Goal: Transaction & Acquisition: Purchase product/service

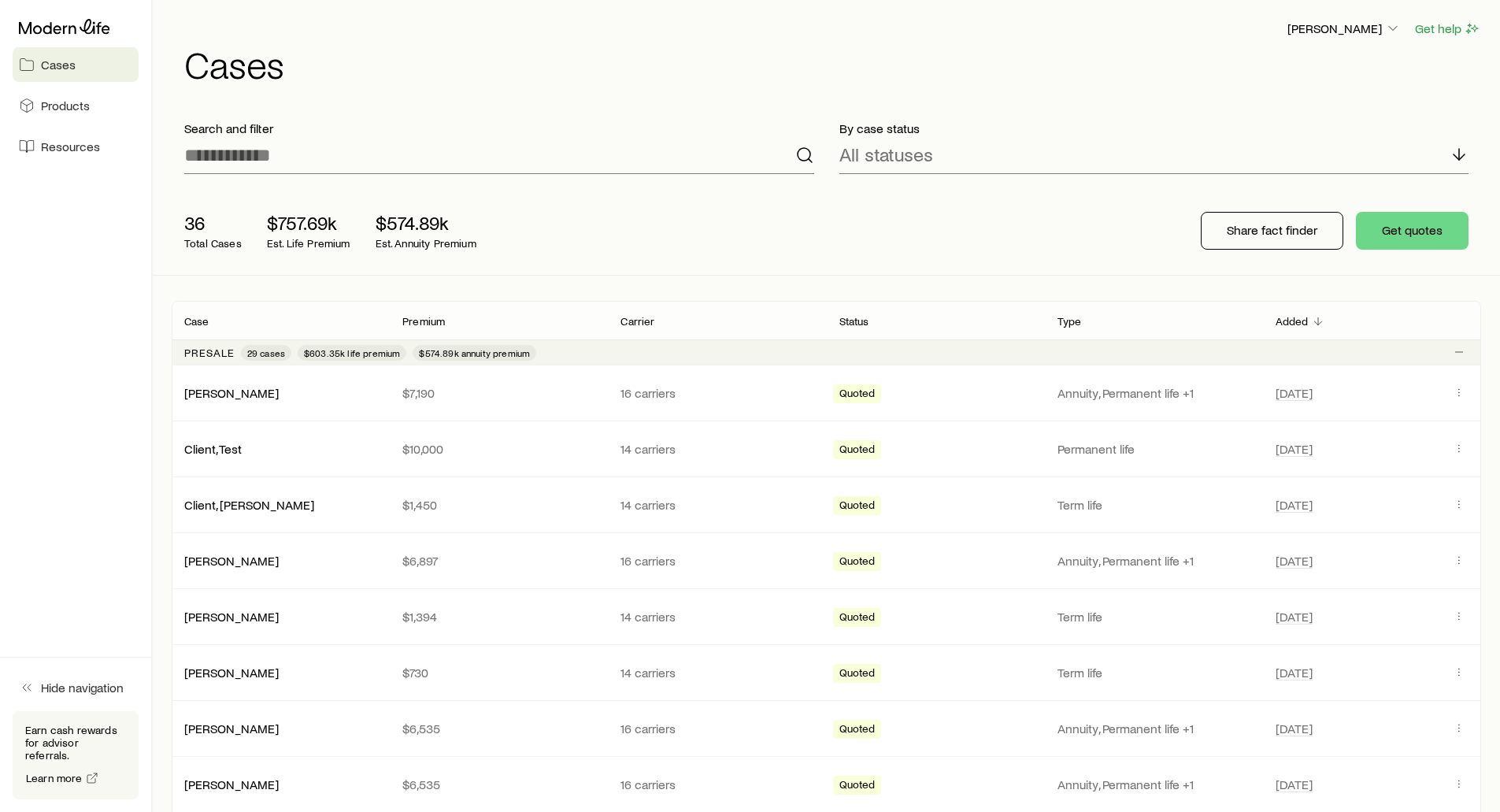
click at [528, 65] on h1 "Cases" at bounding box center [833, 64] width 1297 height 38
click at [827, 235] on div "36 Total Cases $757.69k Est. Life Premium $574.89k Est. Annuity Premium Share f…" at bounding box center [826, 230] width 1310 height 88
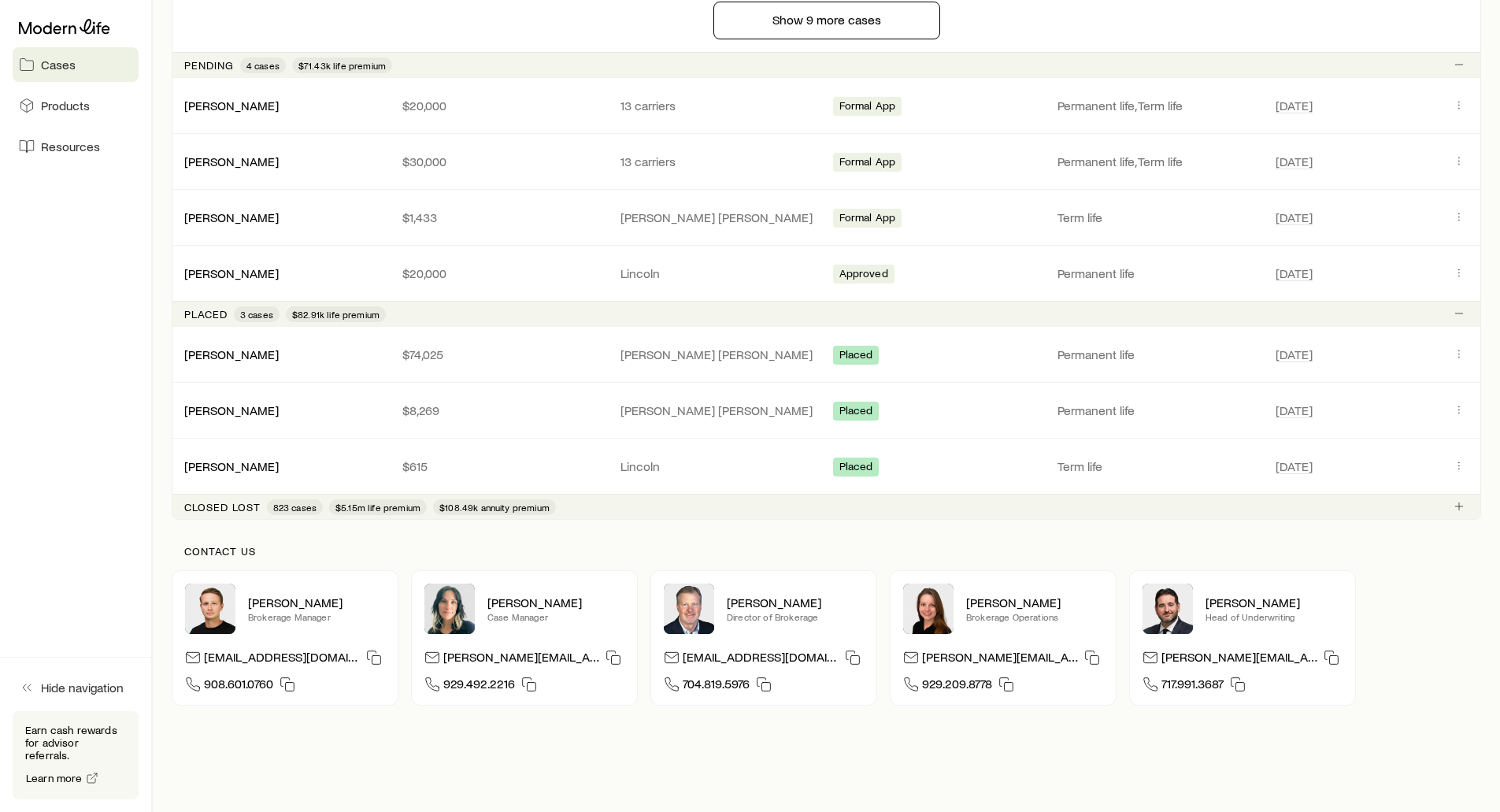
scroll to position [1496, 0]
click at [235, 348] on link "[PERSON_NAME]" at bounding box center [232, 352] width 95 height 15
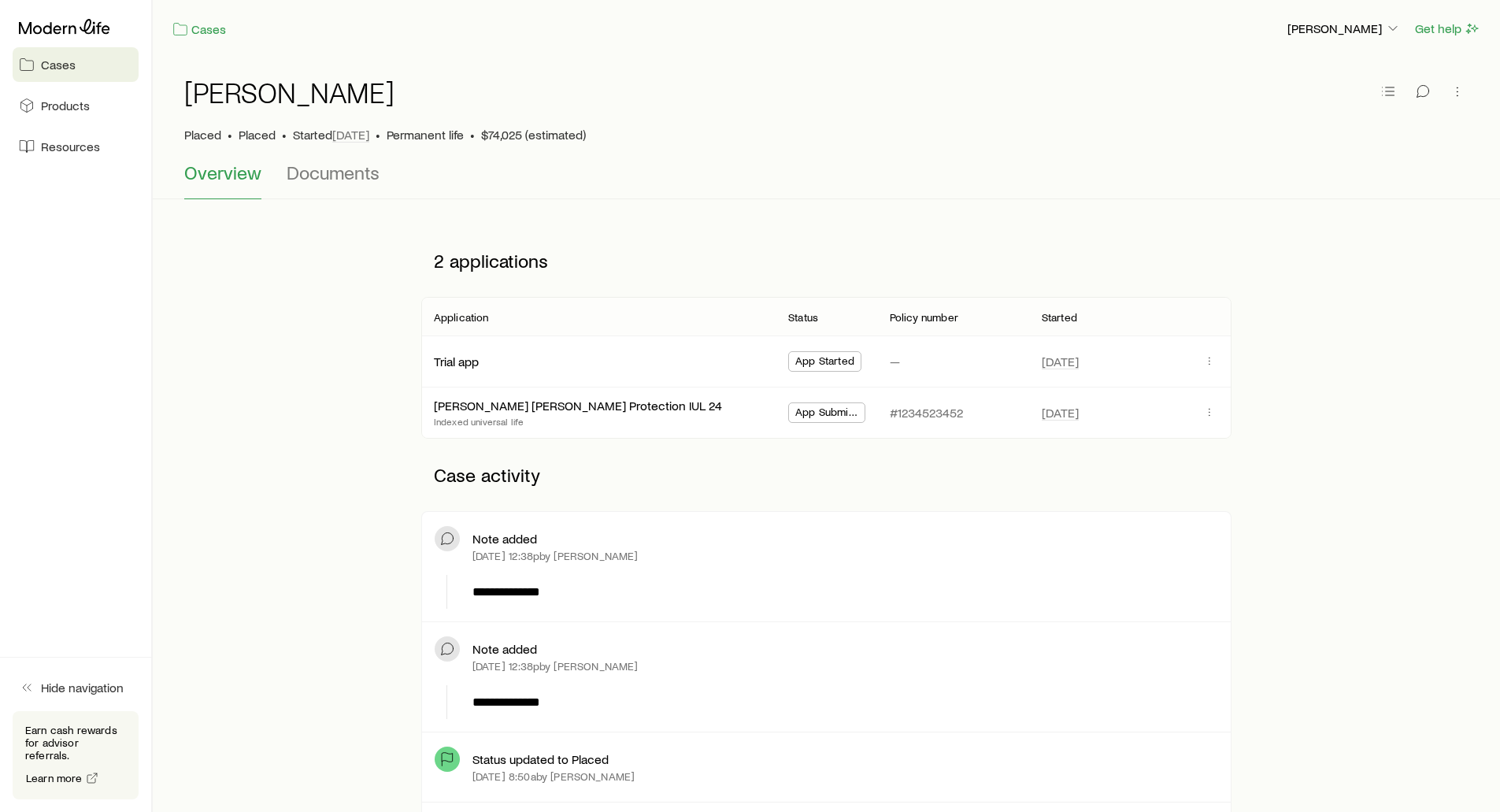
click at [497, 55] on div "Cases Frank Peterson Get help" at bounding box center [826, 28] width 1347 height 57
click at [288, 28] on div "Cases" at bounding box center [723, 28] width 1102 height 20
click at [58, 107] on span "Products" at bounding box center [65, 105] width 49 height 15
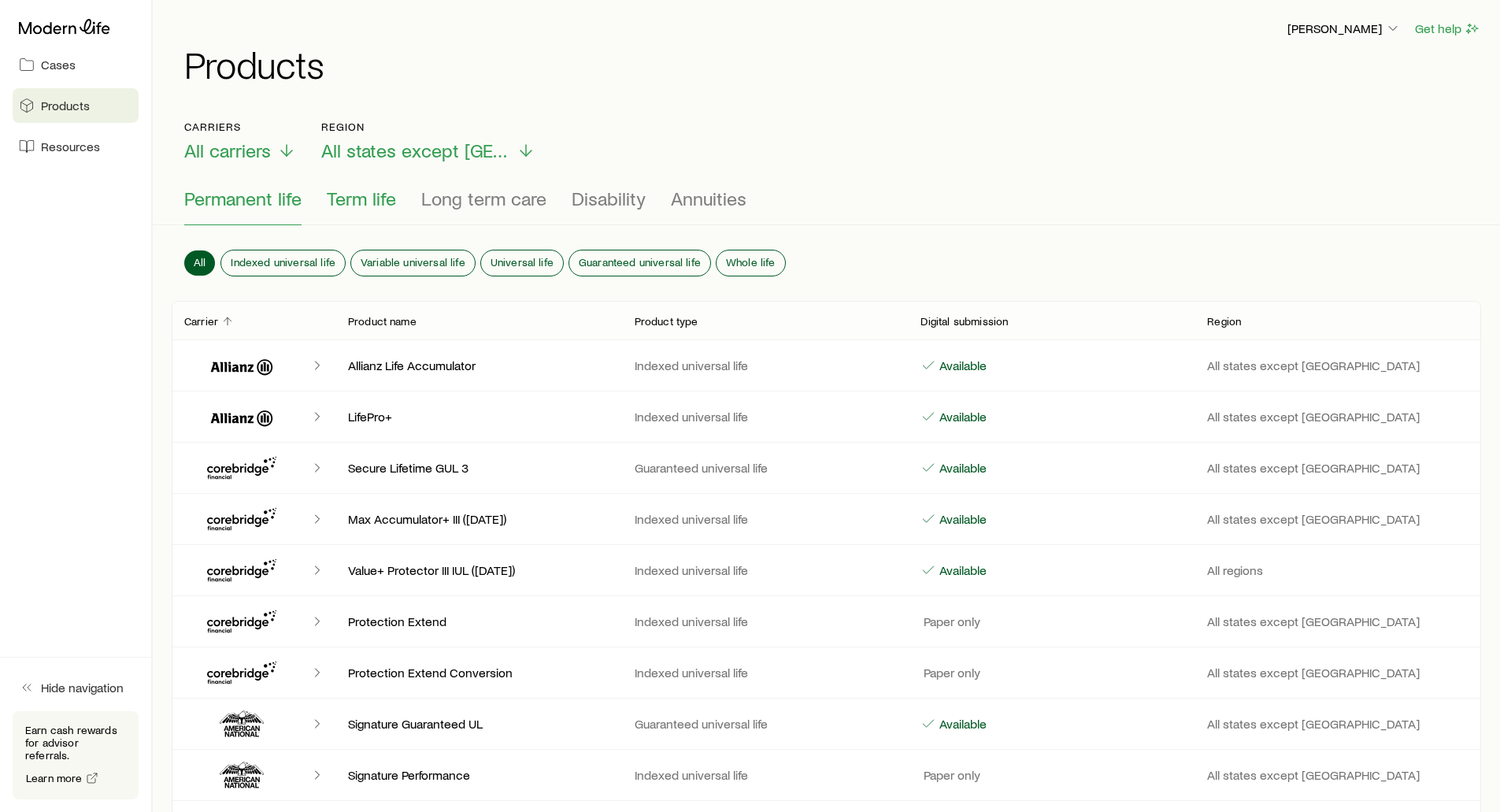
click at [362, 207] on span "Term life" at bounding box center [361, 199] width 69 height 22
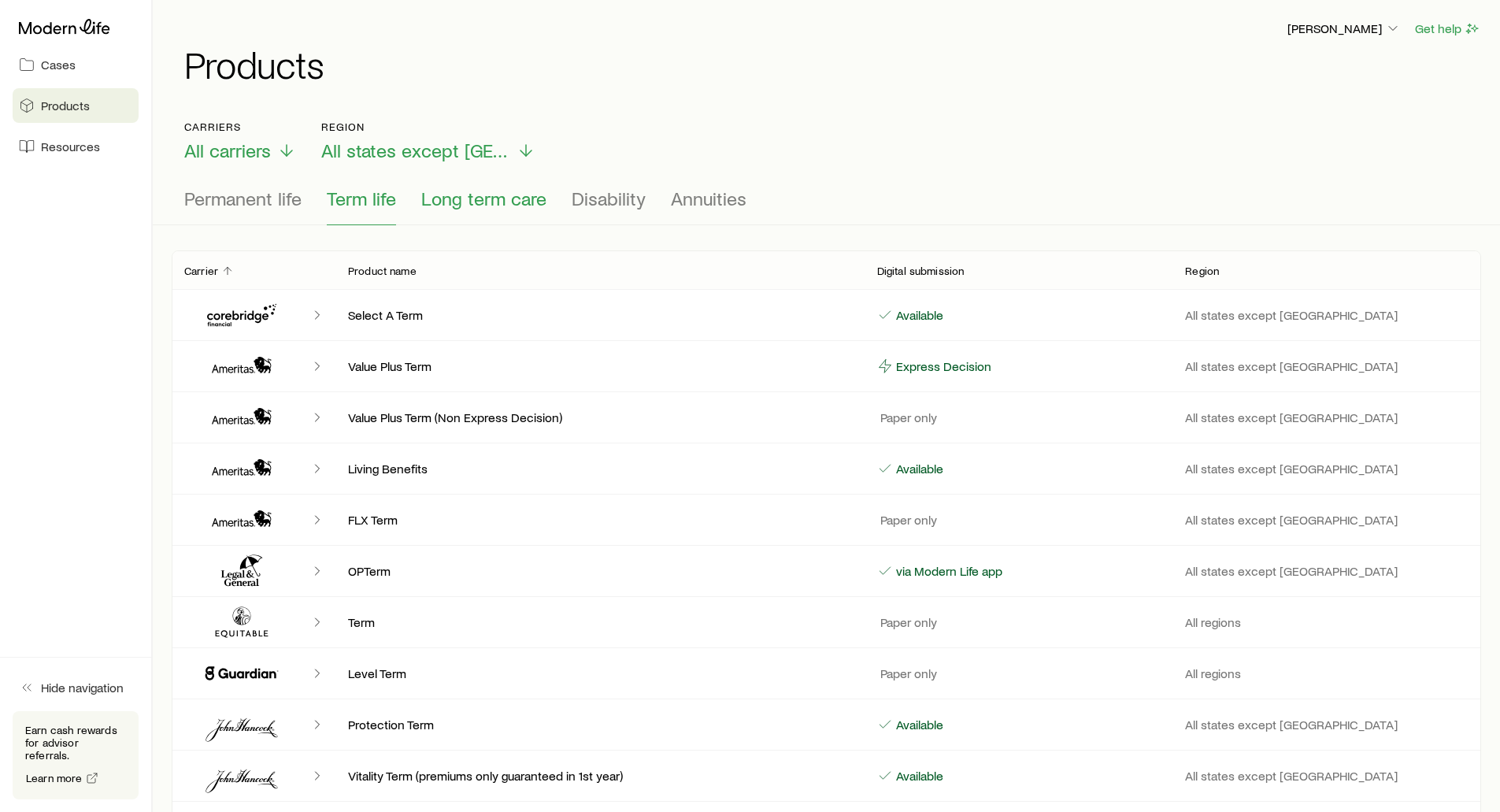
click at [472, 203] on span "Long term care" at bounding box center [484, 199] width 125 height 22
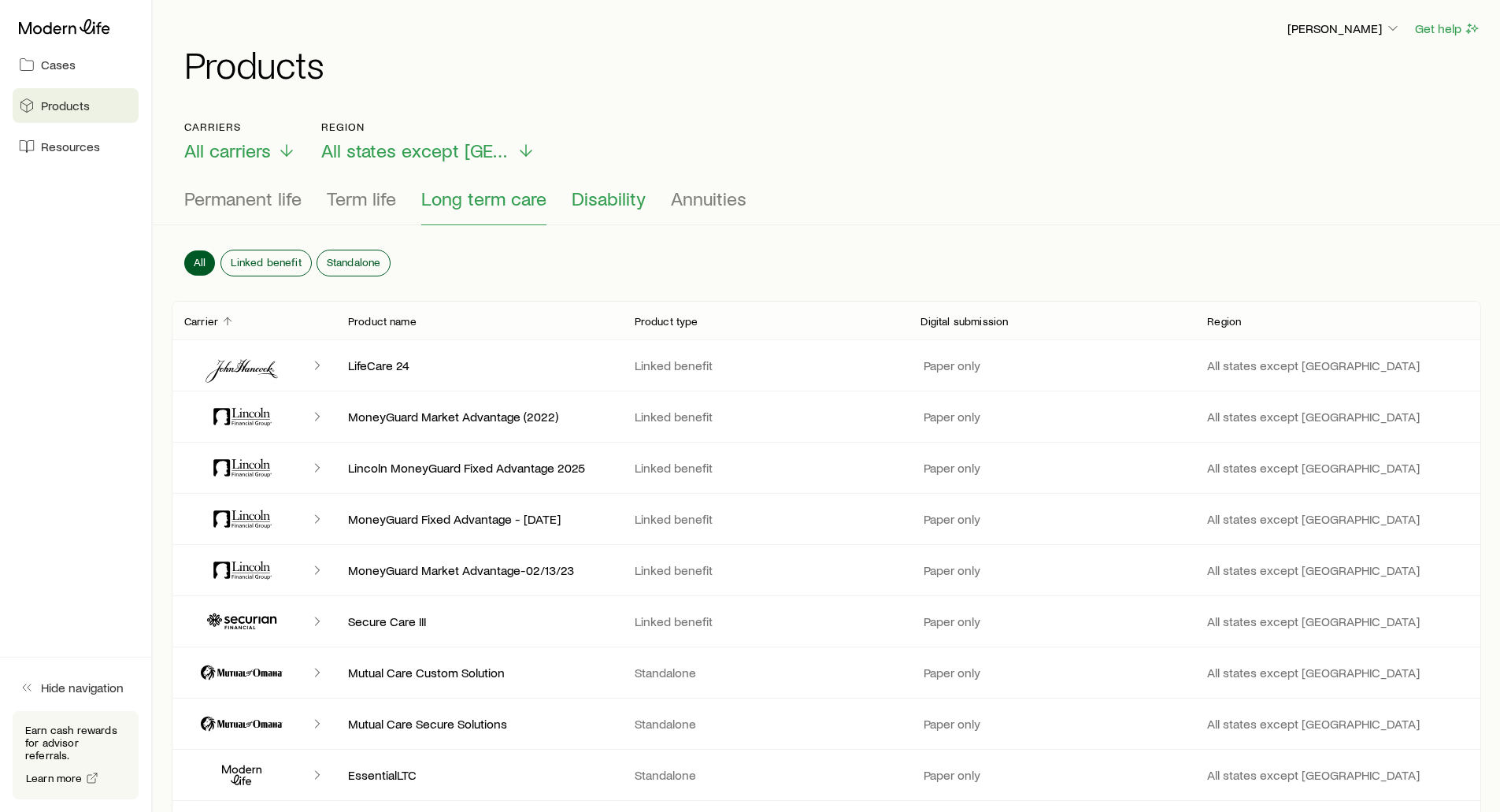
click at [629, 205] on span "Disability" at bounding box center [608, 199] width 74 height 22
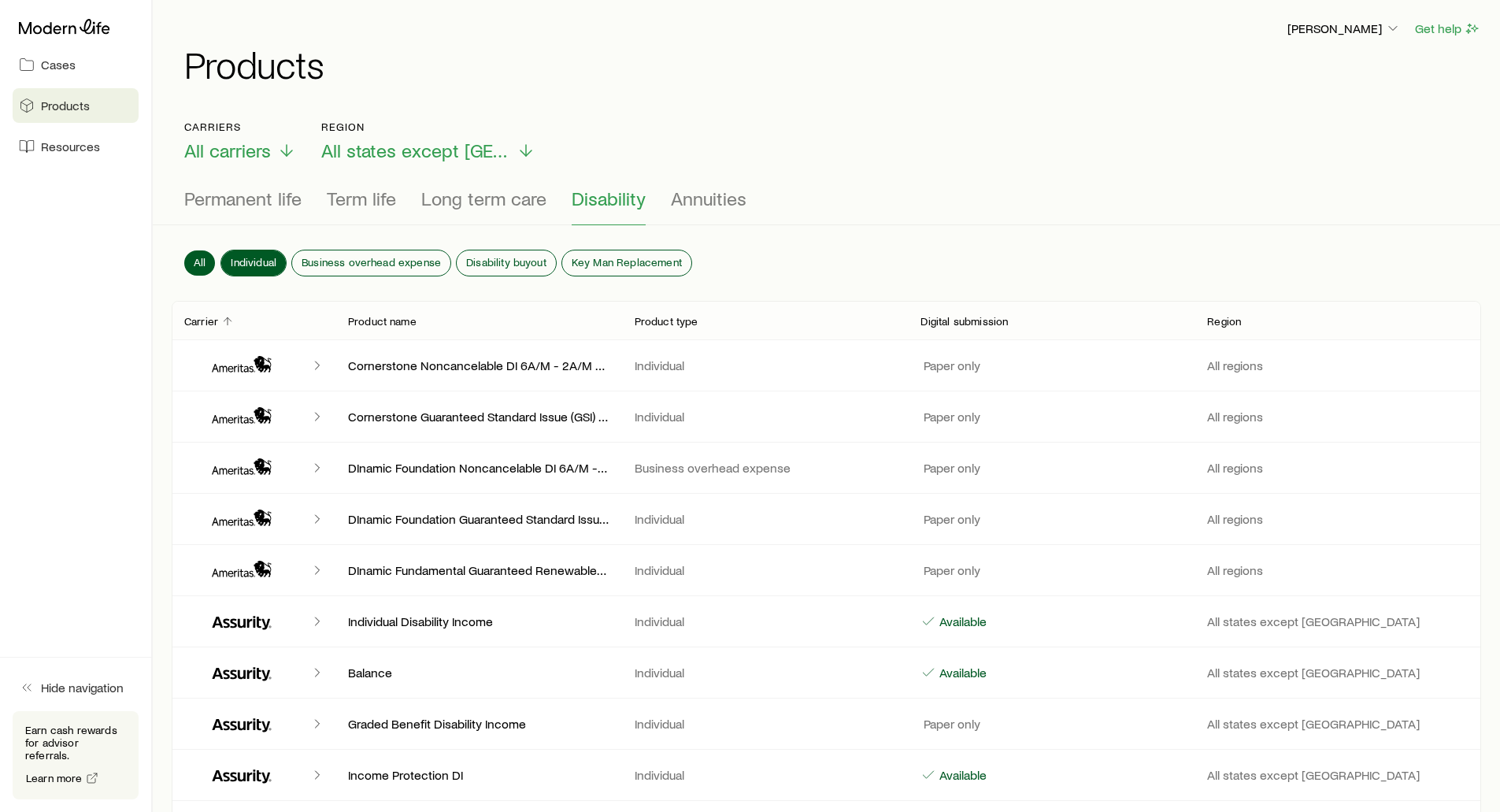
click at [259, 257] on span "Individual" at bounding box center [253, 262] width 46 height 13
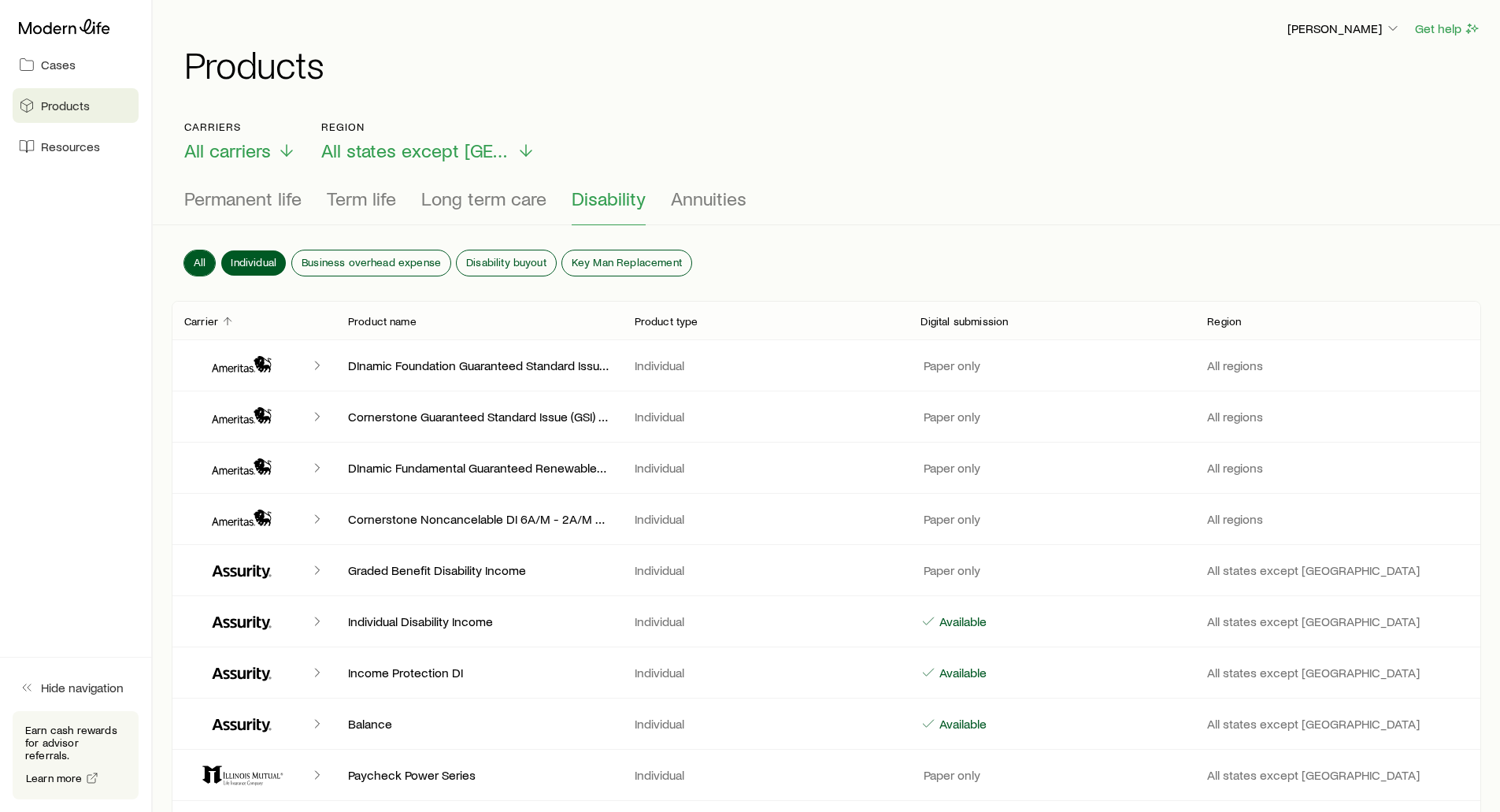
click at [201, 260] on span "All" at bounding box center [200, 262] width 12 height 13
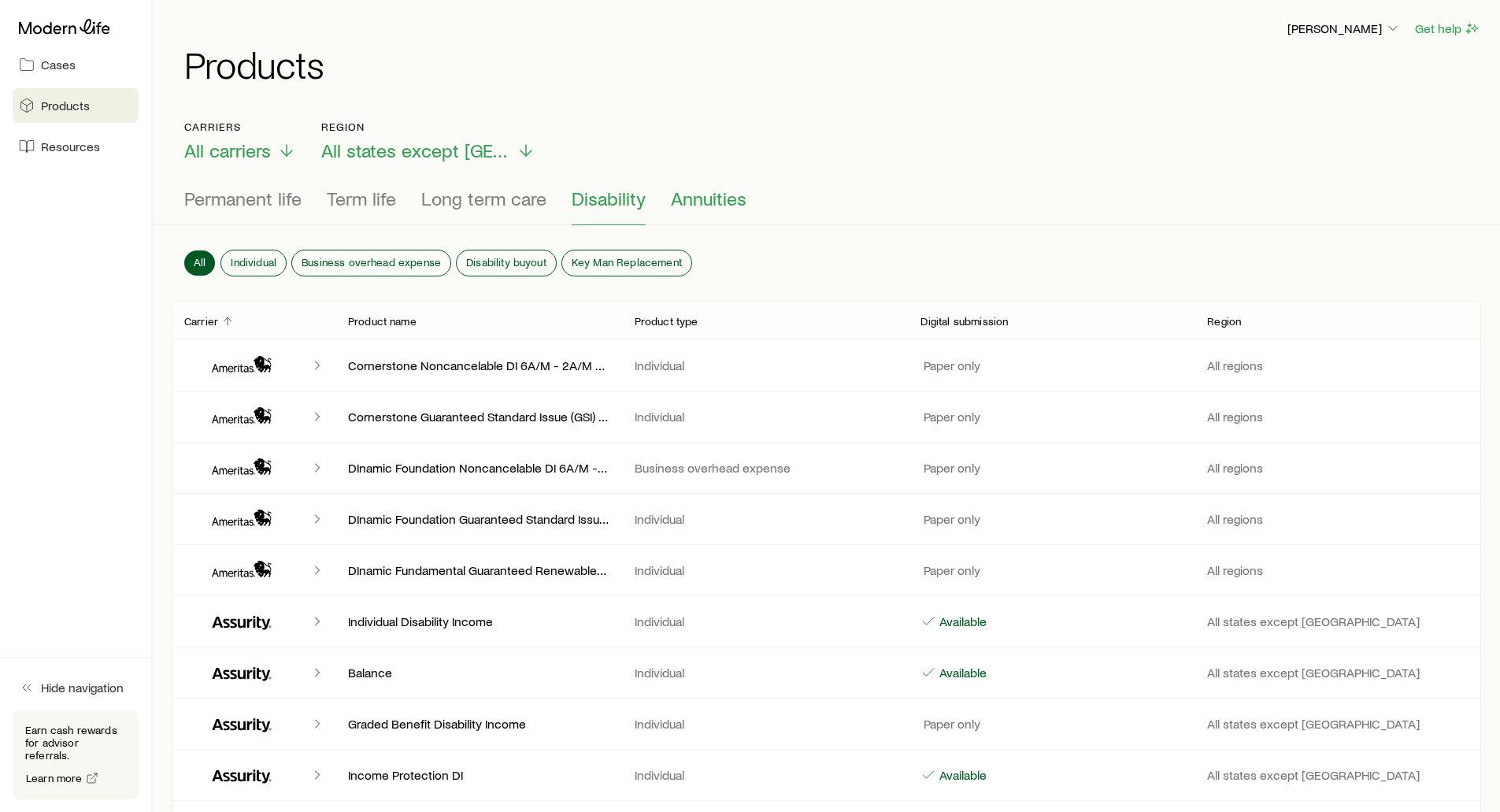
click at [691, 199] on span "Annuities" at bounding box center [708, 199] width 76 height 22
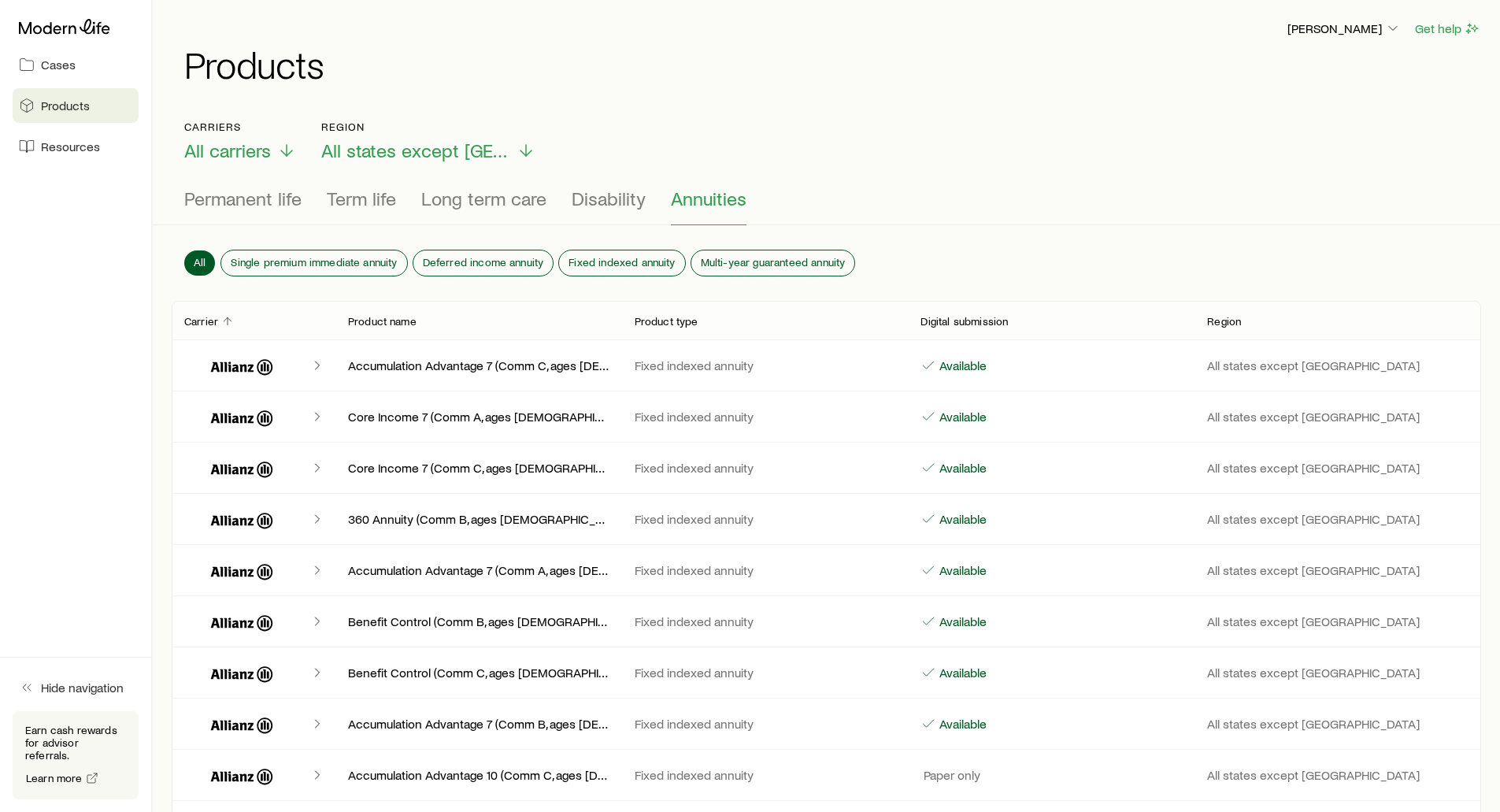
click at [485, 84] on div "Frank Peterson Get help Products" at bounding box center [826, 50] width 1310 height 102
click at [701, 49] on h1 "Products" at bounding box center [833, 64] width 1297 height 38
click at [521, 6] on div "Frank Peterson Get help Products" at bounding box center [826, 50] width 1310 height 102
click at [202, 198] on span "Permanent life" at bounding box center [243, 199] width 118 height 22
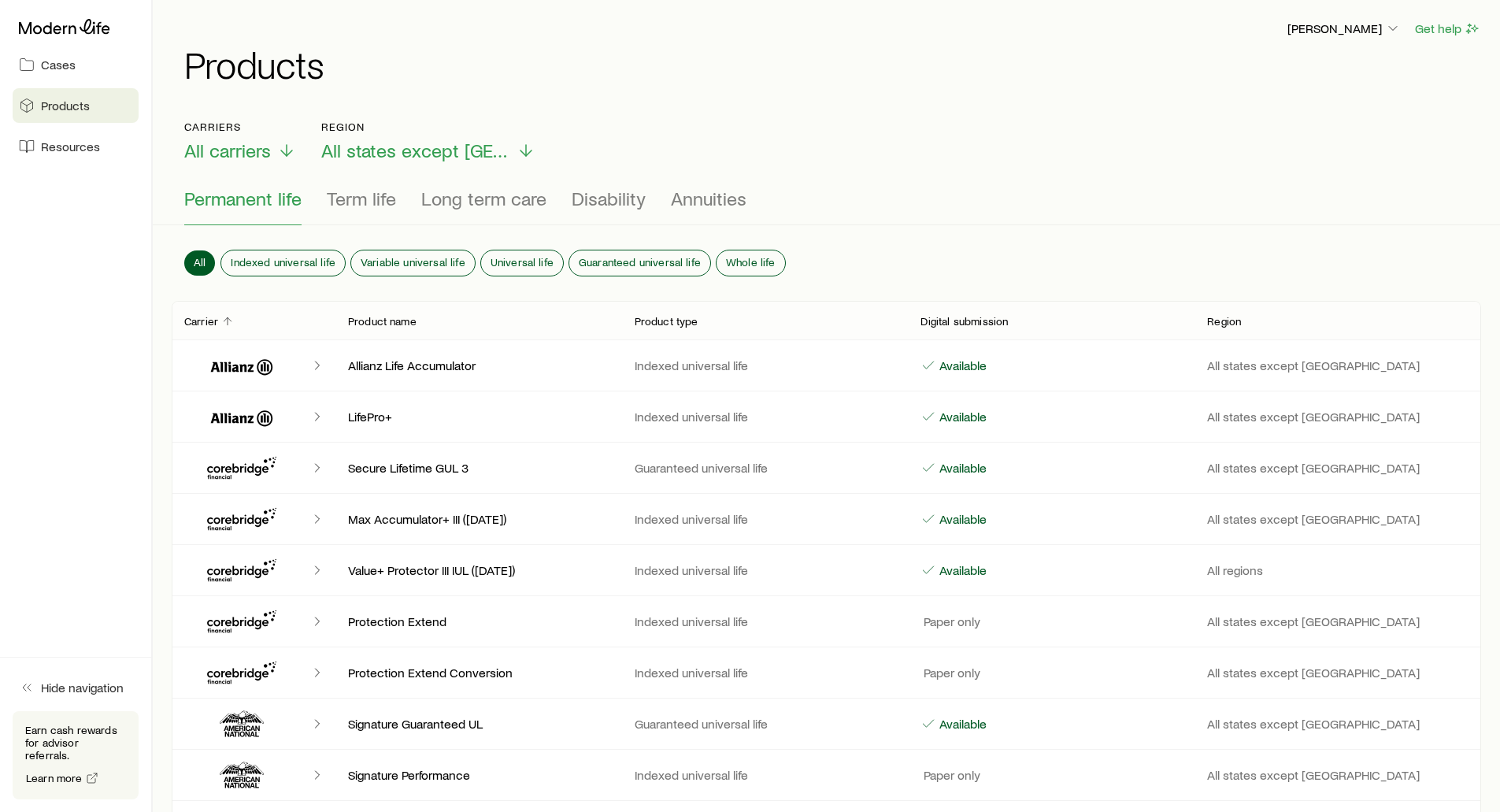
click at [676, 79] on h1 "Products" at bounding box center [833, 64] width 1297 height 38
click at [235, 203] on span "Permanent life" at bounding box center [243, 199] width 118 height 22
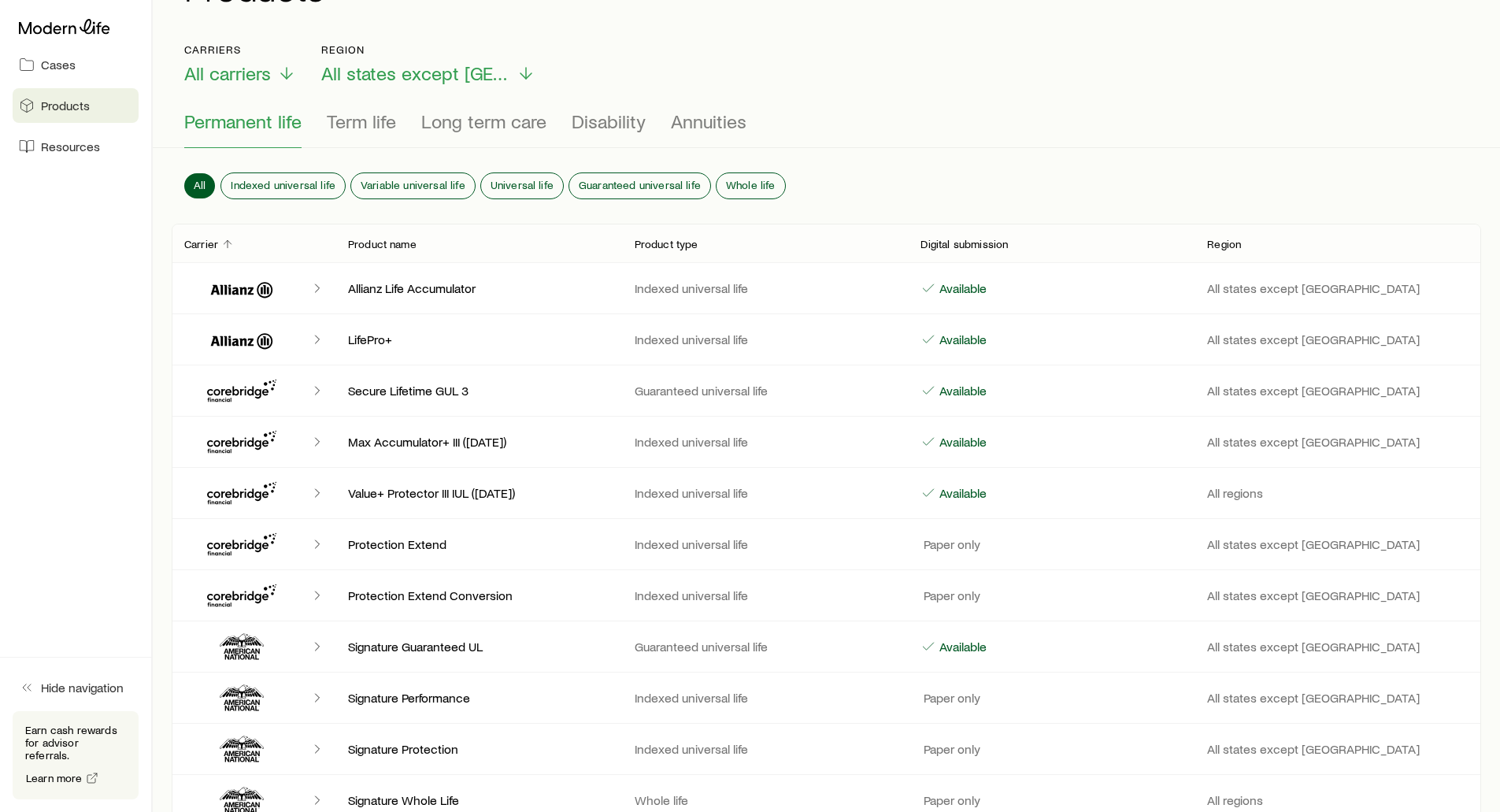
scroll to position [78, 0]
click at [252, 178] on span "Indexed universal life" at bounding box center [282, 183] width 105 height 13
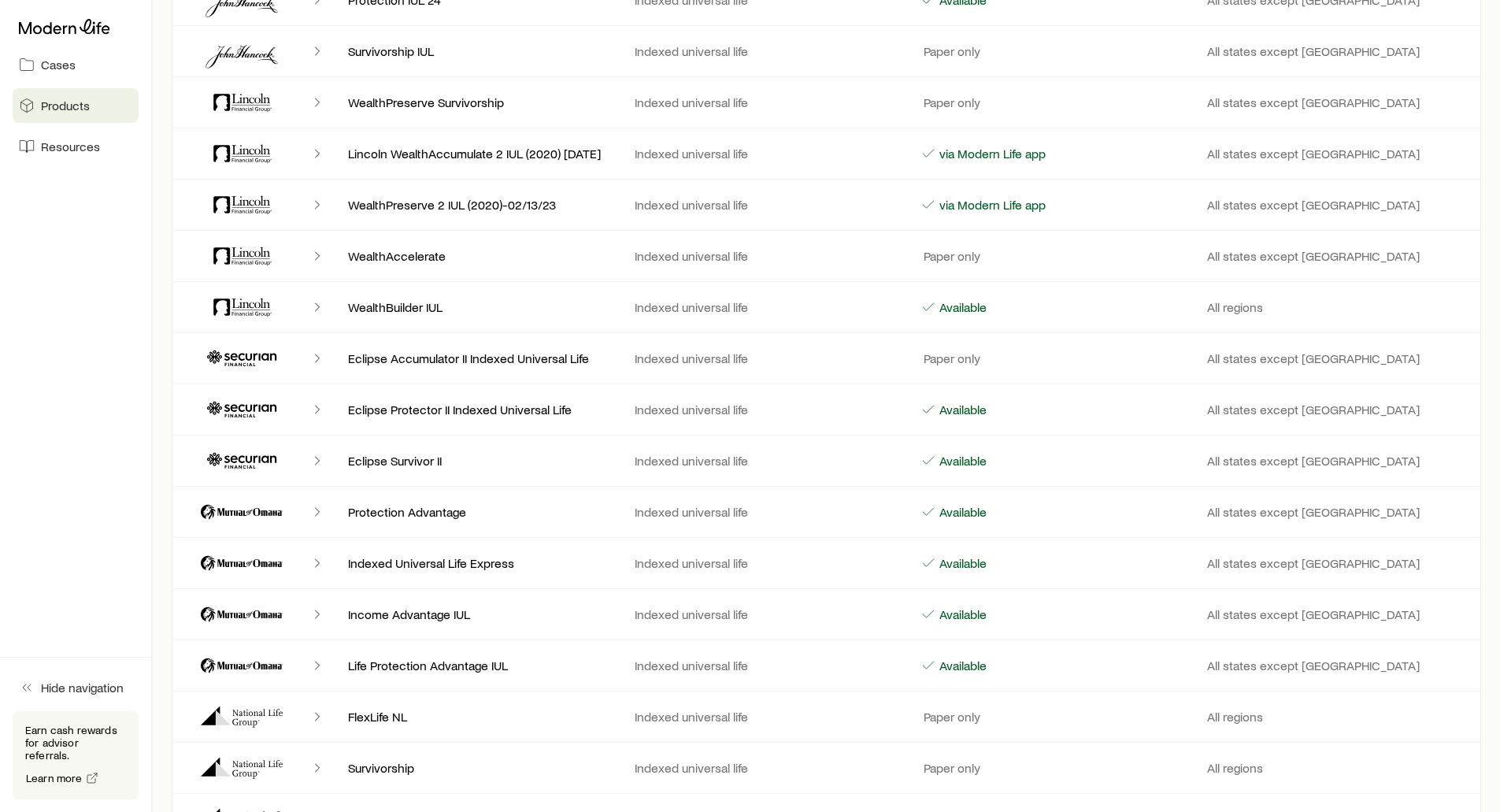
scroll to position [1338, 0]
click at [392, 413] on p "Eclipse Protector II Indexed Universal Life" at bounding box center [479, 409] width 261 height 15
click at [392, 413] on p "Eclipse Protector II Indexed Universal Life" at bounding box center [479, 409] width 261 height 15
click at [178, 402] on div "Client cases" at bounding box center [253, 409] width 164 height 38
click at [168, 388] on div "Frank Peterson Get help Products Carriers All carriers Region All states except…" at bounding box center [826, 533] width 1347 height 3743
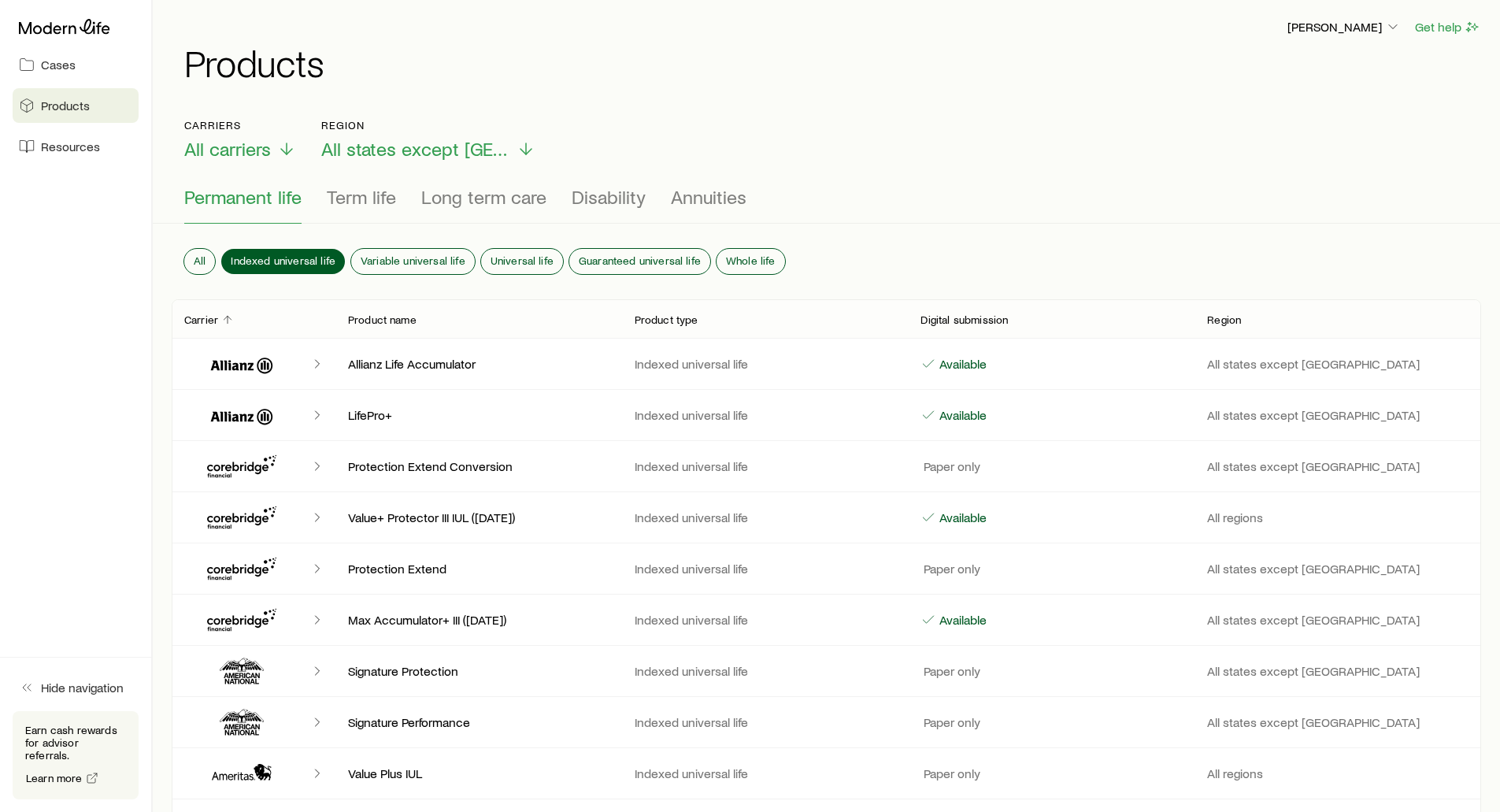
scroll to position [0, 0]
click at [456, 2] on div "Frank Peterson Get help Products" at bounding box center [826, 50] width 1310 height 102
click at [63, 72] on link "Cases" at bounding box center [76, 64] width 126 height 35
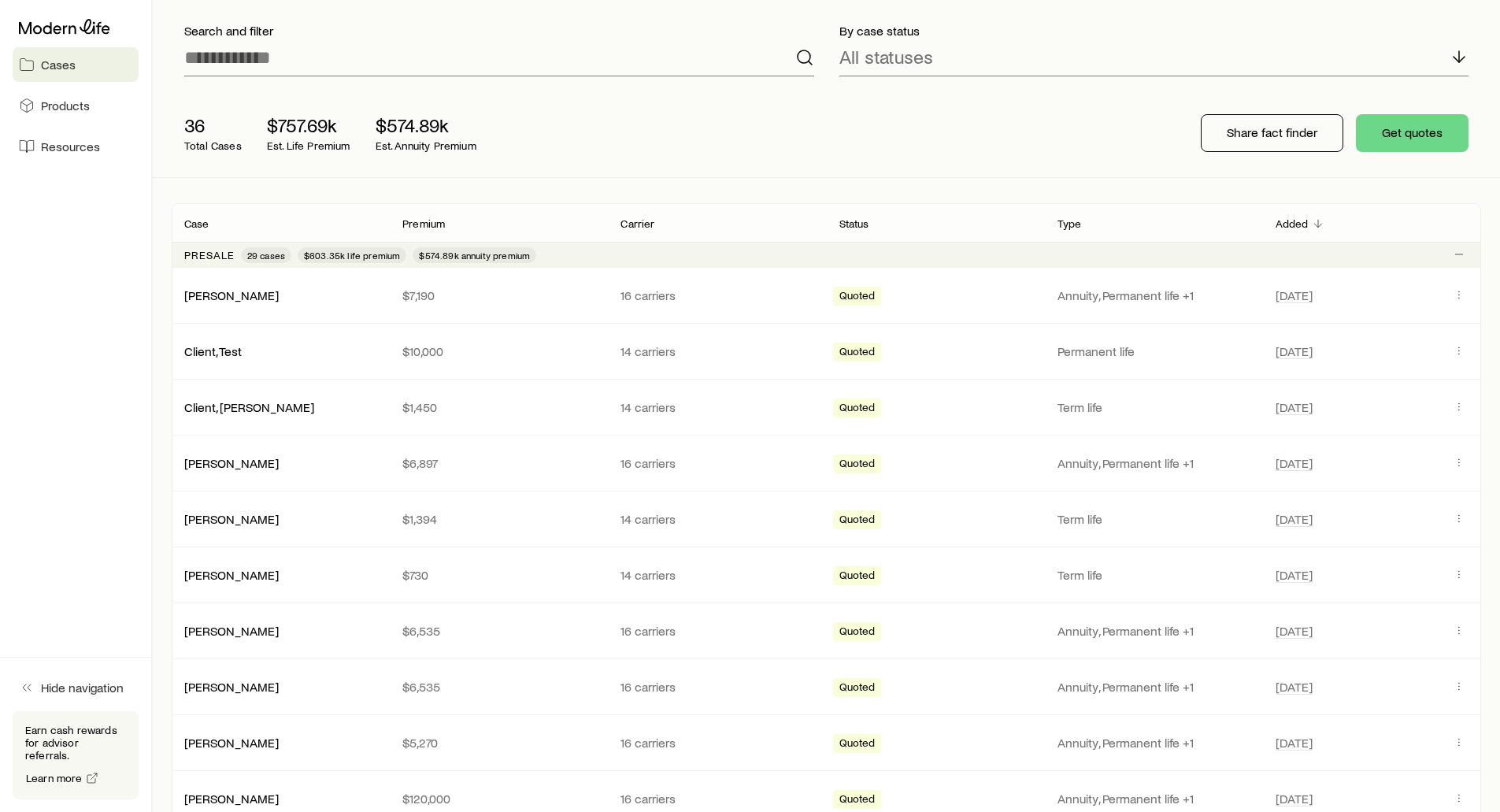
scroll to position [158, 0]
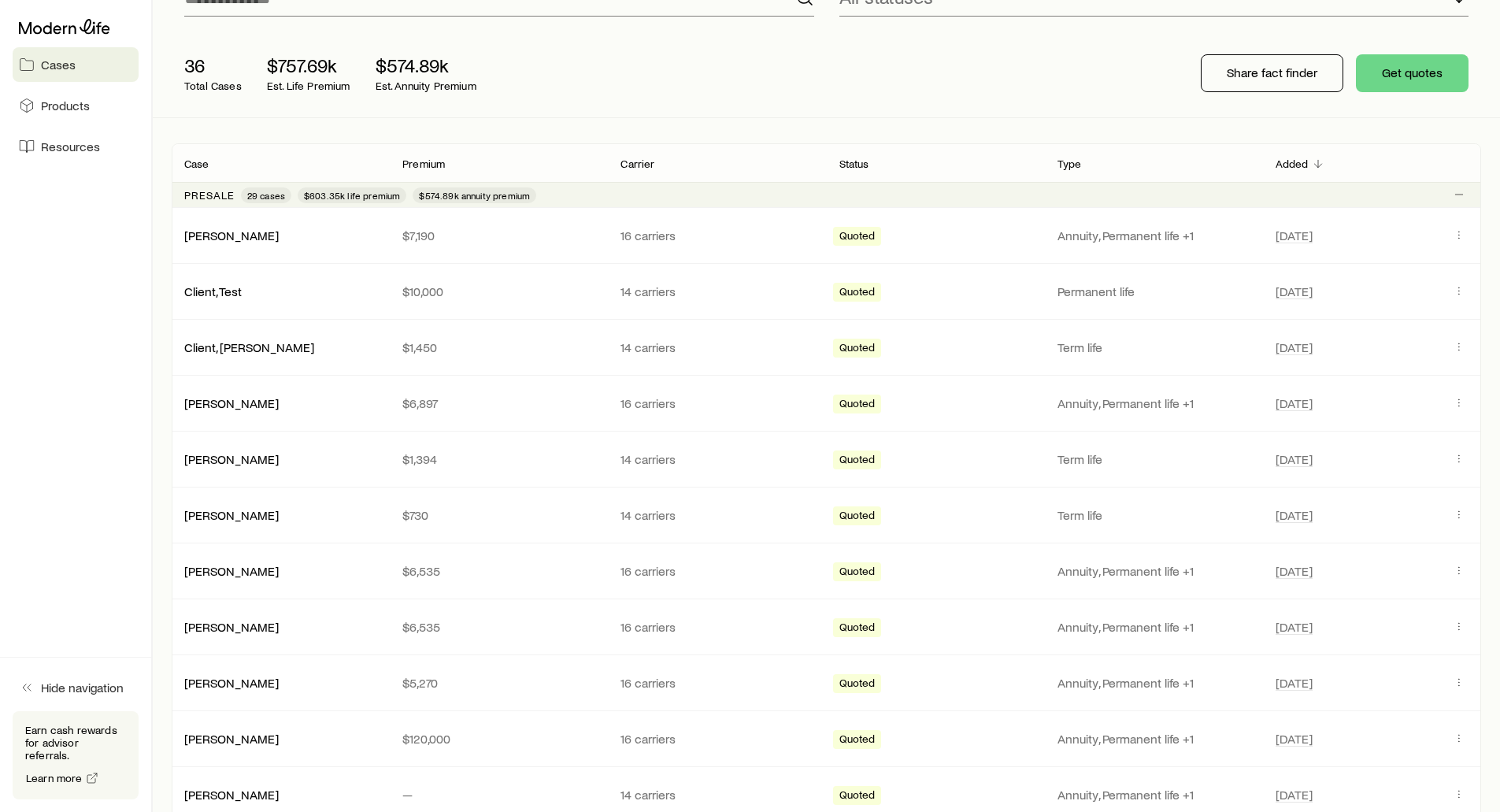
click at [715, 55] on div "36 Total Cases $757.69k Est. Life Premium $574.89k Est. Annuity Premium Share f…" at bounding box center [826, 72] width 1310 height 88
click at [786, 99] on div "36 Total Cases $757.69k Est. Life Premium $574.89k Est. Annuity Premium Share f…" at bounding box center [826, 72] width 1310 height 88
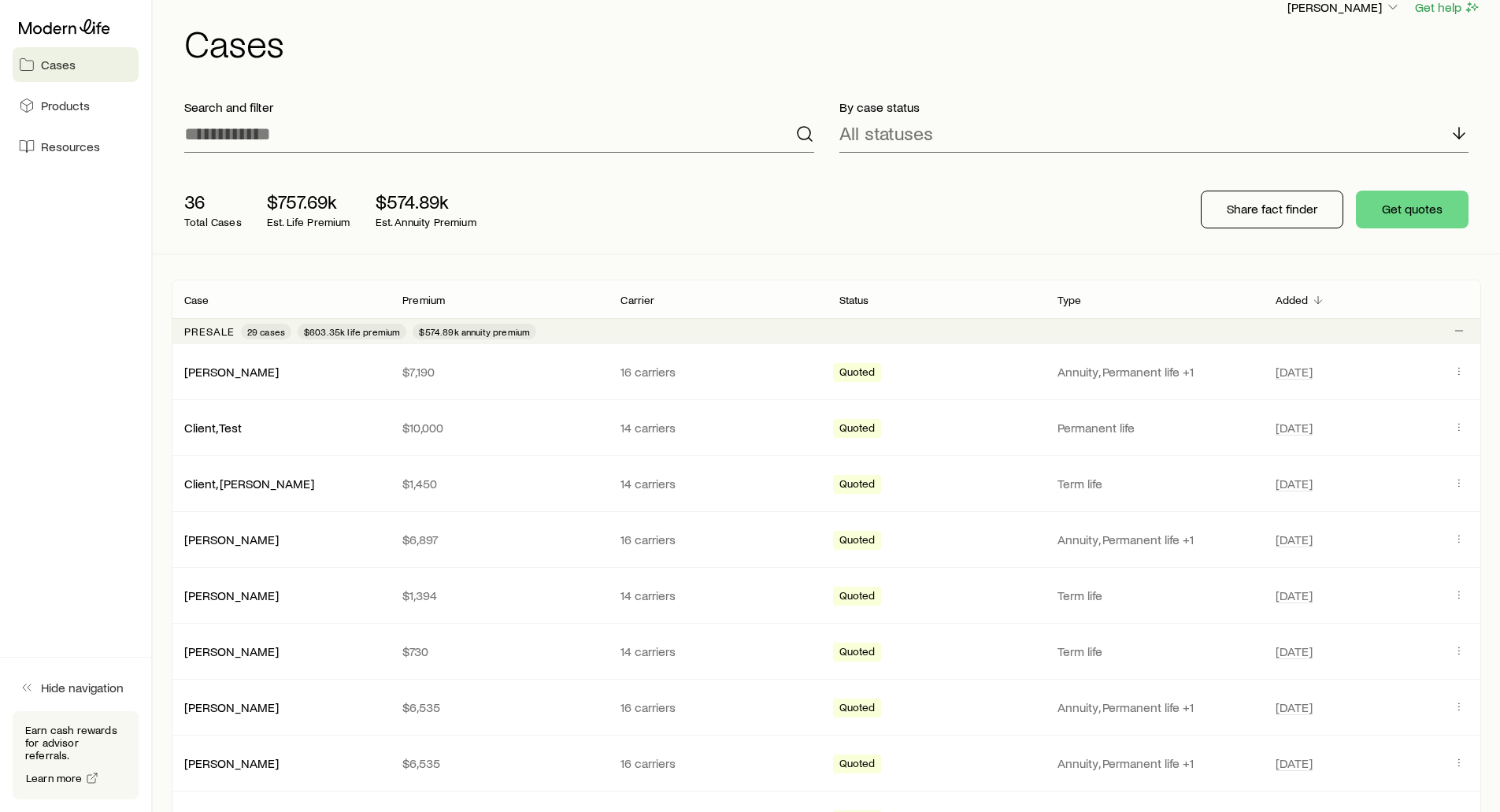
scroll to position [0, 0]
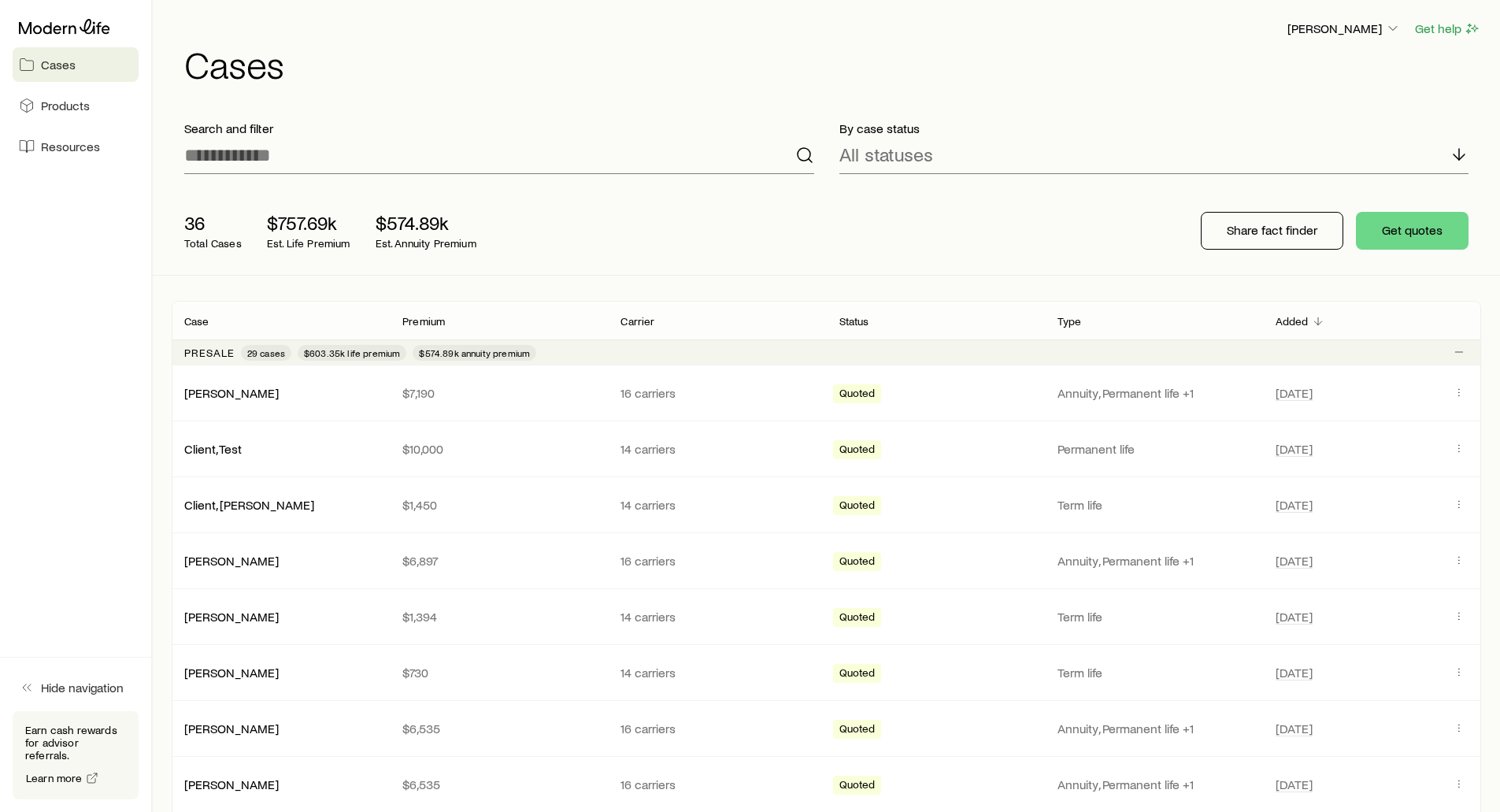
click at [1050, 239] on div "36 Total Cases $757.69k Est. Life Premium $574.89k Est. Annuity Premium Share f…" at bounding box center [826, 230] width 1310 height 88
click at [1398, 235] on button "Get quotes" at bounding box center [1413, 230] width 113 height 38
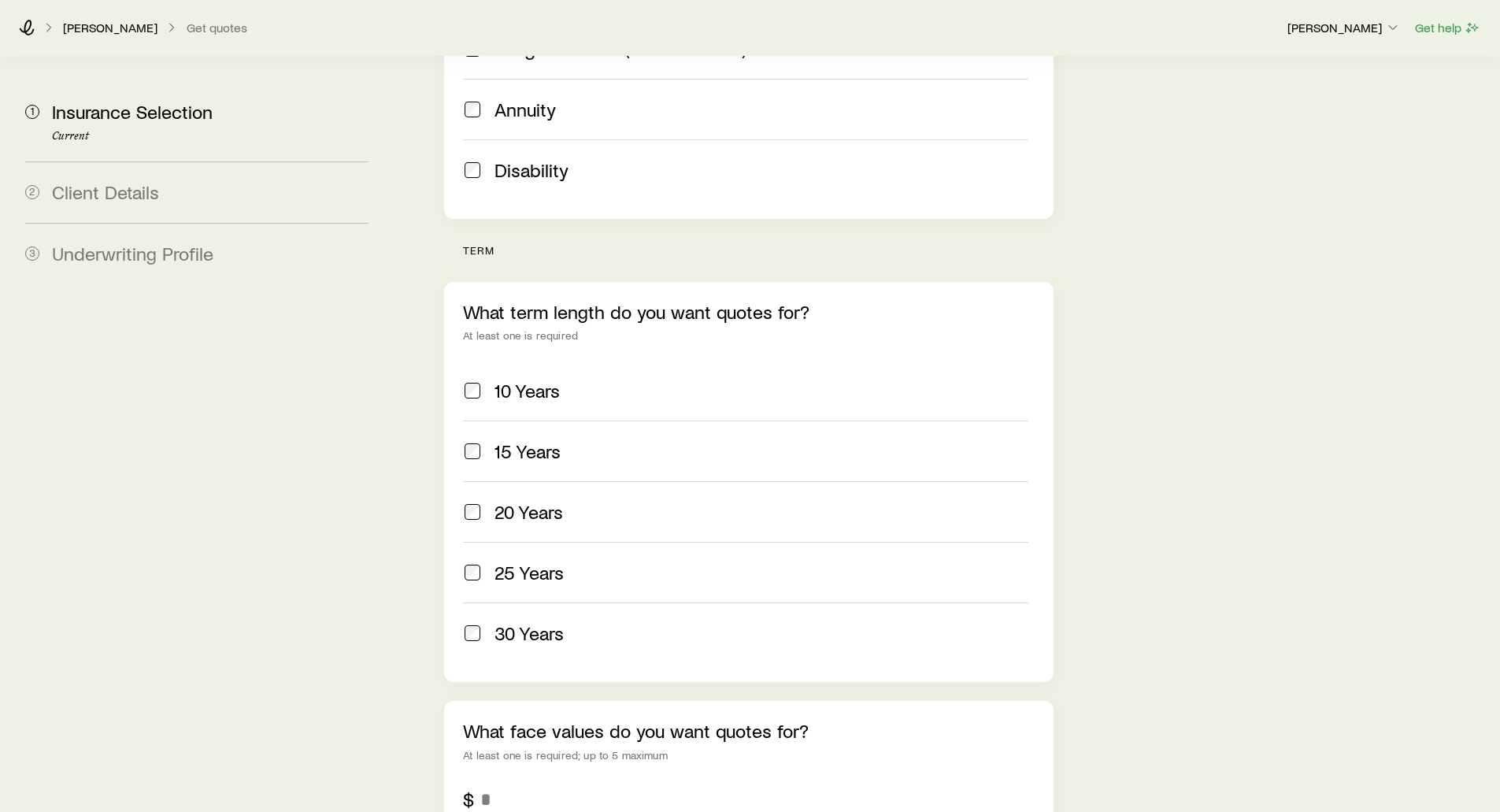
scroll to position [473, 0]
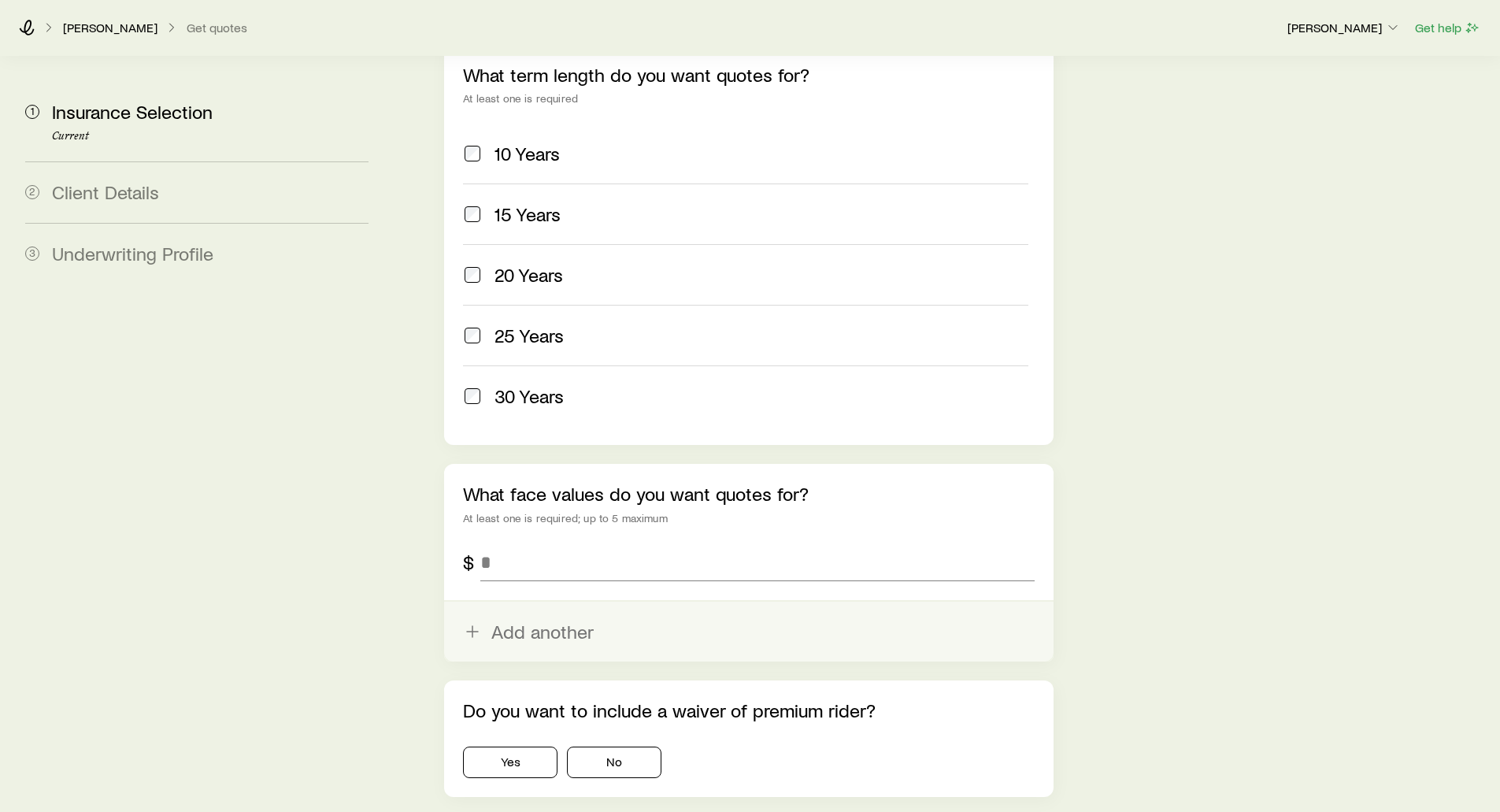
scroll to position [787, 0]
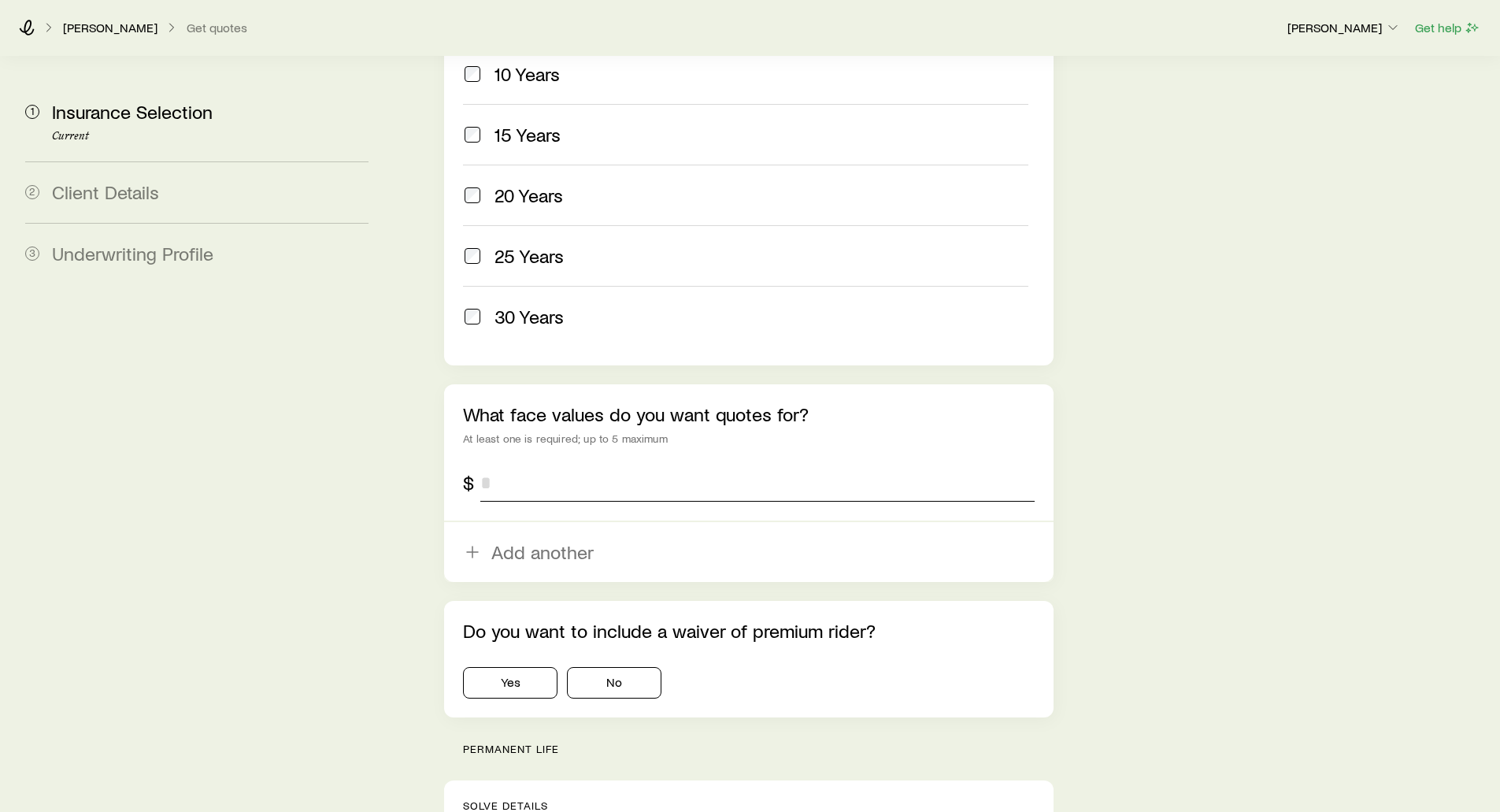
click at [514, 464] on input "tel" at bounding box center [757, 483] width 554 height 38
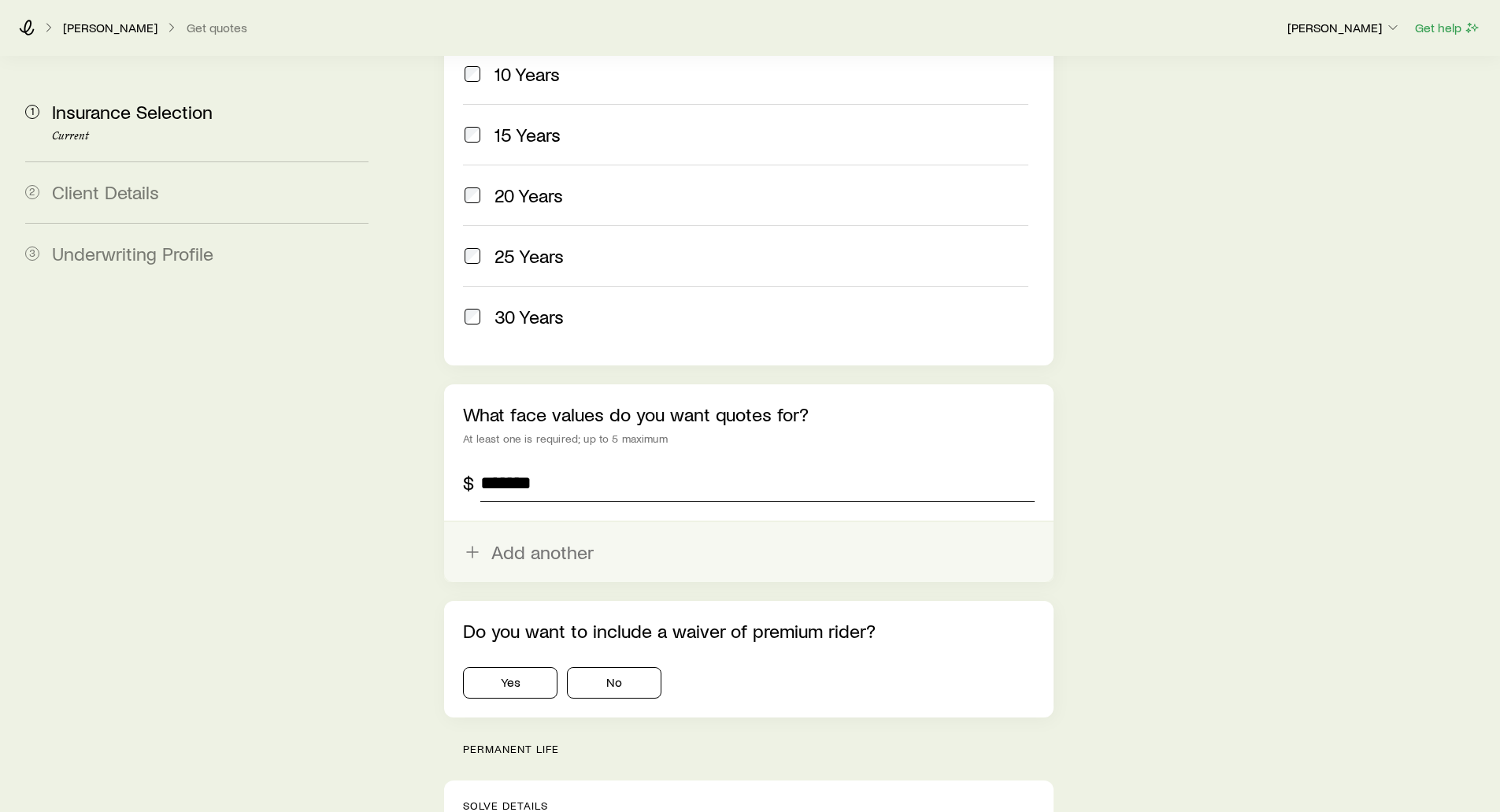
type input "*******"
click at [503, 522] on button "Add another" at bounding box center [749, 552] width 609 height 60
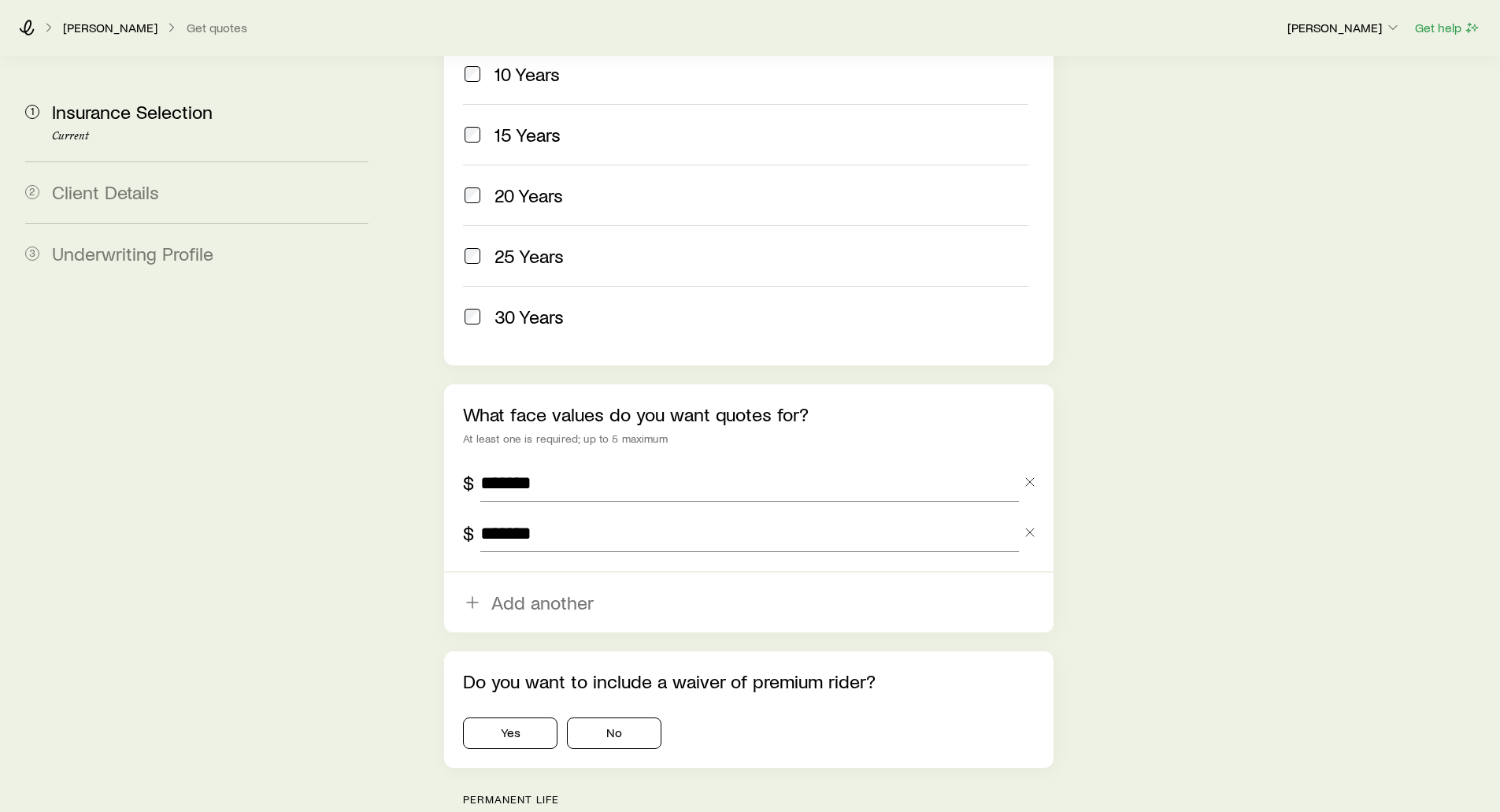
type input "*******"
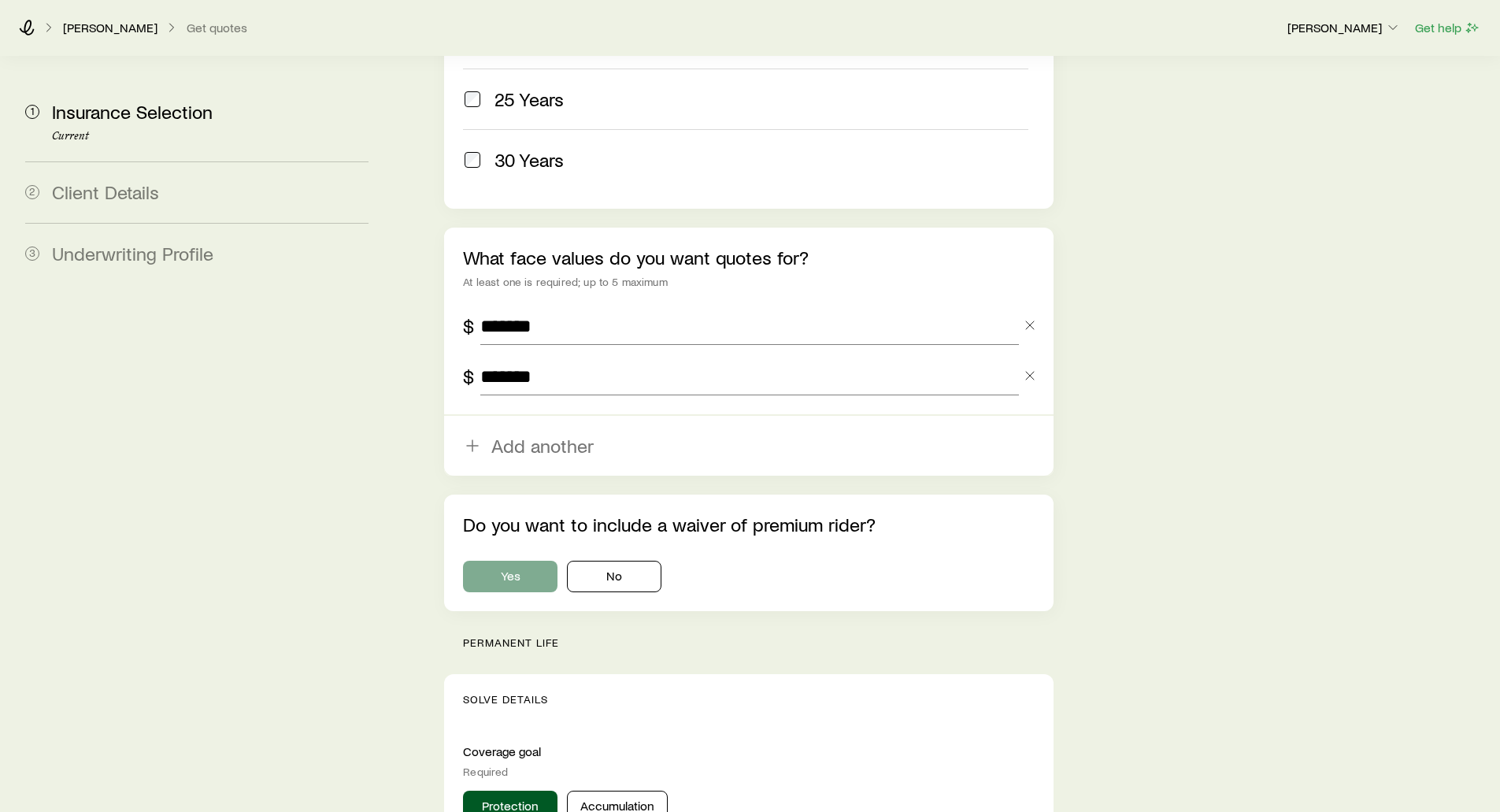
scroll to position [945, 0]
click at [623, 560] on button "No" at bounding box center [614, 575] width 95 height 32
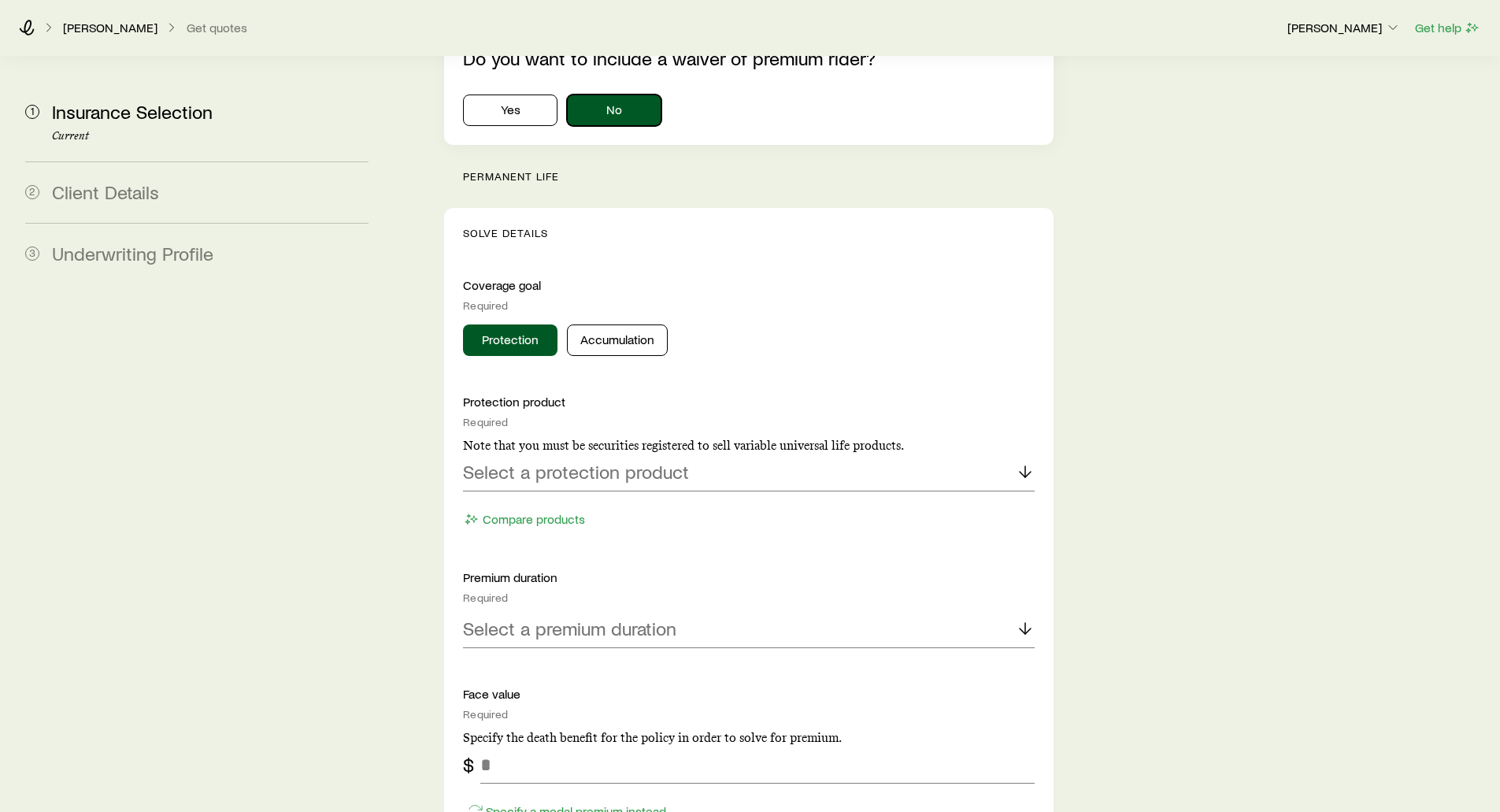
scroll to position [1418, 0]
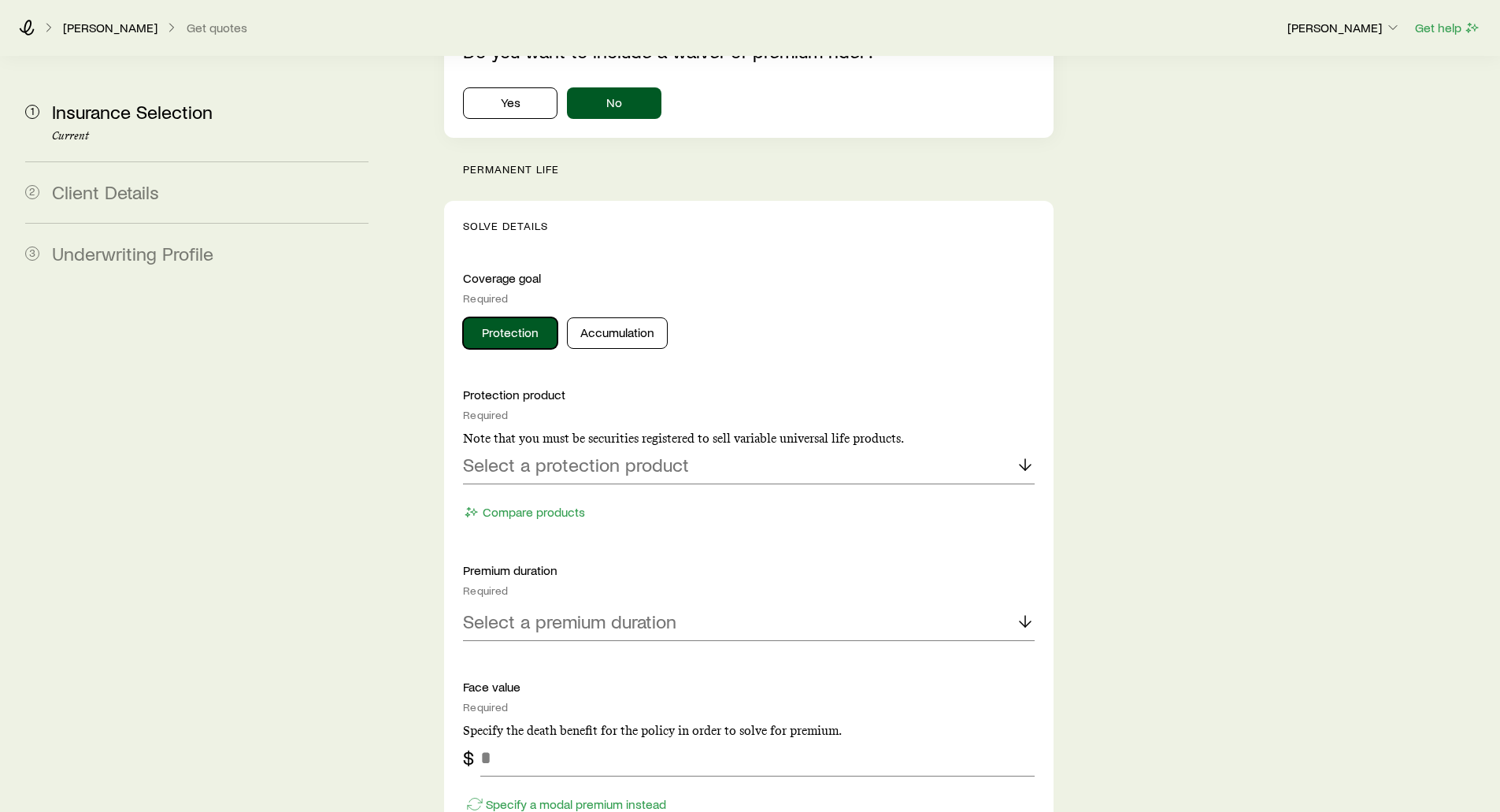
click at [507, 317] on button "Protection" at bounding box center [510, 333] width 95 height 32
click at [491, 454] on p "Select a protection product" at bounding box center [576, 465] width 226 height 22
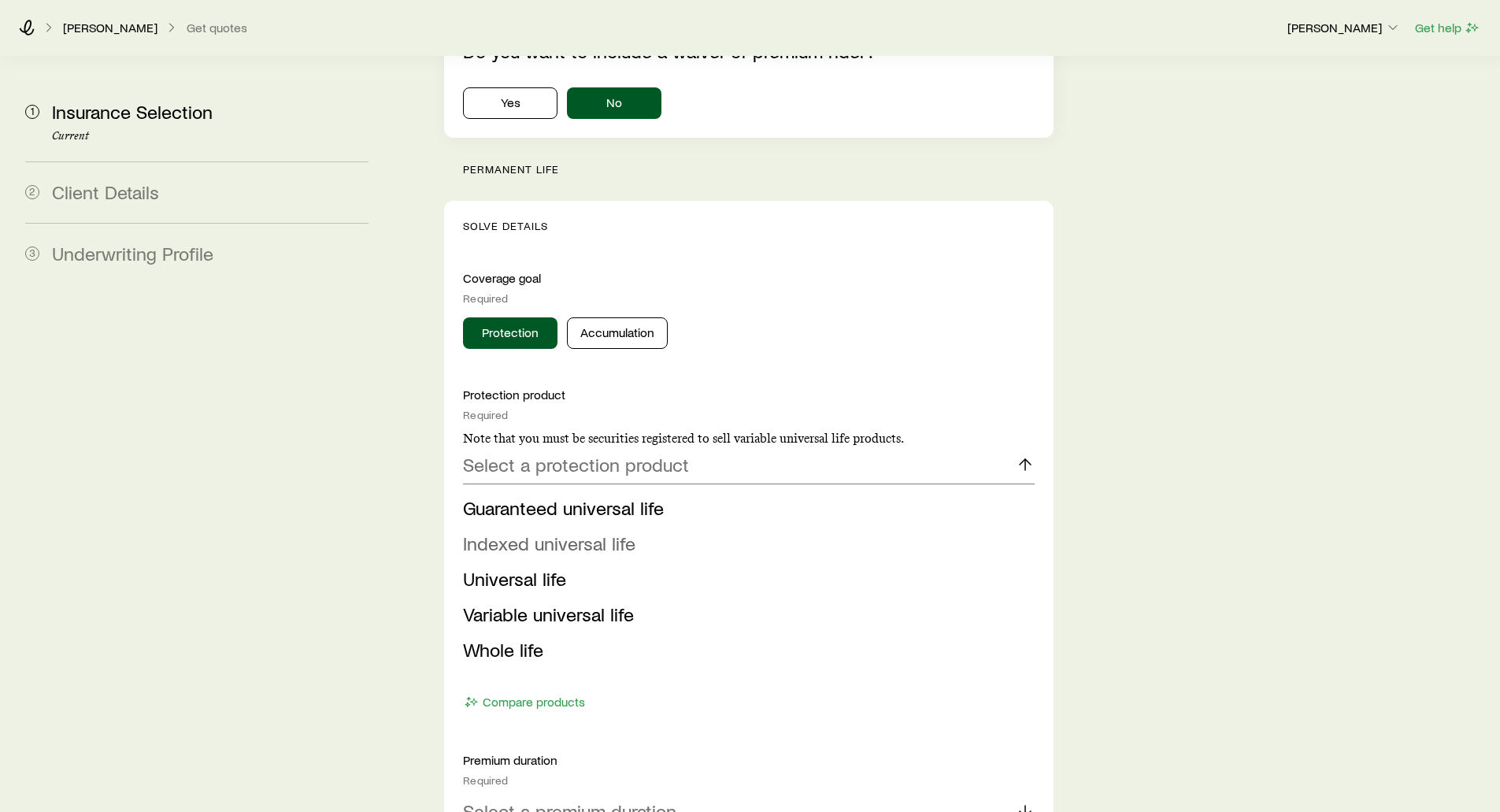
click at [486, 531] on span "Indexed universal life" at bounding box center [549, 542] width 172 height 23
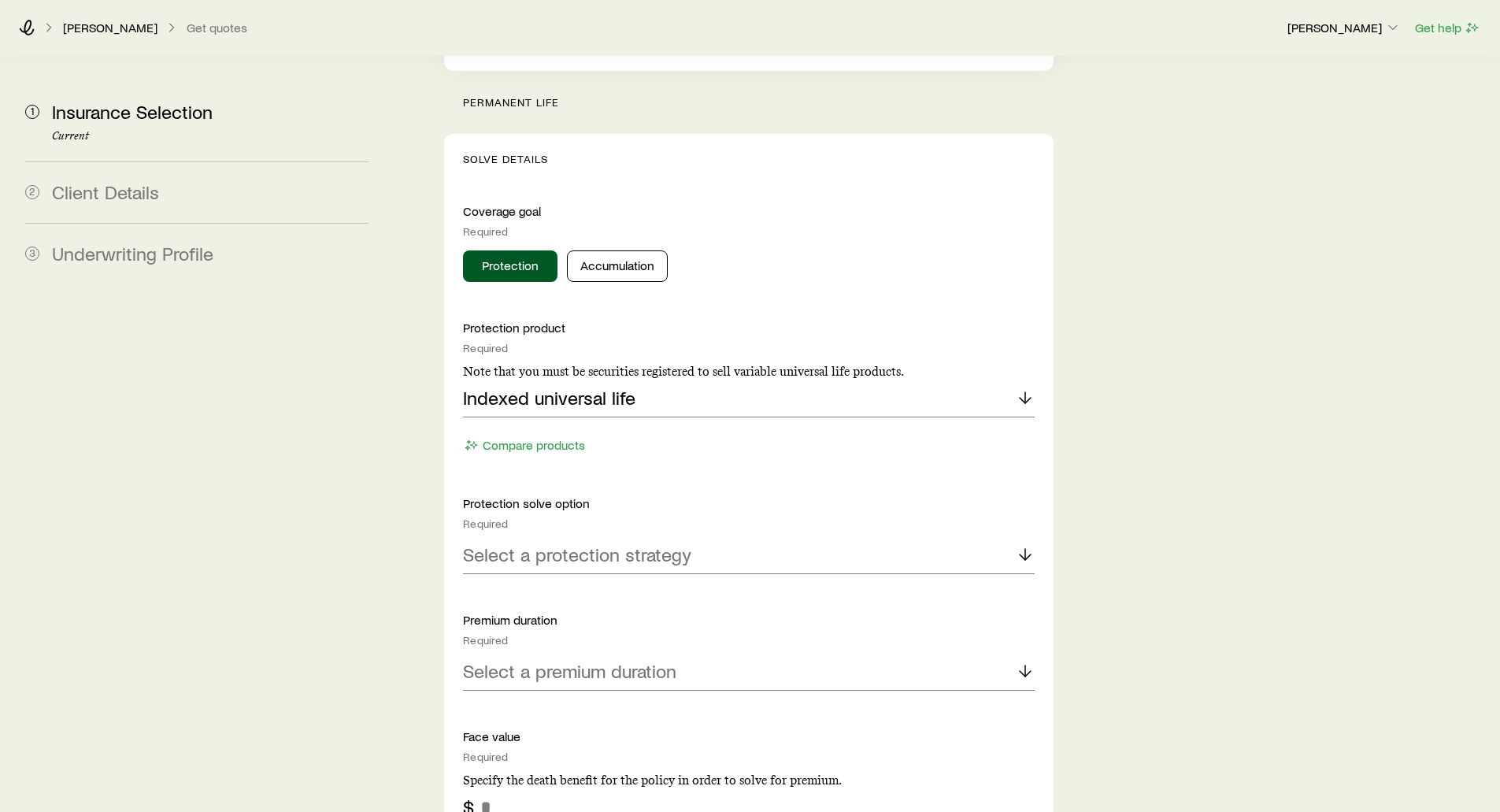
scroll to position [1575, 0]
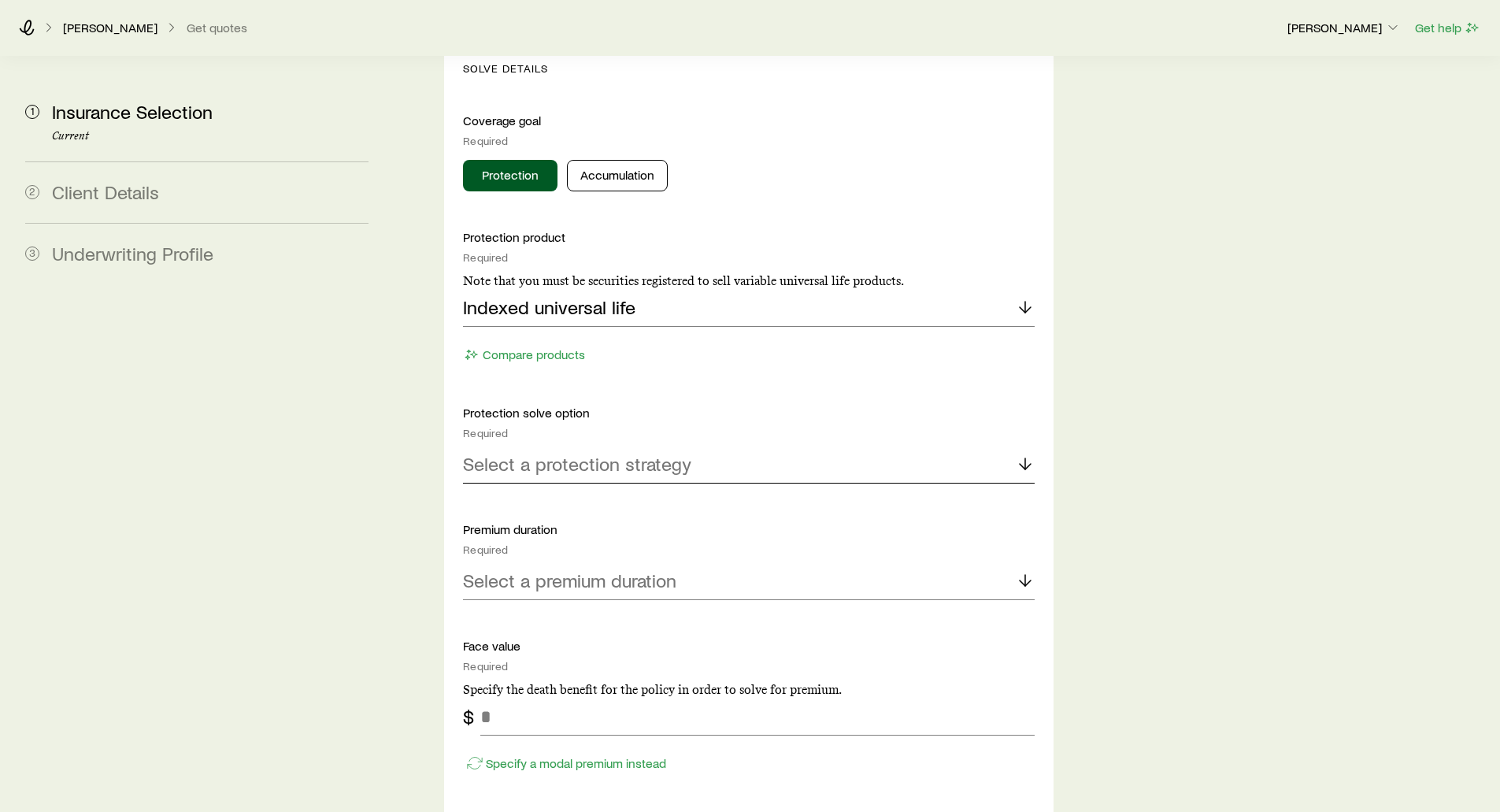
click at [488, 453] on p "Select a protection strategy" at bounding box center [578, 464] width 229 height 22
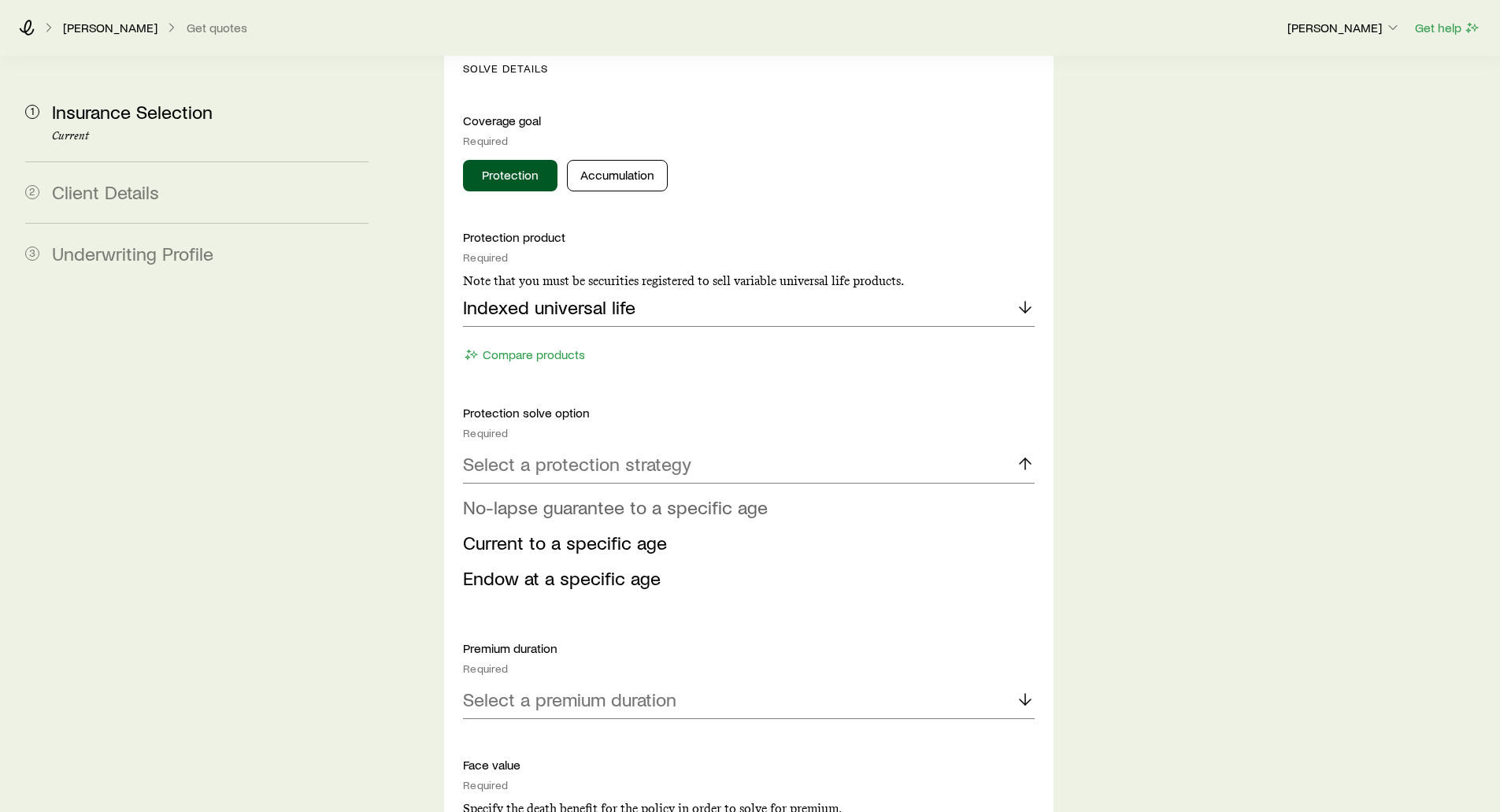
click at [490, 496] on span "No-lapse guarantee to a specific age" at bounding box center [615, 507] width 305 height 23
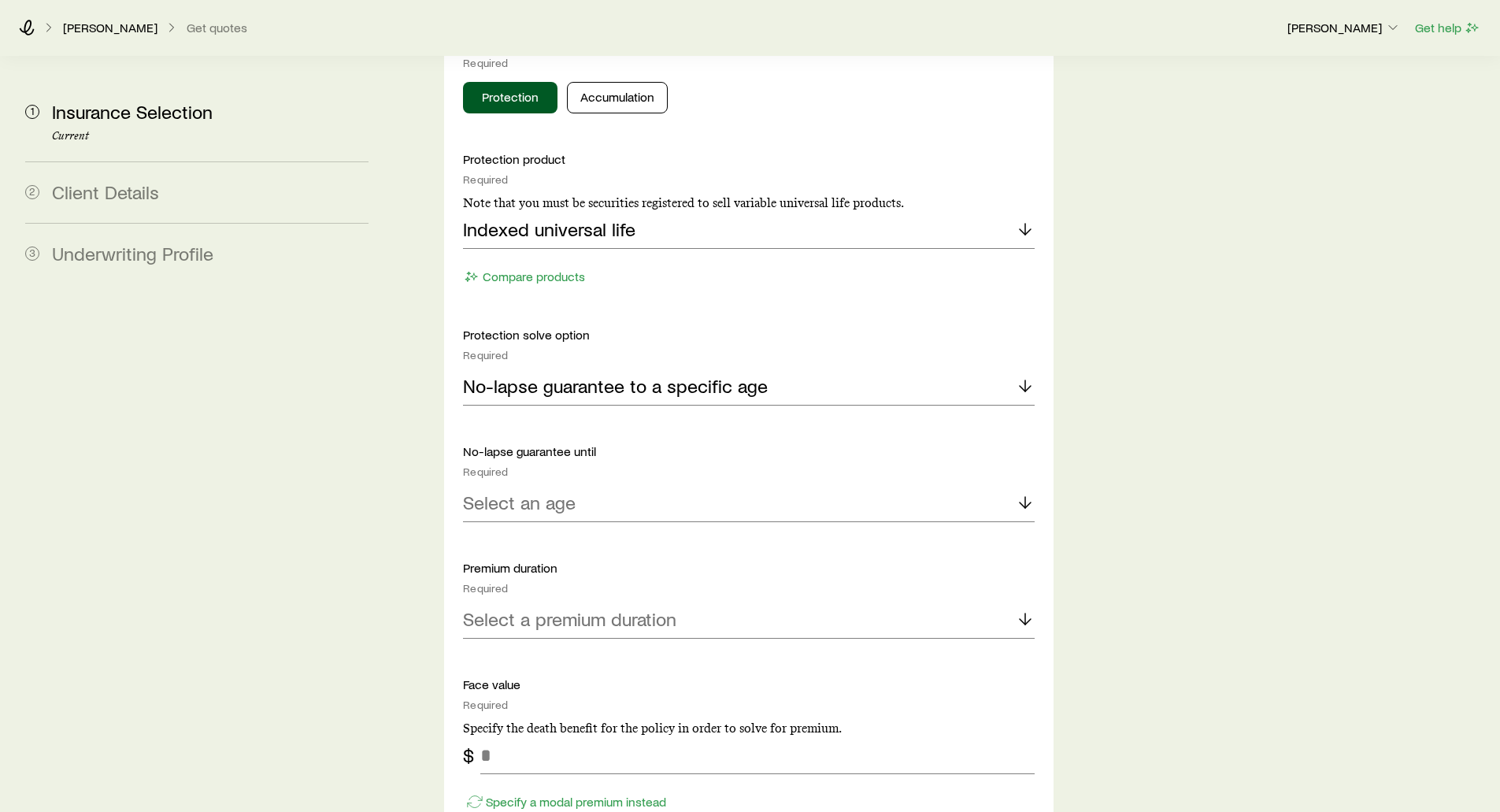
scroll to position [1653, 0]
click at [1026, 492] on icon at bounding box center [1026, 502] width 19 height 19
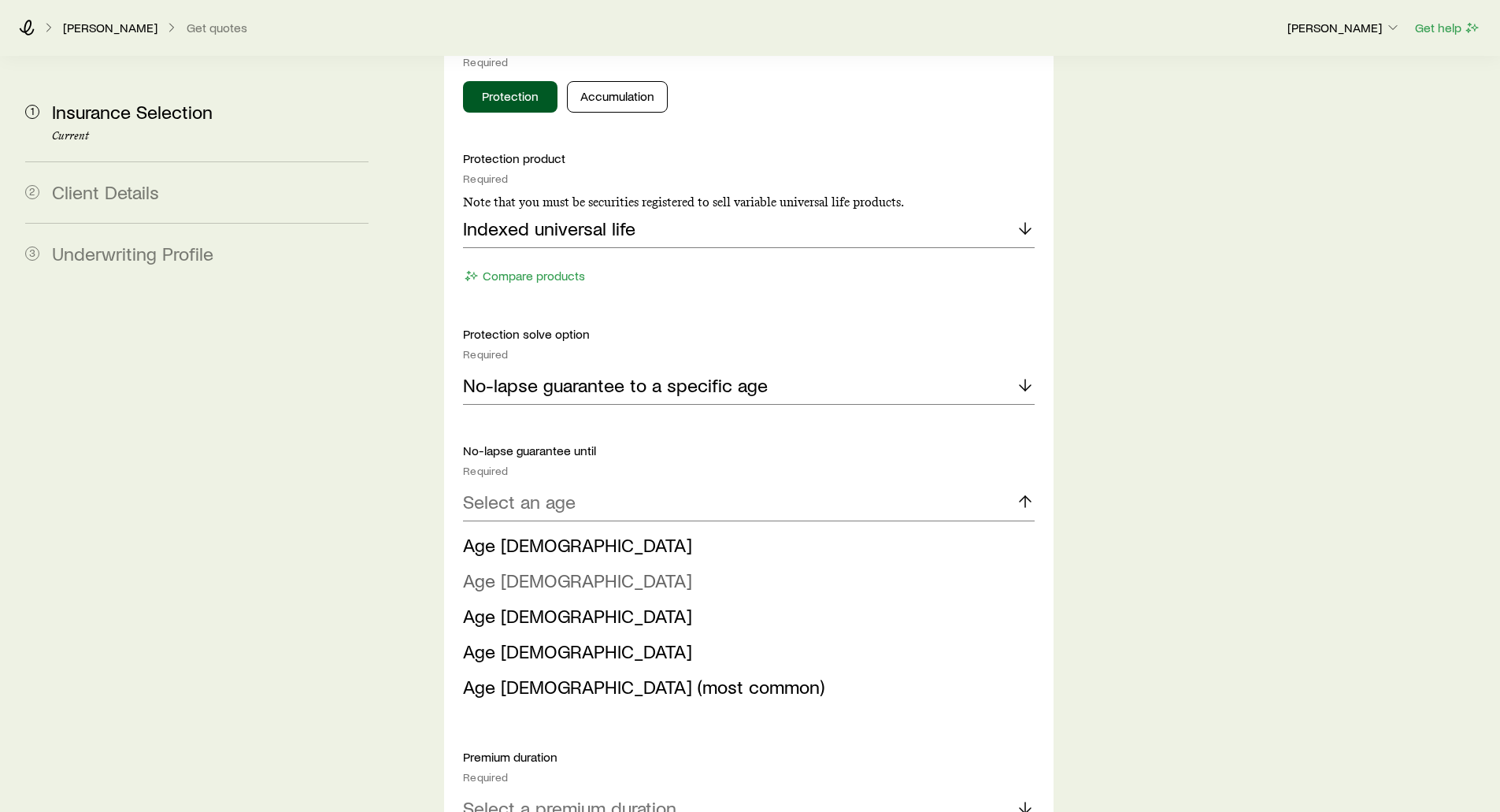
click at [498, 568] on span "Age 90" at bounding box center [578, 579] width 230 height 23
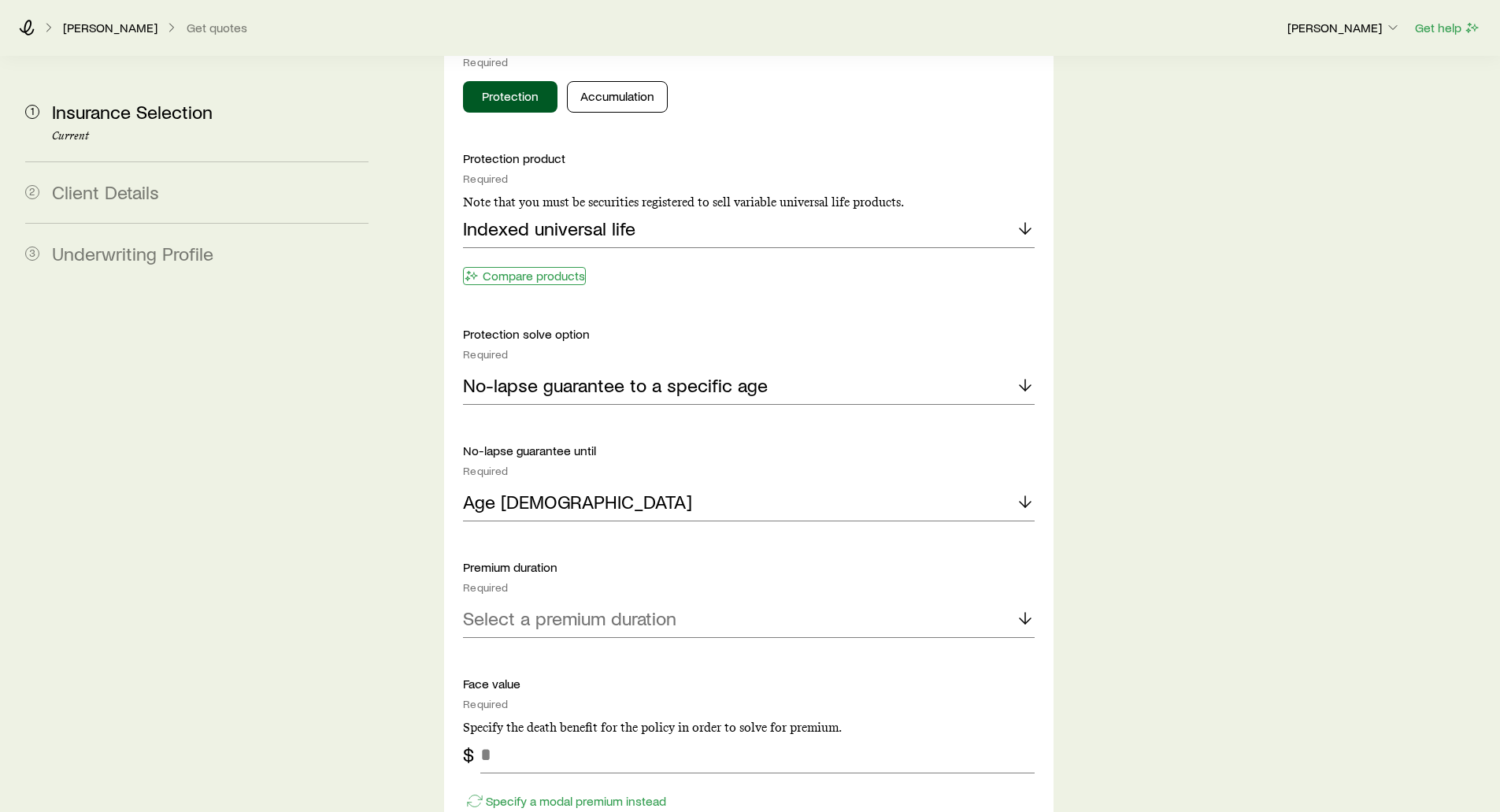
click at [509, 267] on button "Compare products" at bounding box center [525, 276] width 123 height 18
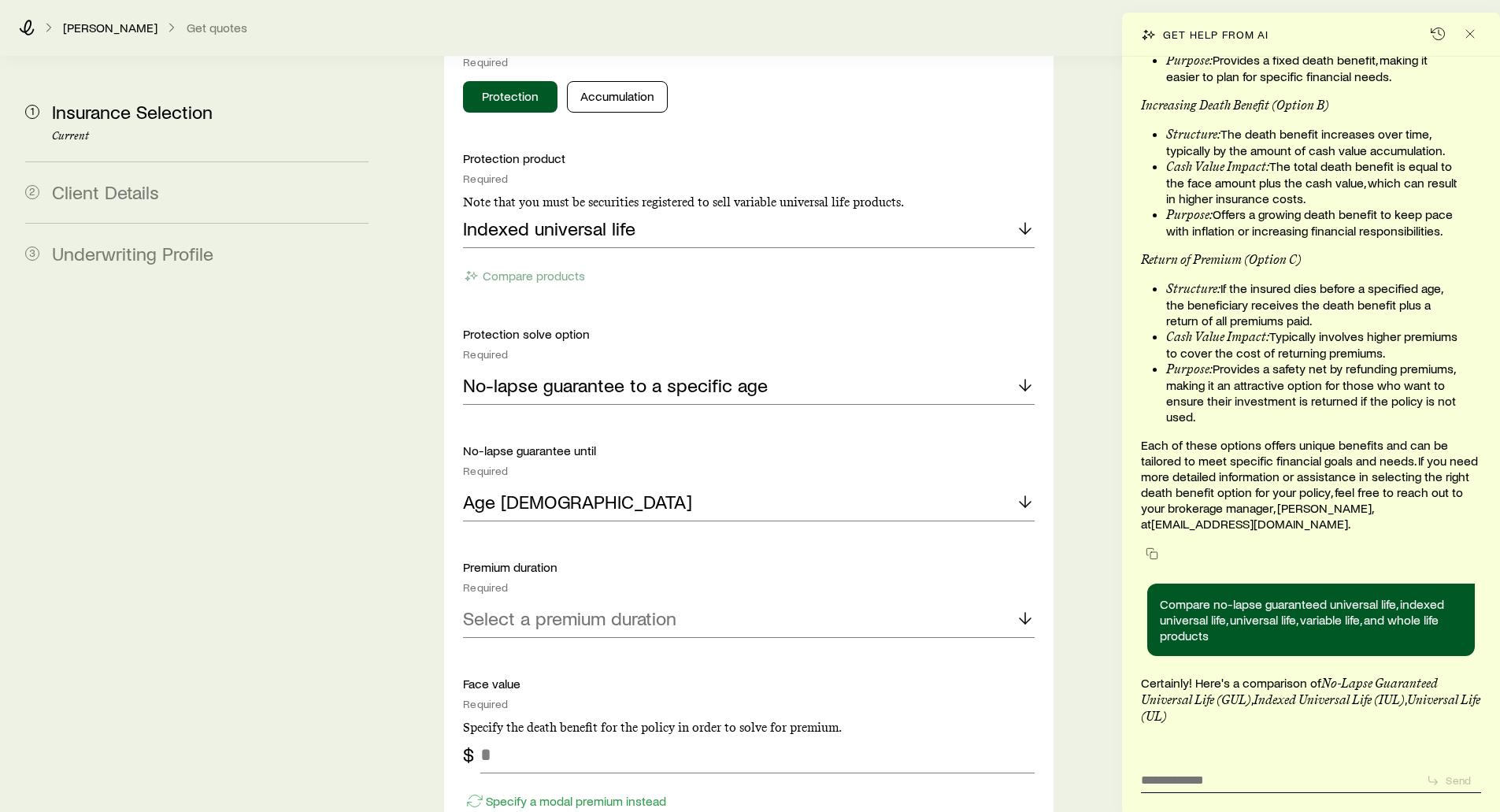
scroll to position [30877, 0]
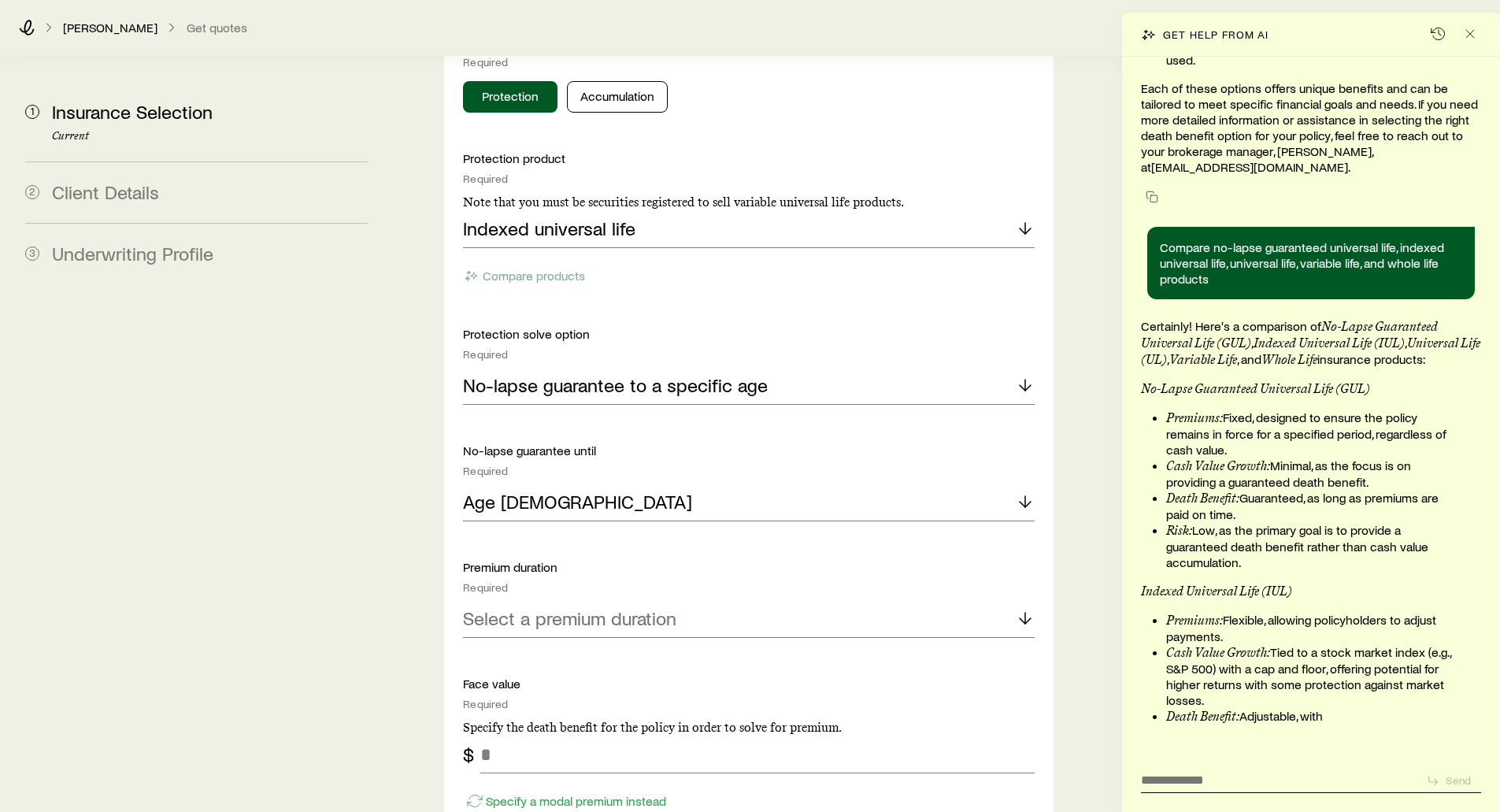
click at [1199, 487] on li "Cash Value Growth: Minimal, as the focus is on providing a guaranteed death ben…" at bounding box center [1314, 473] width 296 height 32
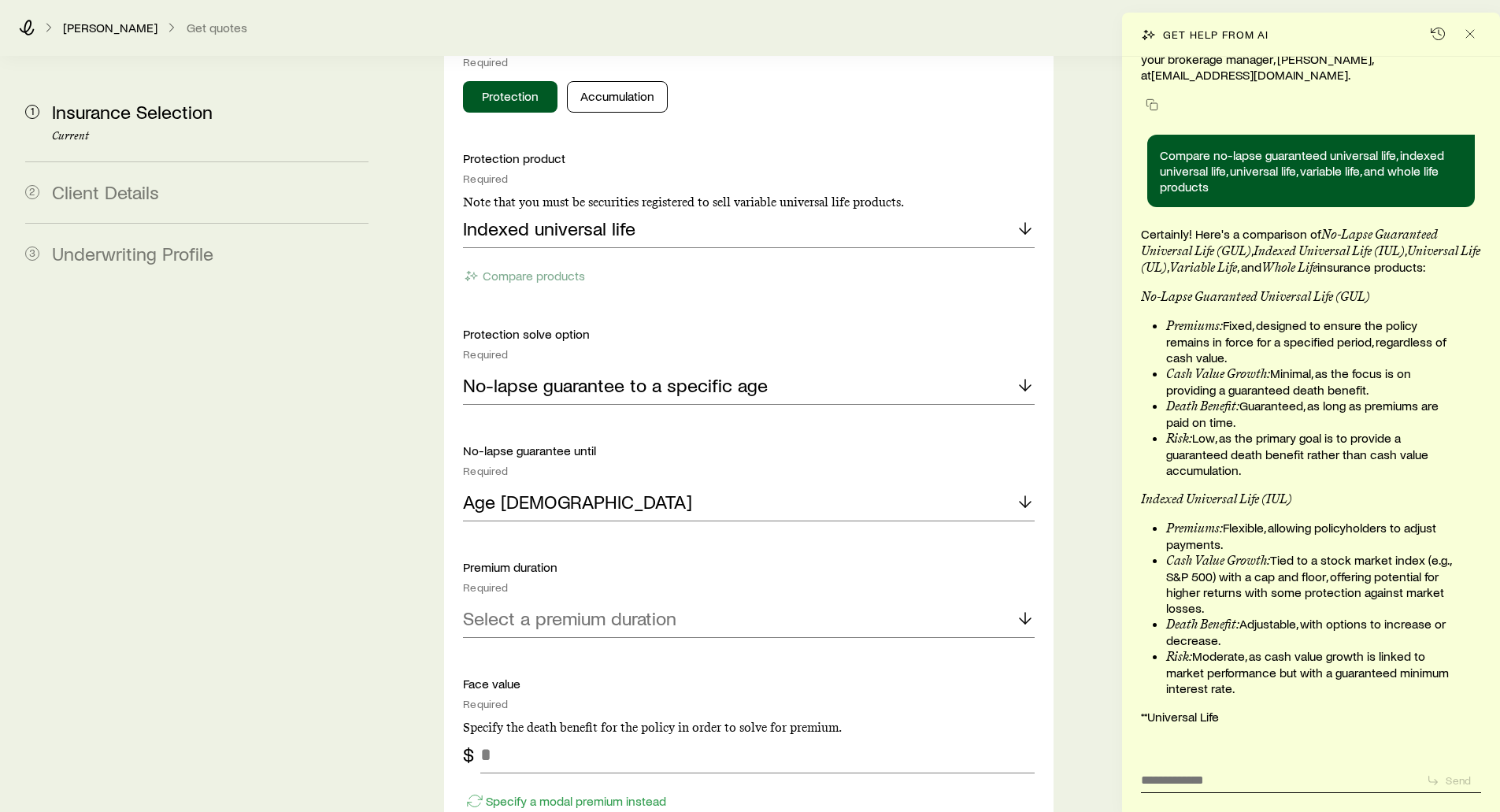
click at [1343, 455] on li "Risk: Low, as the primary goal is to provide a guaranteed death benefit rather …" at bounding box center [1314, 454] width 296 height 48
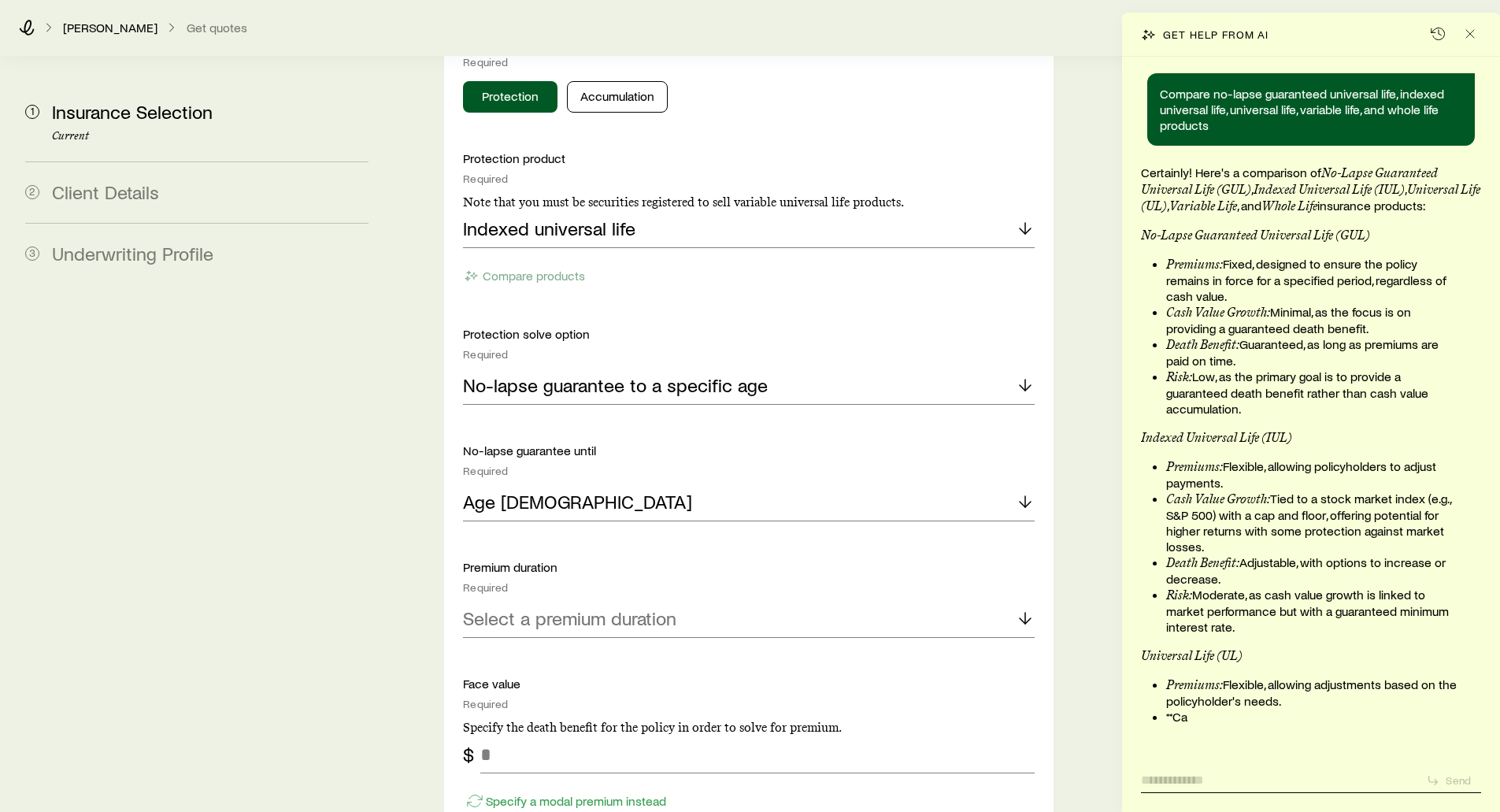
click at [1250, 776] on textarea at bounding box center [1277, 774] width 272 height 25
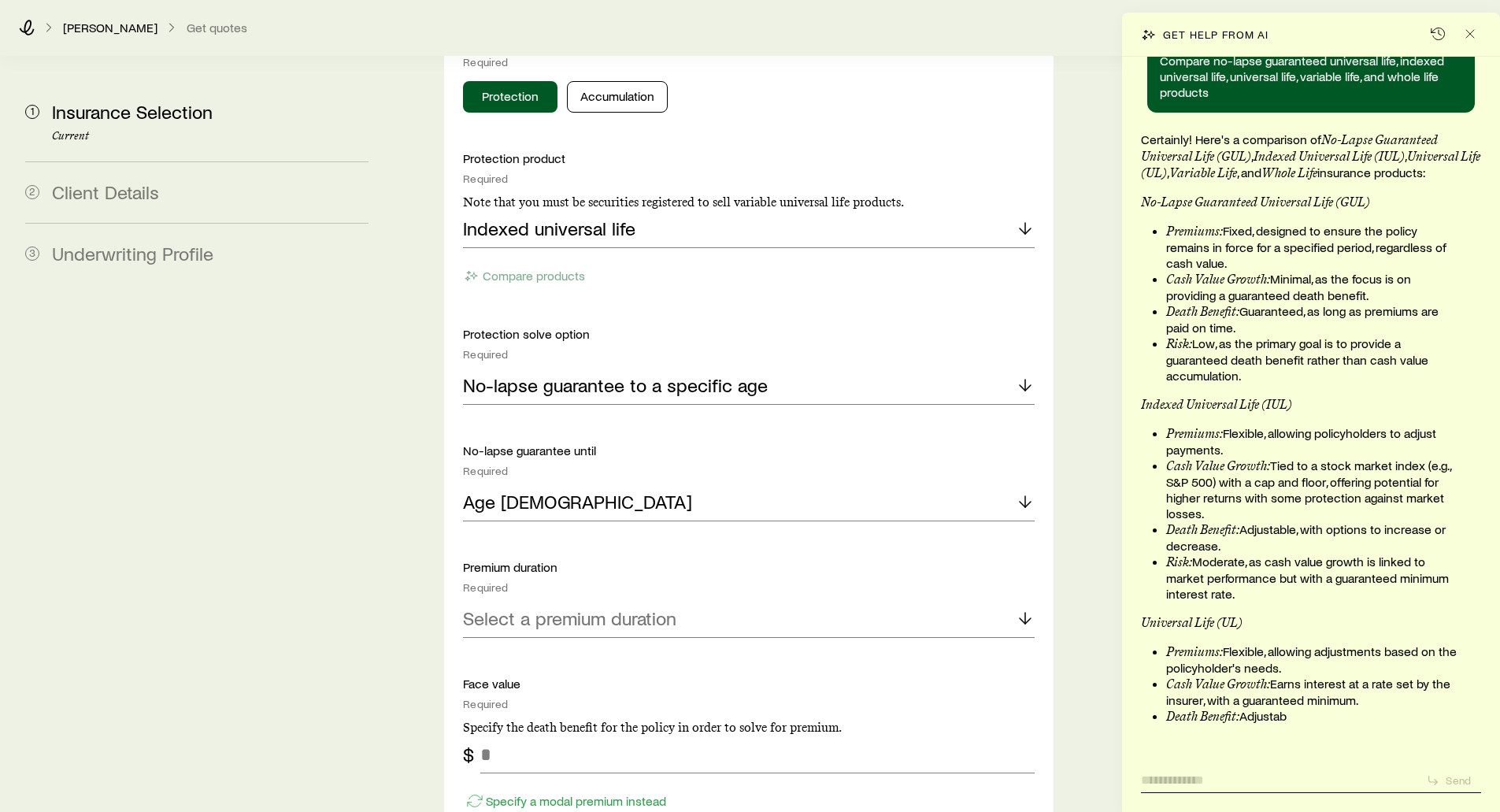
scroll to position [31381, 0]
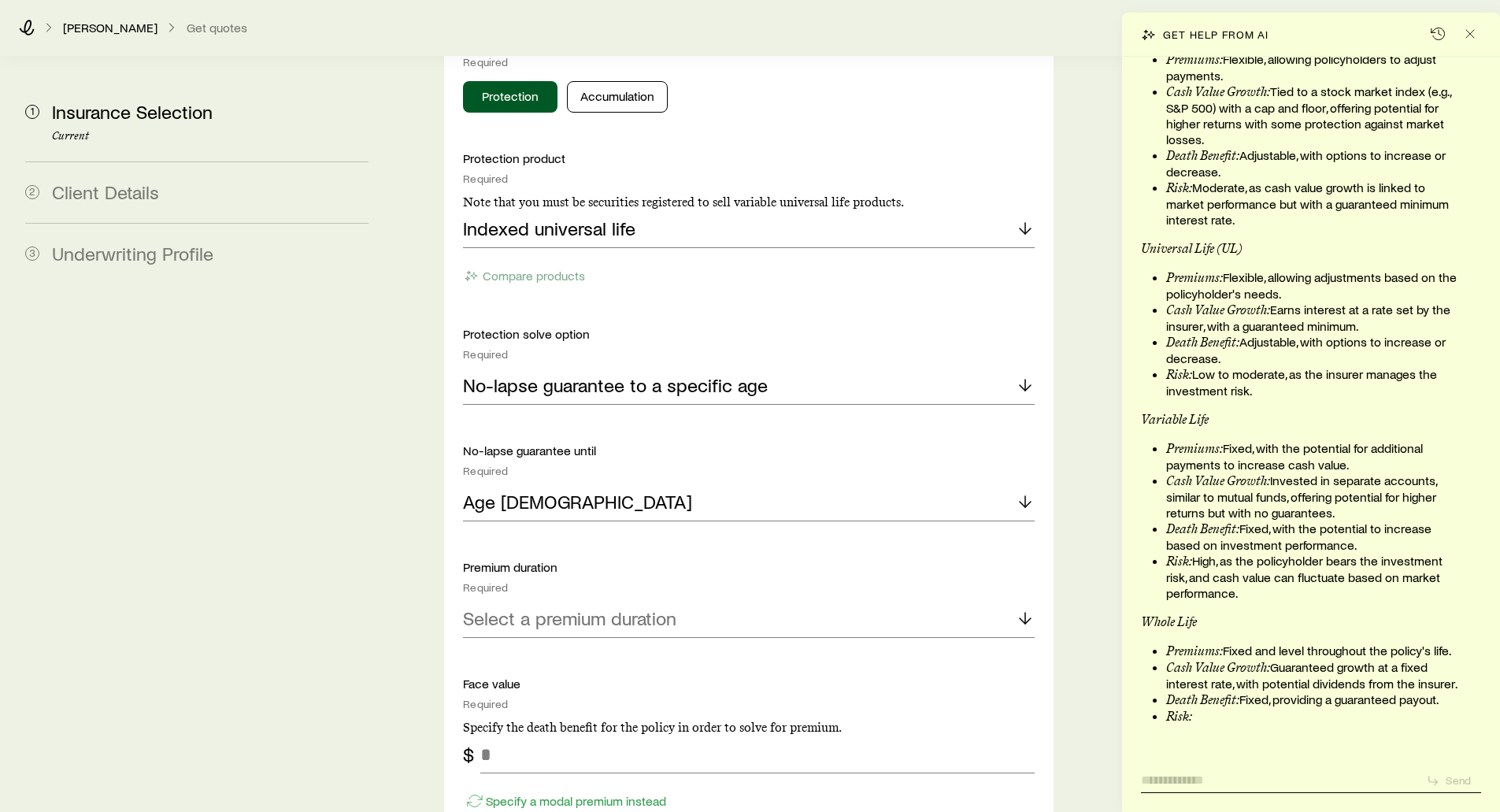
click at [1192, 782] on textarea at bounding box center [1277, 774] width 272 height 25
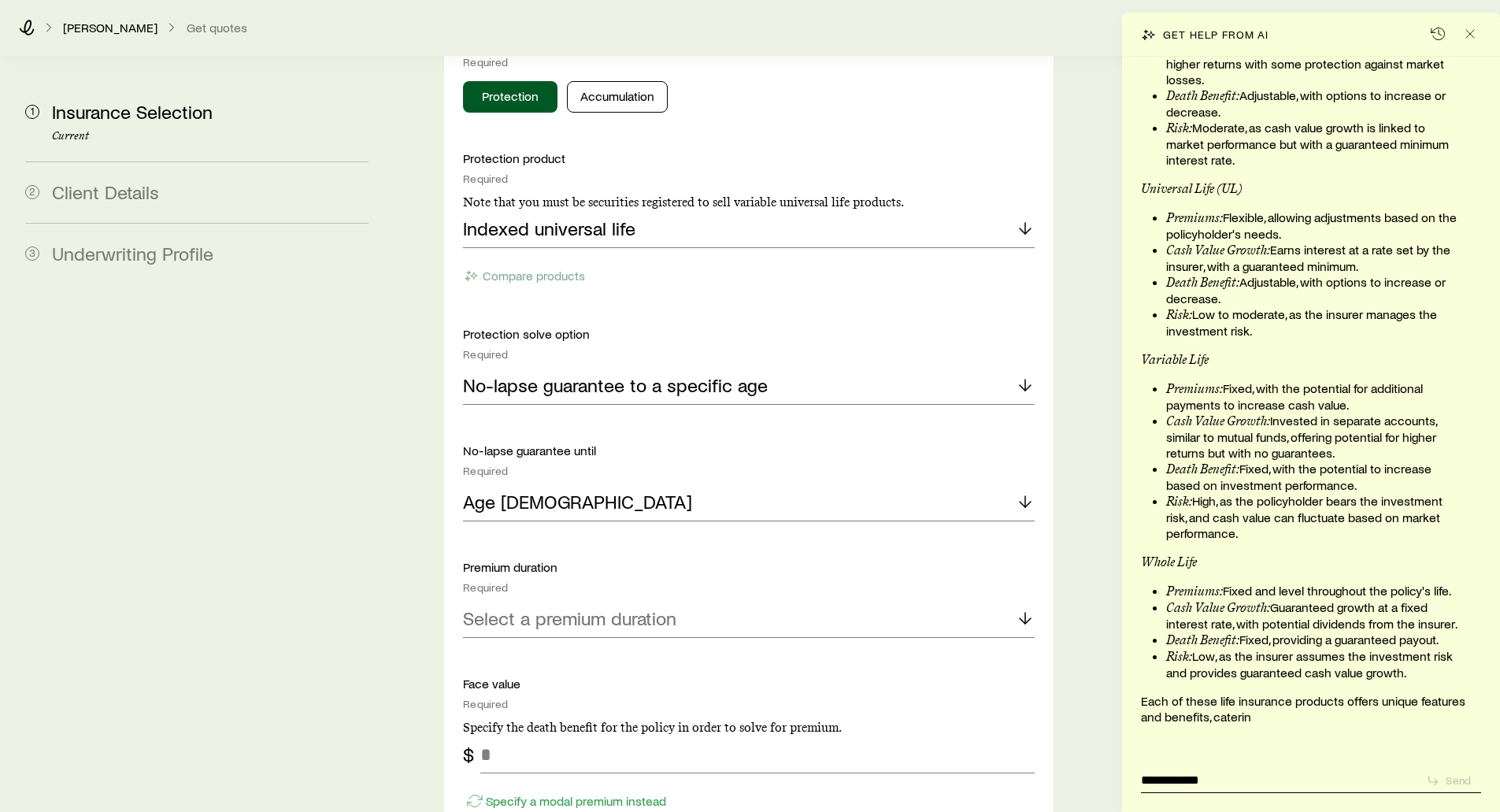
type textarea "**********"
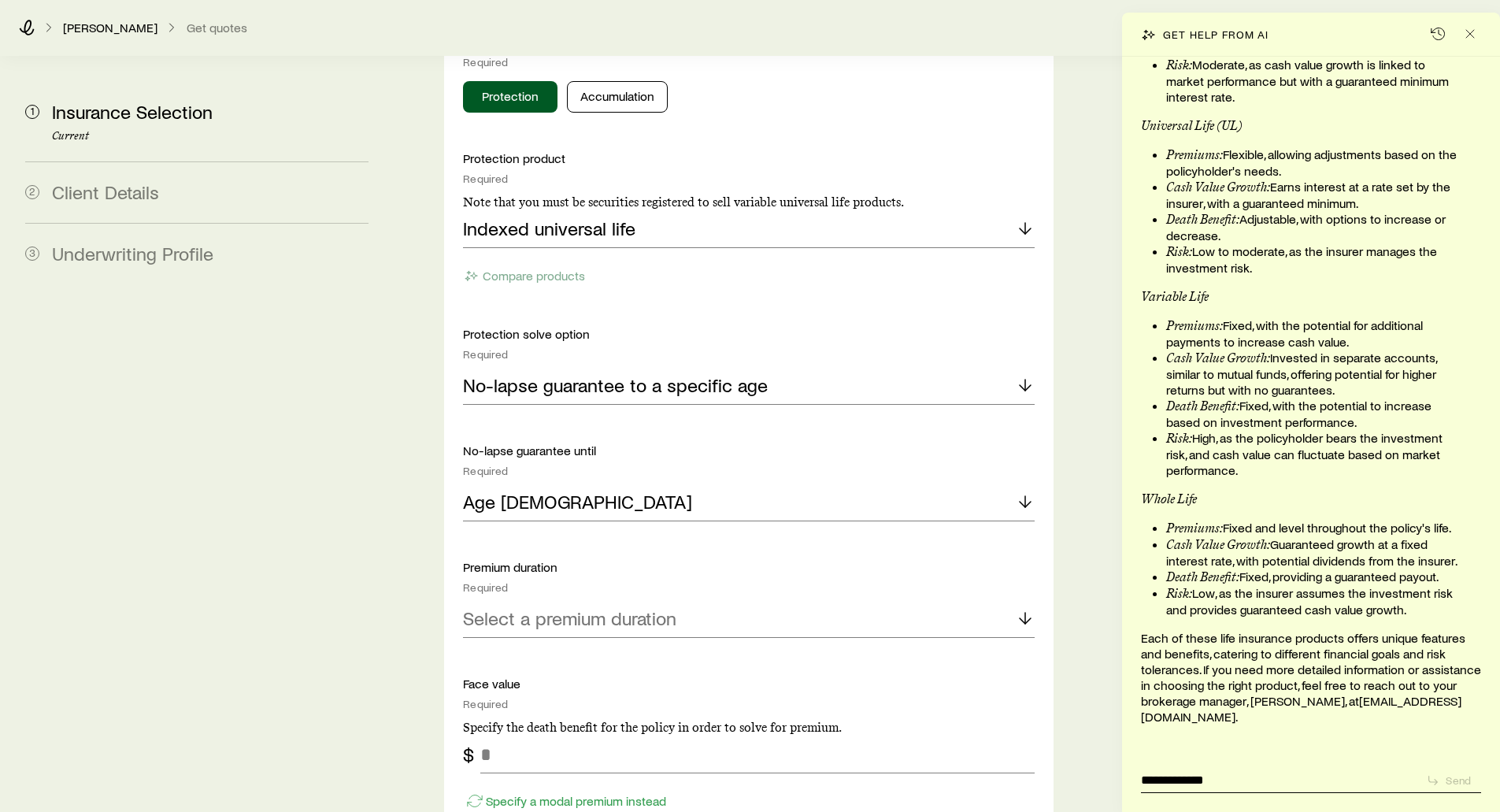
scroll to position [31983, 0]
drag, startPoint x: 1220, startPoint y: 777, endPoint x: 1136, endPoint y: 775, distance: 84.0
click at [1136, 774] on div "Compare no-lapse guaranteed universal life, indexed universal life, universal l…" at bounding box center [1311, 433] width 378 height 755
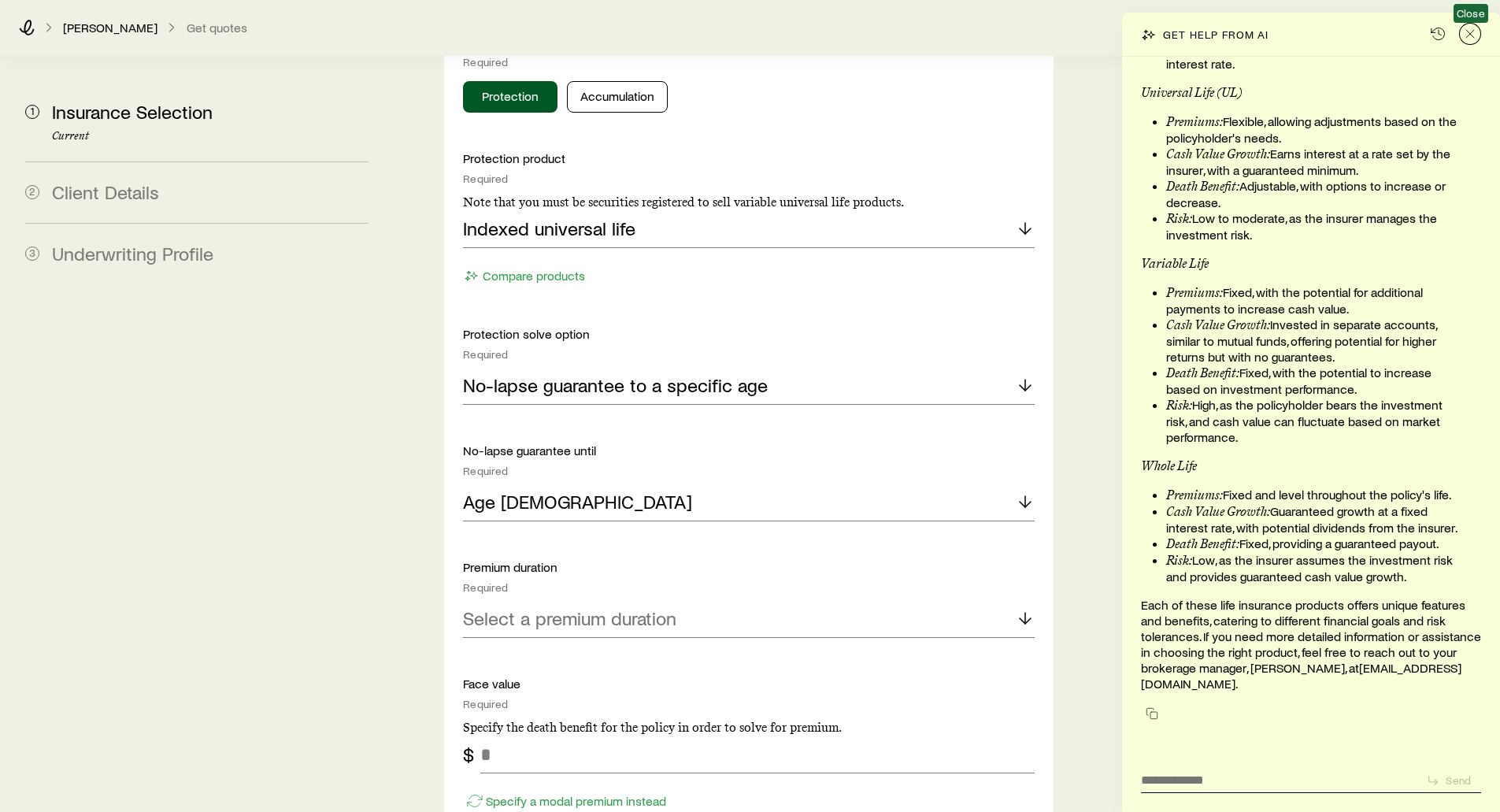
click at [1468, 36] on line "Close" at bounding box center [1470, 33] width 8 height 8
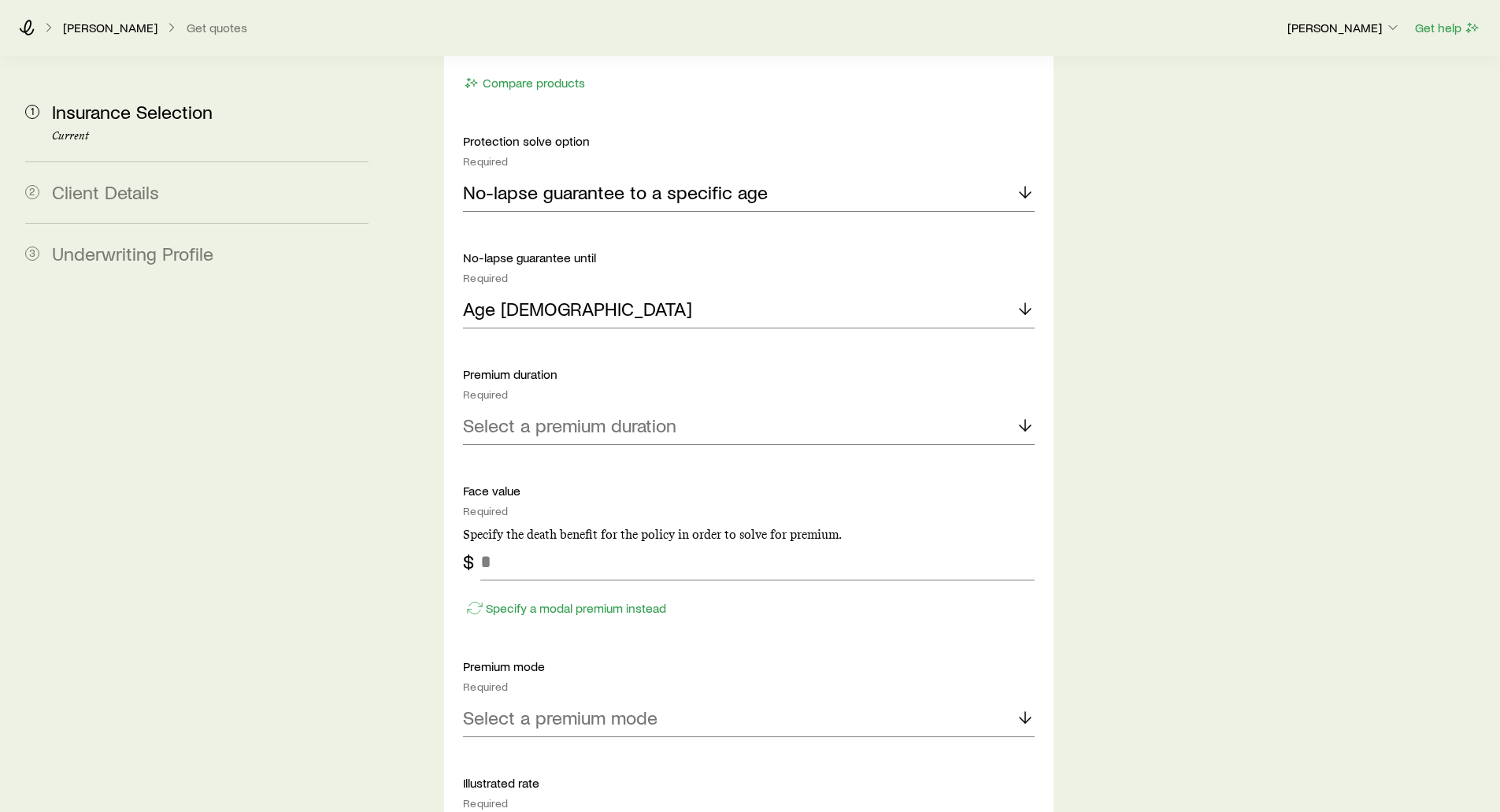
scroll to position [1889, 0]
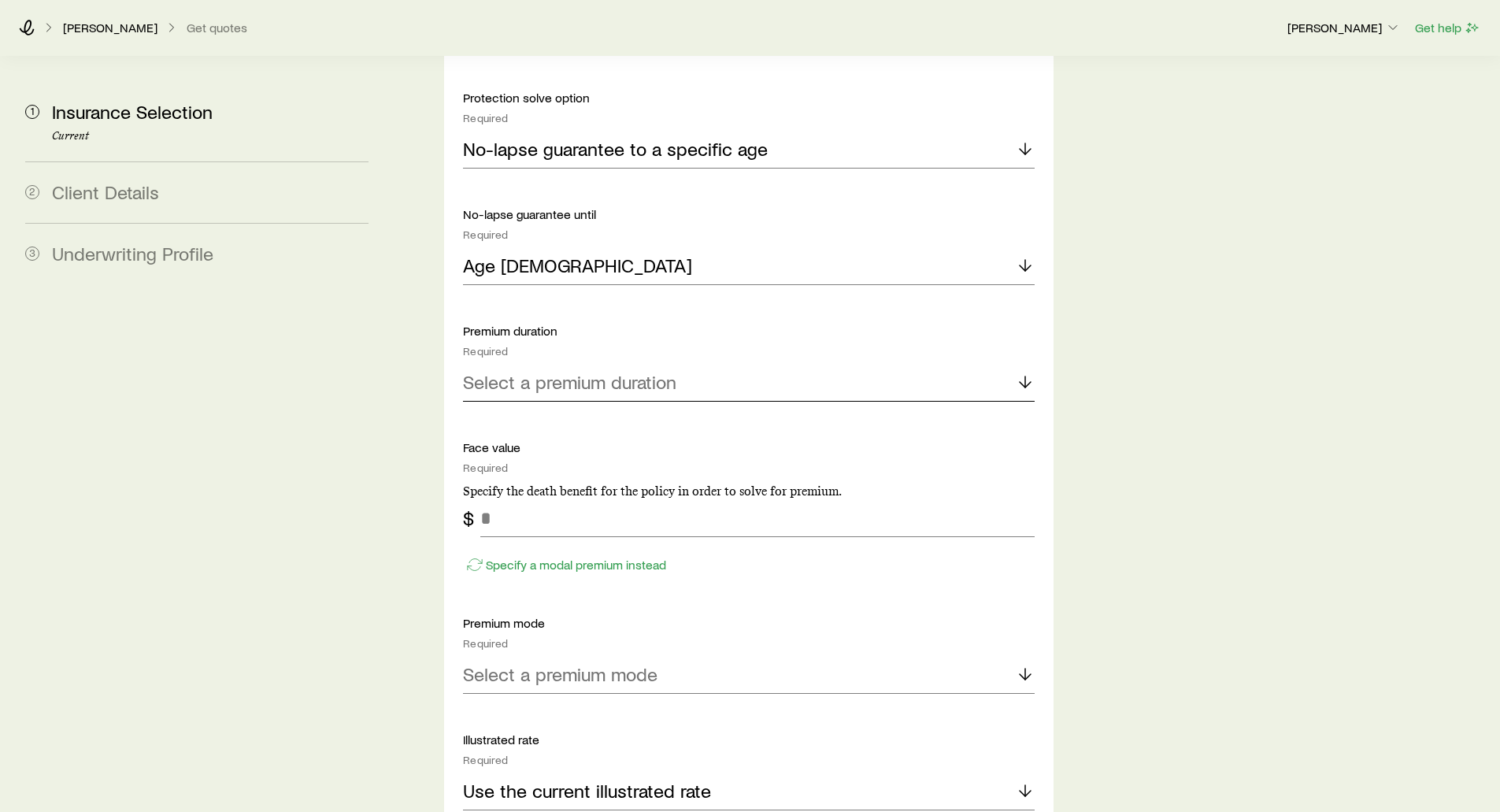
click at [526, 371] on p "Select a premium duration" at bounding box center [570, 382] width 213 height 22
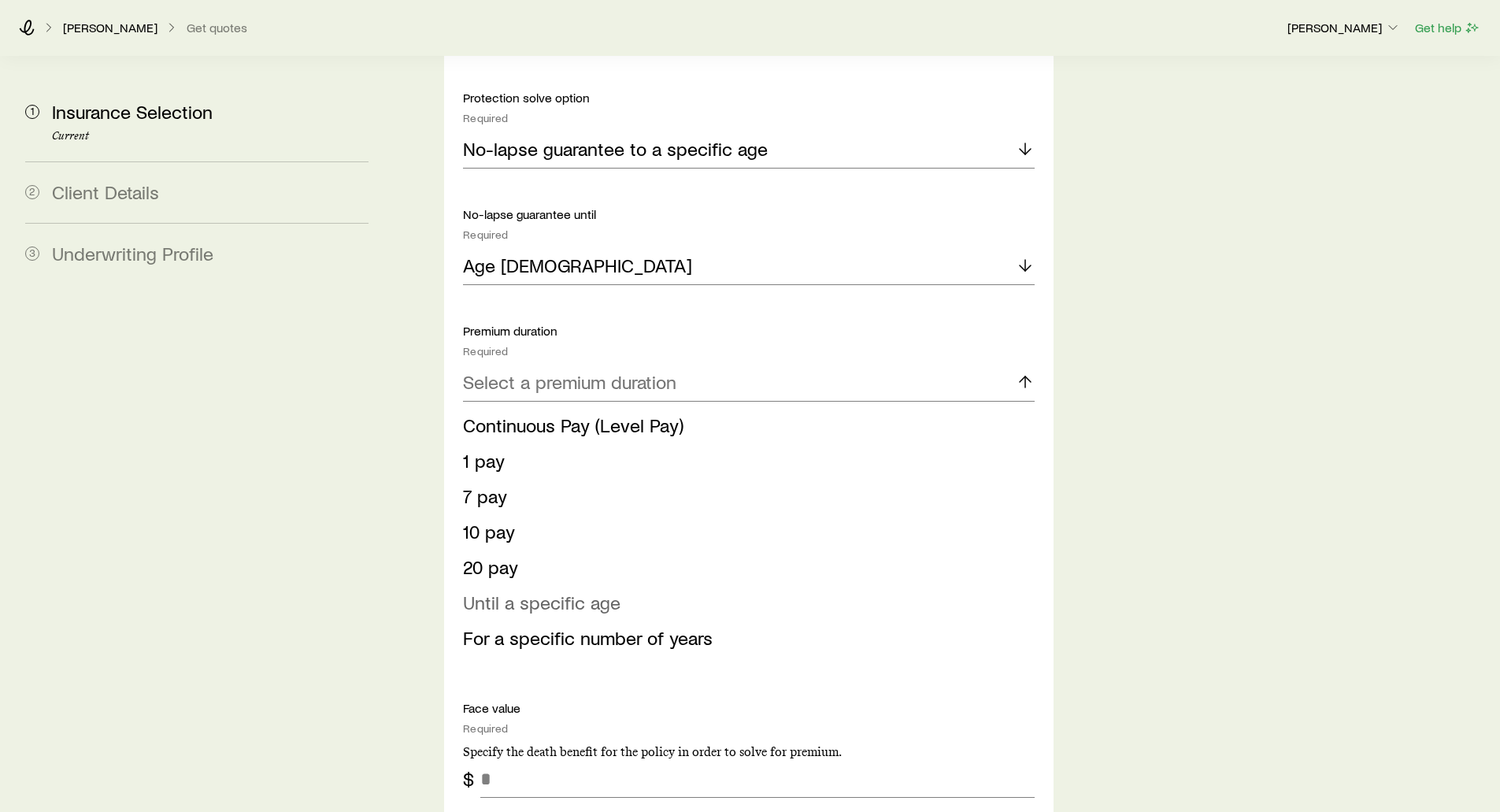
click at [501, 590] on span "Until a specific age" at bounding box center [542, 601] width 158 height 23
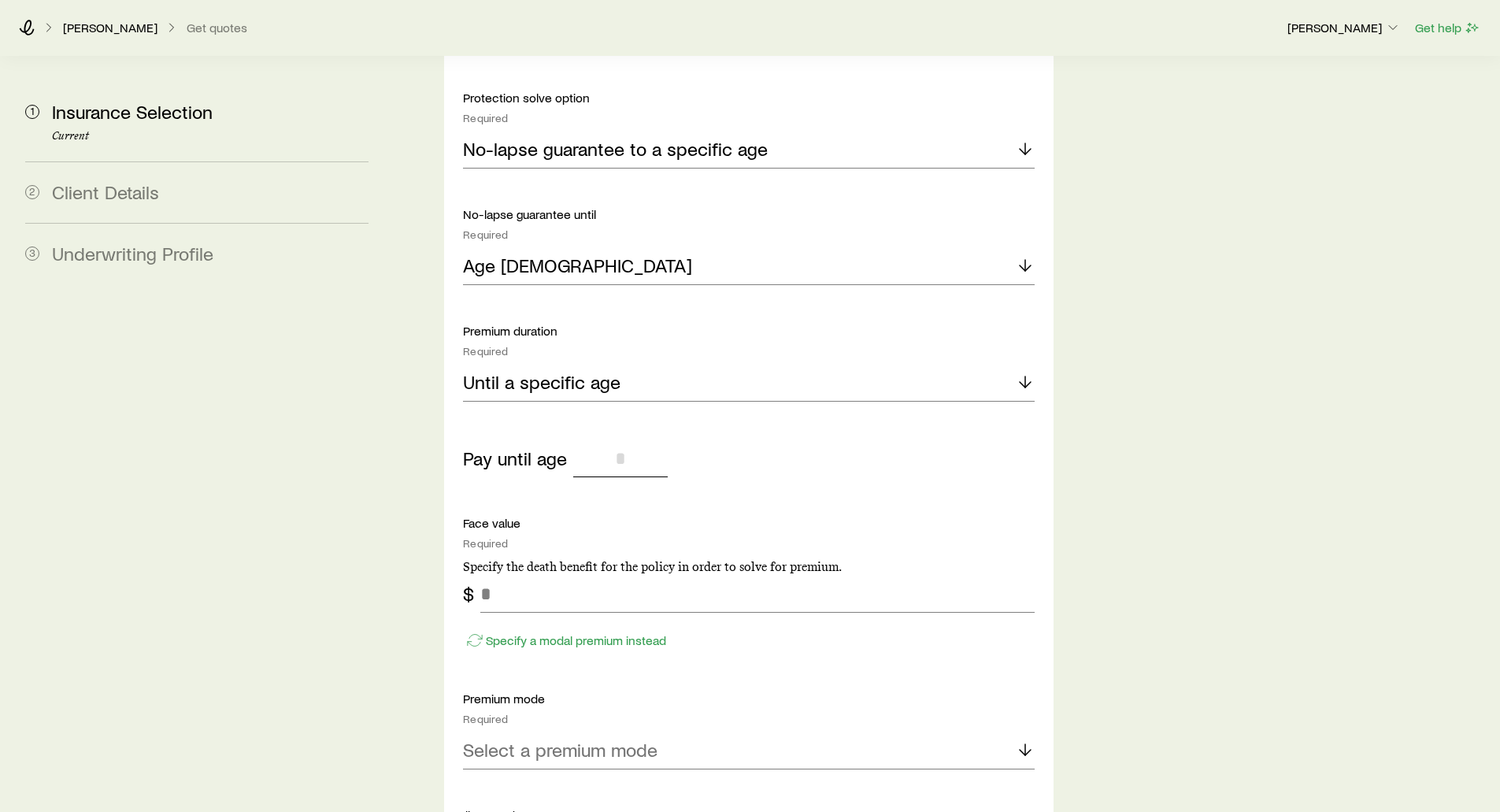
click at [623, 439] on input "tel" at bounding box center [620, 458] width 95 height 38
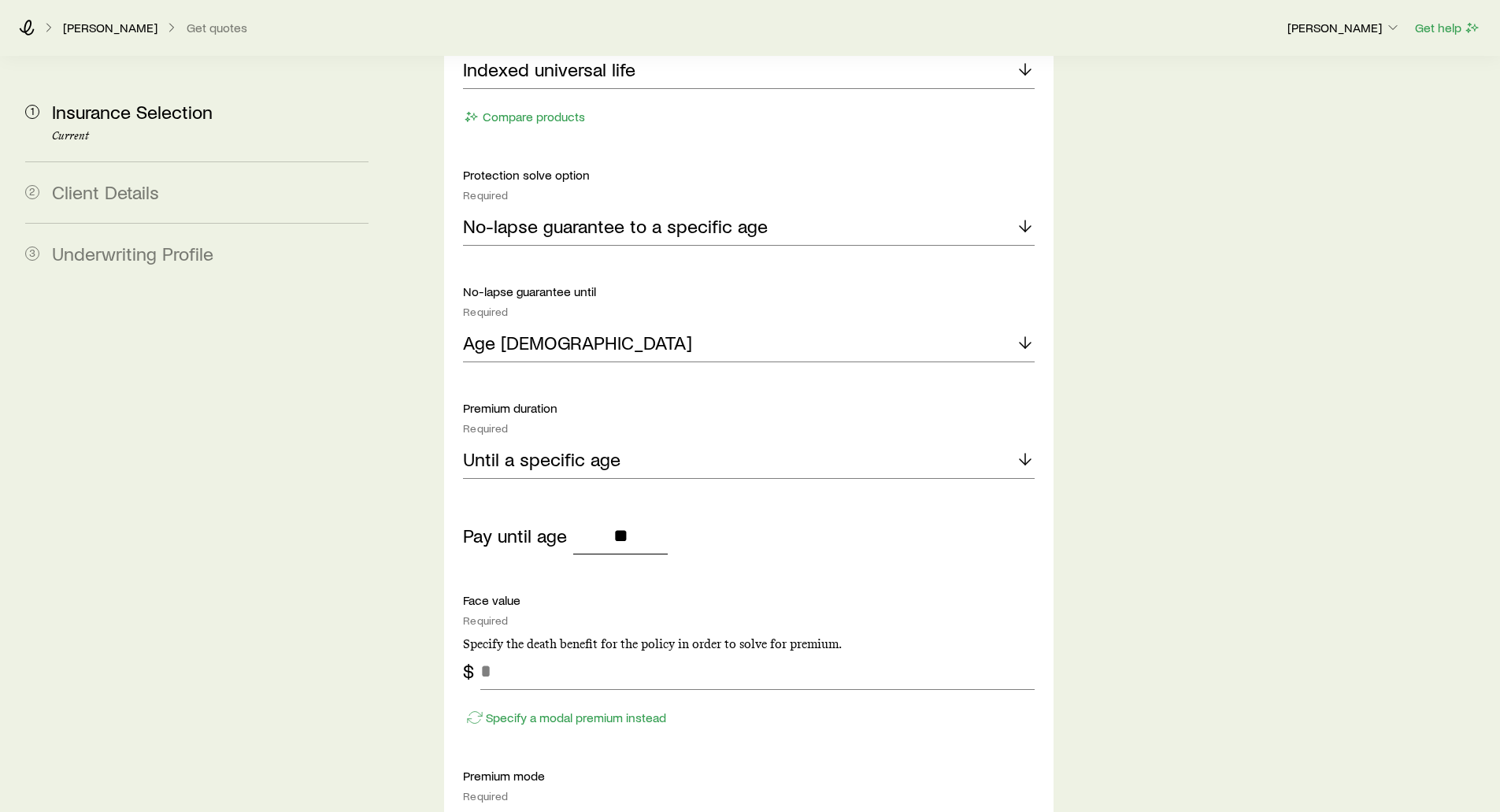
scroll to position [1811, 0]
type input "**"
click at [533, 653] on input "tel" at bounding box center [757, 672] width 554 height 38
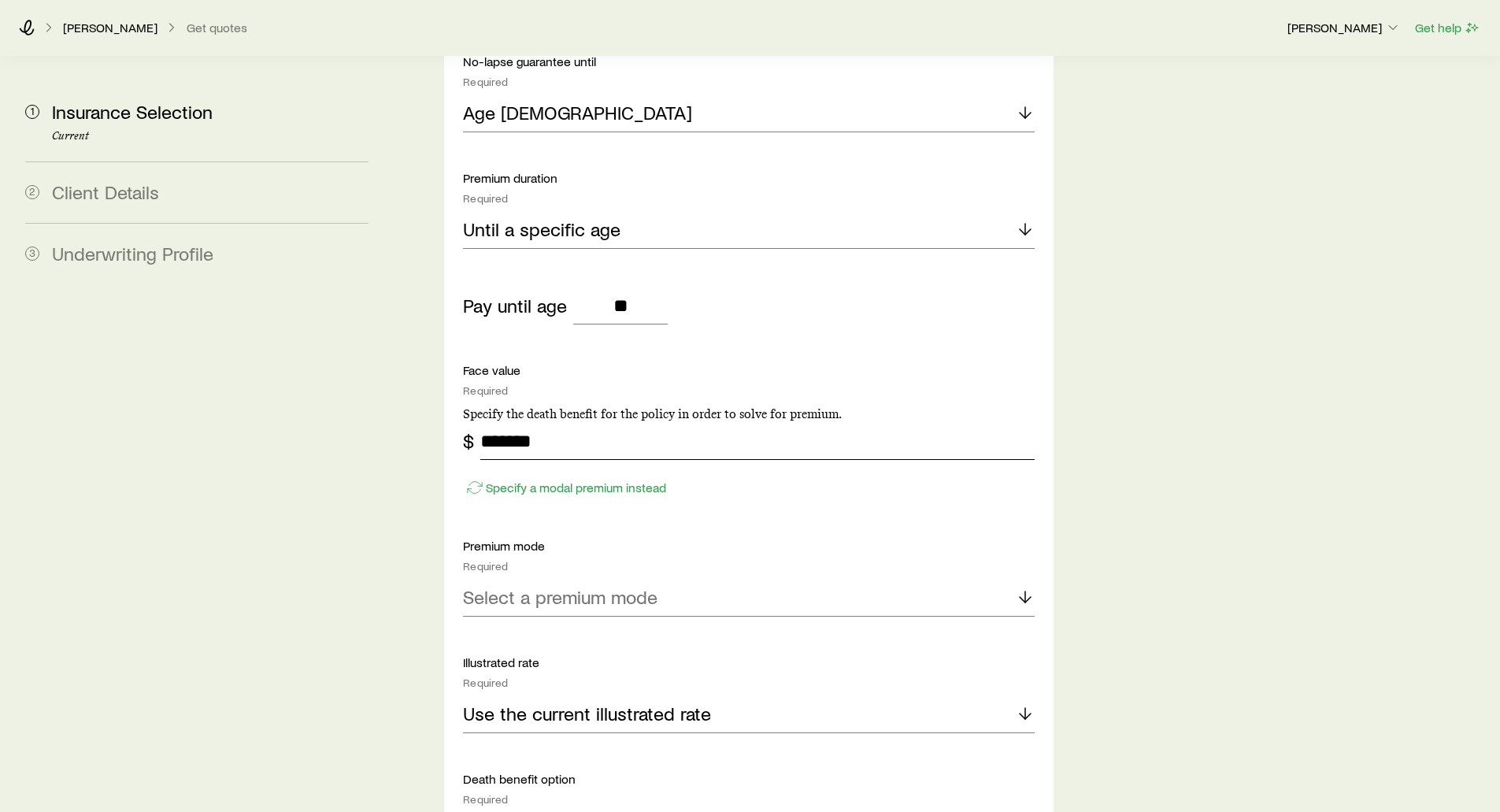
scroll to position [2047, 0]
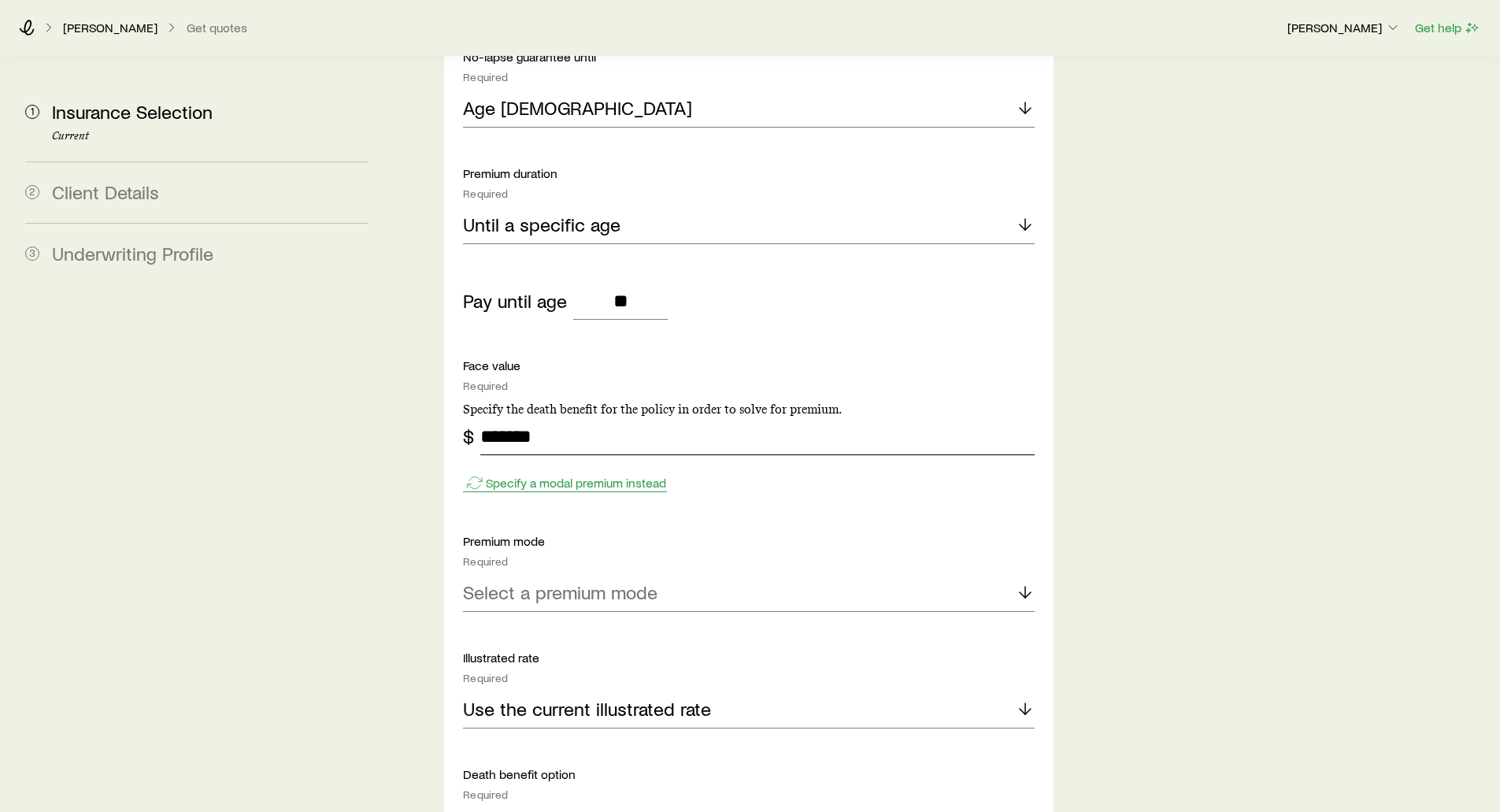
type input "*******"
click at [586, 475] on p "Specify a modal premium instead" at bounding box center [576, 483] width 180 height 15
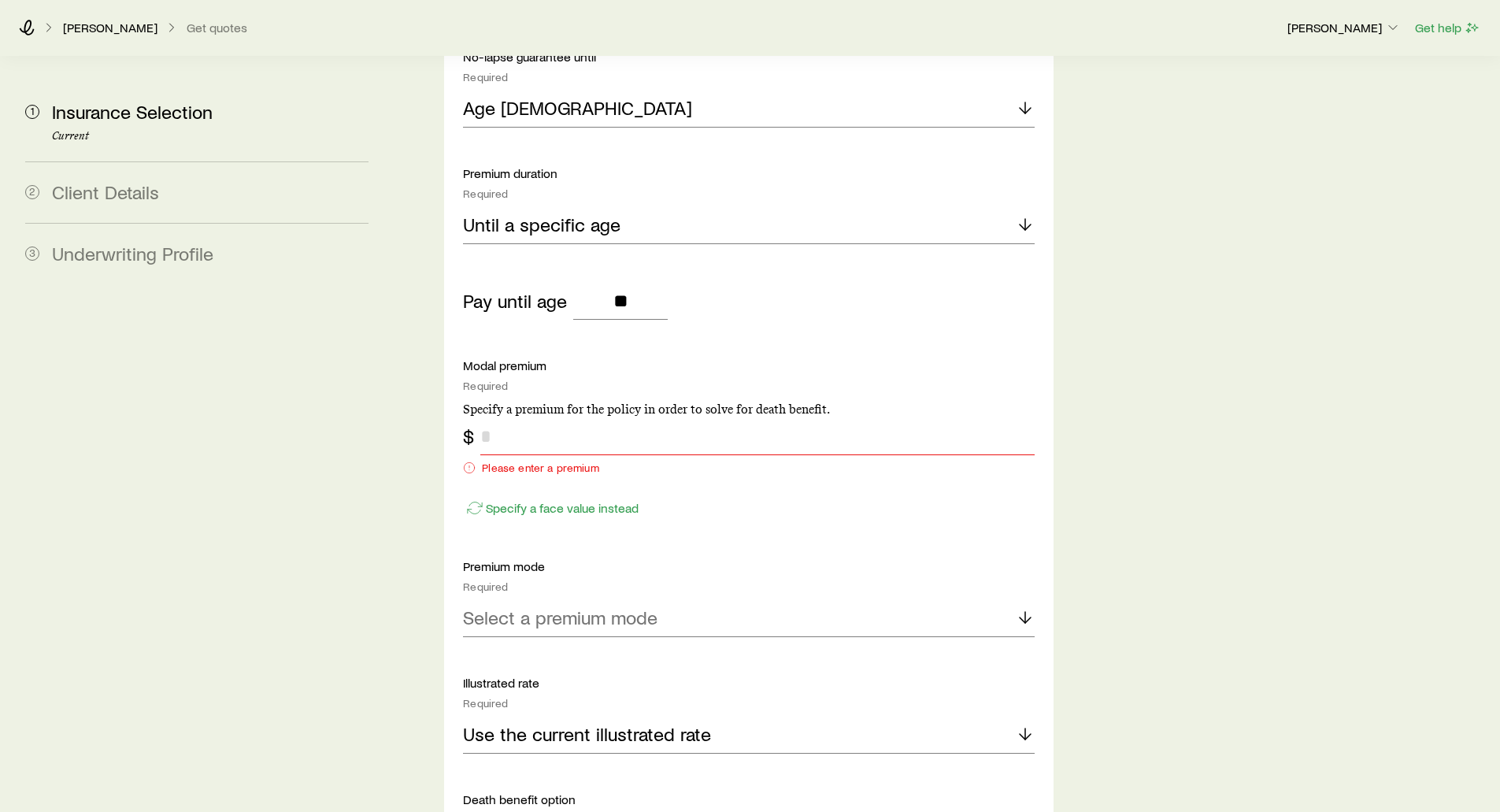
click at [515, 417] on input "tel" at bounding box center [757, 436] width 554 height 38
click at [507, 500] on p "Specify a face value instead" at bounding box center [562, 508] width 153 height 15
click at [507, 500] on p "Specify a modal premium instead" at bounding box center [576, 508] width 180 height 15
click at [507, 500] on p "Specify a face value instead" at bounding box center [562, 508] width 153 height 15
click at [505, 417] on input "tel" at bounding box center [757, 436] width 554 height 38
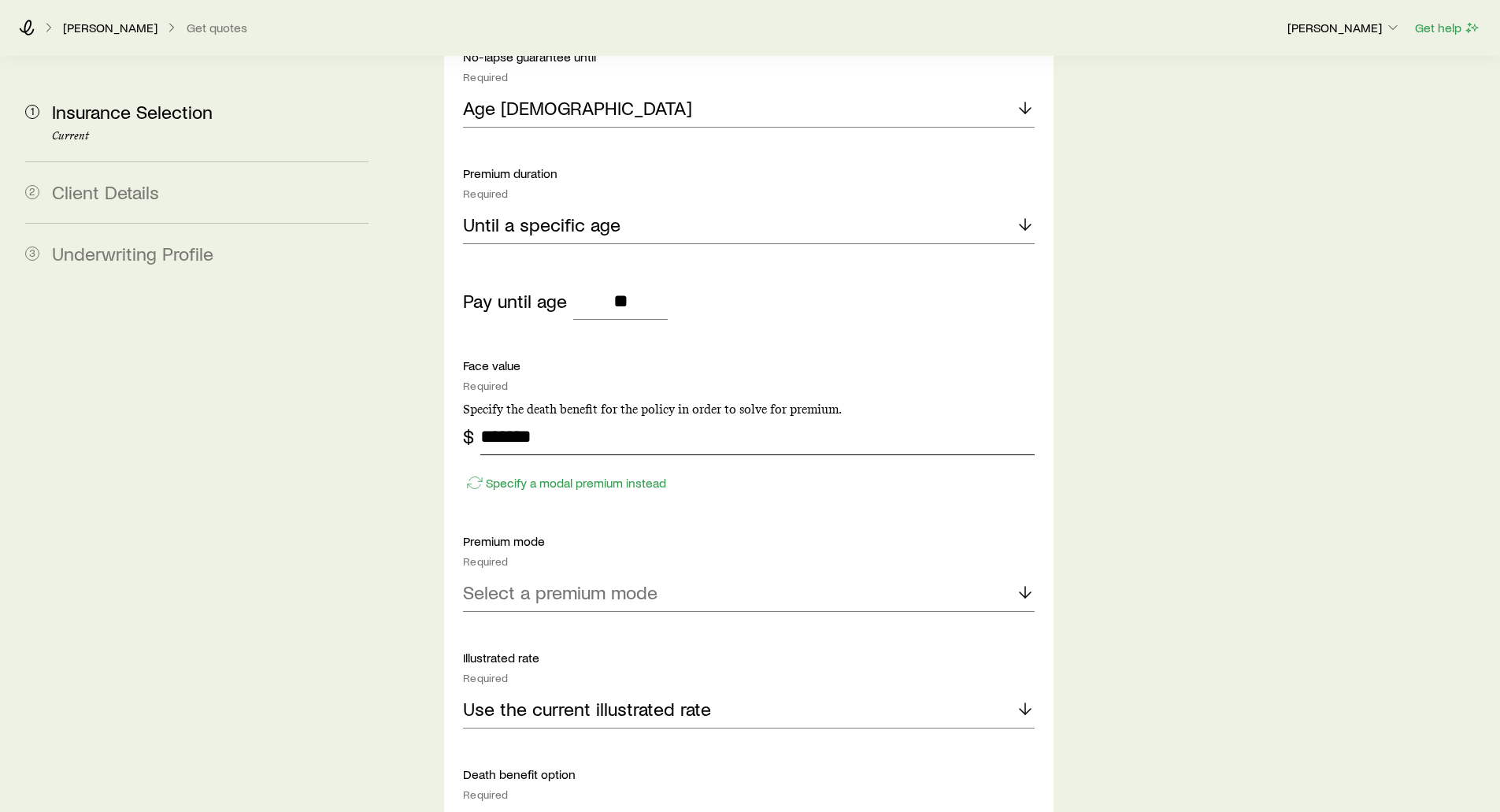
type input "*******"
click at [538, 213] on p "Until a specific age" at bounding box center [542, 224] width 158 height 22
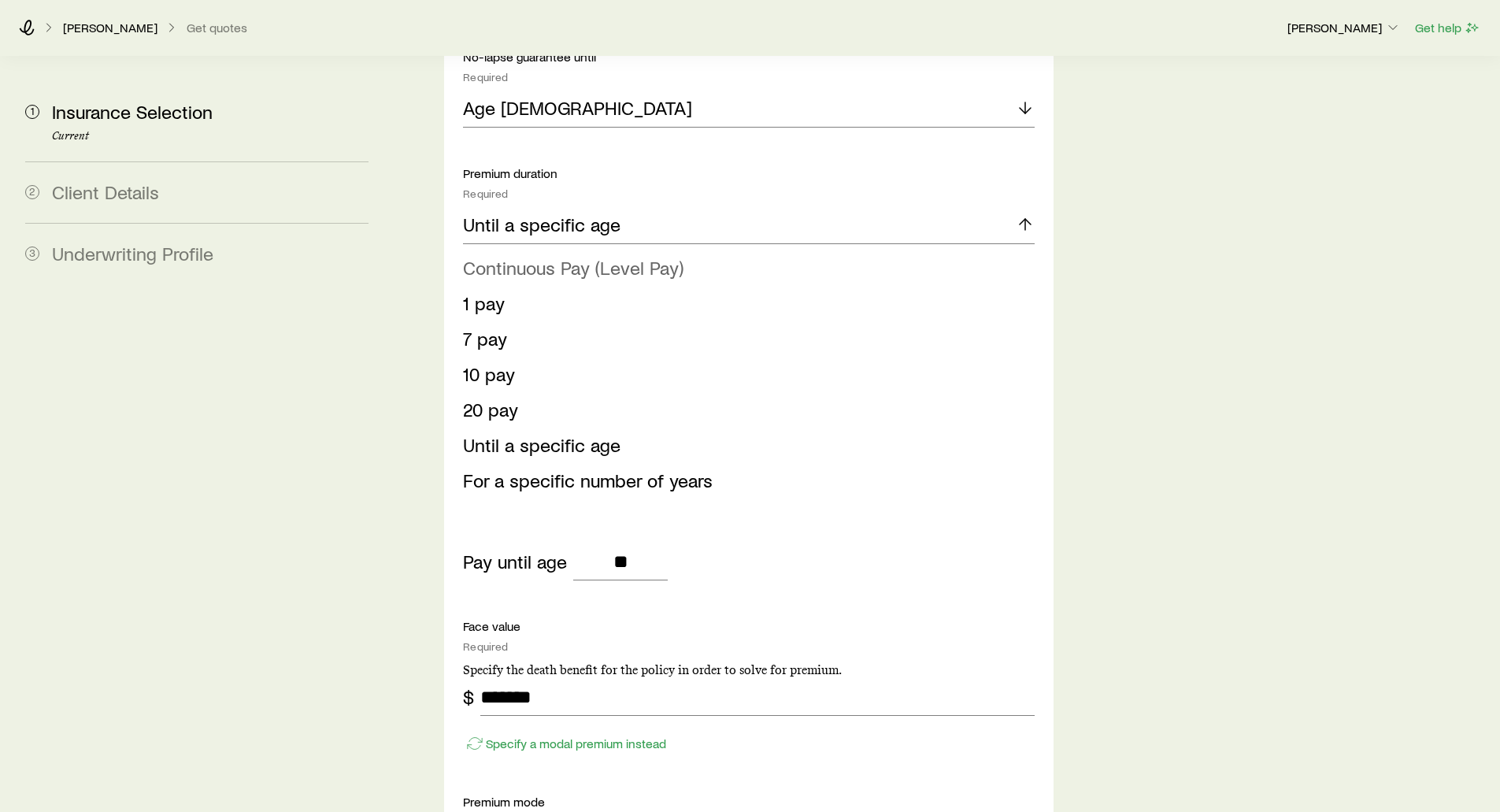
click at [502, 256] on span "Continuous Pay (Level Pay)" at bounding box center [573, 267] width 220 height 23
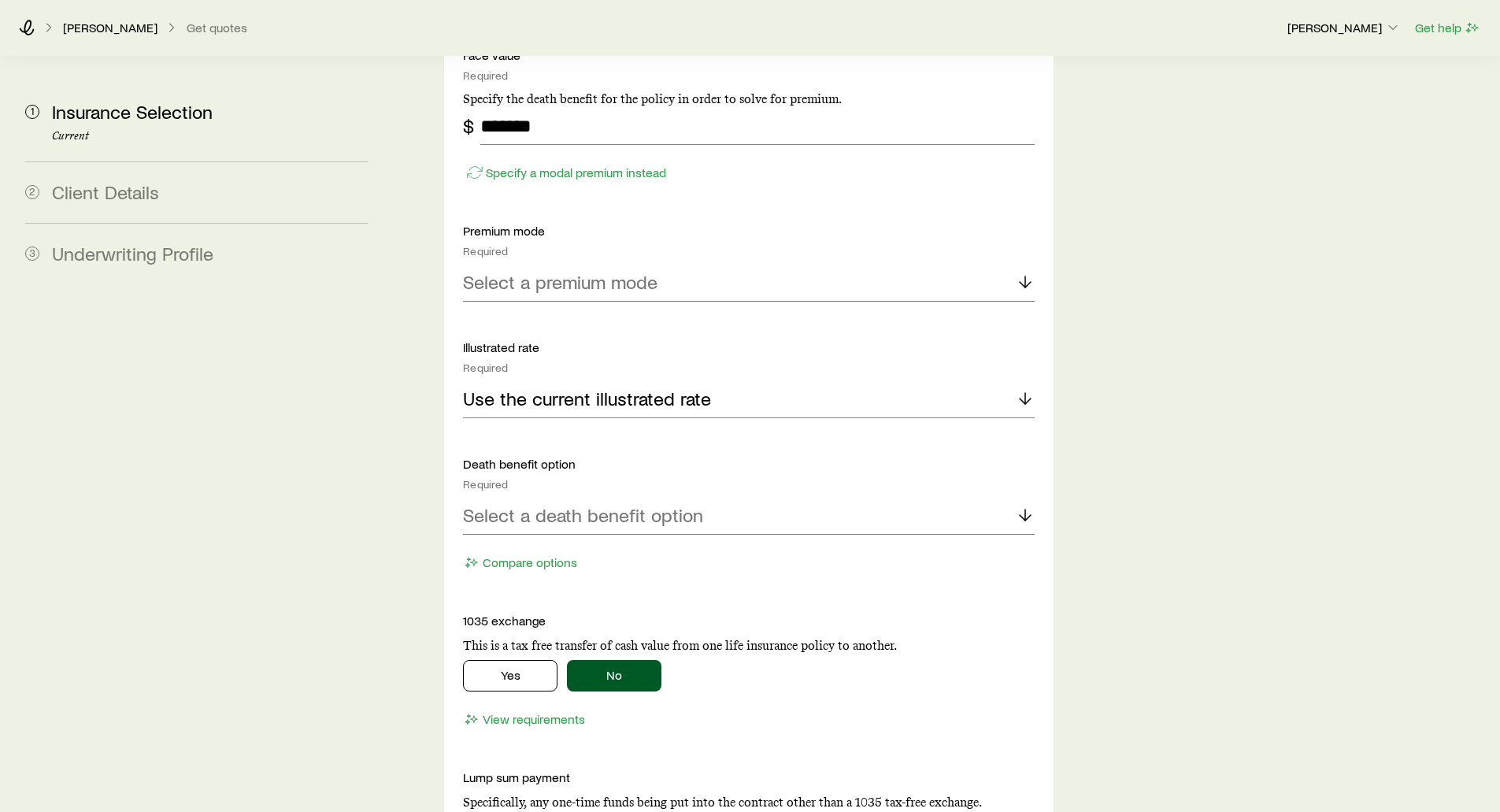
scroll to position [2283, 0]
click at [498, 270] on p "Select a premium mode" at bounding box center [561, 281] width 195 height 22
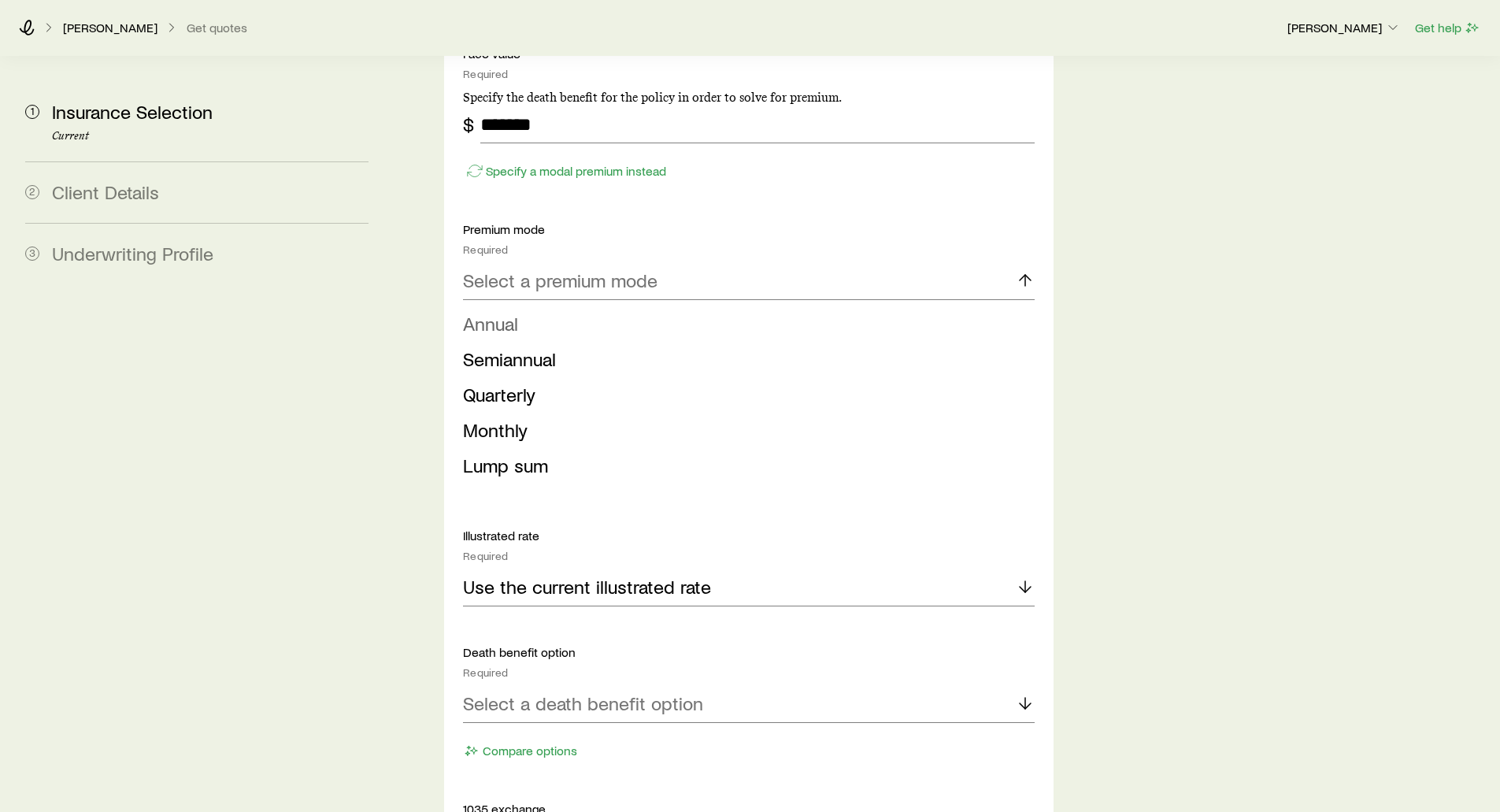
click at [486, 312] on span "Annual" at bounding box center [491, 323] width 55 height 23
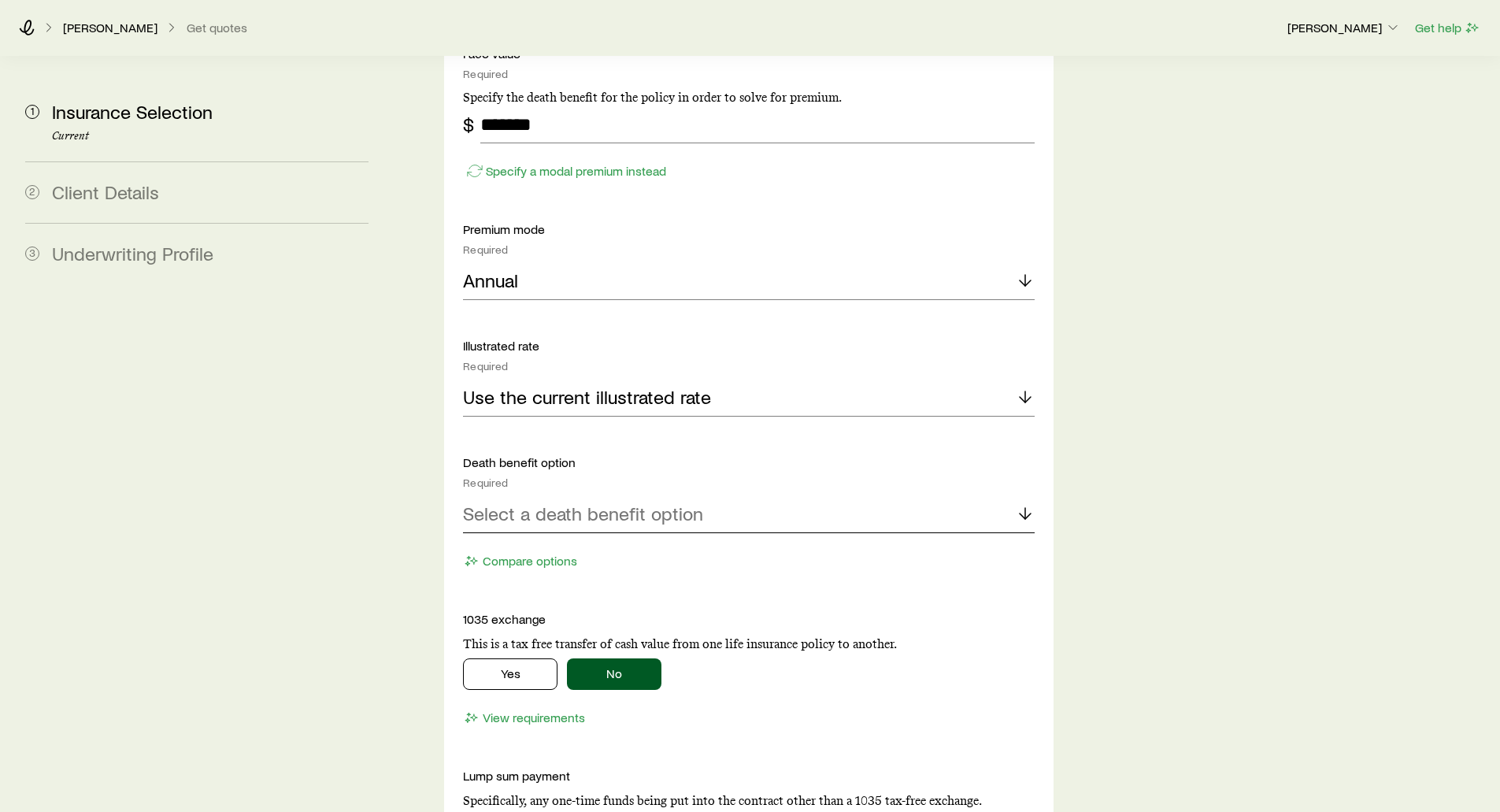
click at [552, 502] on p "Select a death benefit option" at bounding box center [584, 513] width 241 height 22
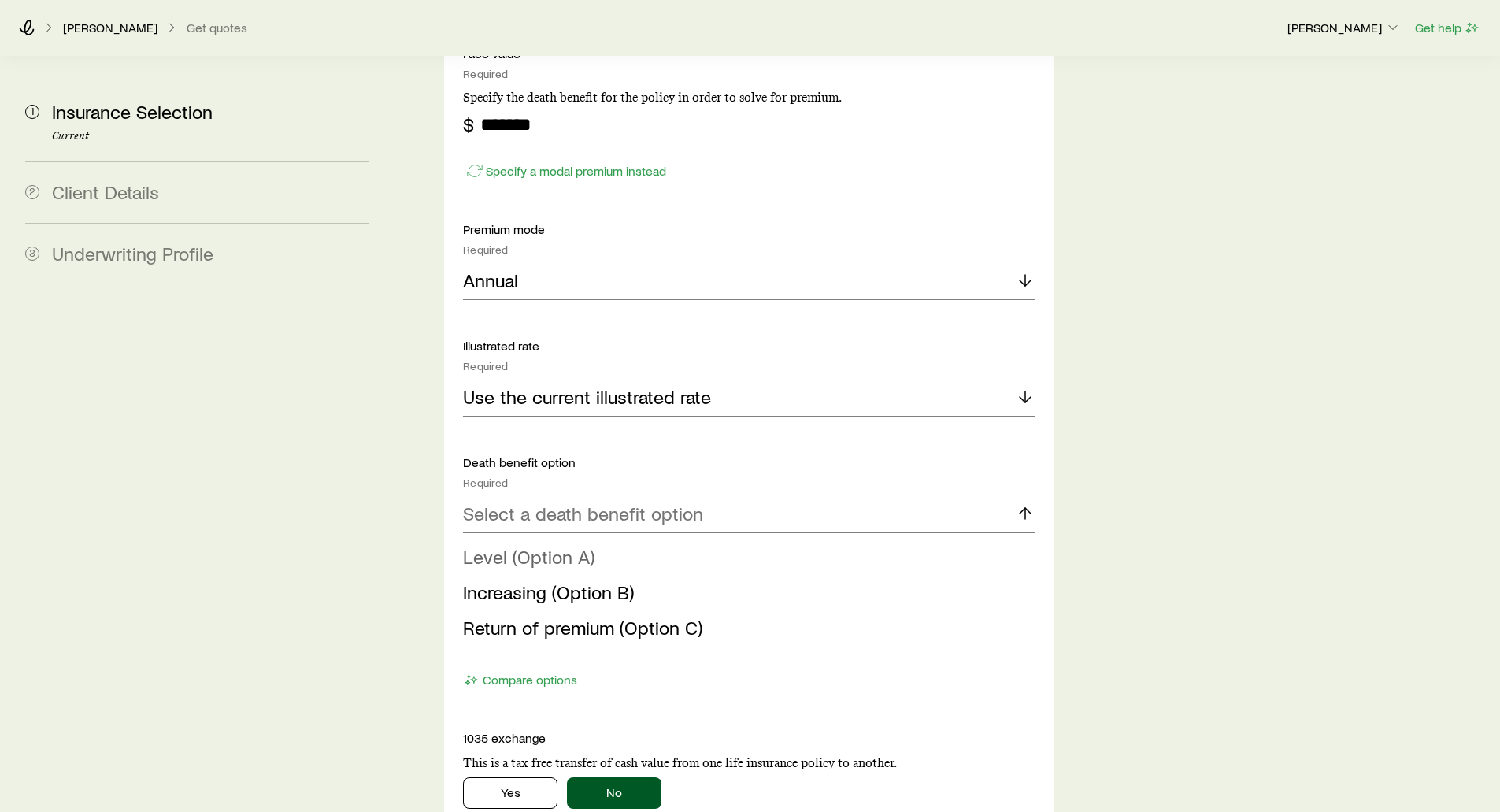
click at [560, 545] on span "Level (Option A)" at bounding box center [529, 556] width 131 height 23
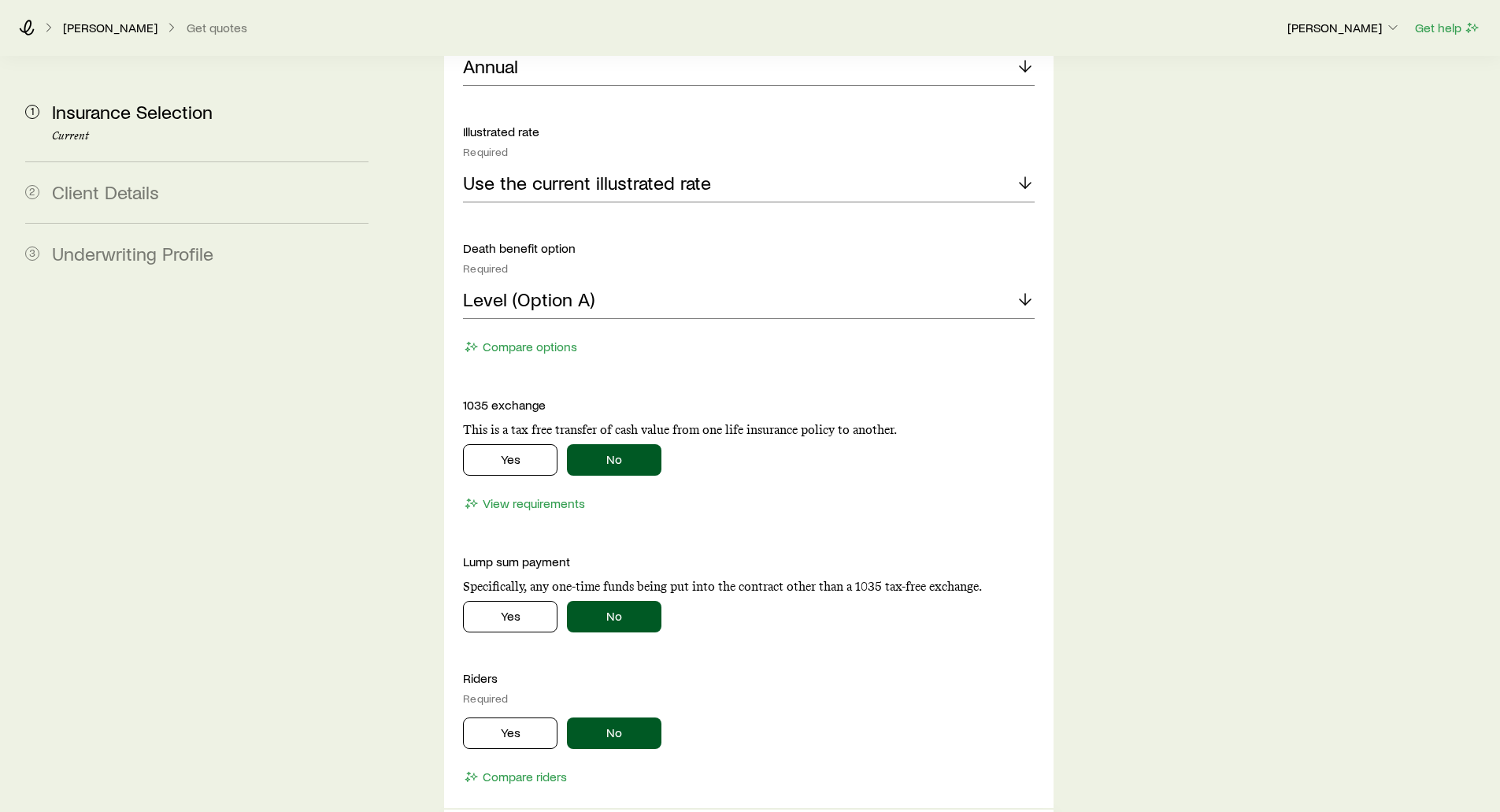
scroll to position [2598, 0]
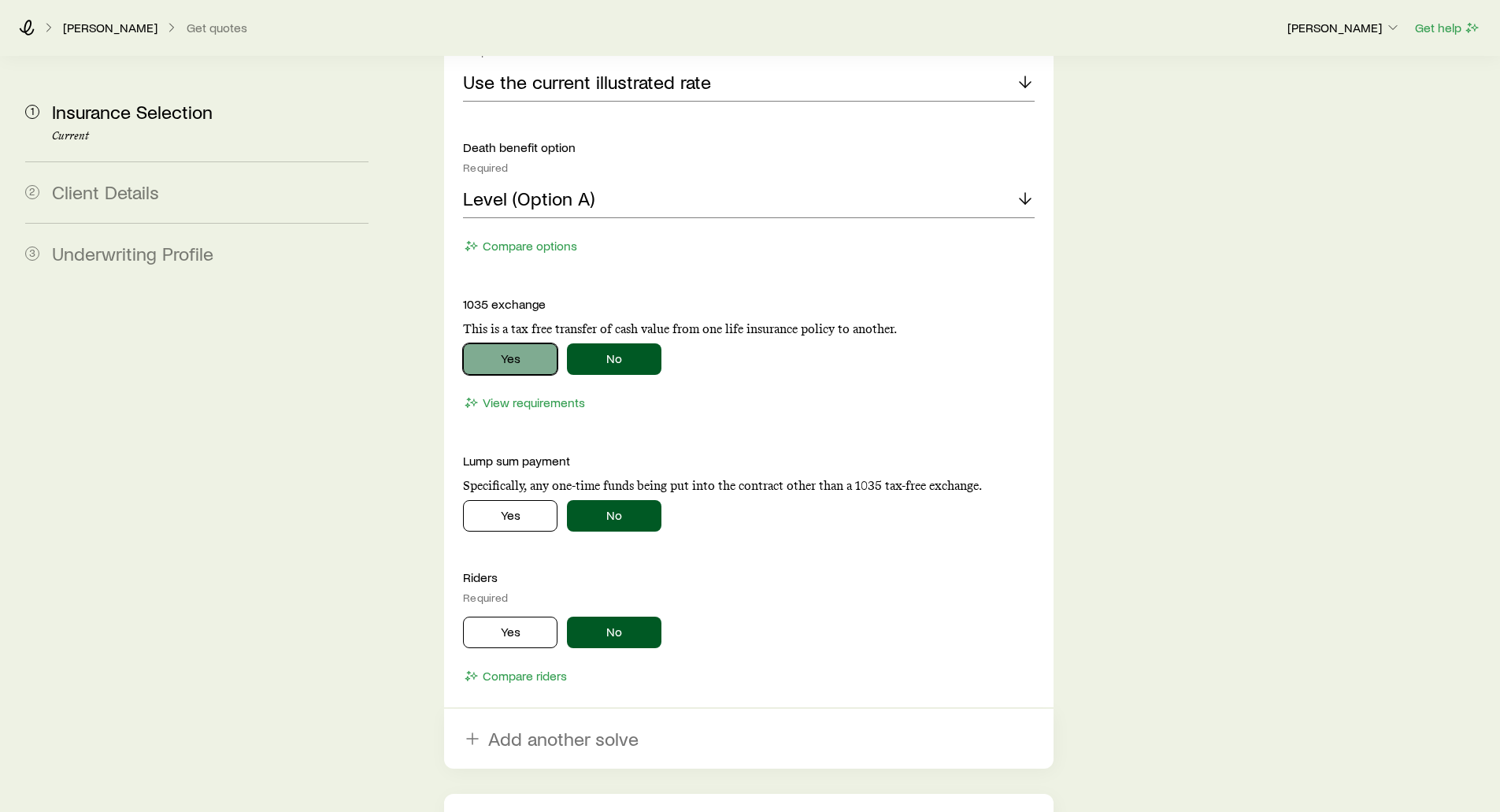
click at [485, 343] on button "Yes" at bounding box center [510, 358] width 95 height 32
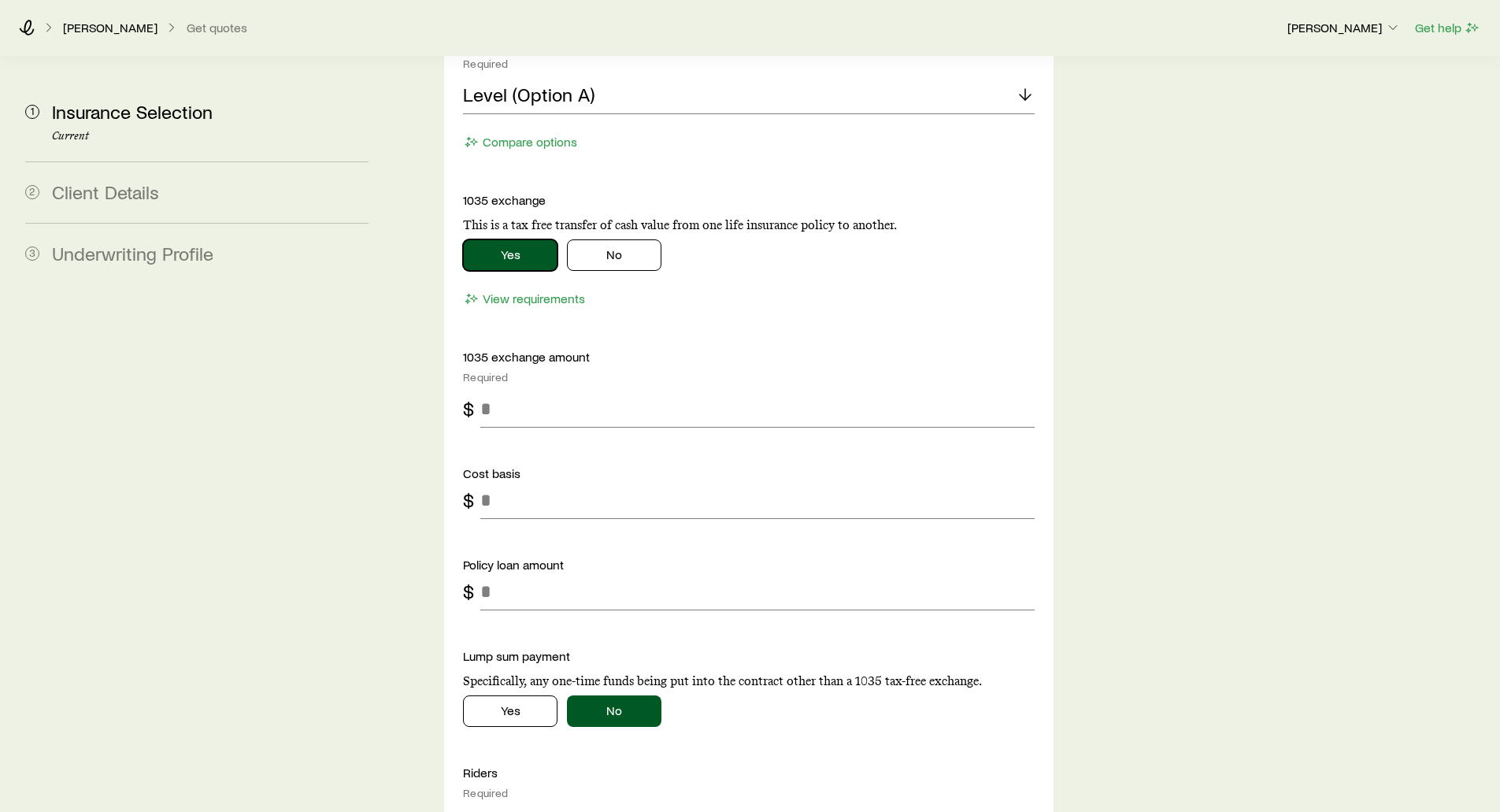
scroll to position [2756, 0]
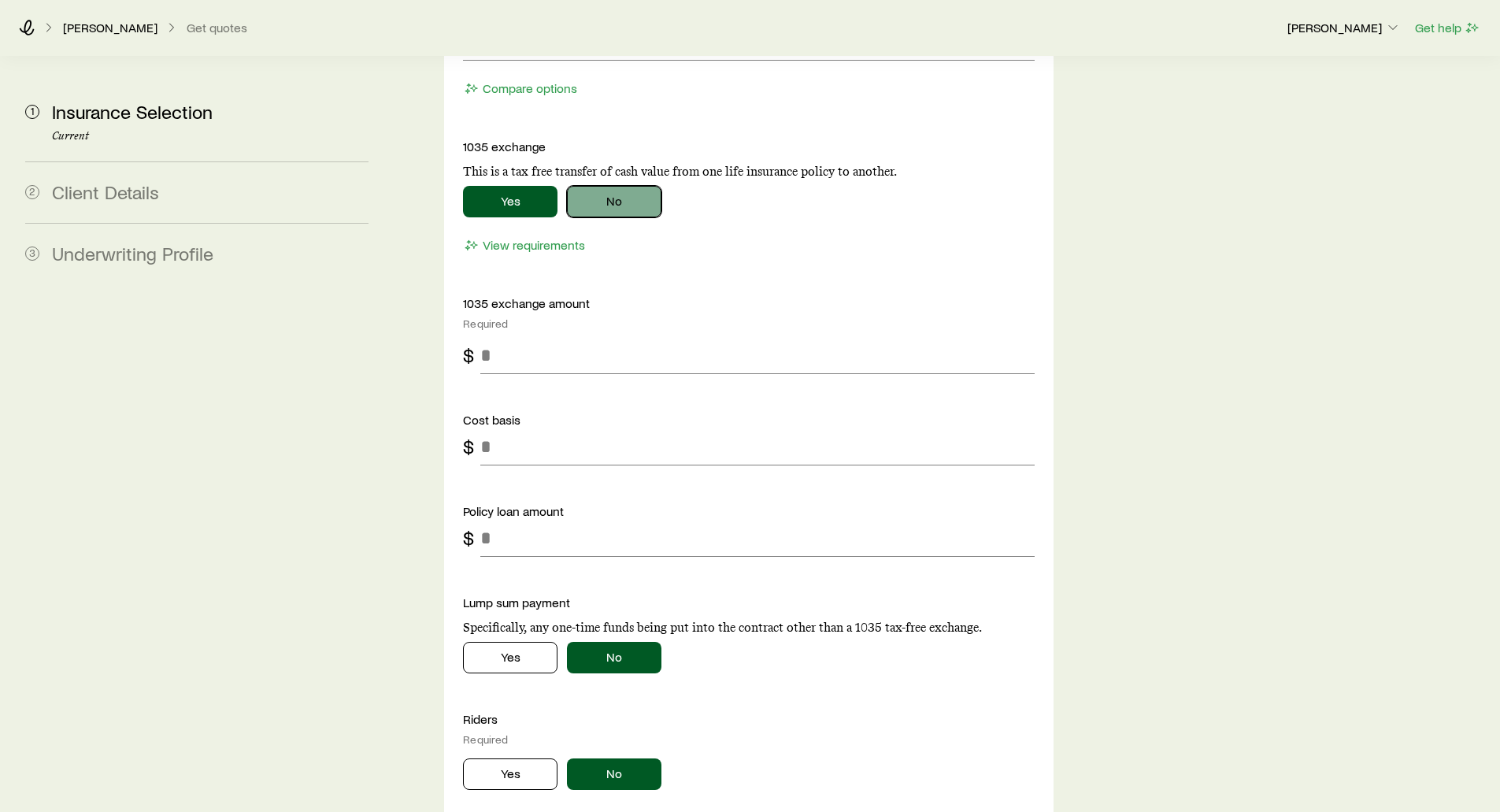
click at [630, 186] on button "No" at bounding box center [614, 201] width 95 height 32
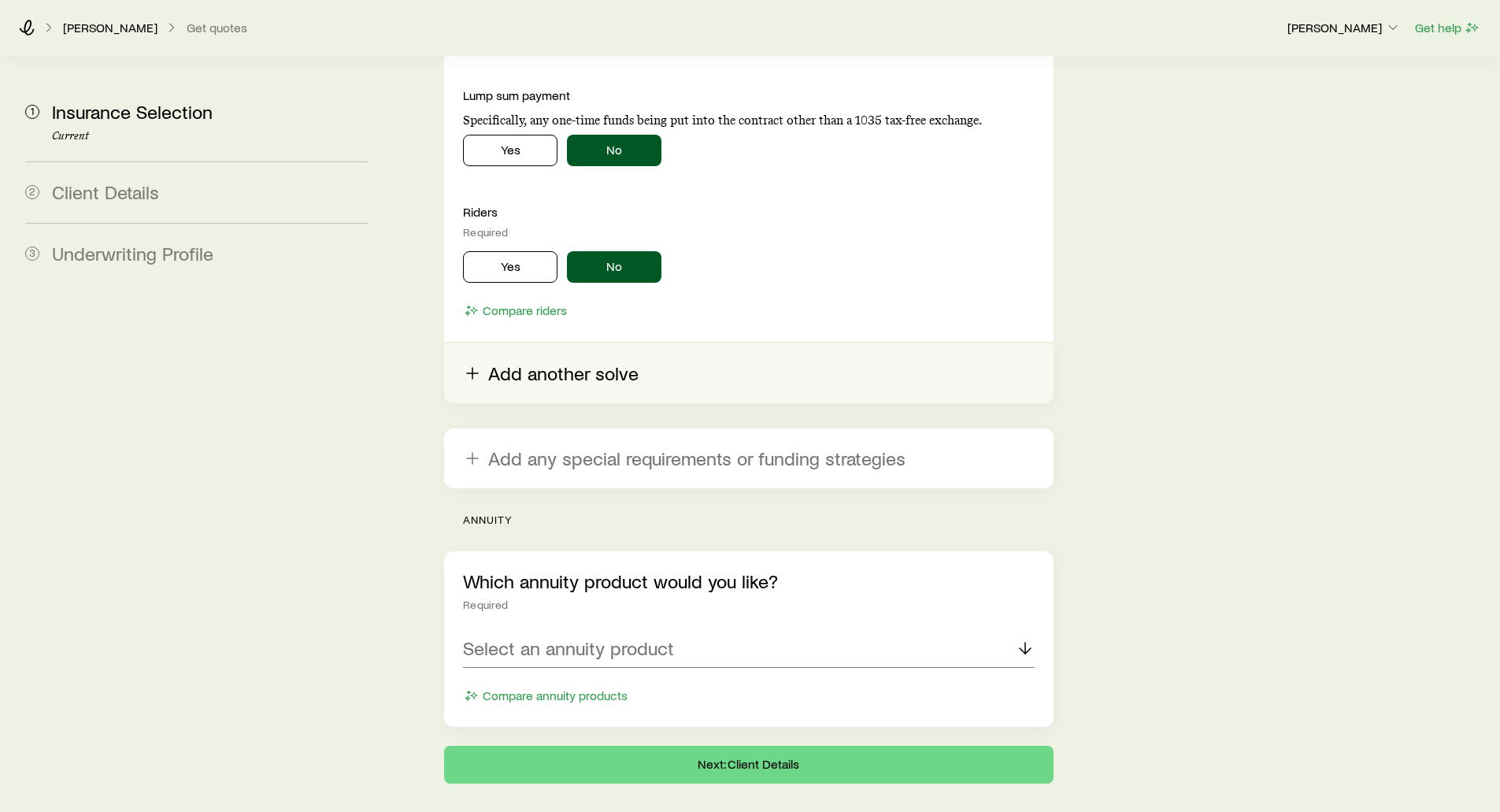
scroll to position [2992, 0]
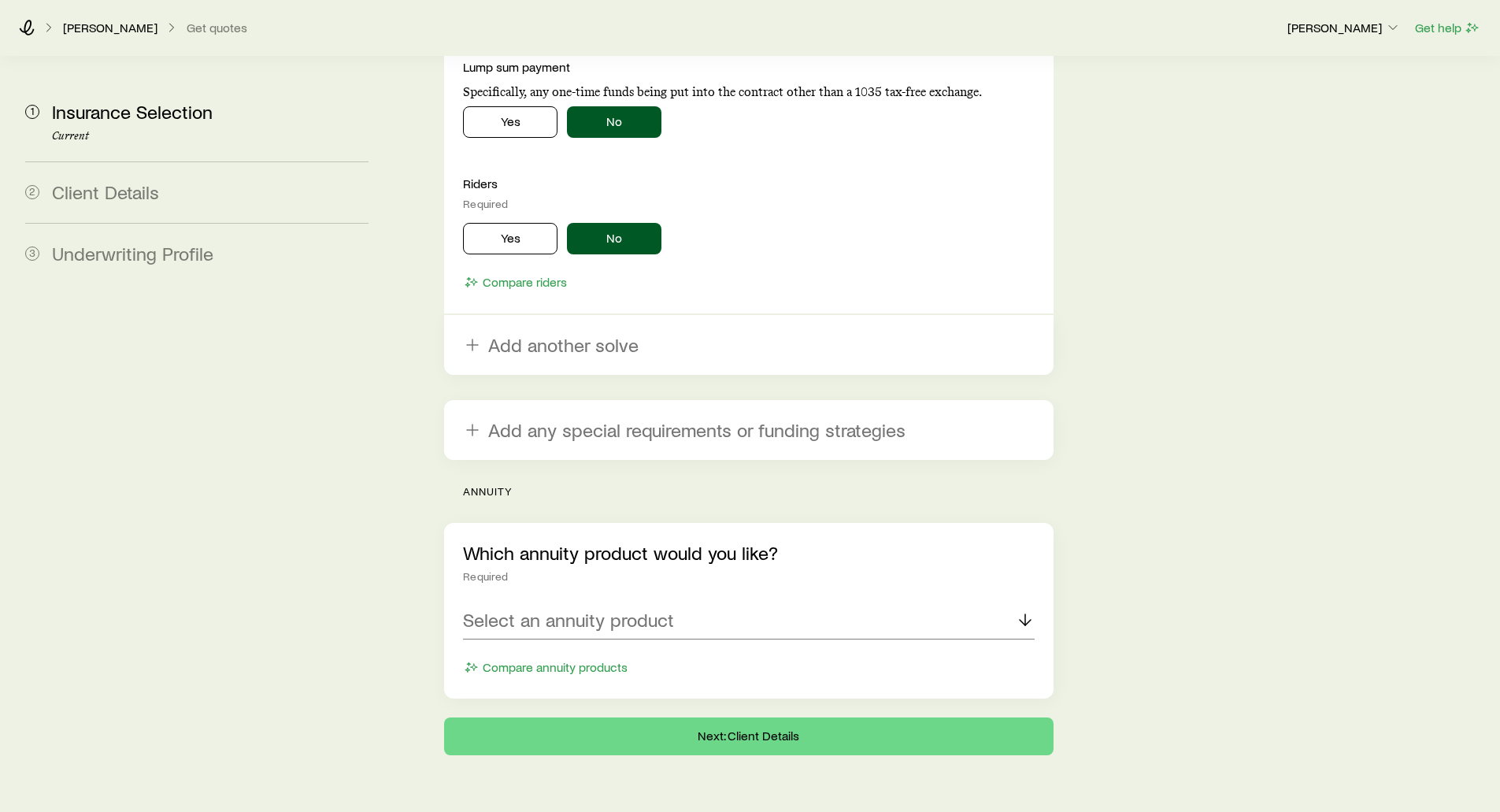
click at [495, 198] on div "Required" at bounding box center [748, 204] width 571 height 13
click at [504, 218] on div "Riders Required Yes No Compare riders" at bounding box center [748, 235] width 571 height 119
click at [501, 223] on button "Yes" at bounding box center [510, 238] width 95 height 32
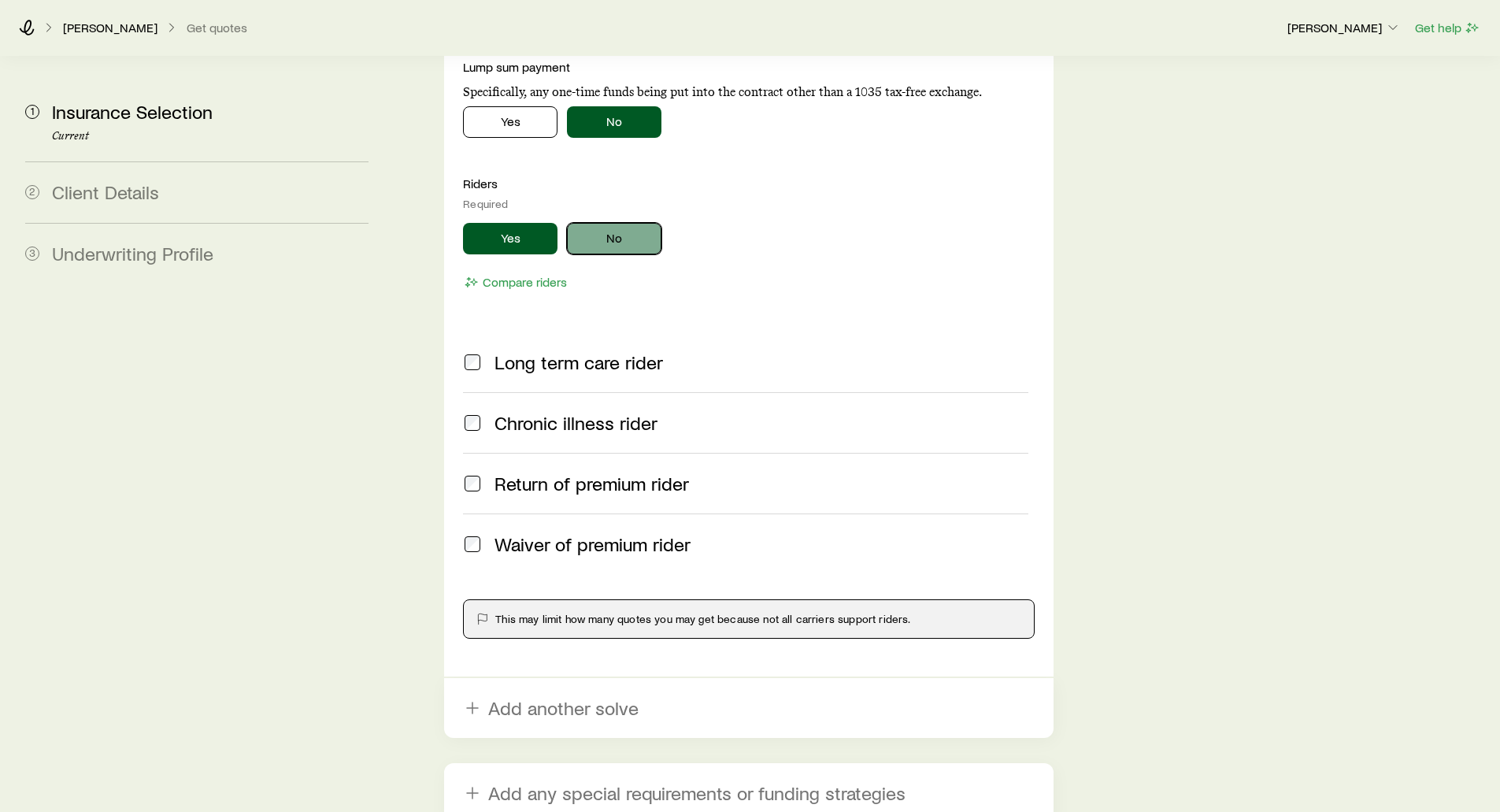
click at [609, 223] on button "No" at bounding box center [614, 238] width 95 height 32
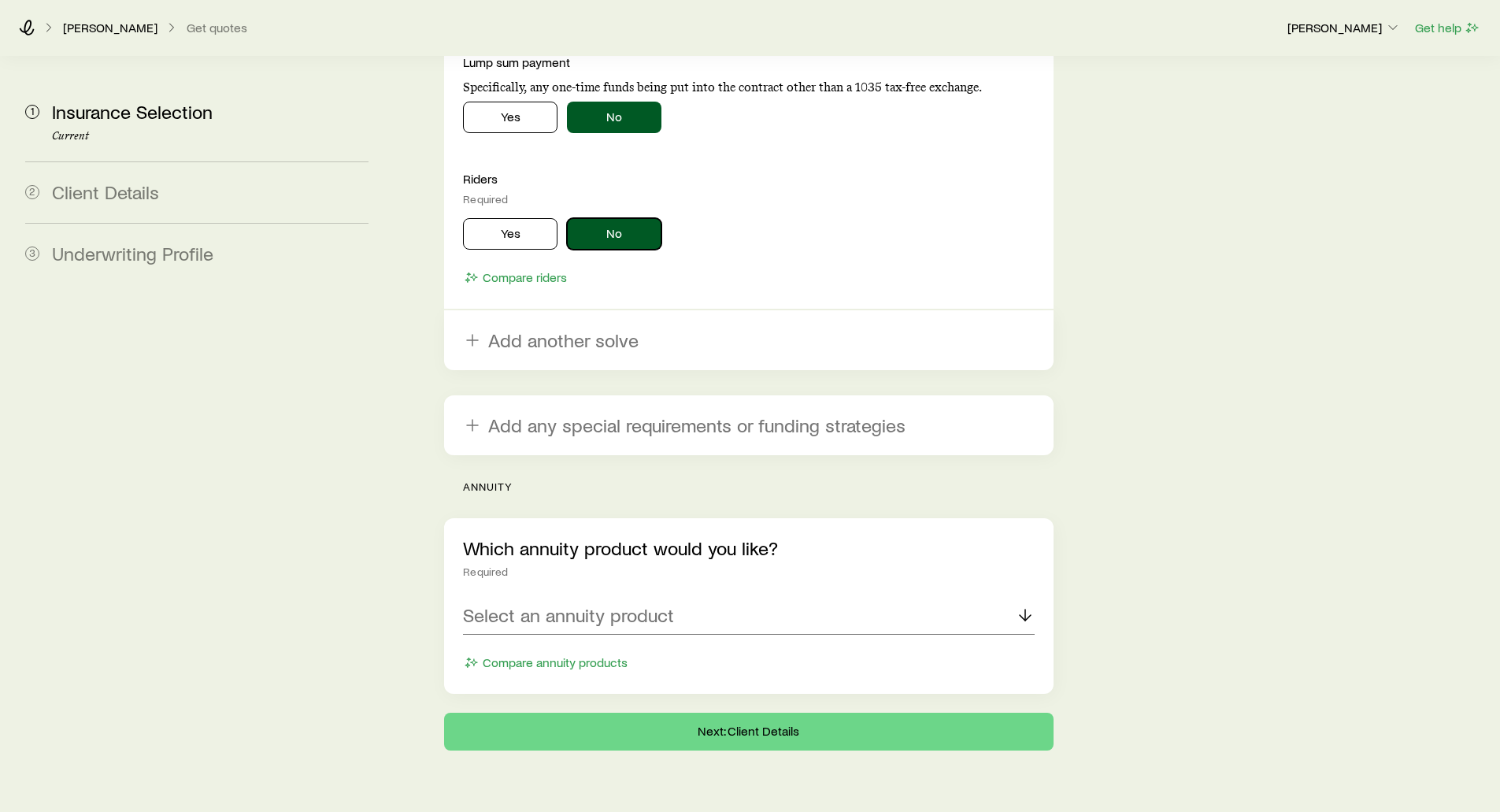
scroll to position [2998, 0]
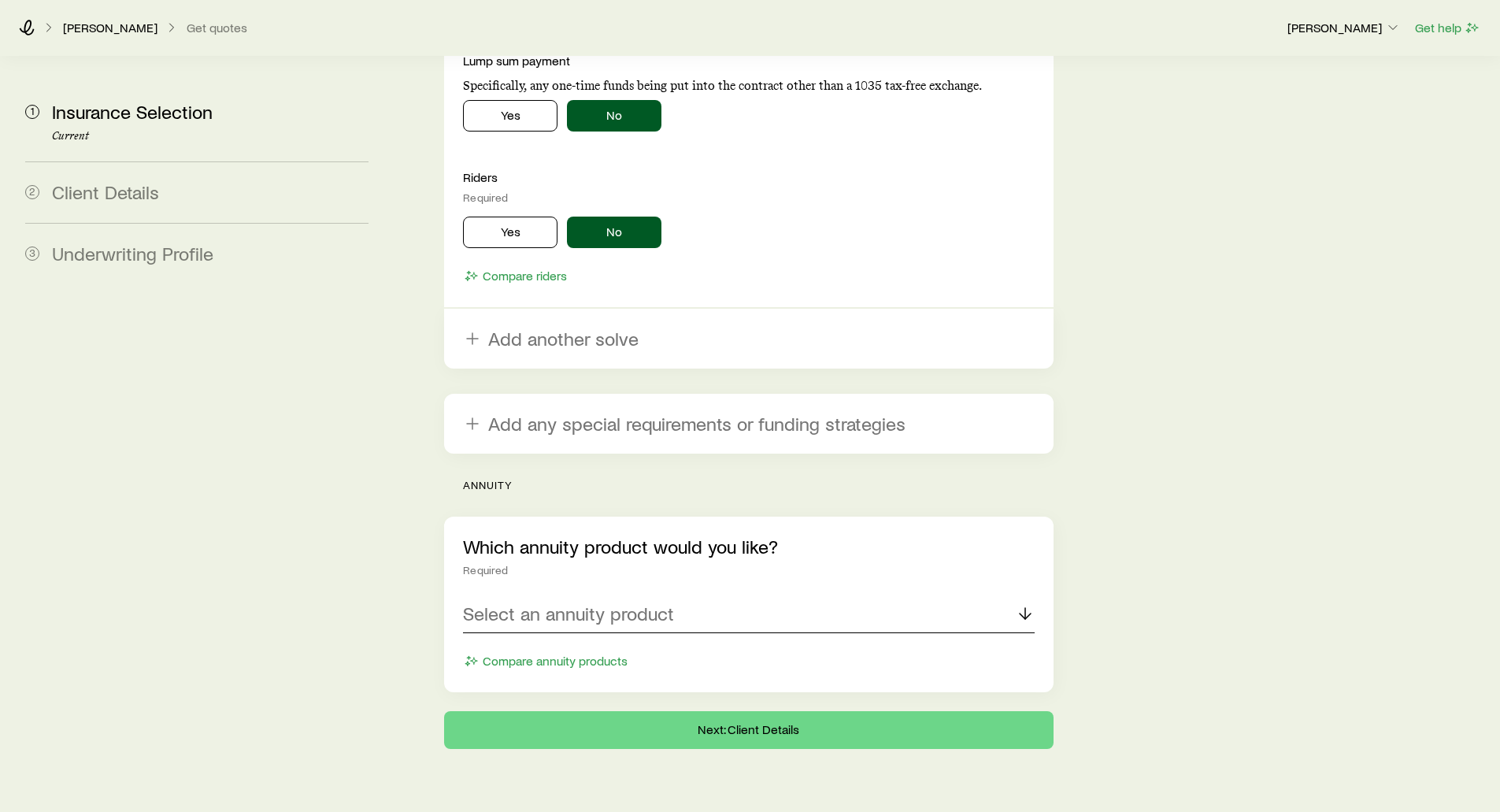
click at [565, 602] on p "Select an annuity product" at bounding box center [568, 613] width 211 height 22
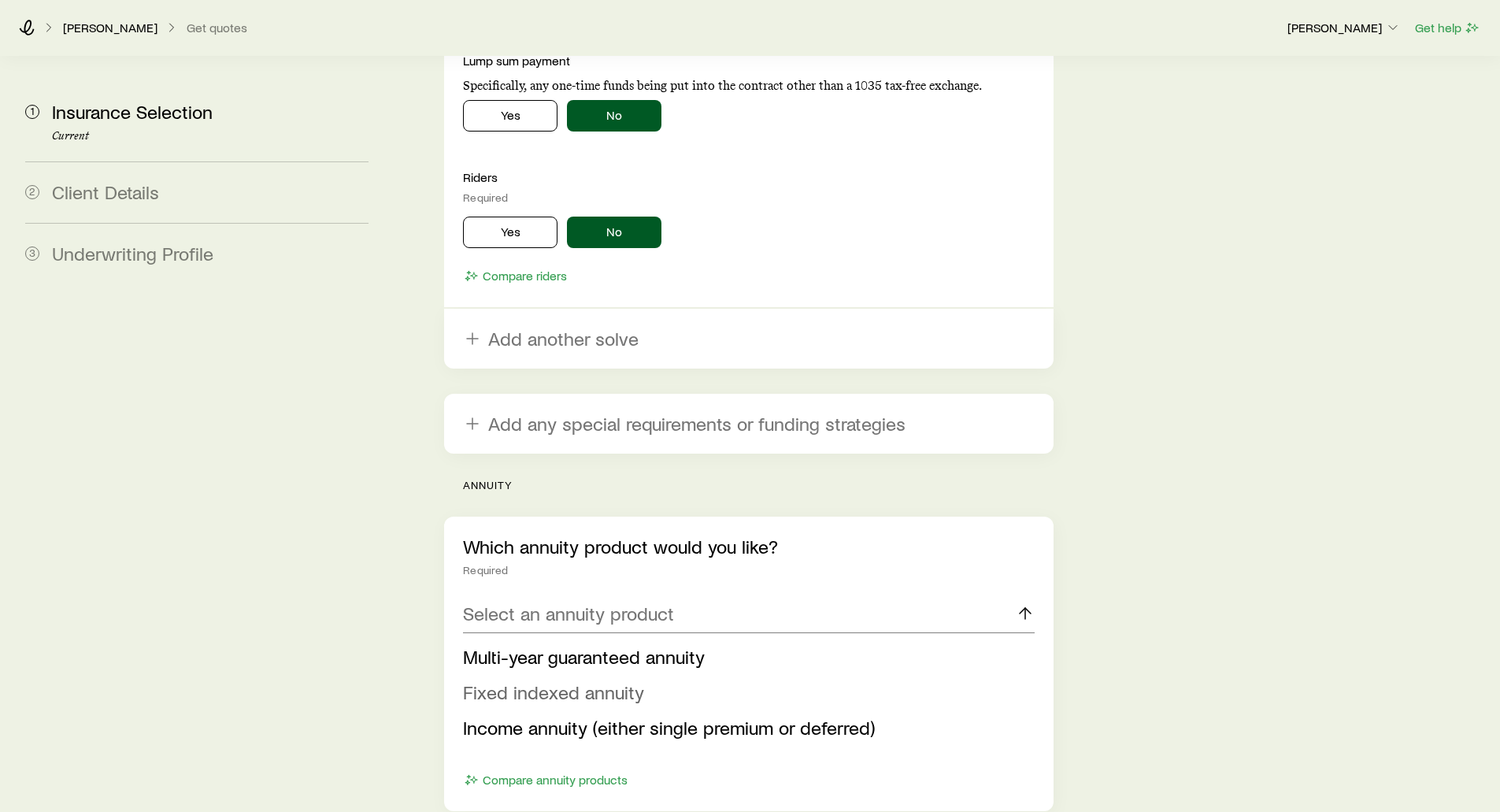
click at [529, 681] on span "Fixed indexed annuity" at bounding box center [554, 692] width 181 height 23
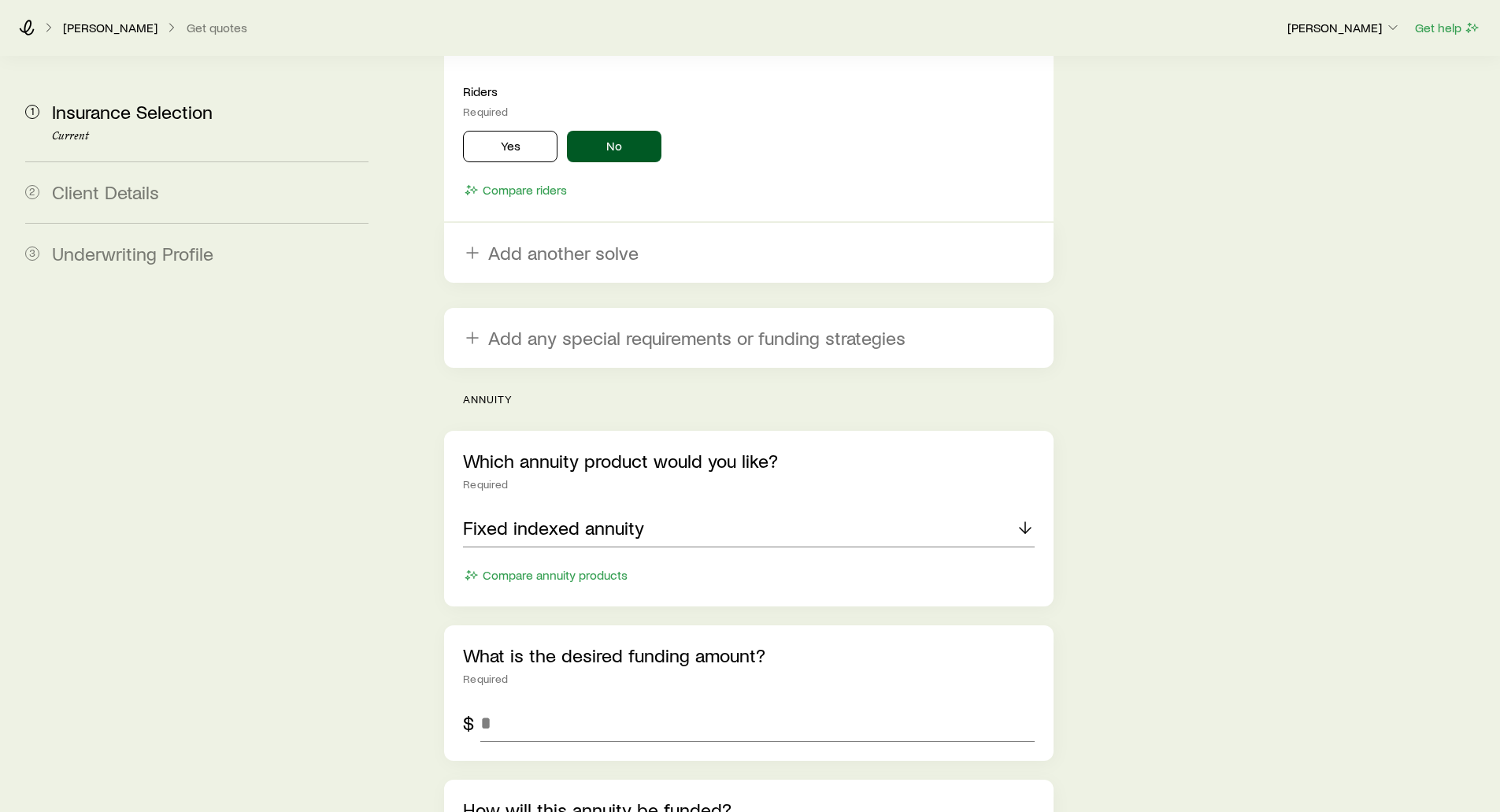
scroll to position [3156, 0]
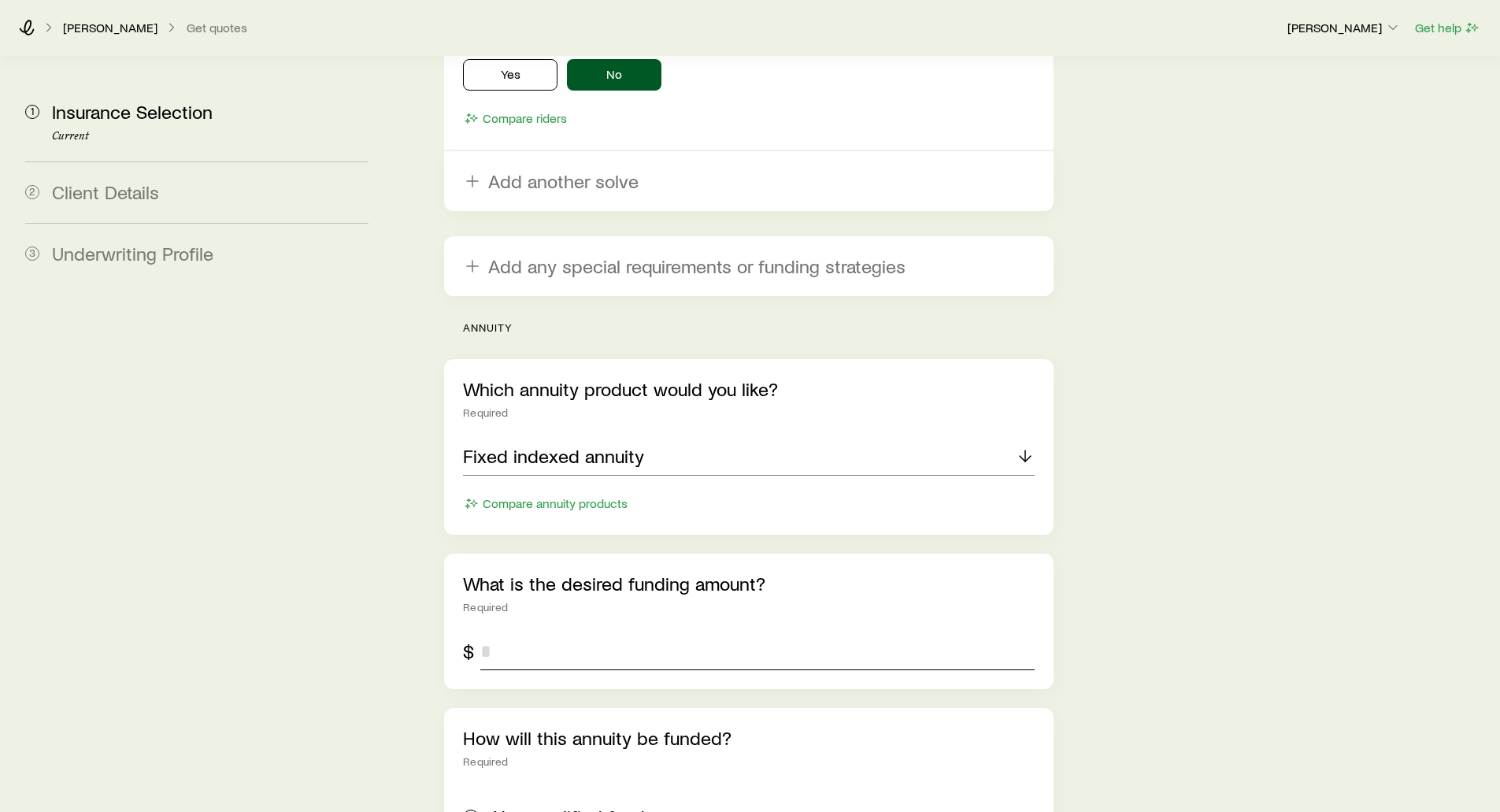
click at [494, 632] on input "tel" at bounding box center [757, 651] width 554 height 38
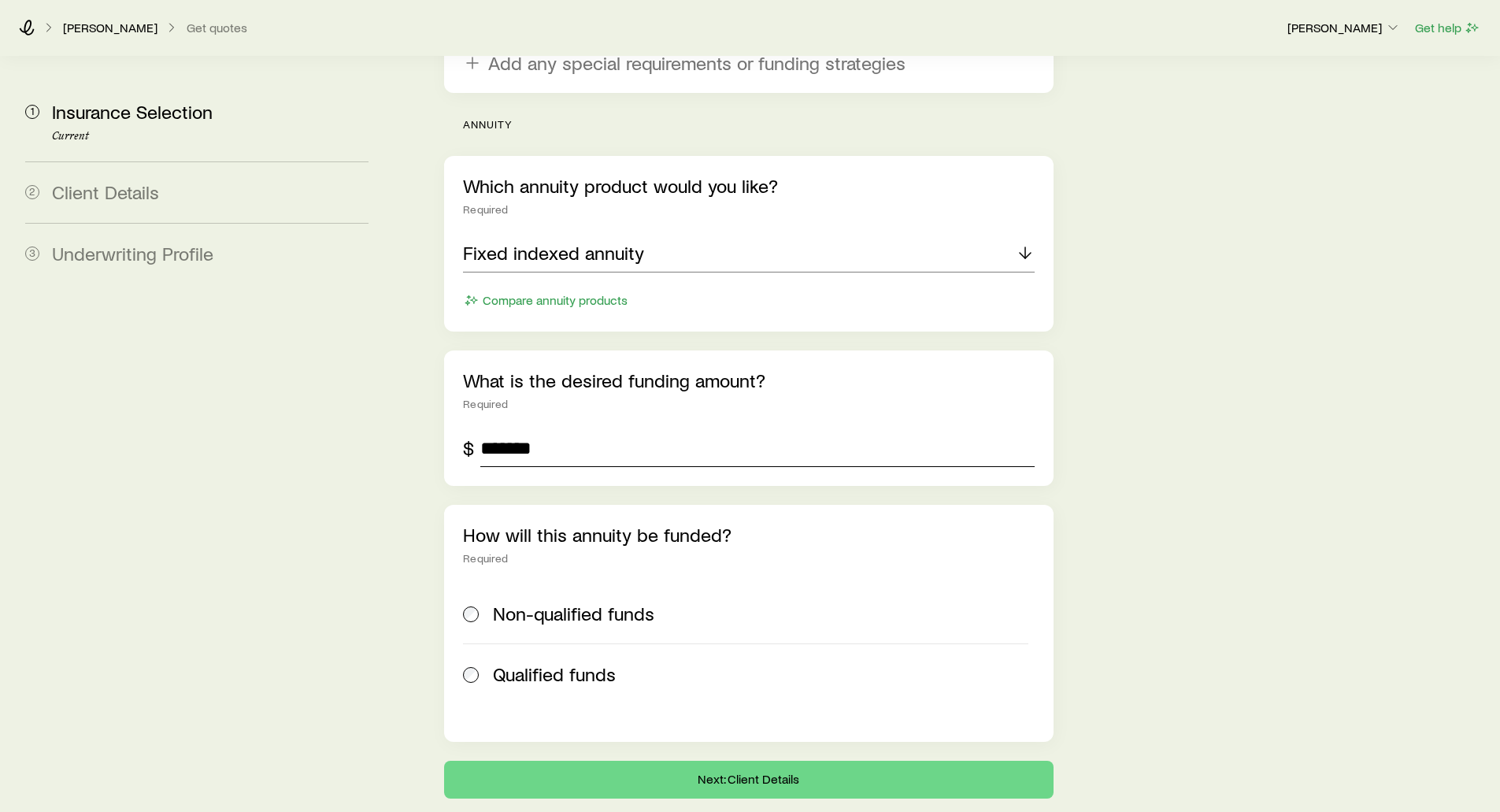
scroll to position [3392, 0]
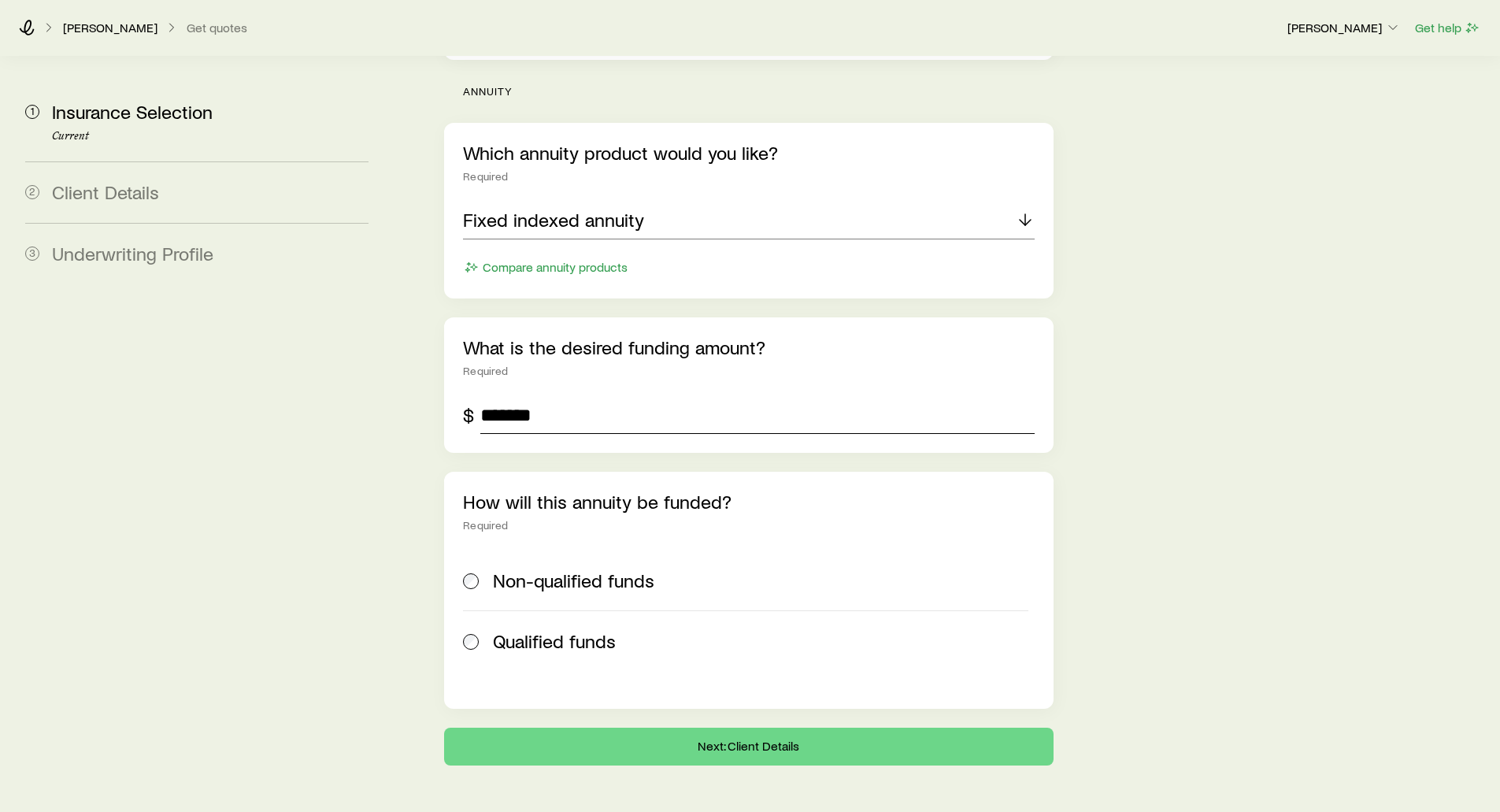
type input "*******"
click at [477, 569] on span at bounding box center [472, 580] width 17 height 22
click at [793, 728] on button "Next: Client Details" at bounding box center [749, 746] width 609 height 38
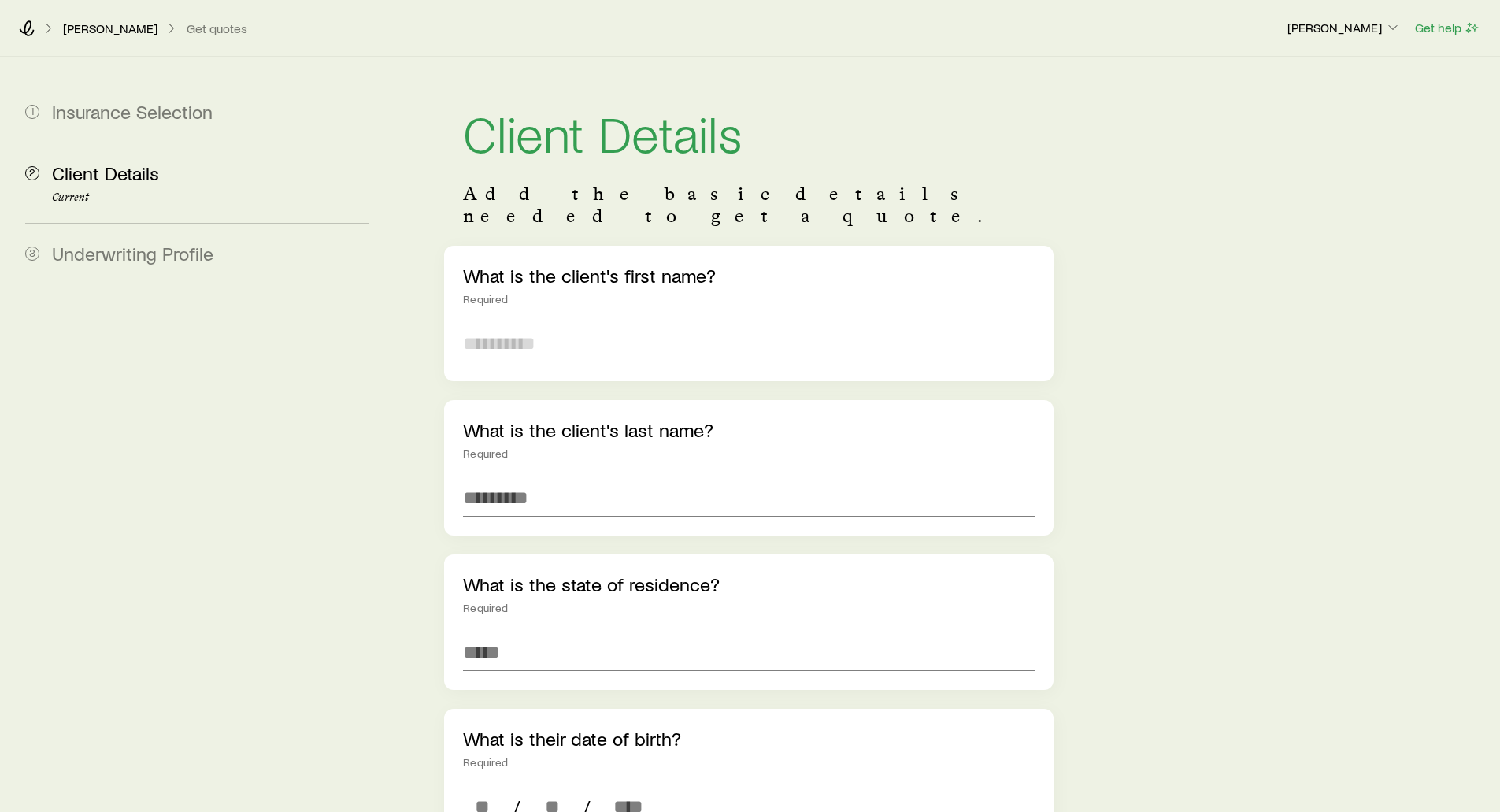
click at [473, 324] on input "text" at bounding box center [748, 343] width 571 height 38
type input "***"
type input "*****"
click at [517, 633] on input at bounding box center [748, 652] width 571 height 38
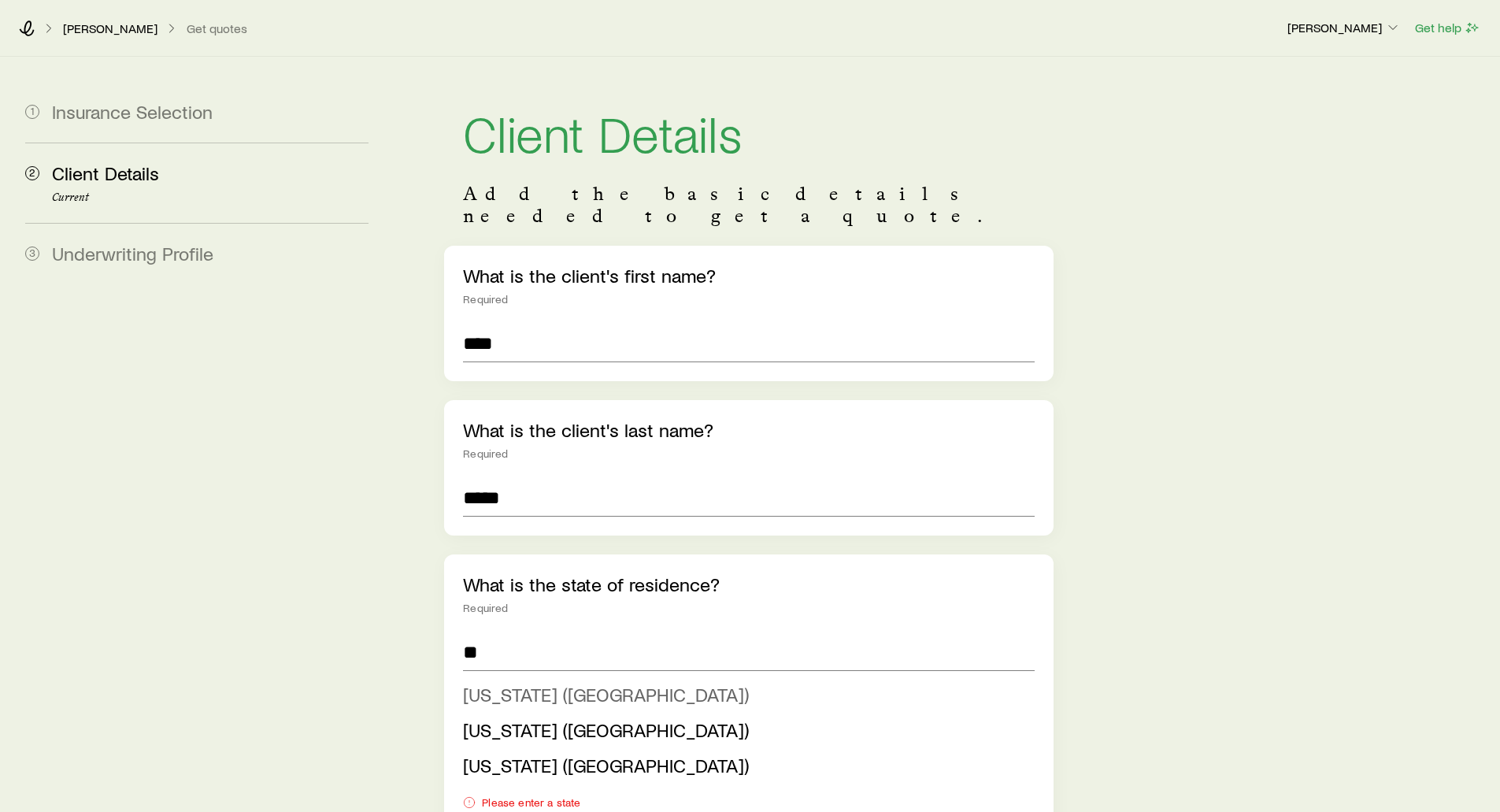
click at [525, 682] on span "California (CA)" at bounding box center [606, 693] width 286 height 23
type input "**********"
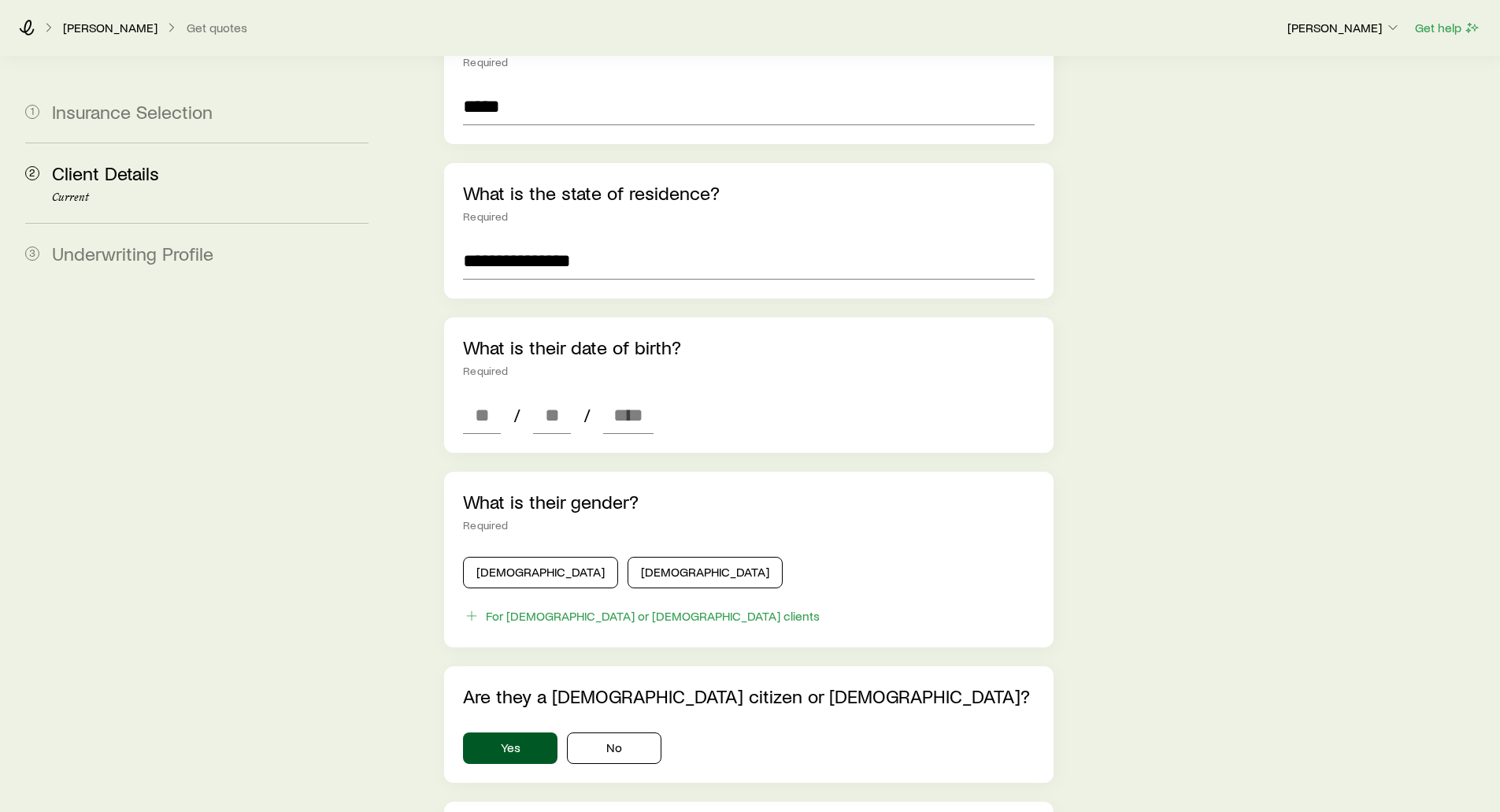
scroll to position [394, 0]
click at [476, 394] on input at bounding box center [482, 413] width 38 height 38
type input "**"
type input "****"
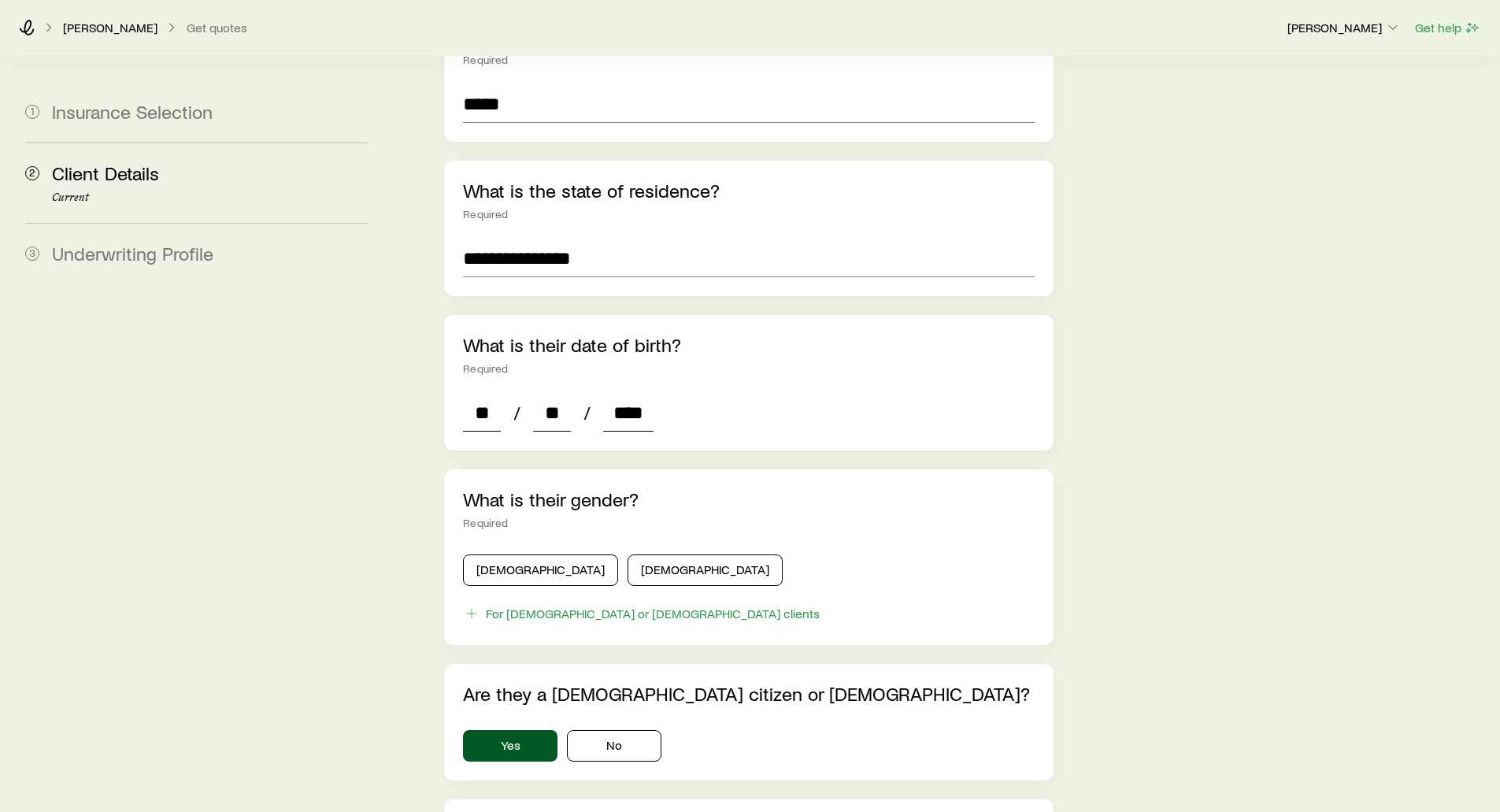
type input "*"
type input "****"
click at [509, 554] on button "Male" at bounding box center [541, 570] width 155 height 32
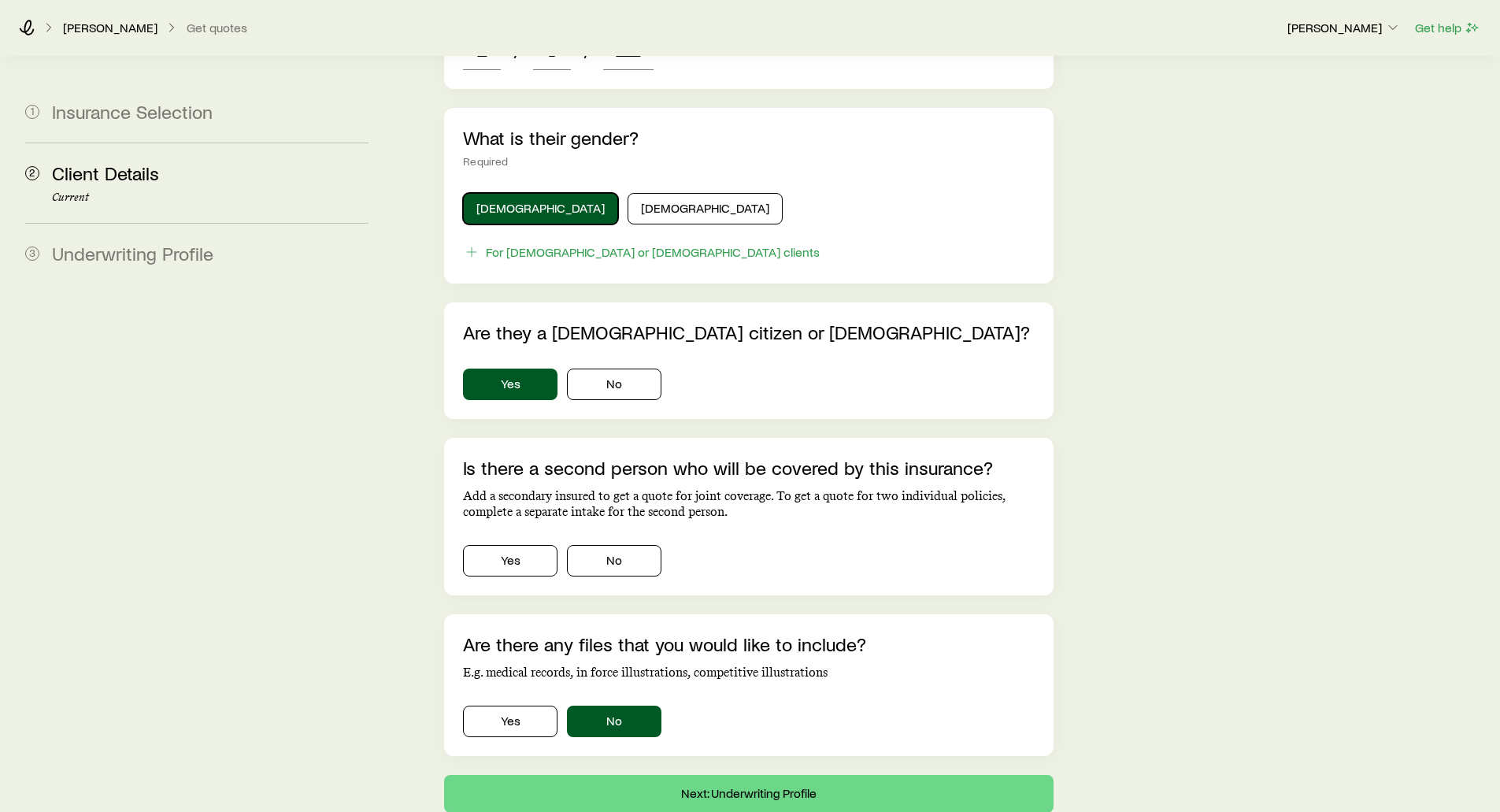
scroll to position [787, 0]
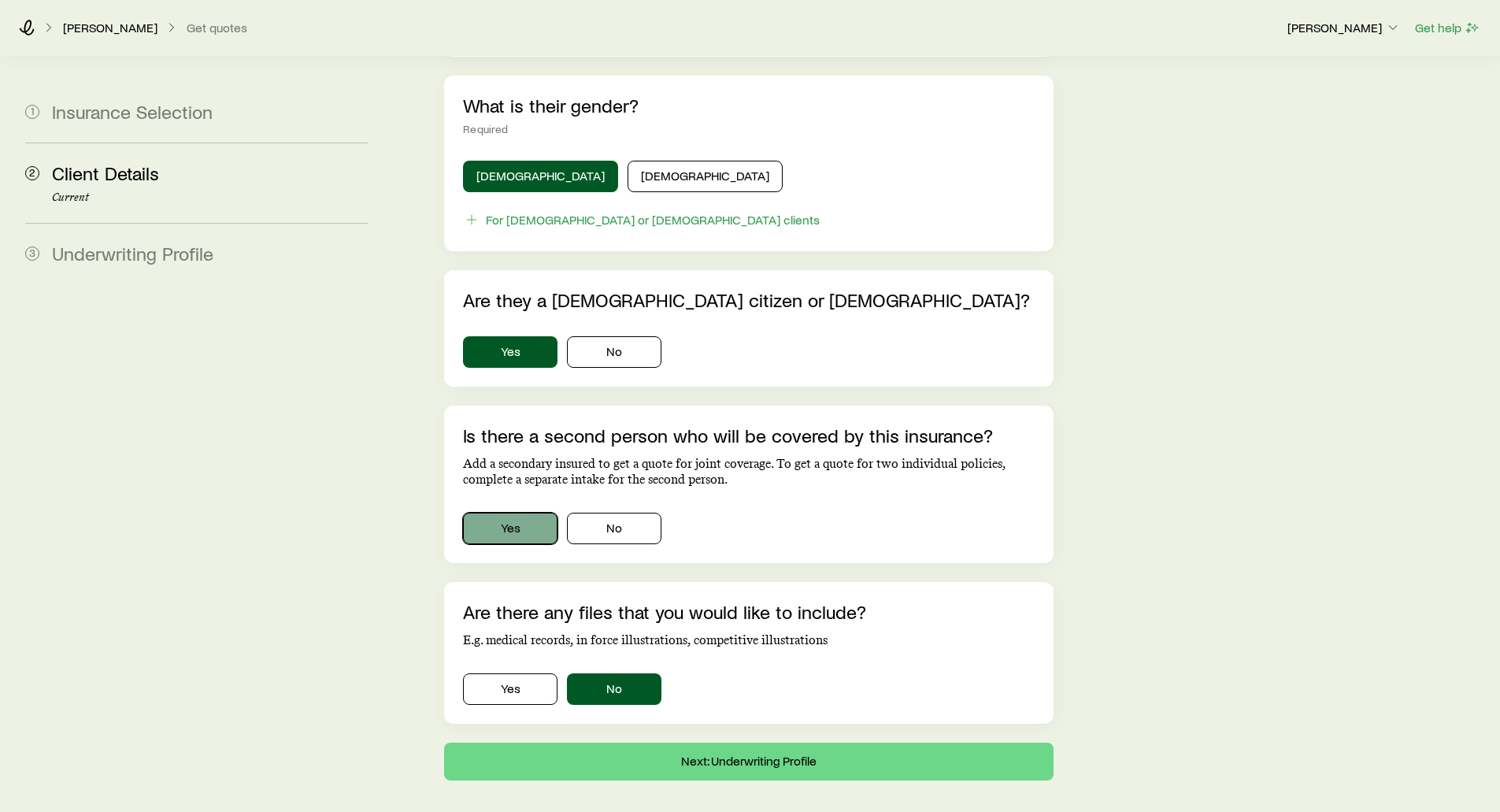
click at [526, 513] on button "Yes" at bounding box center [510, 528] width 95 height 32
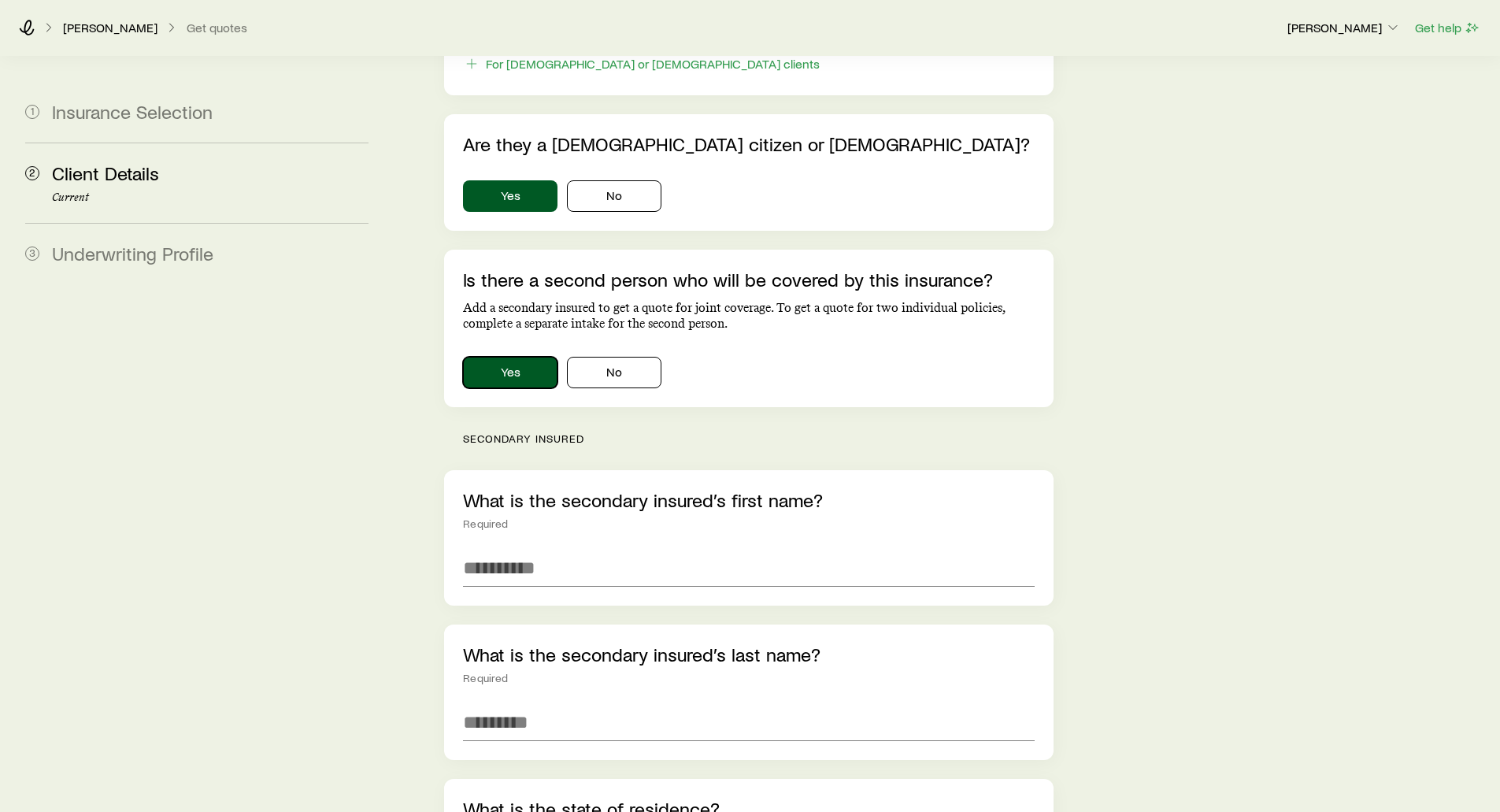
scroll to position [945, 0]
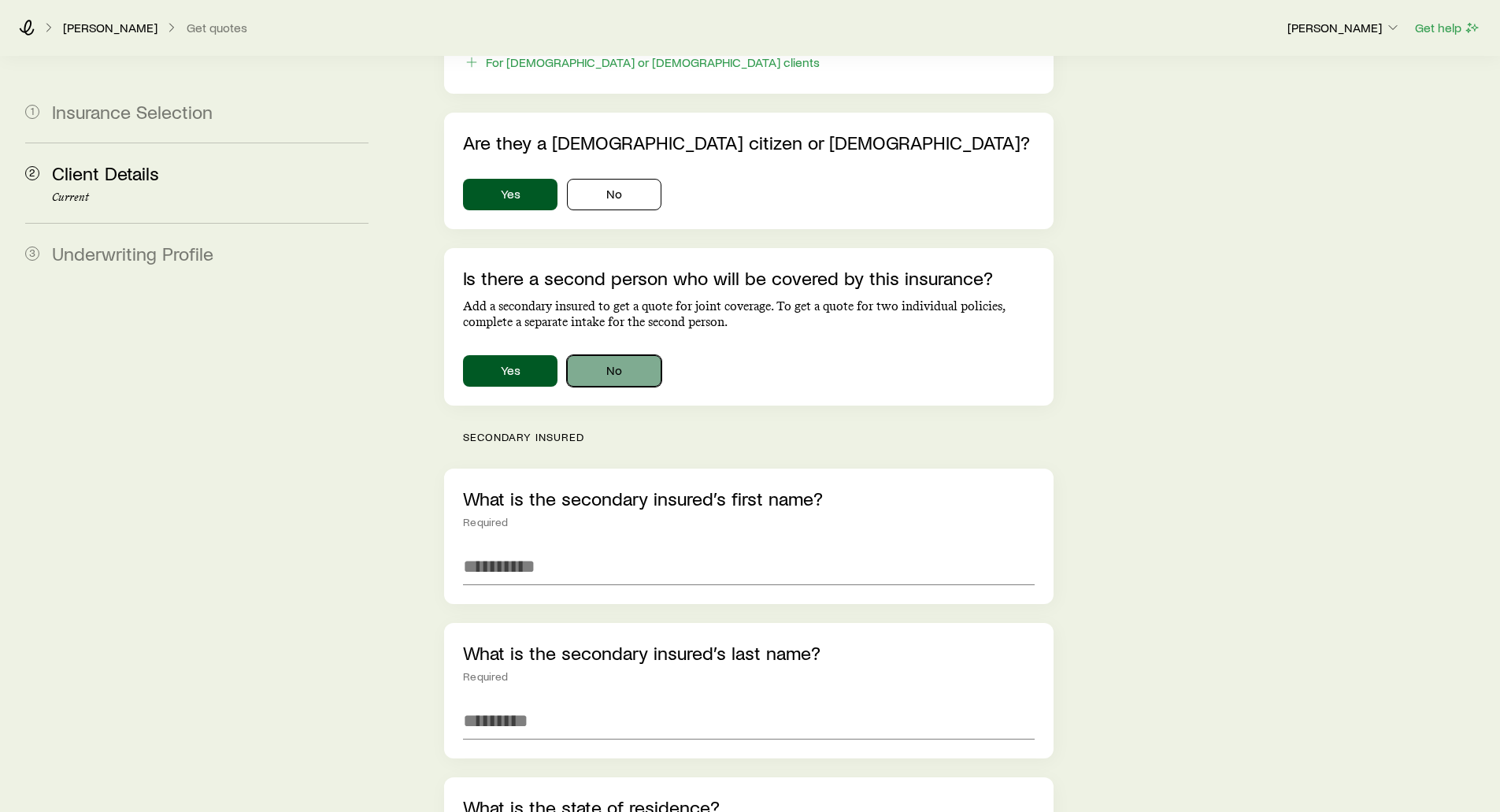
click at [609, 355] on button "No" at bounding box center [614, 370] width 95 height 32
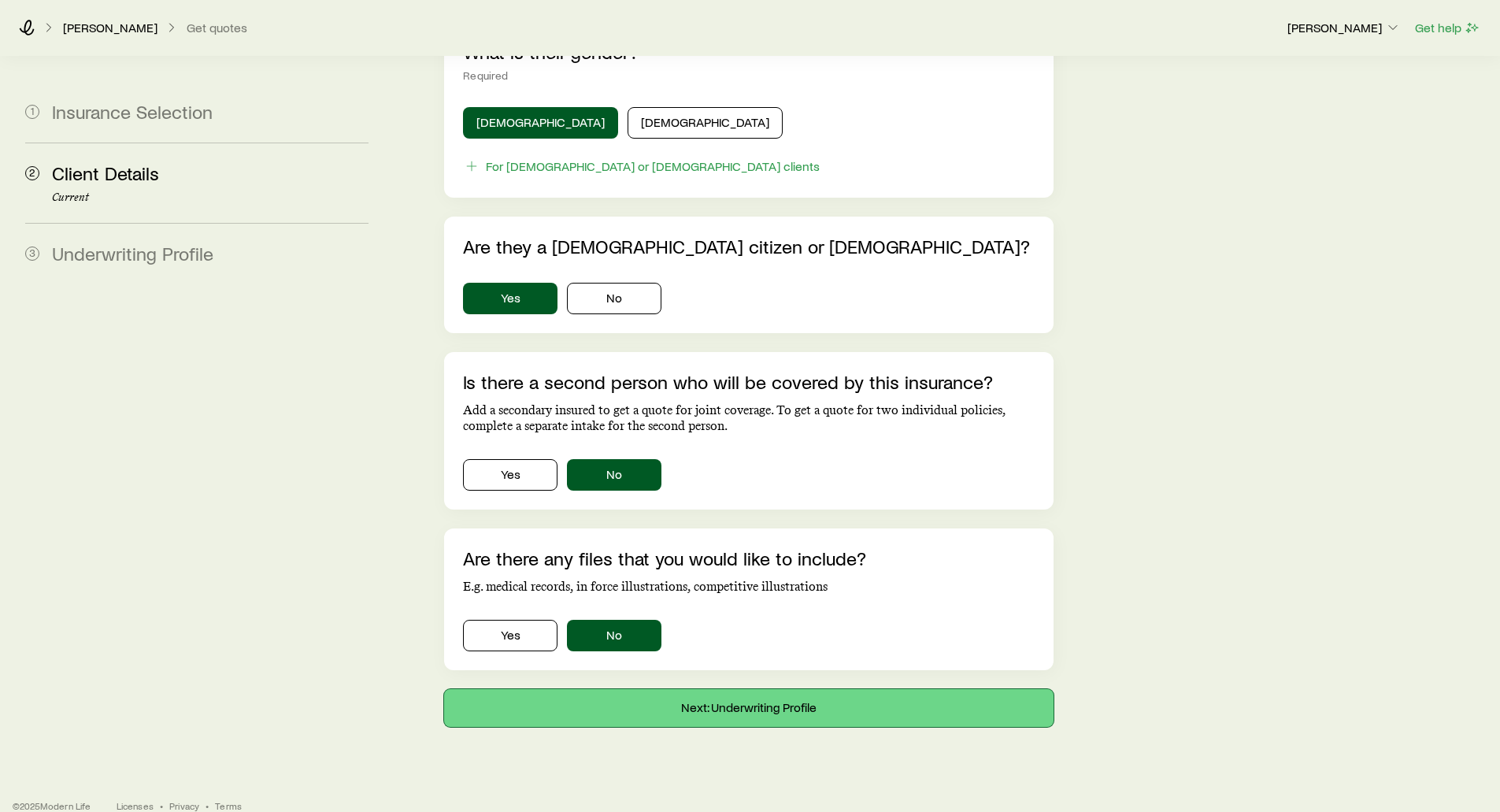
click at [758, 689] on button "Next: Underwriting Profile" at bounding box center [749, 708] width 609 height 38
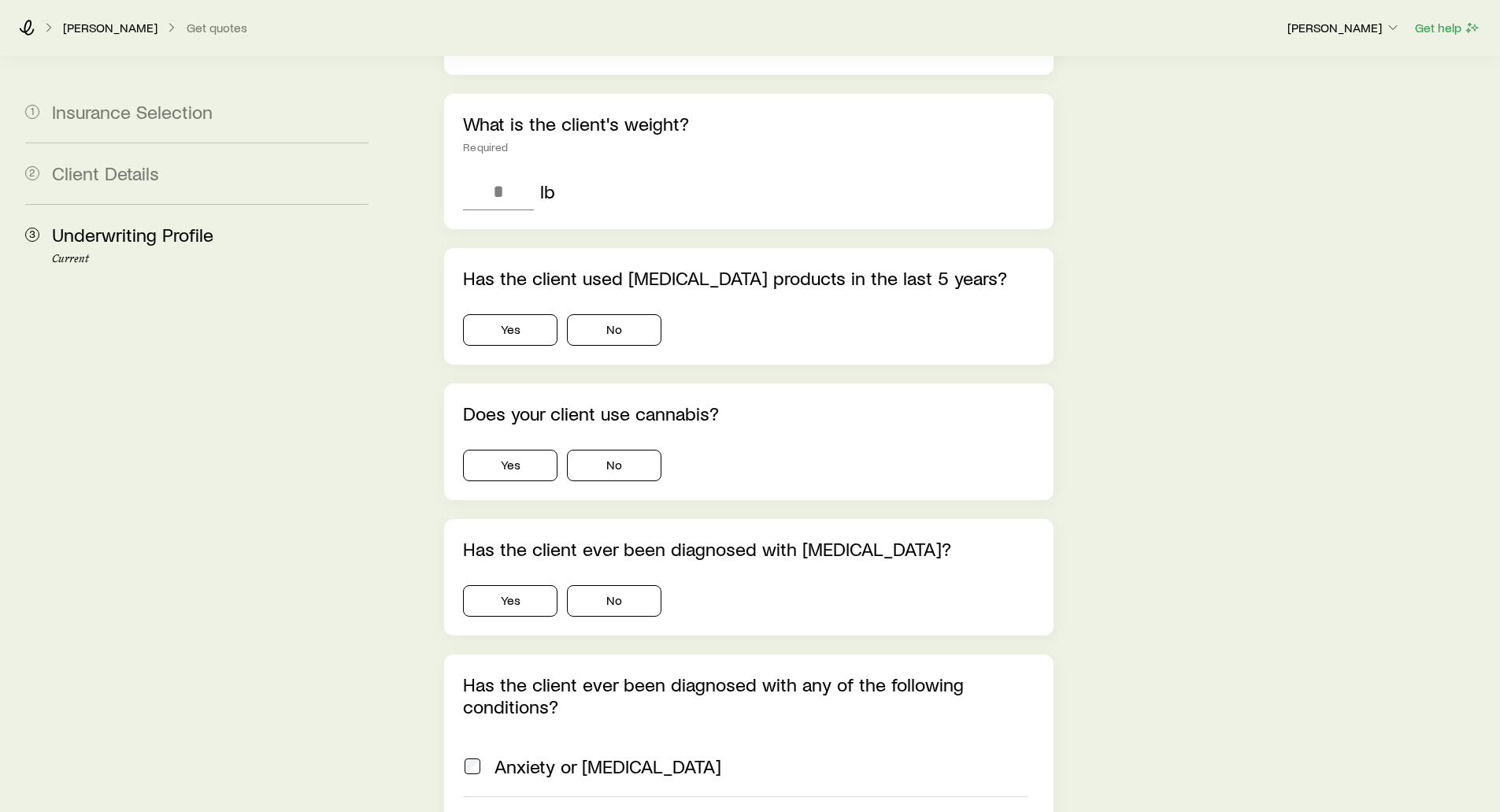
scroll to position [709, 0]
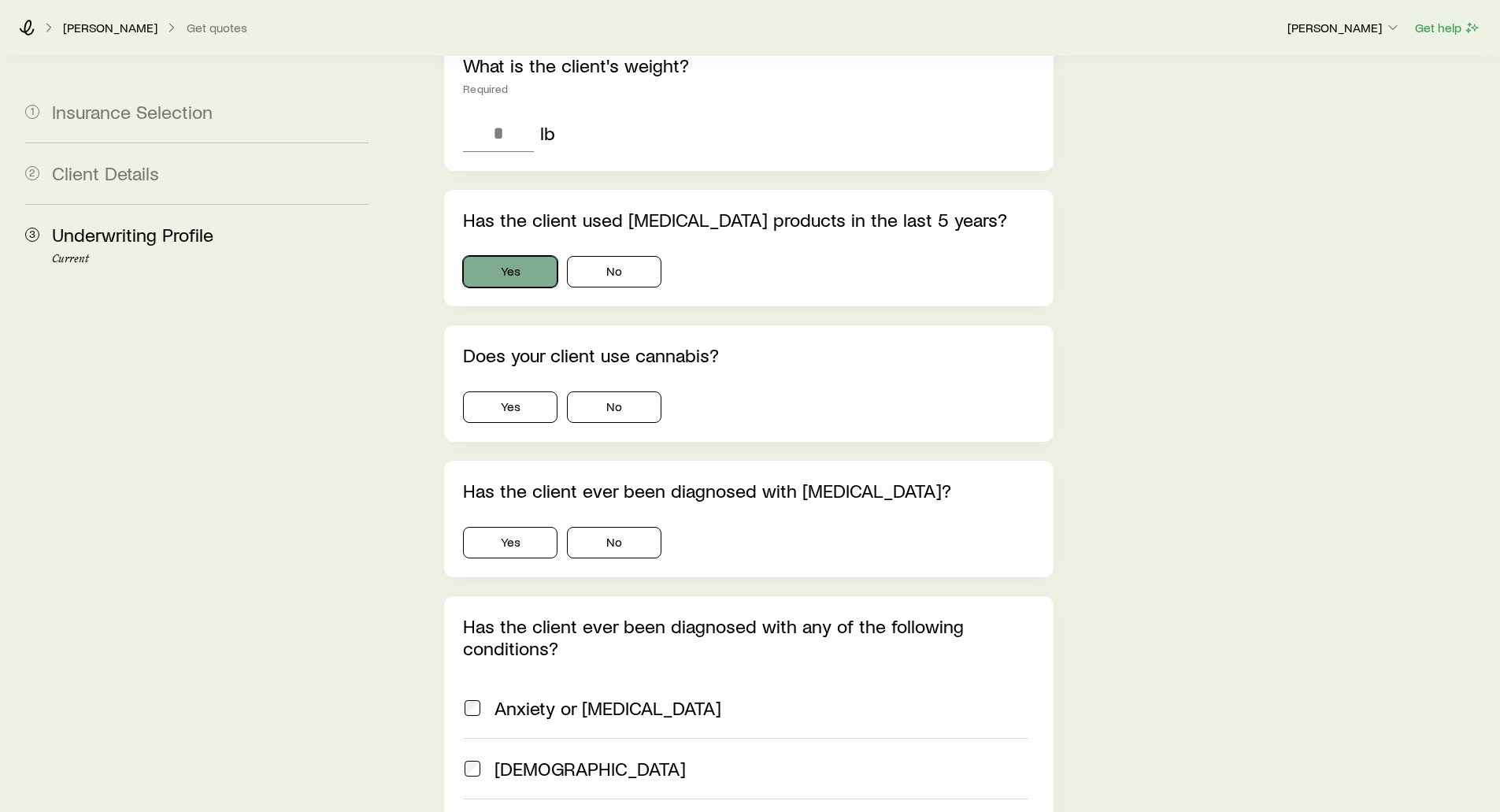
click at [503, 256] on button "Yes" at bounding box center [510, 271] width 95 height 32
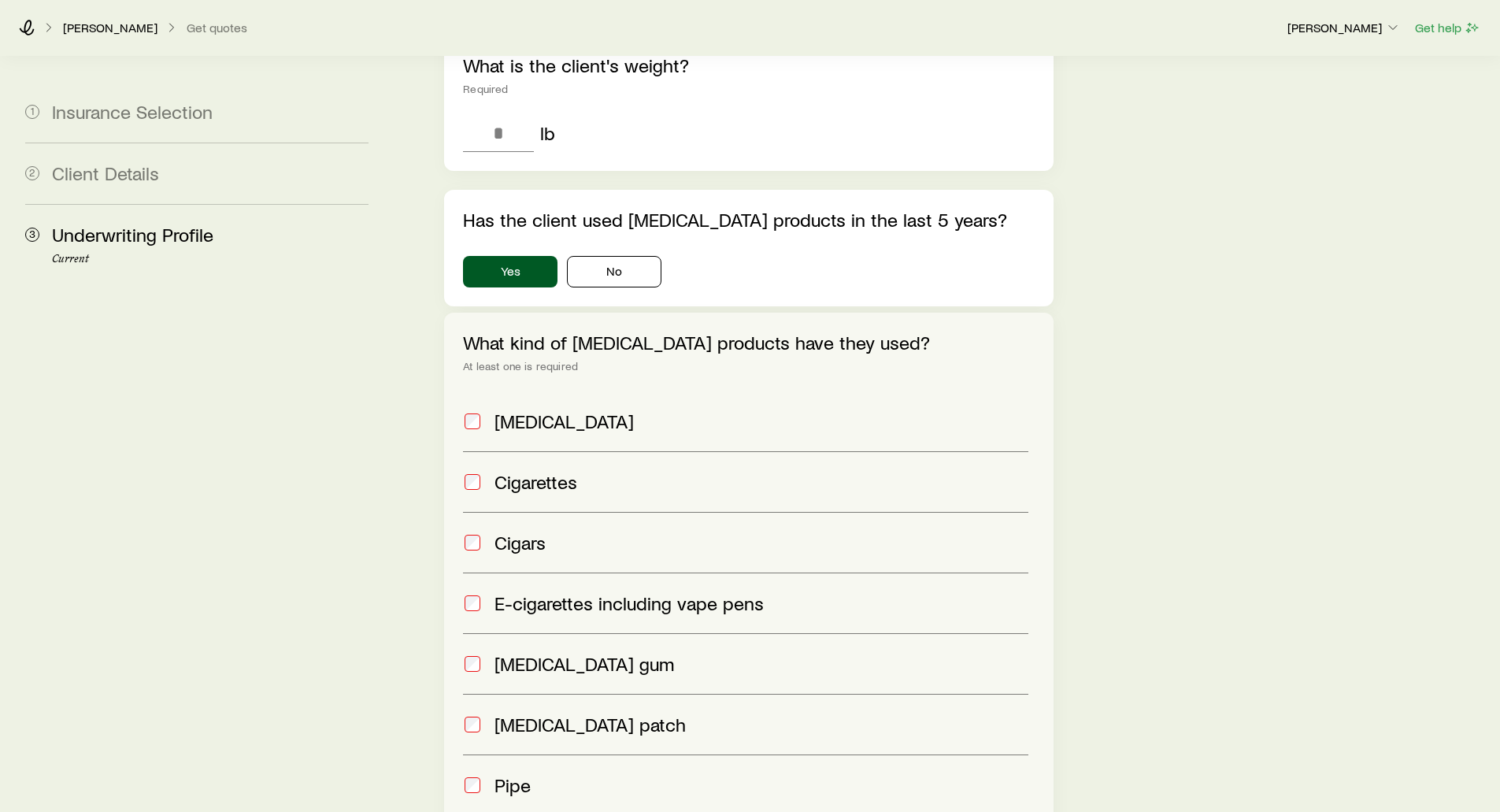
click at [617, 243] on div "Has the client used nicotine products in the last 5 years? Yes No" at bounding box center [749, 247] width 609 height 117
click at [619, 256] on button "No" at bounding box center [614, 271] width 95 height 32
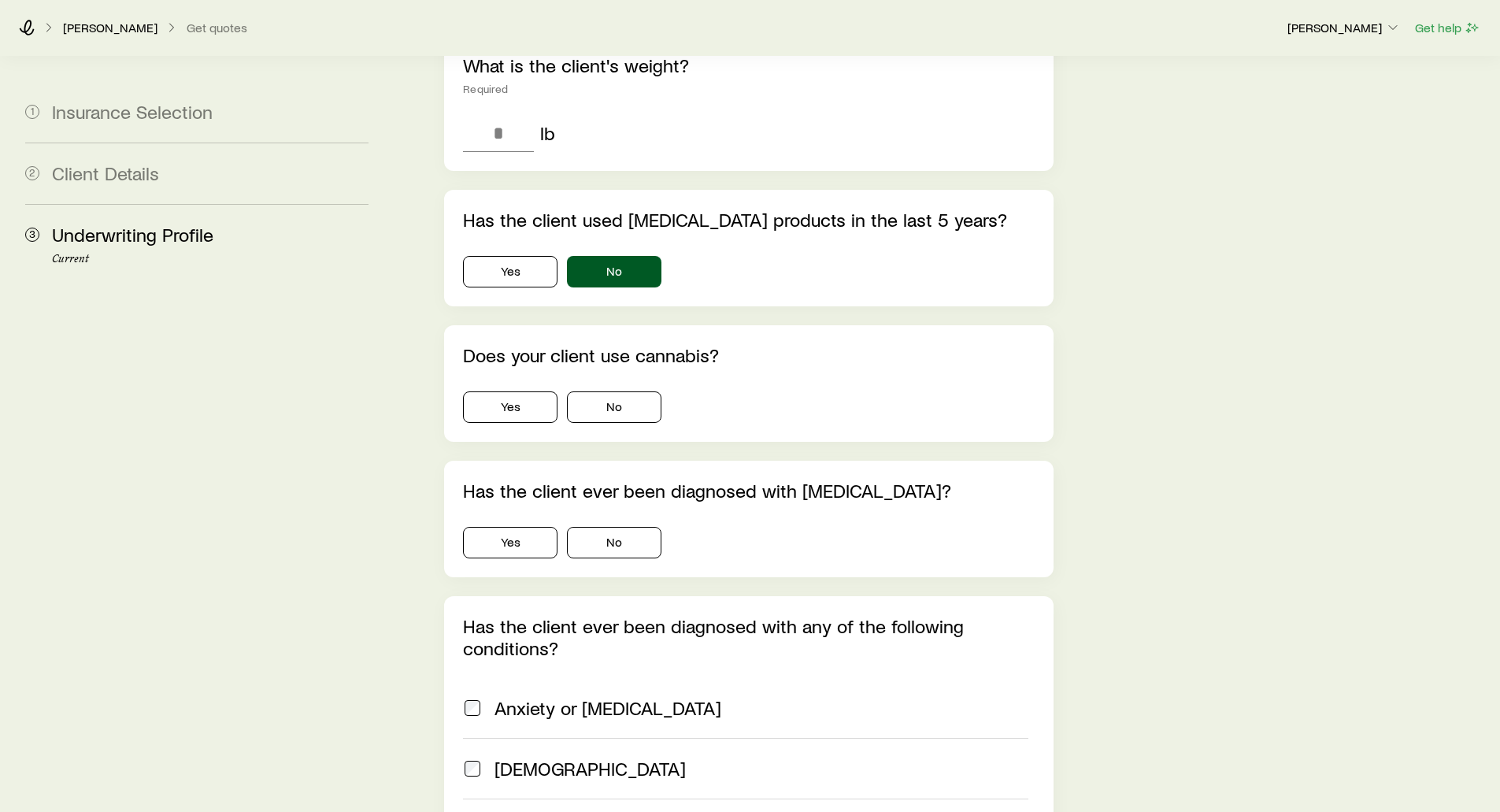
click at [768, 256] on div "Yes No" at bounding box center [748, 271] width 571 height 32
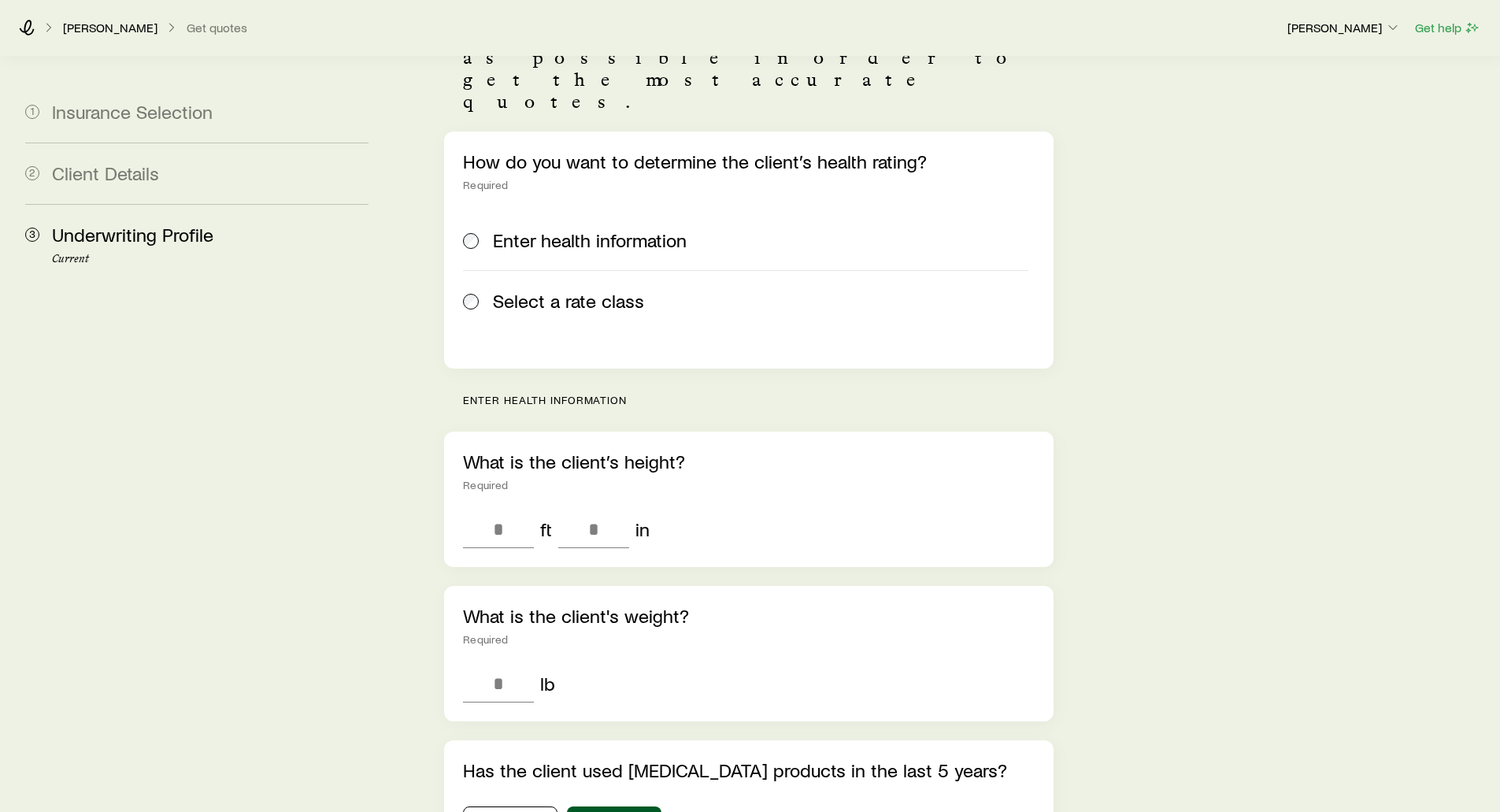
scroll to position [158, 0]
click at [525, 291] on span "Select a rate class" at bounding box center [568, 302] width 151 height 22
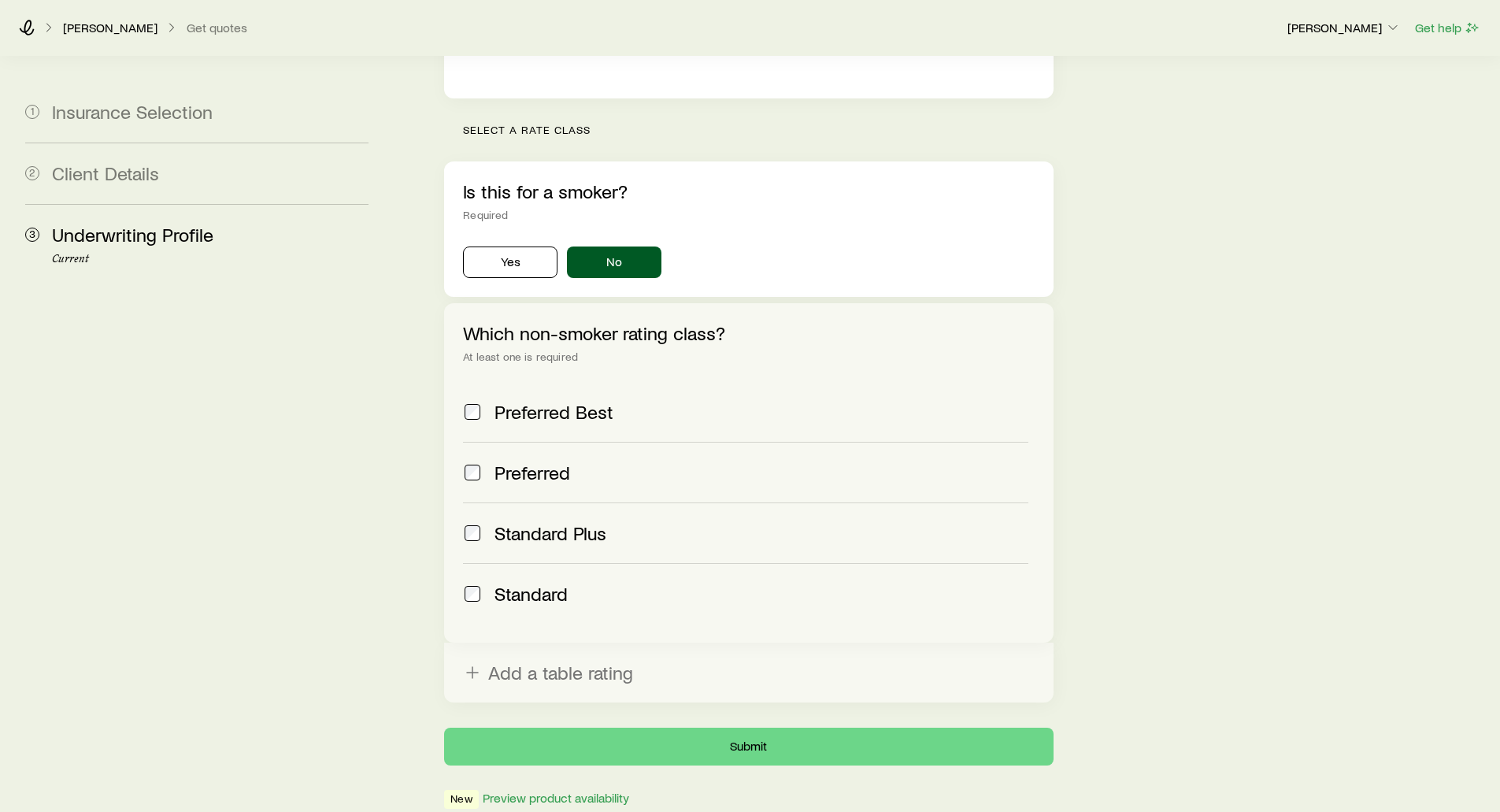
scroll to position [473, 0]
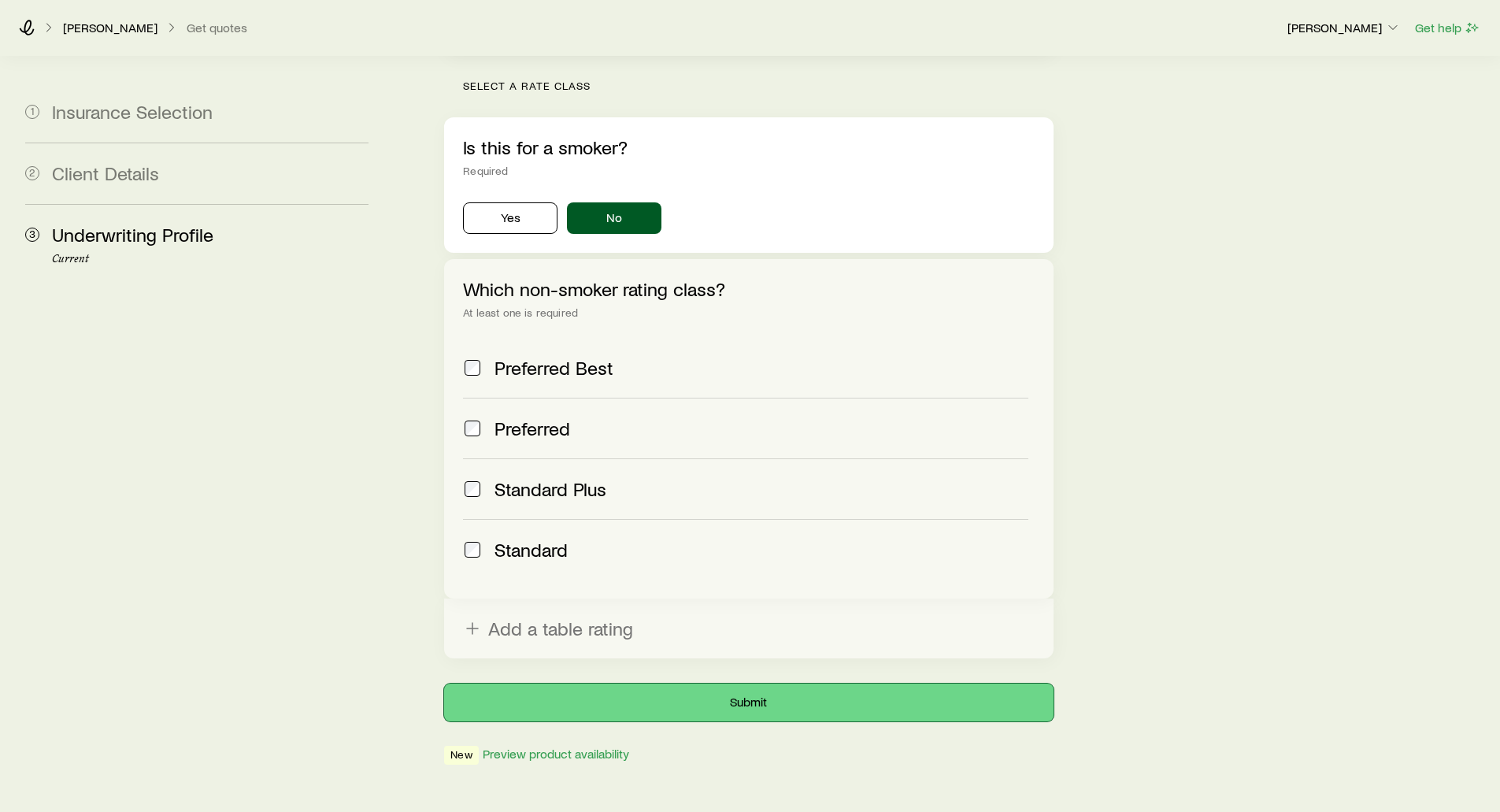
click at [728, 683] on button "Submit" at bounding box center [749, 702] width 609 height 38
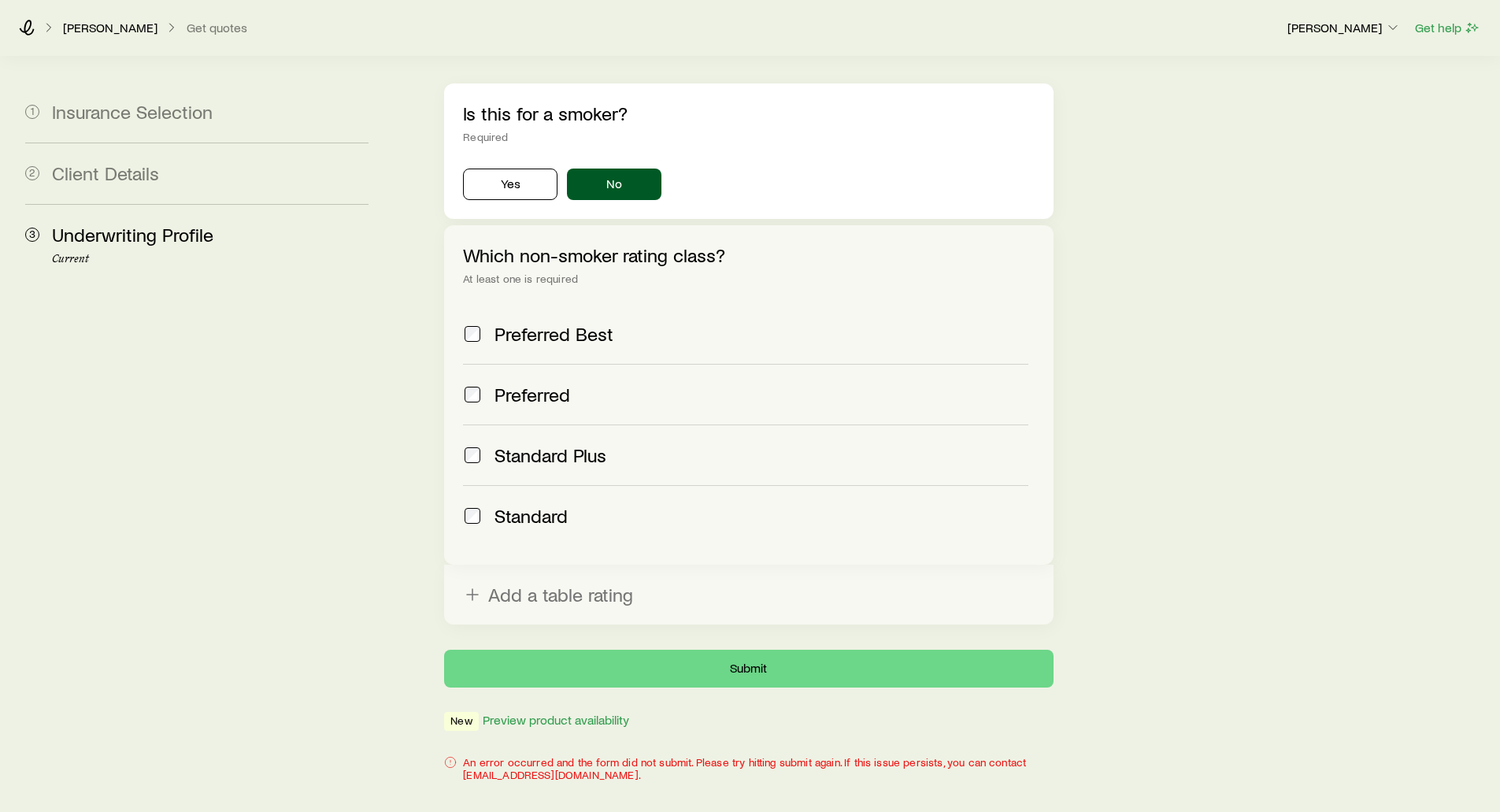
scroll to position [545, 0]
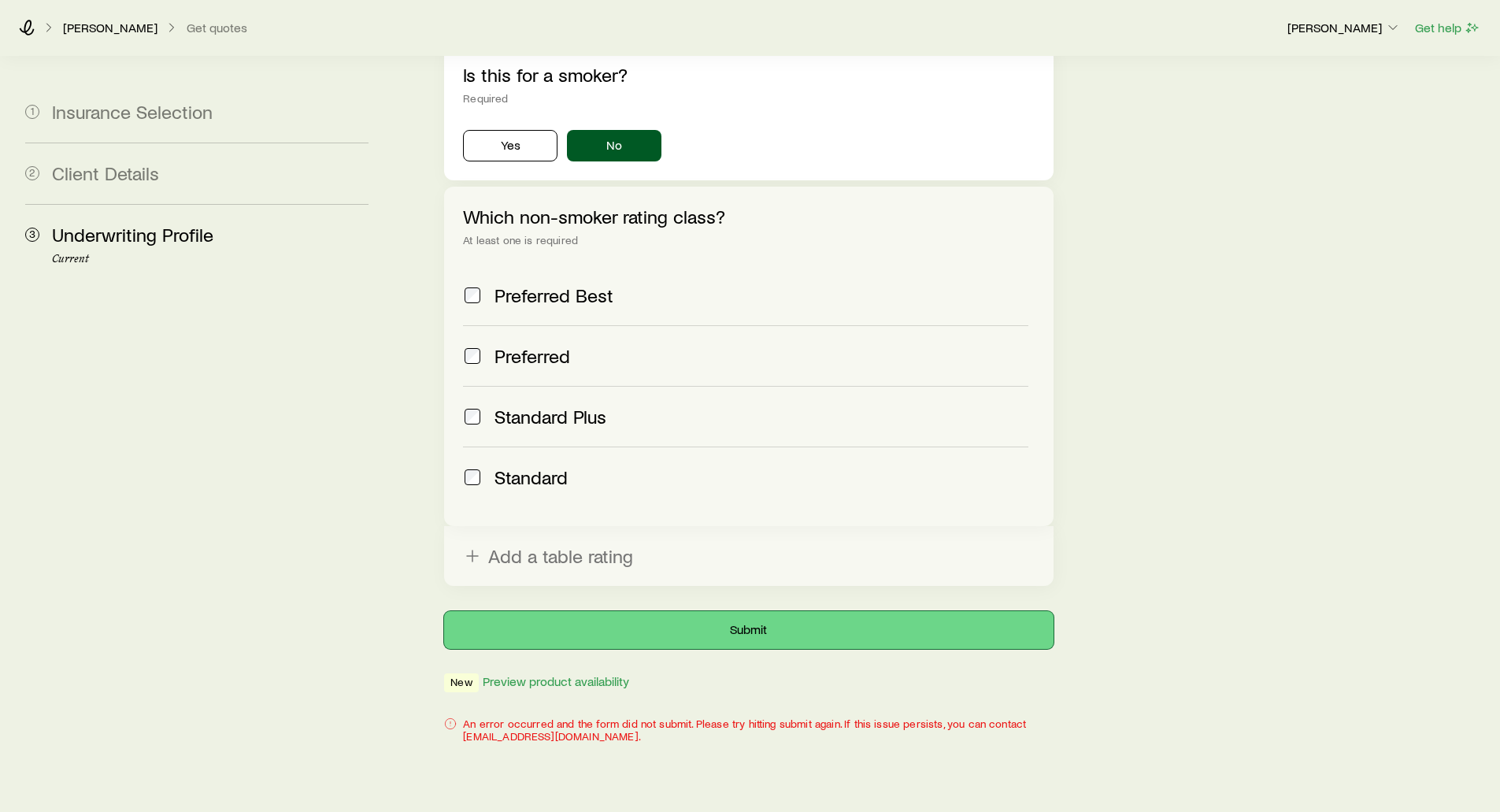
click at [835, 611] on button "Submit" at bounding box center [749, 629] width 609 height 38
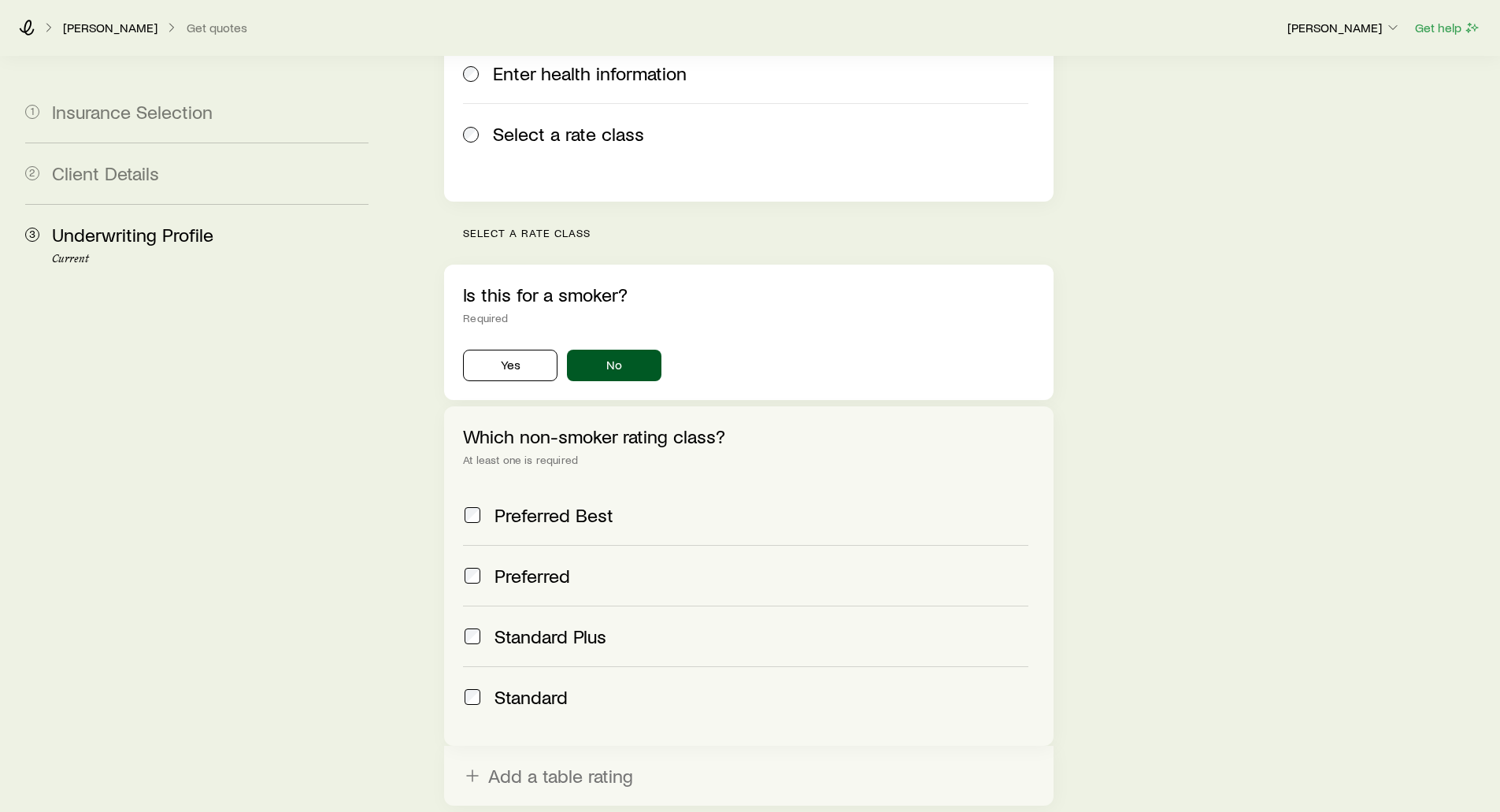
scroll to position [315, 0]
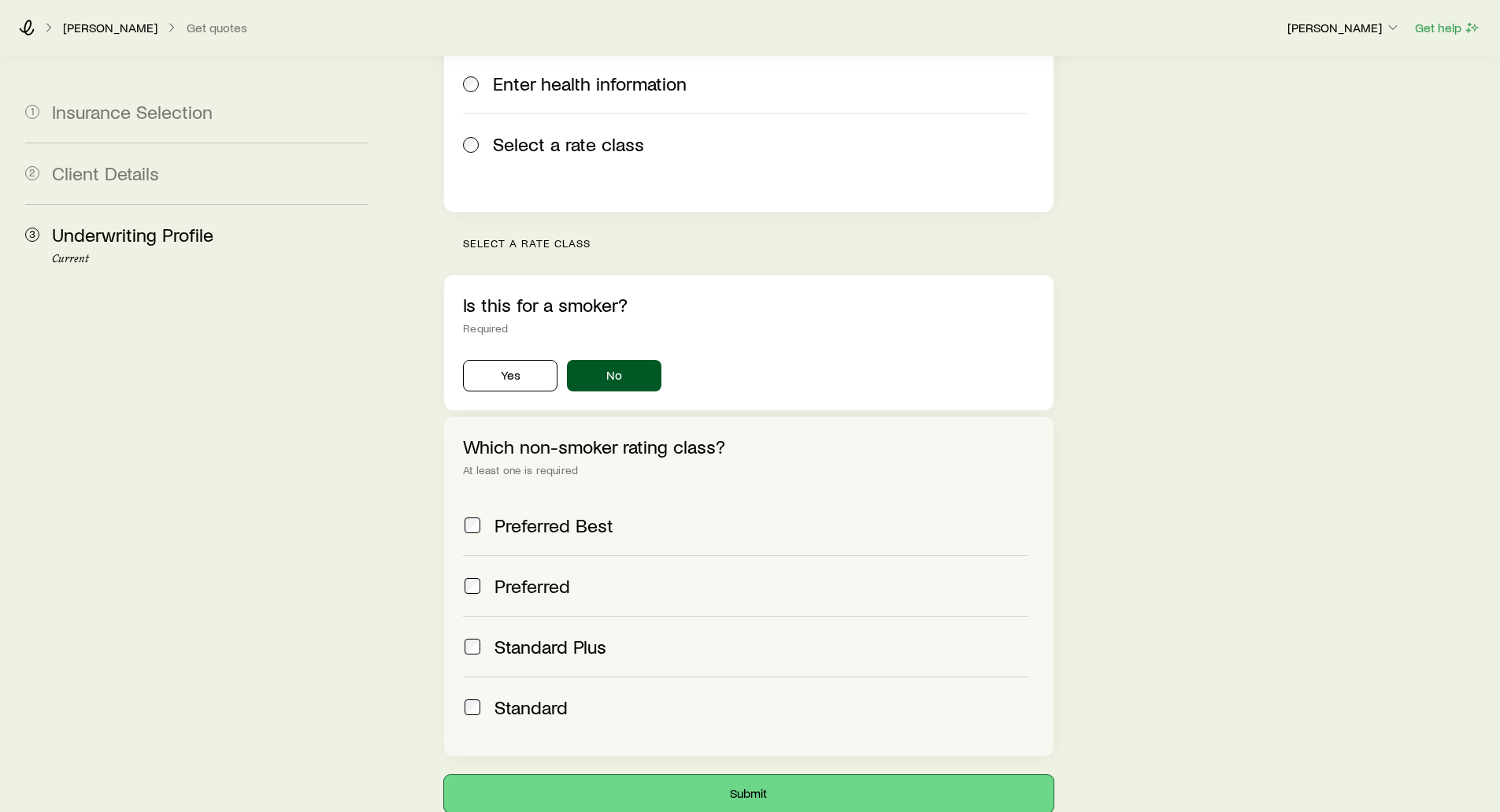
click at [673, 774] on button "Submit" at bounding box center [749, 793] width 609 height 38
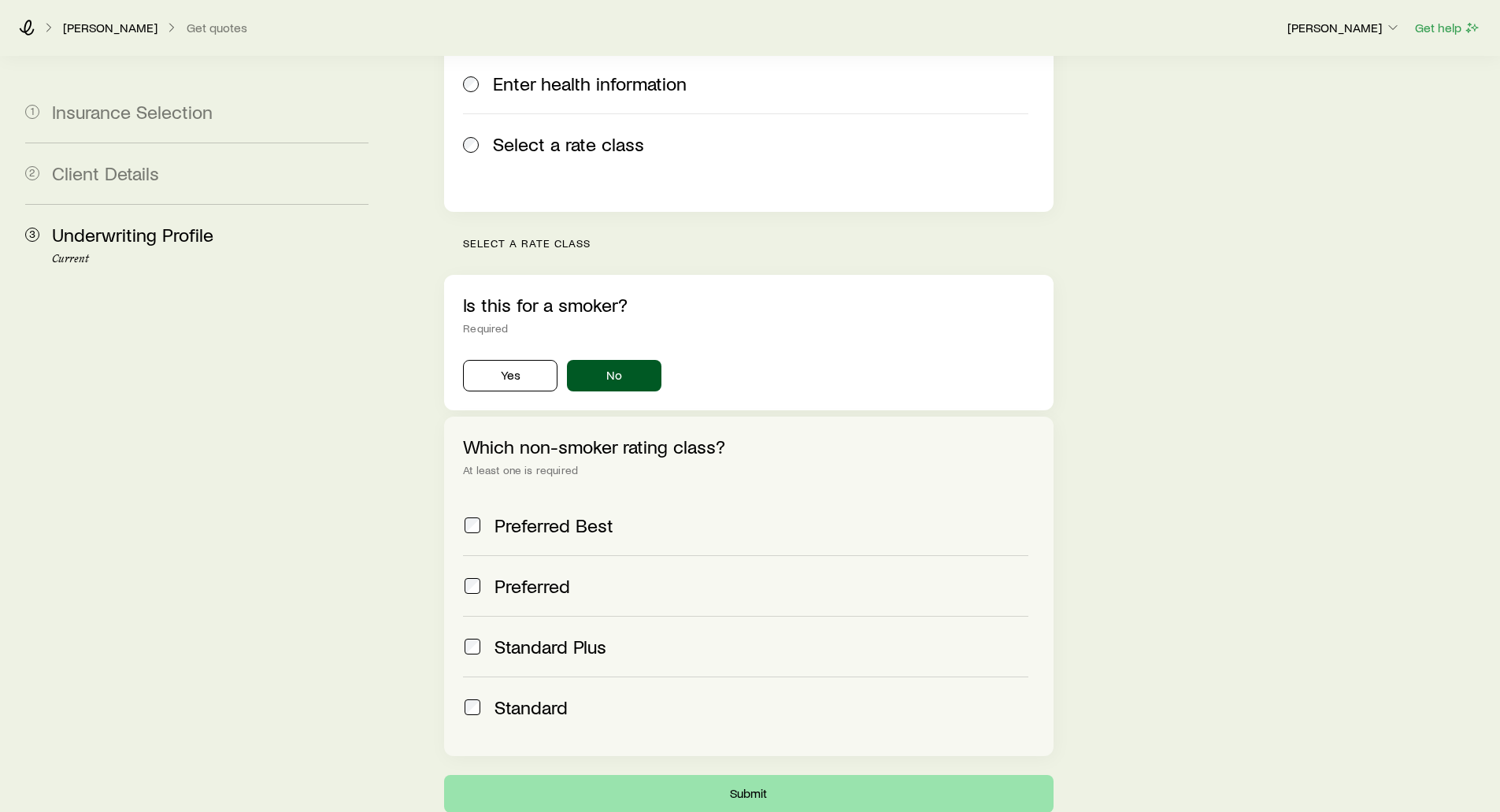
scroll to position [0, 0]
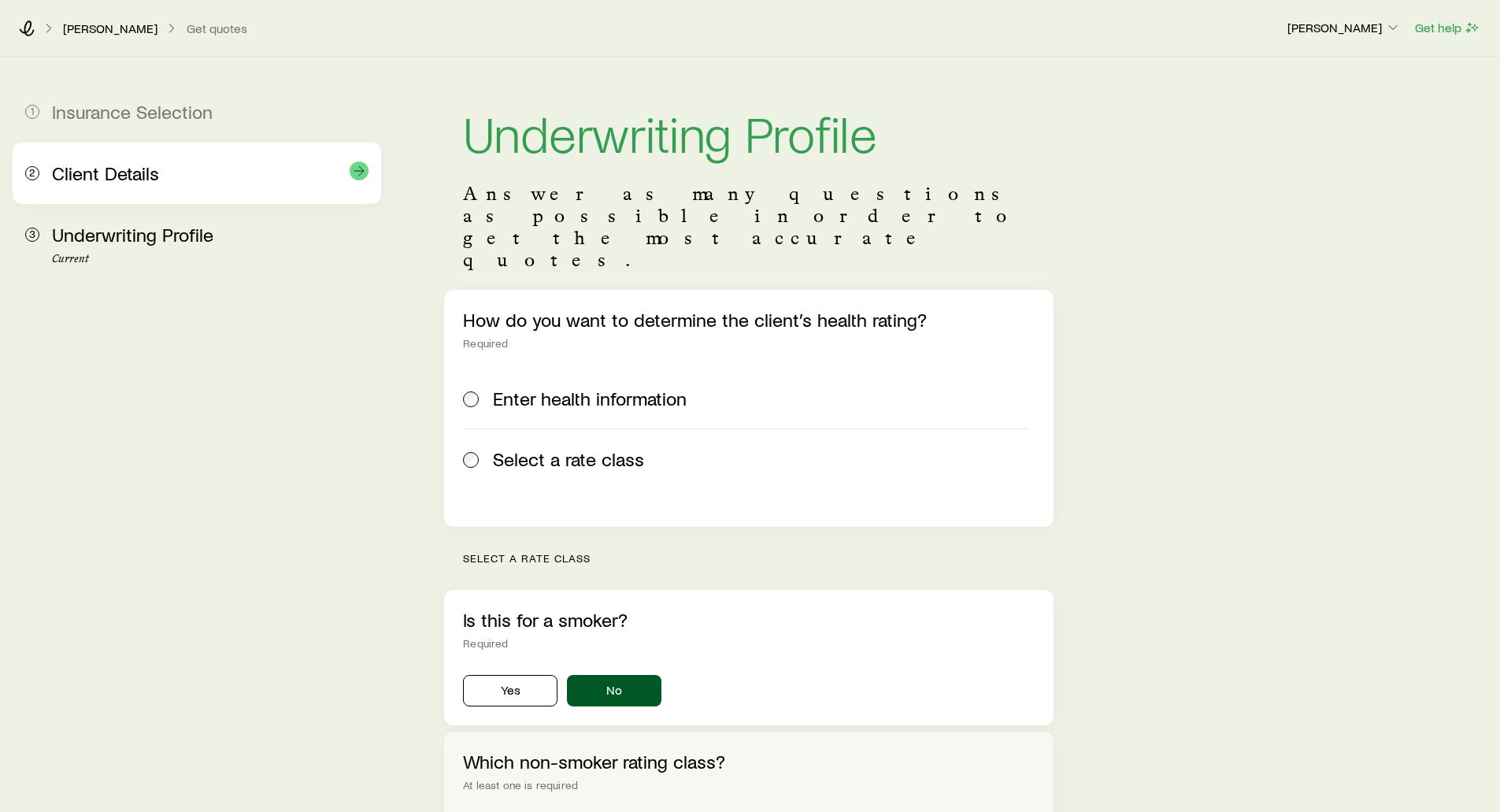
click at [123, 148] on div "2 Client Details" at bounding box center [197, 173] width 343 height 61
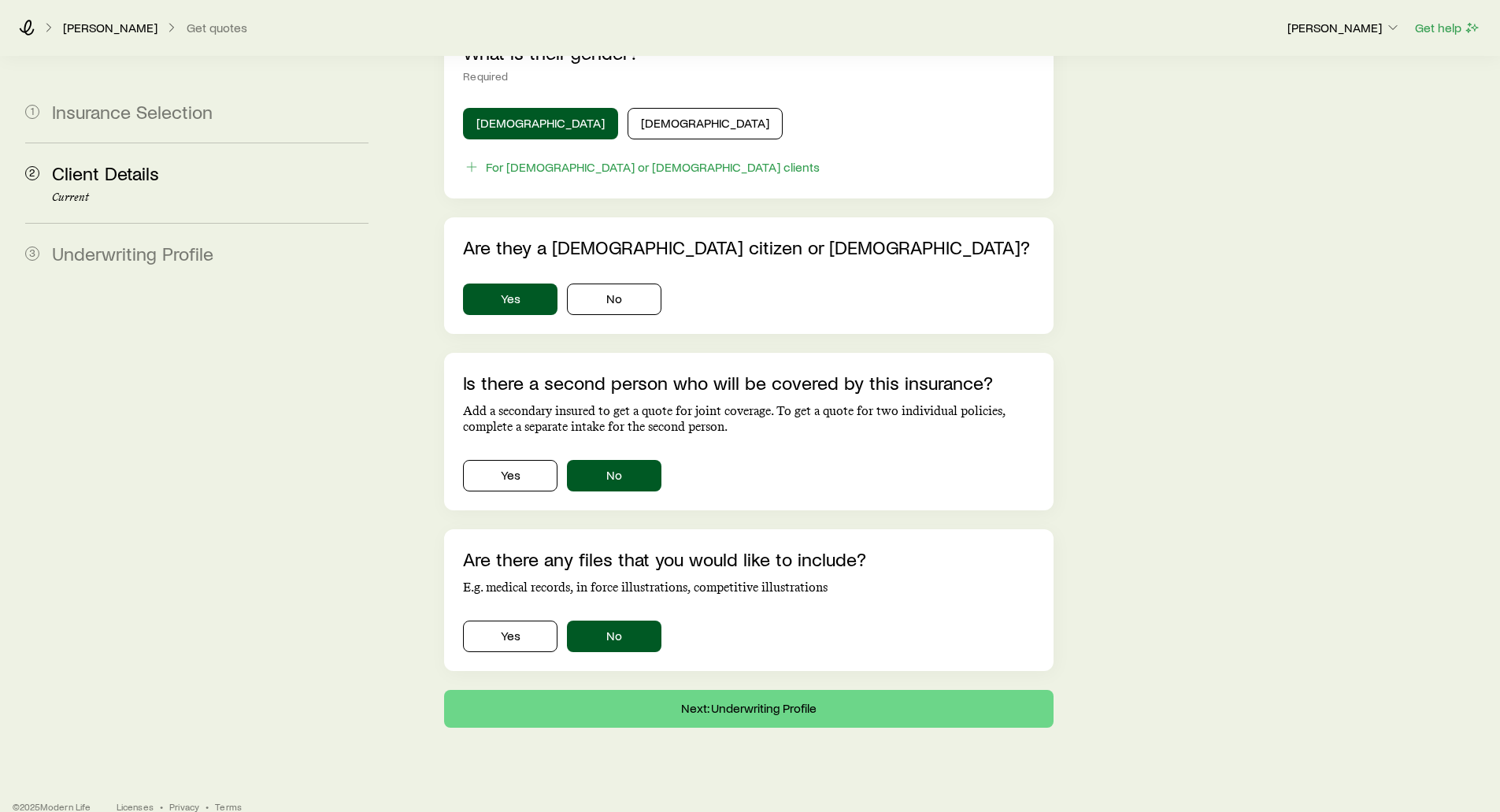
scroll to position [841, 0]
click at [694, 689] on button "Next: Underwriting Profile" at bounding box center [749, 708] width 609 height 38
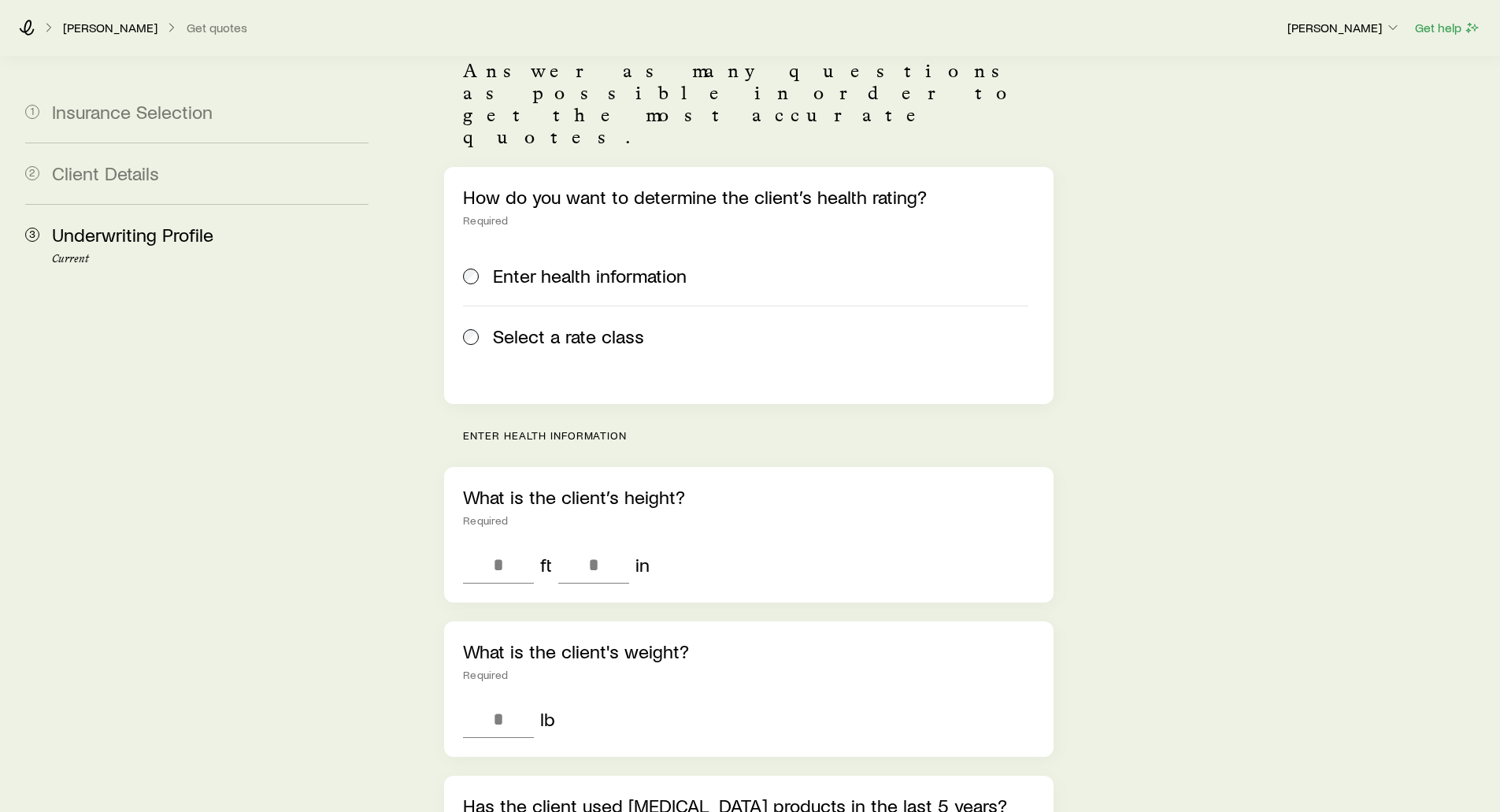
scroll to position [78, 0]
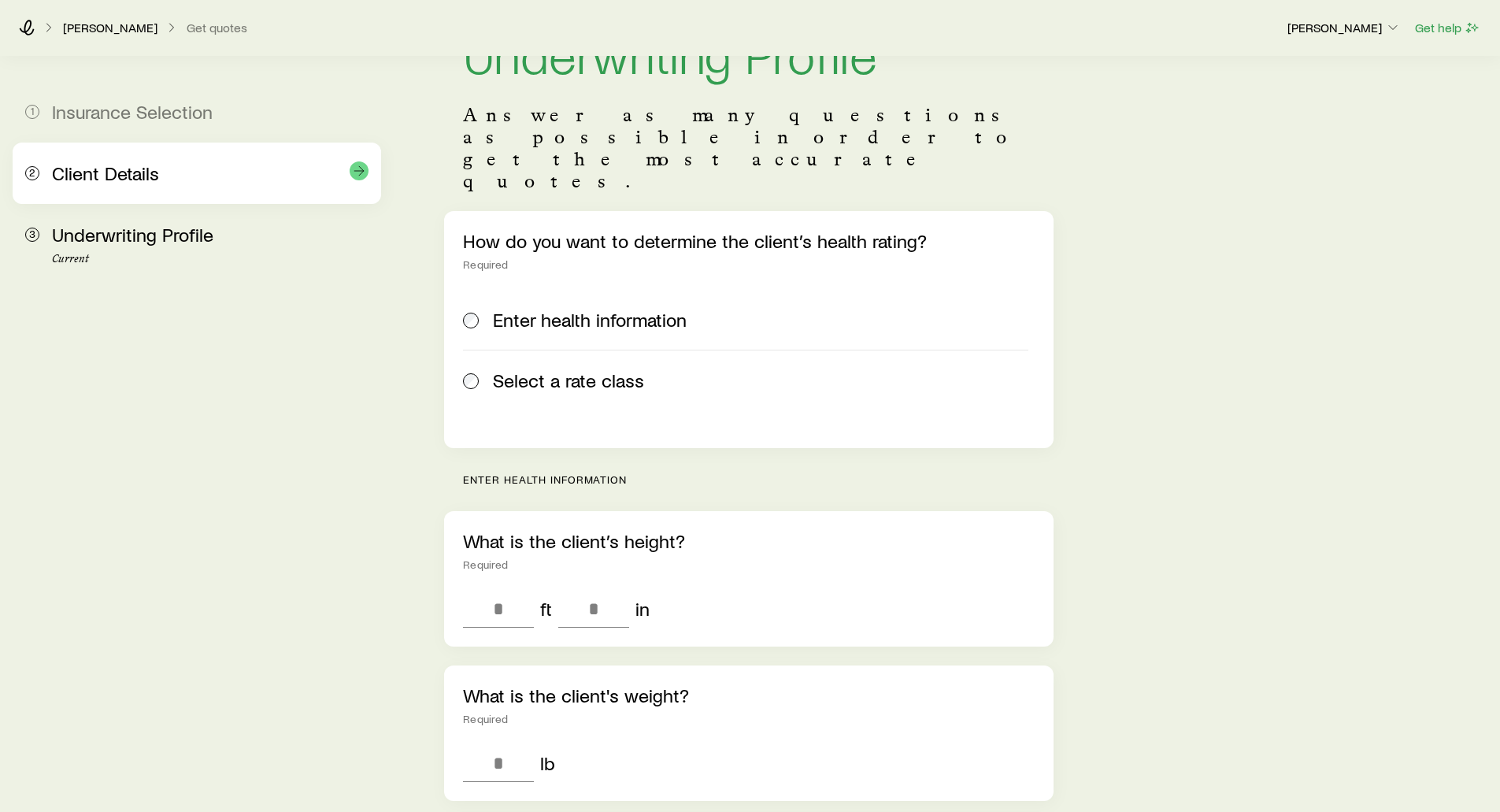
click at [137, 188] on div "2 Client Details" at bounding box center [197, 173] width 343 height 61
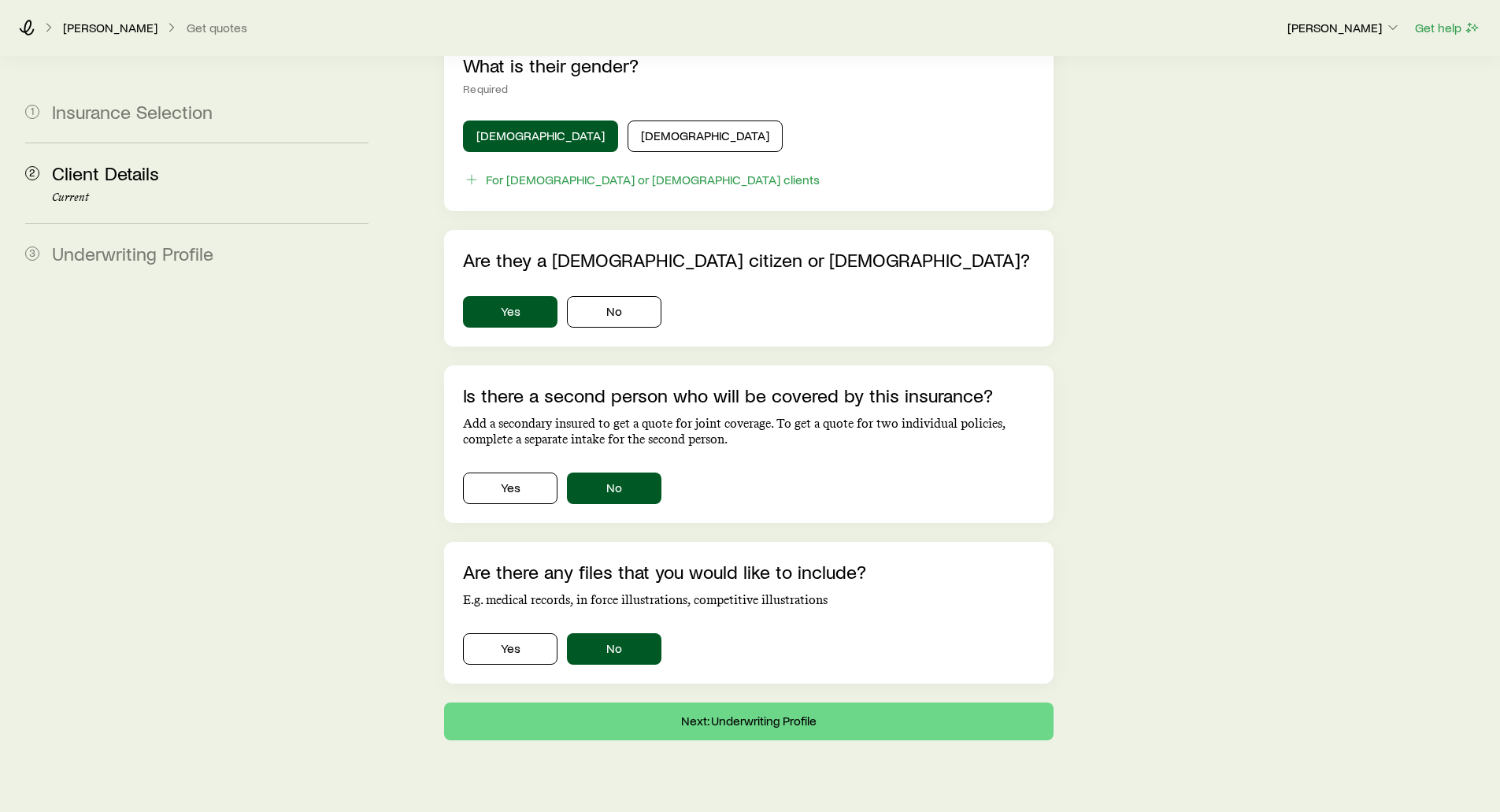
scroll to position [841, 0]
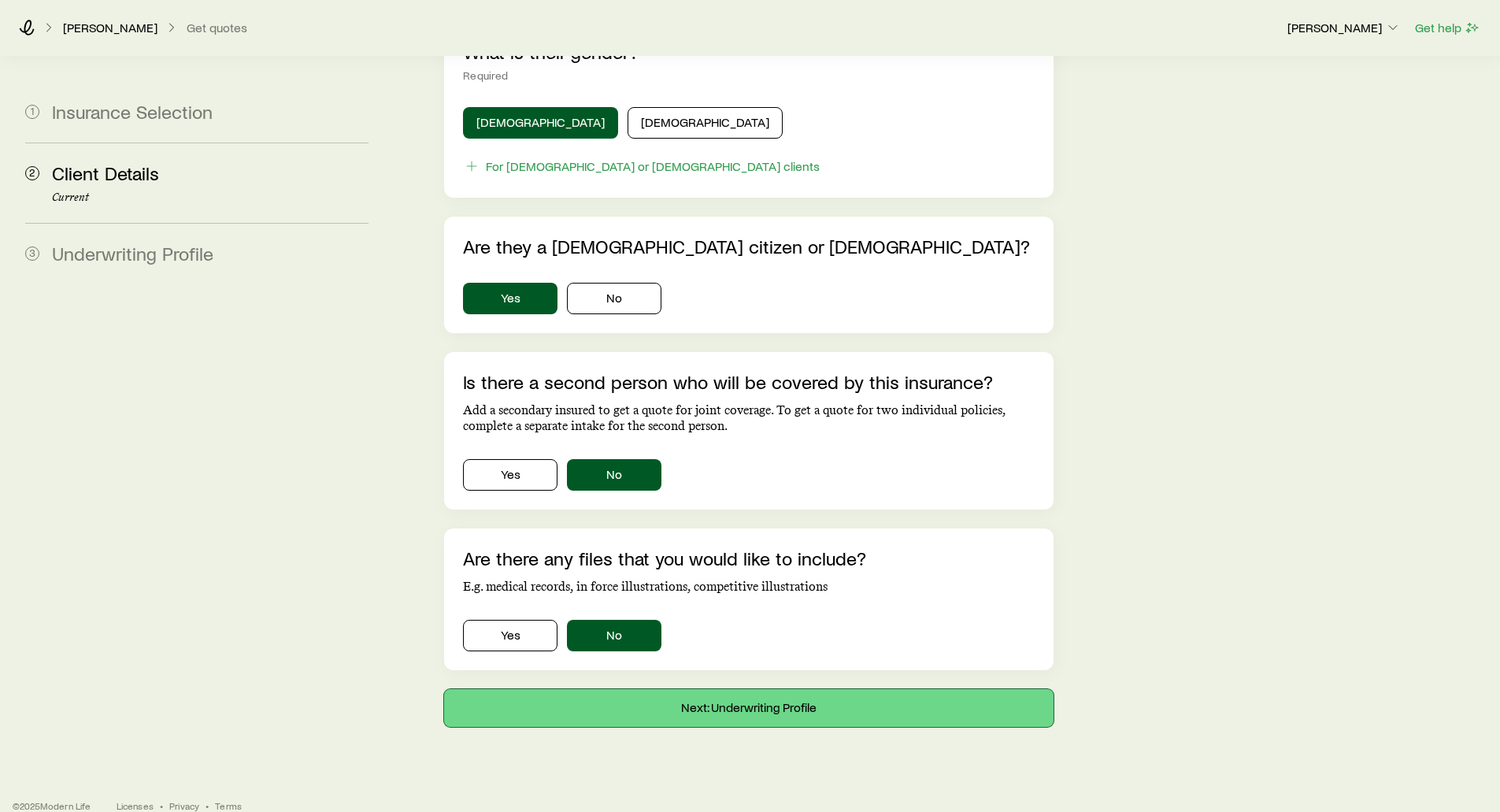
click at [792, 689] on button "Next: Underwriting Profile" at bounding box center [749, 708] width 609 height 38
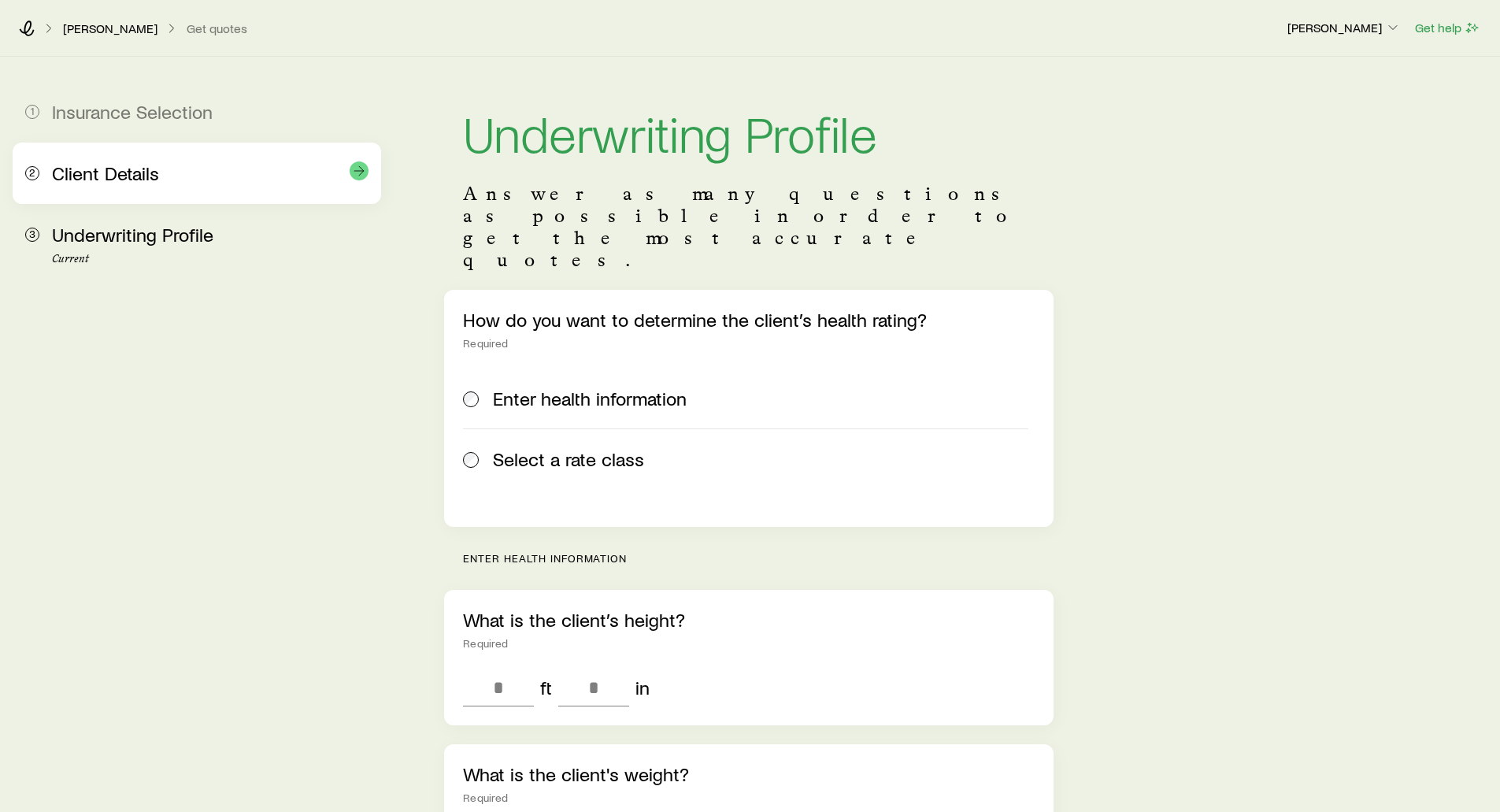
click at [102, 182] on span "Client Details" at bounding box center [106, 172] width 108 height 23
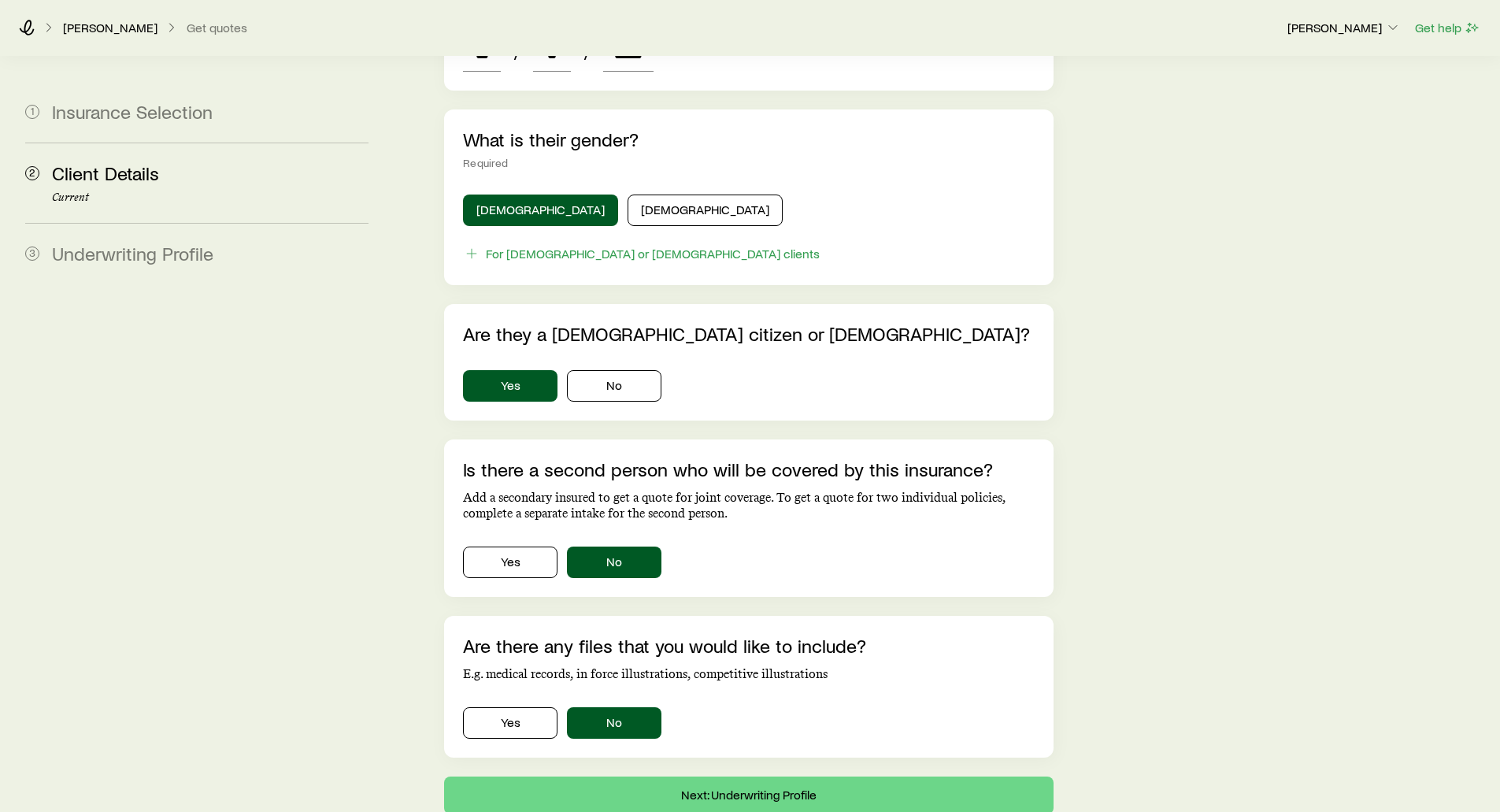
scroll to position [841, 0]
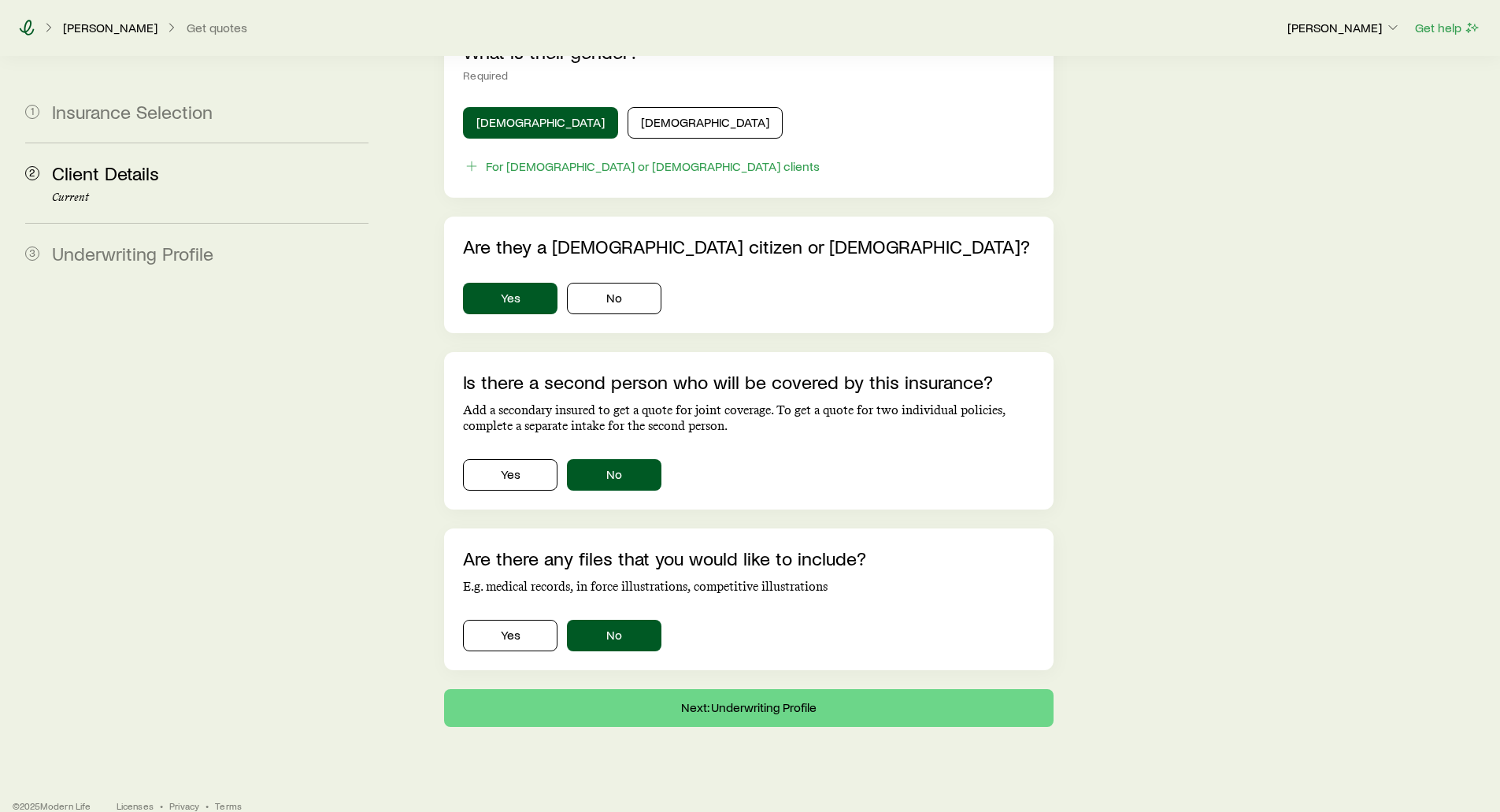
click at [25, 28] on icon at bounding box center [27, 27] width 15 height 15
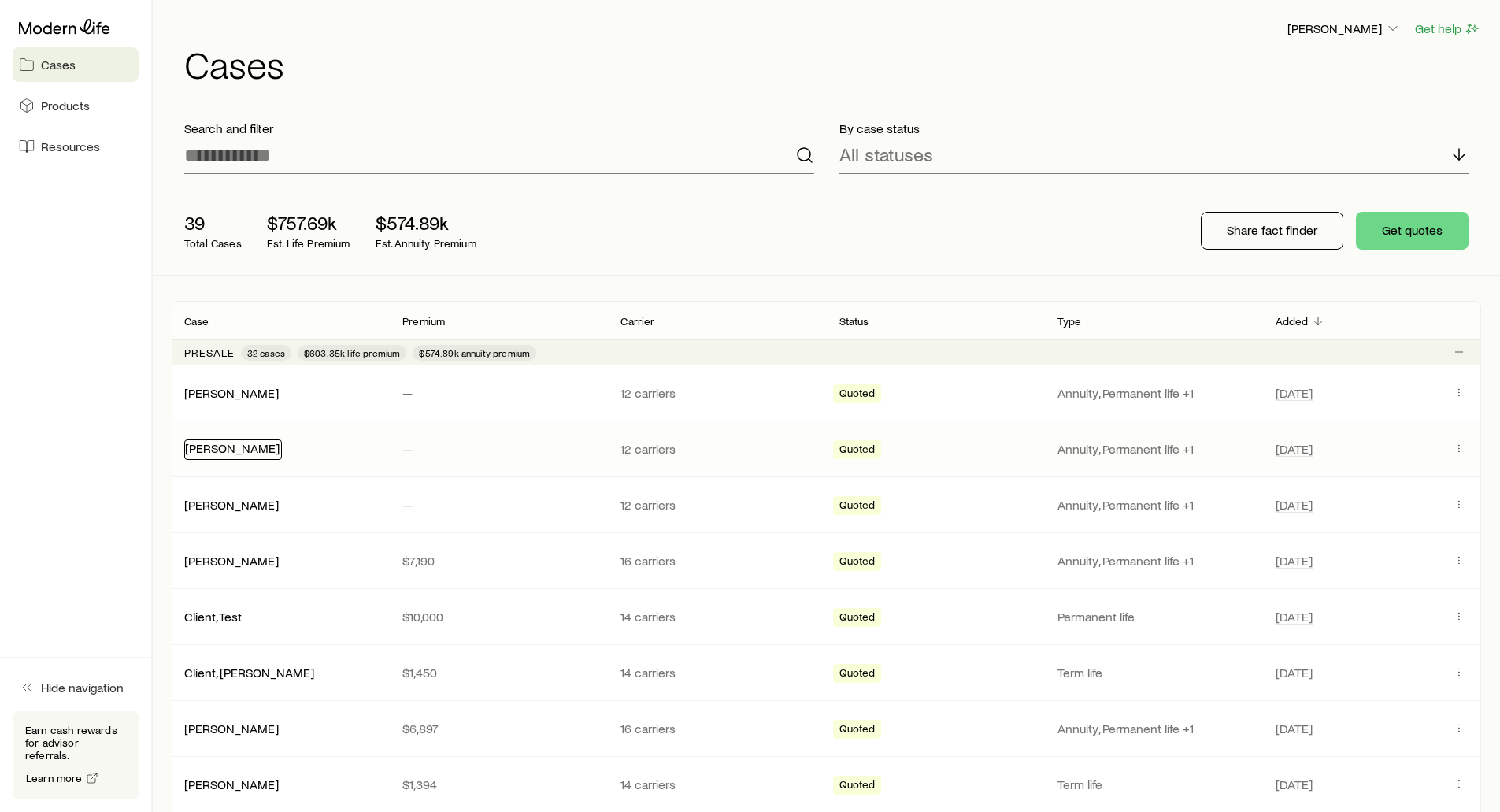
click at [210, 447] on link "[PERSON_NAME]" at bounding box center [232, 448] width 95 height 15
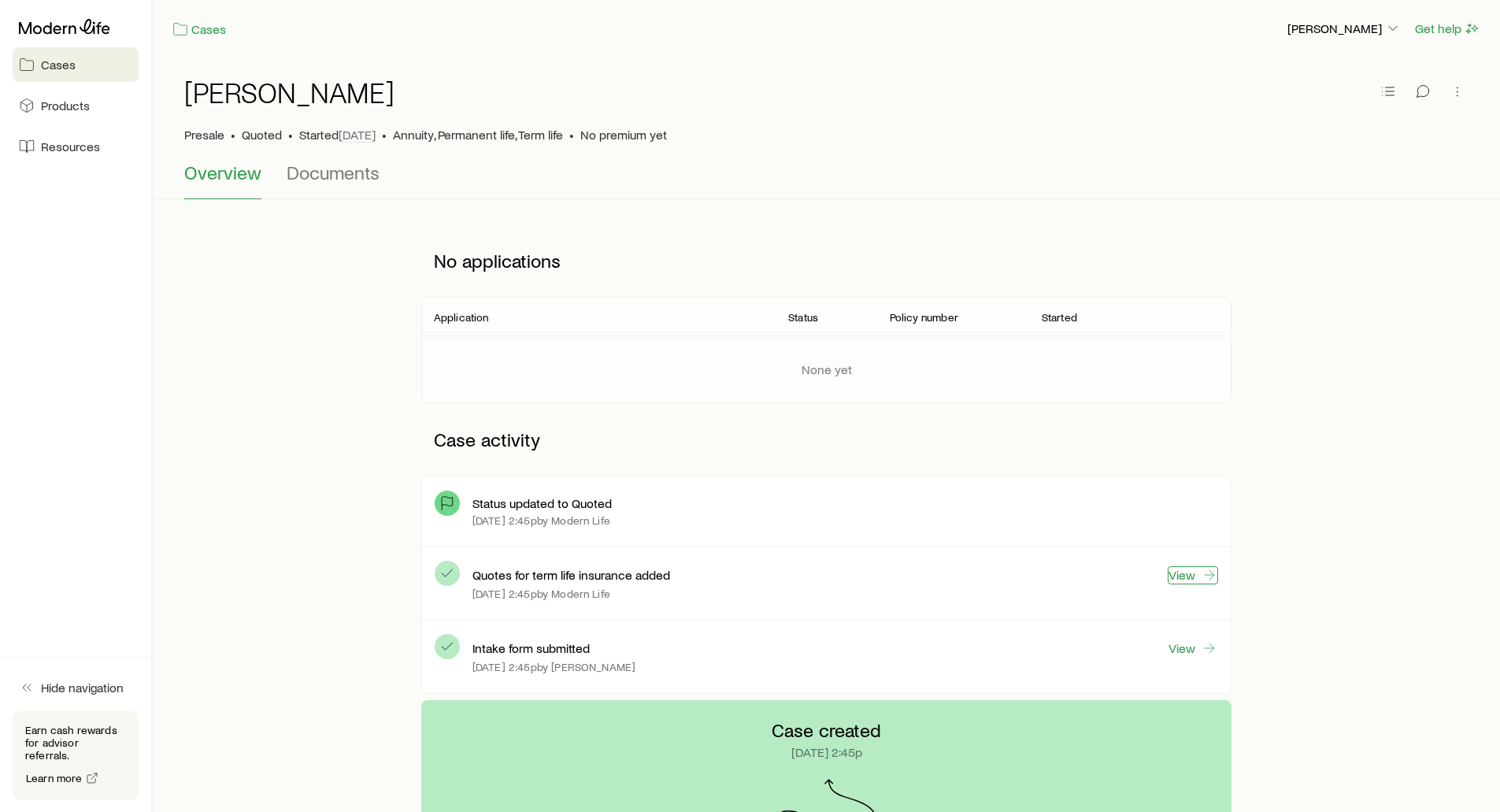
click at [1201, 578] on link "View" at bounding box center [1193, 575] width 50 height 18
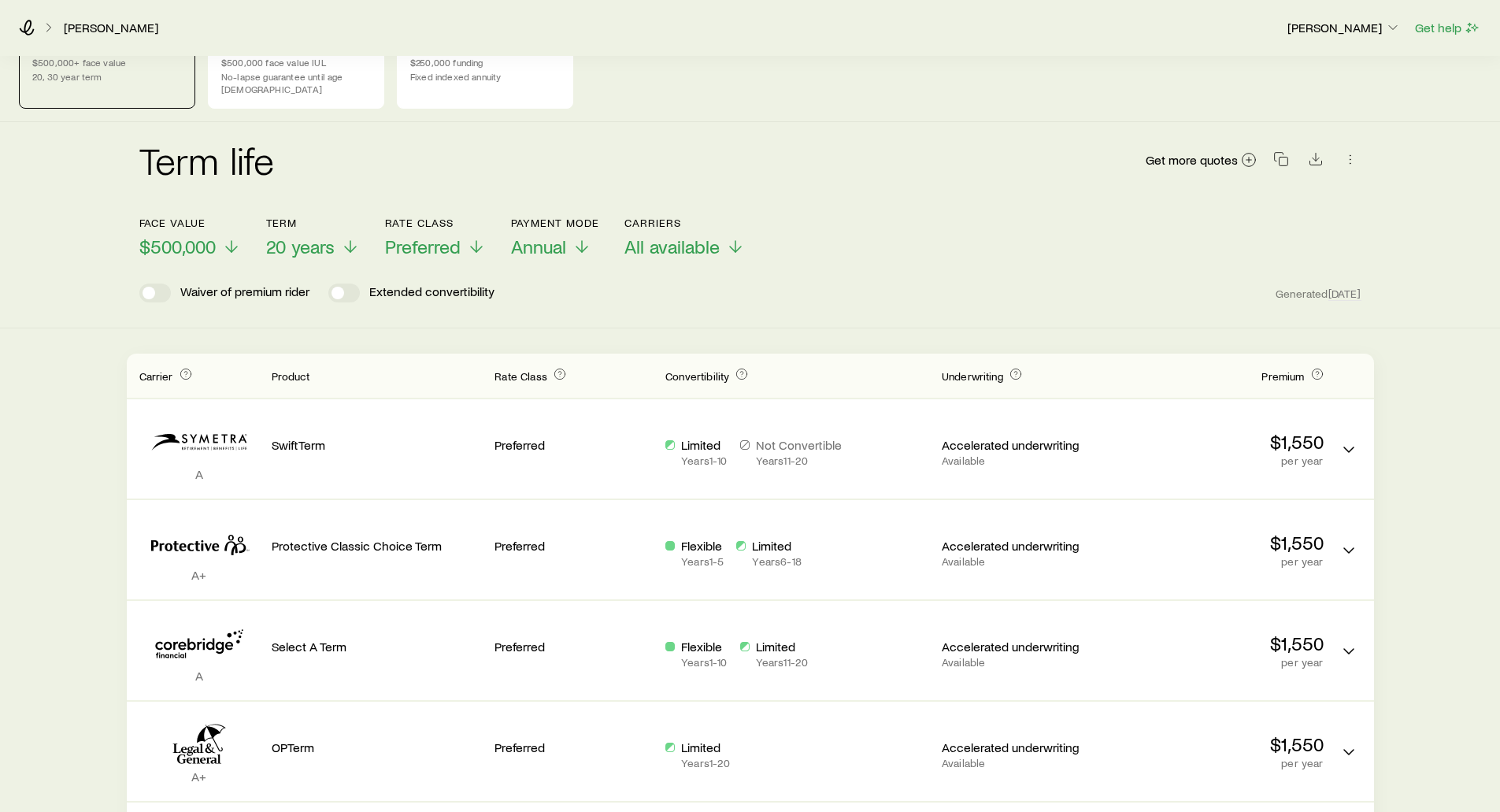
scroll to position [78, 0]
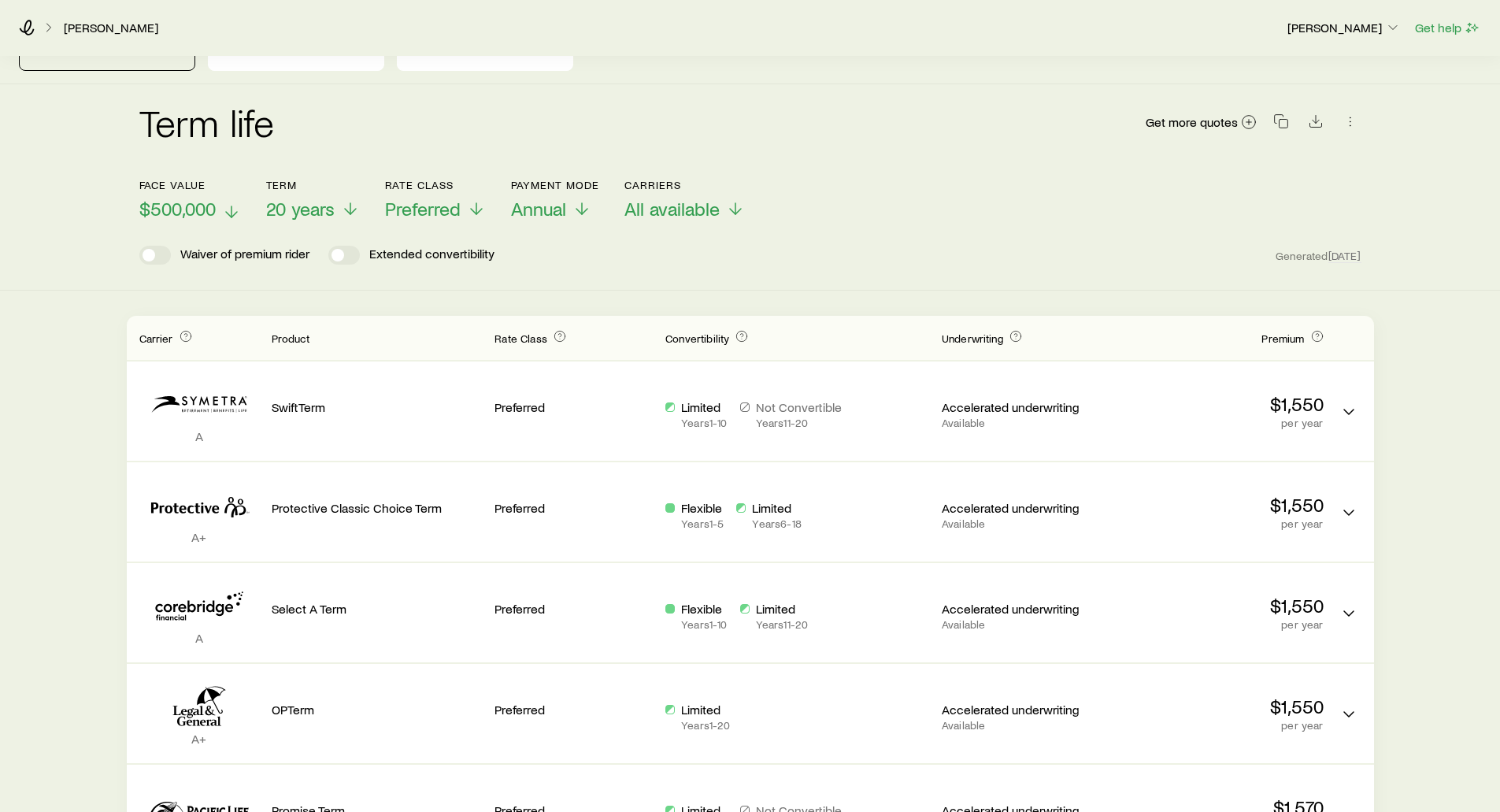
click at [180, 198] on span "$500,000" at bounding box center [177, 209] width 77 height 22
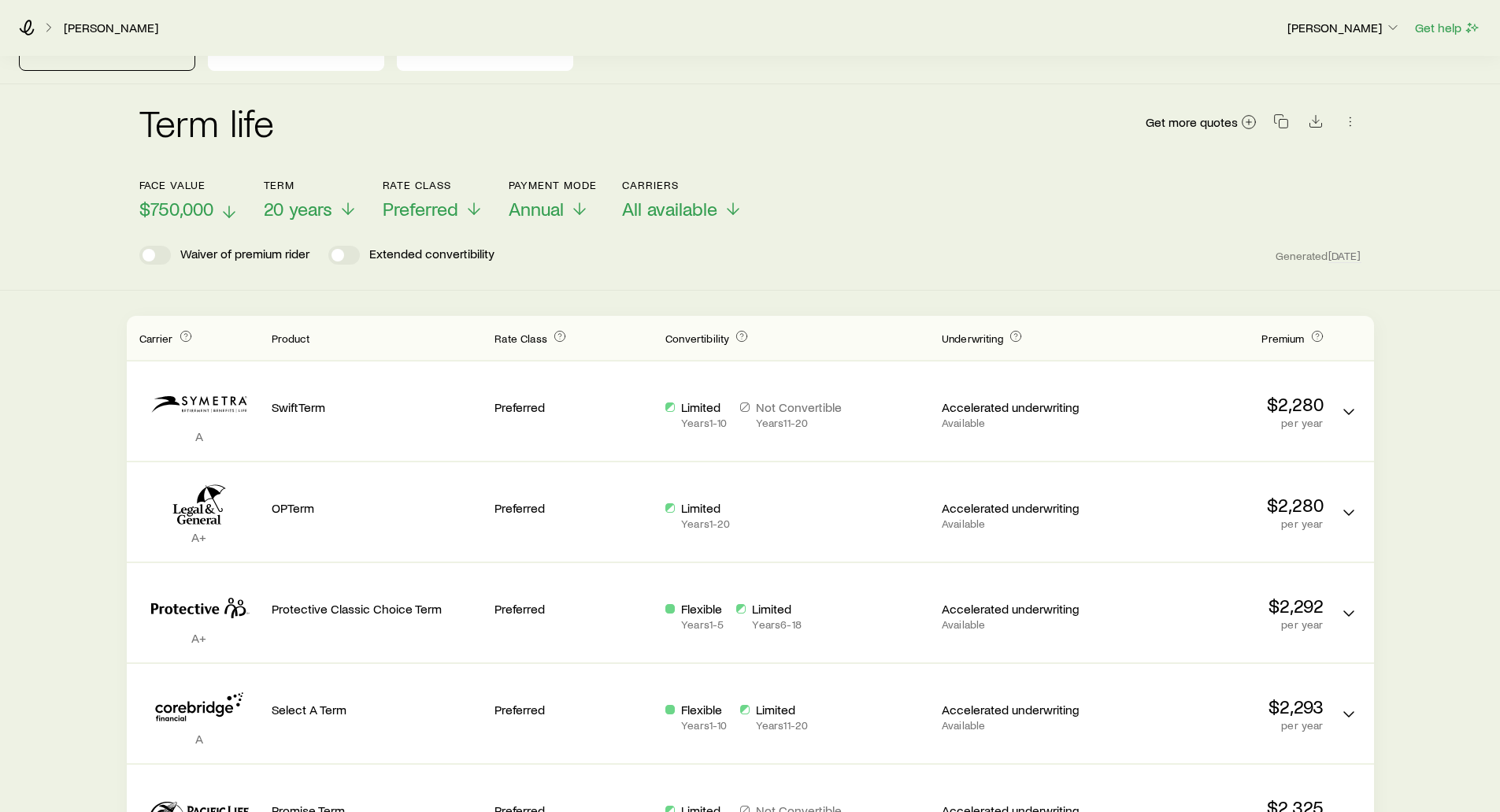
click at [183, 198] on span "$750,000" at bounding box center [176, 209] width 74 height 22
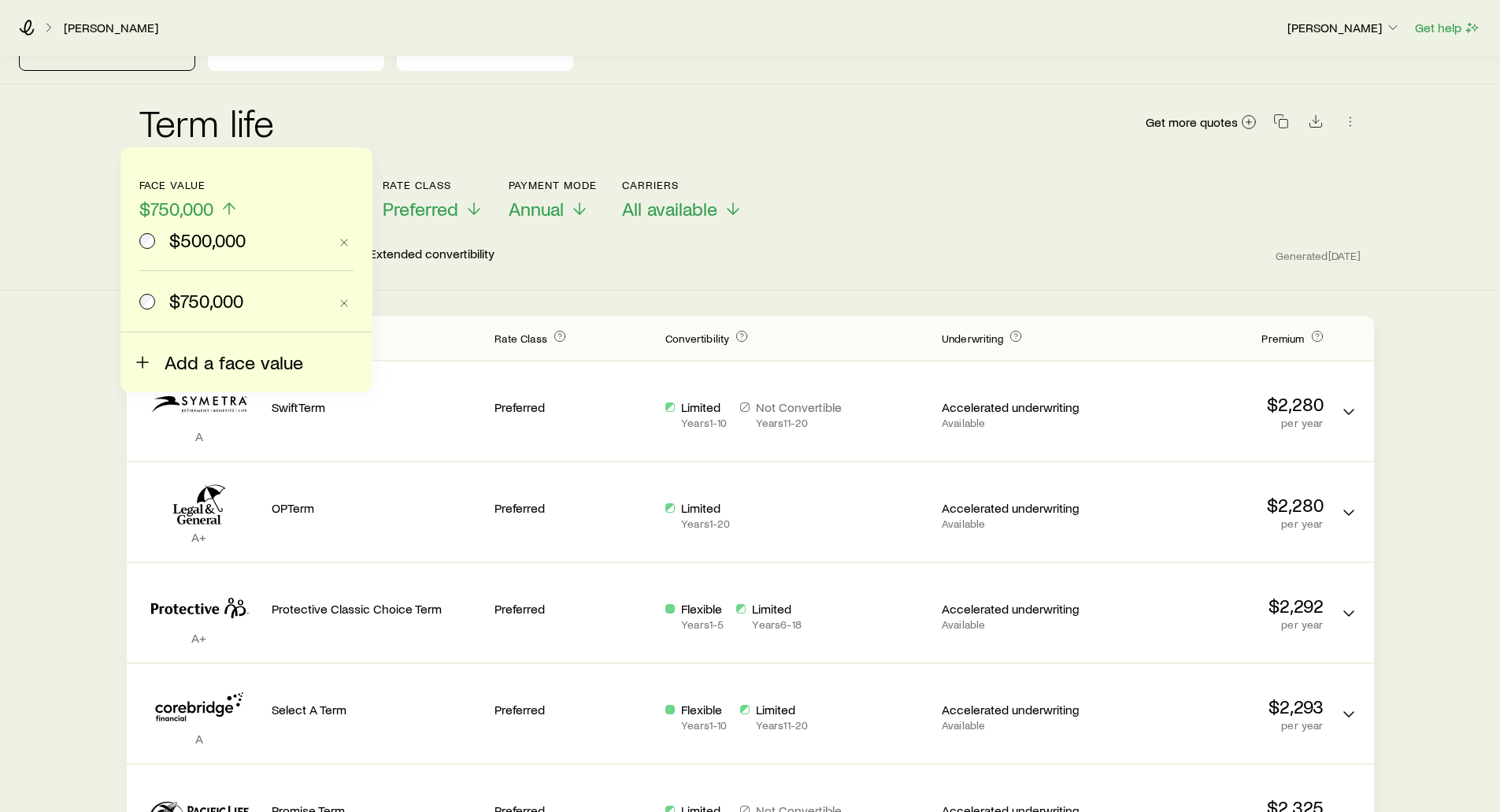
click at [173, 363] on span "Add a face value" at bounding box center [234, 362] width 138 height 22
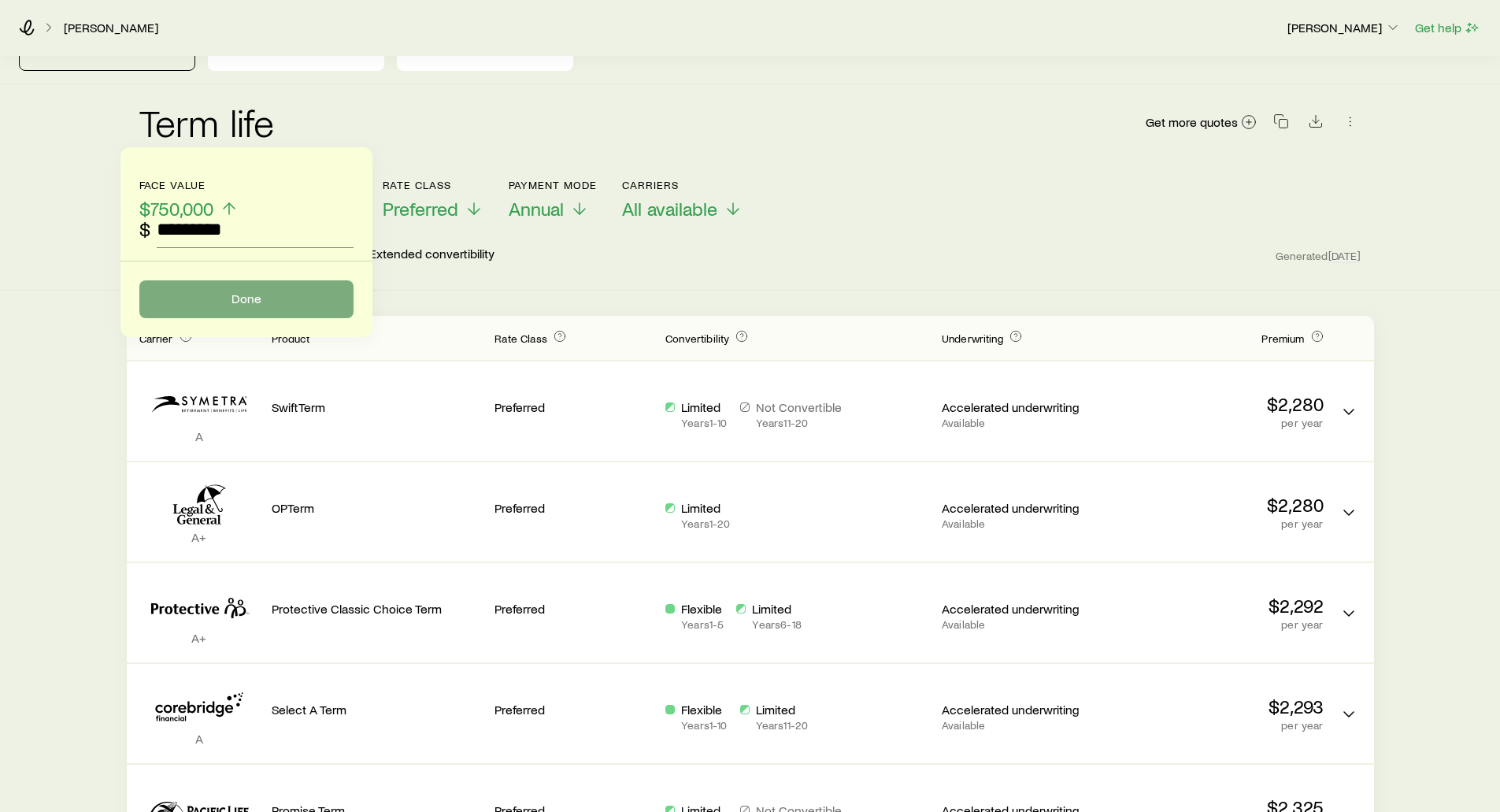
type input "*********"
click at [194, 292] on button "Done" at bounding box center [246, 299] width 214 height 38
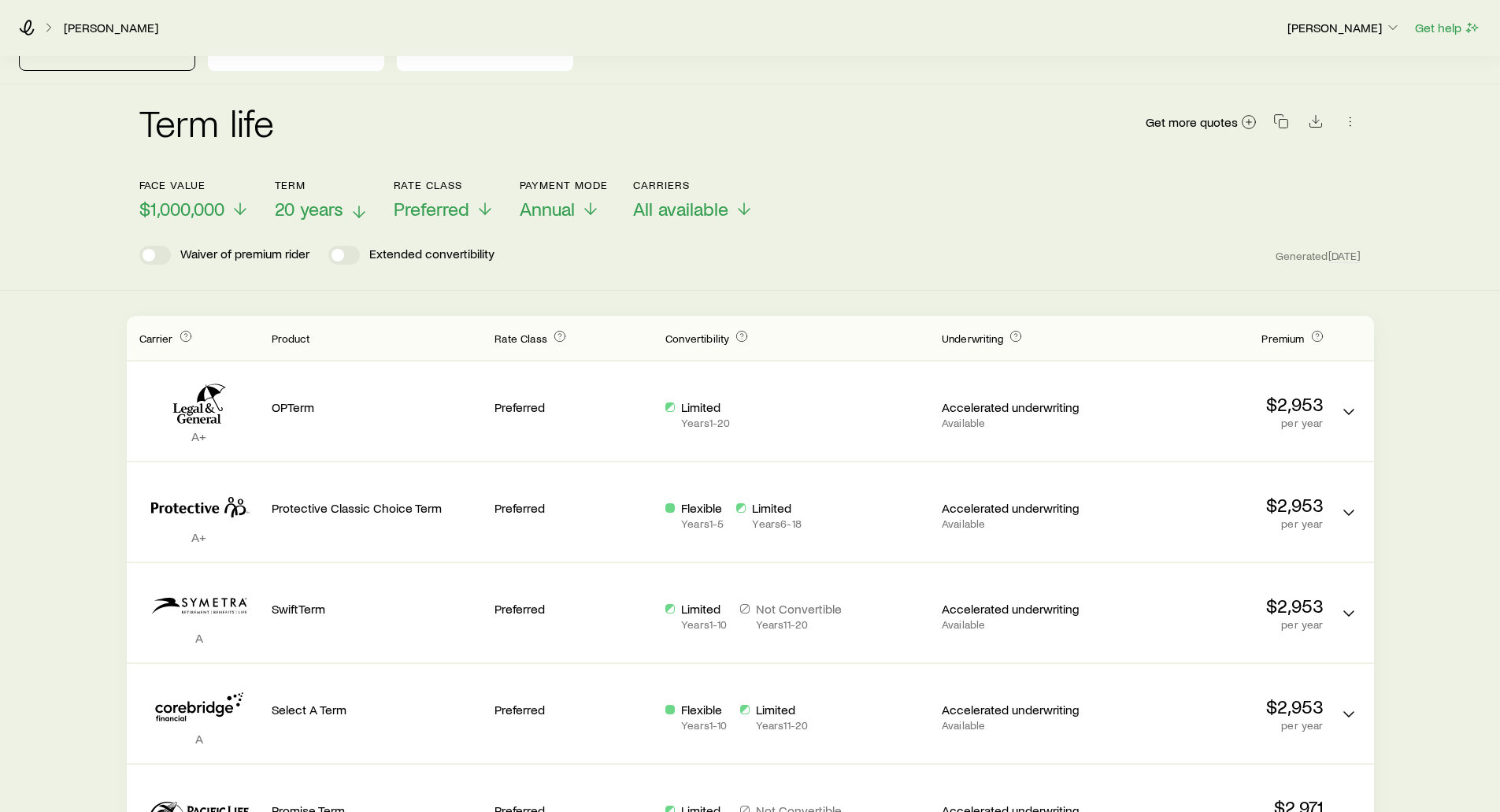
click at [289, 198] on span "20 years" at bounding box center [309, 209] width 68 height 22
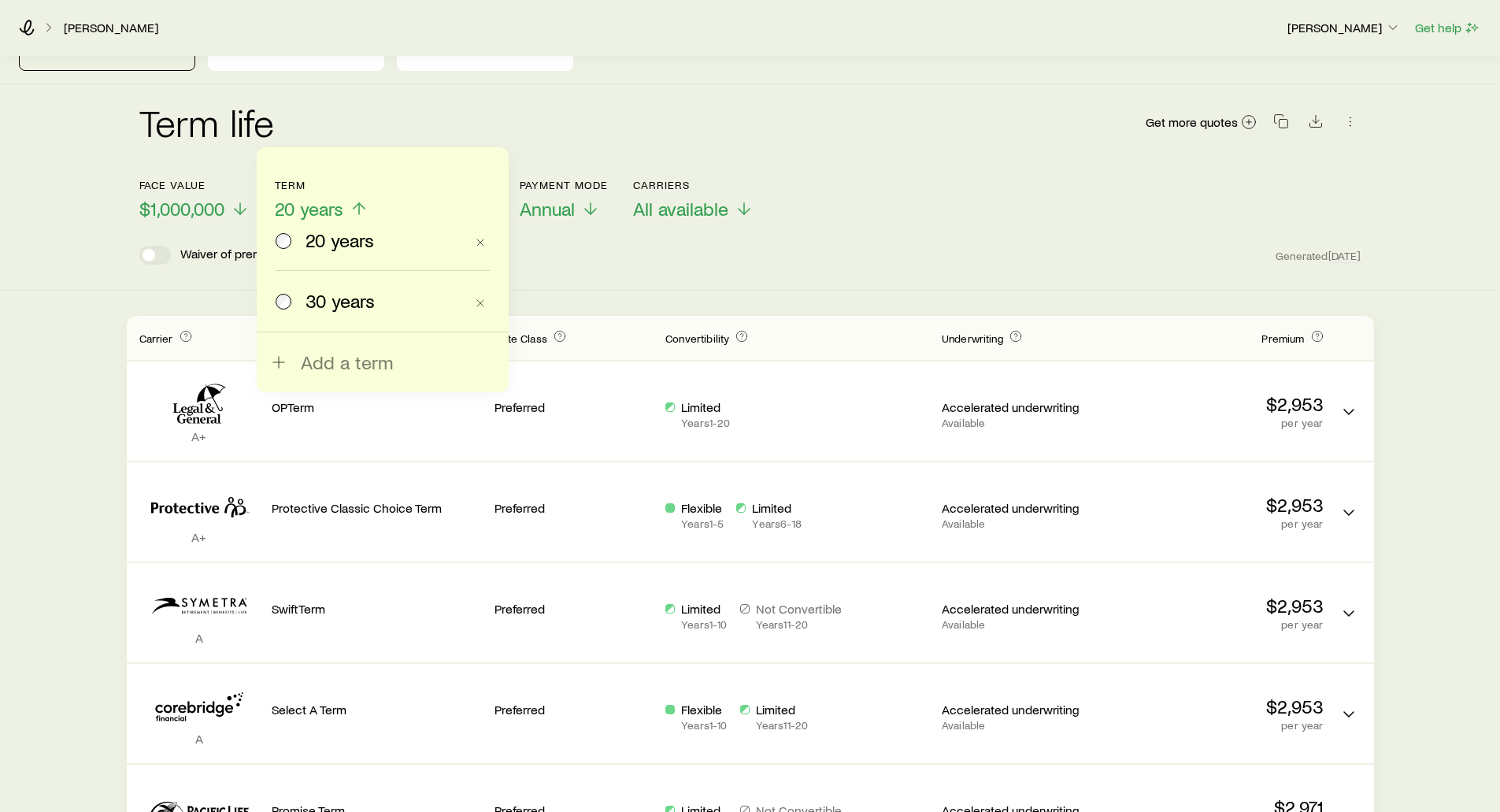
click at [560, 215] on header "Face value $1,000,000 Term 20 years 20 years 30 years Add a term Rate Class Pre…" at bounding box center [750, 222] width 1223 height 86
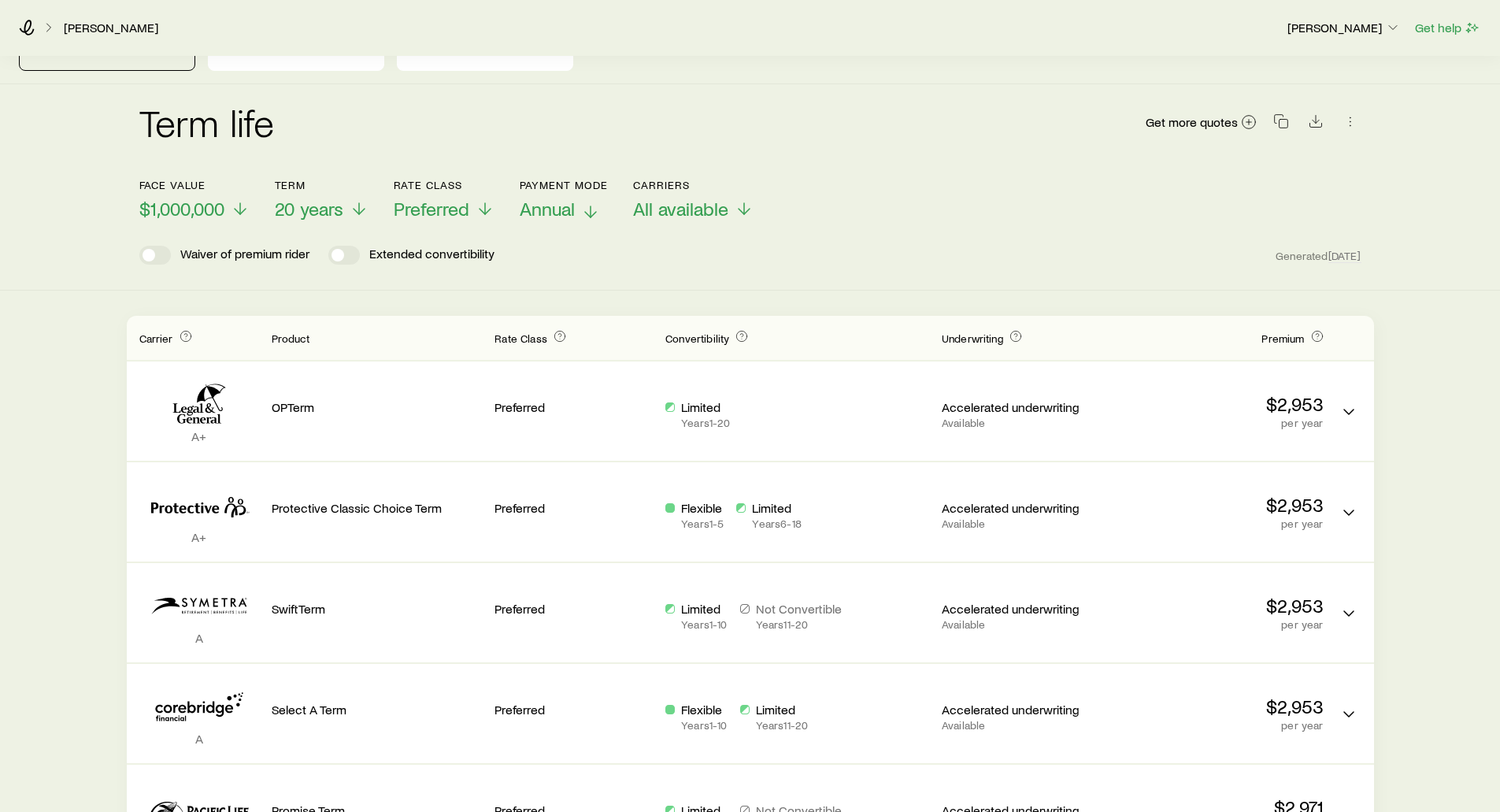
click at [556, 198] on span "Annual" at bounding box center [547, 209] width 55 height 22
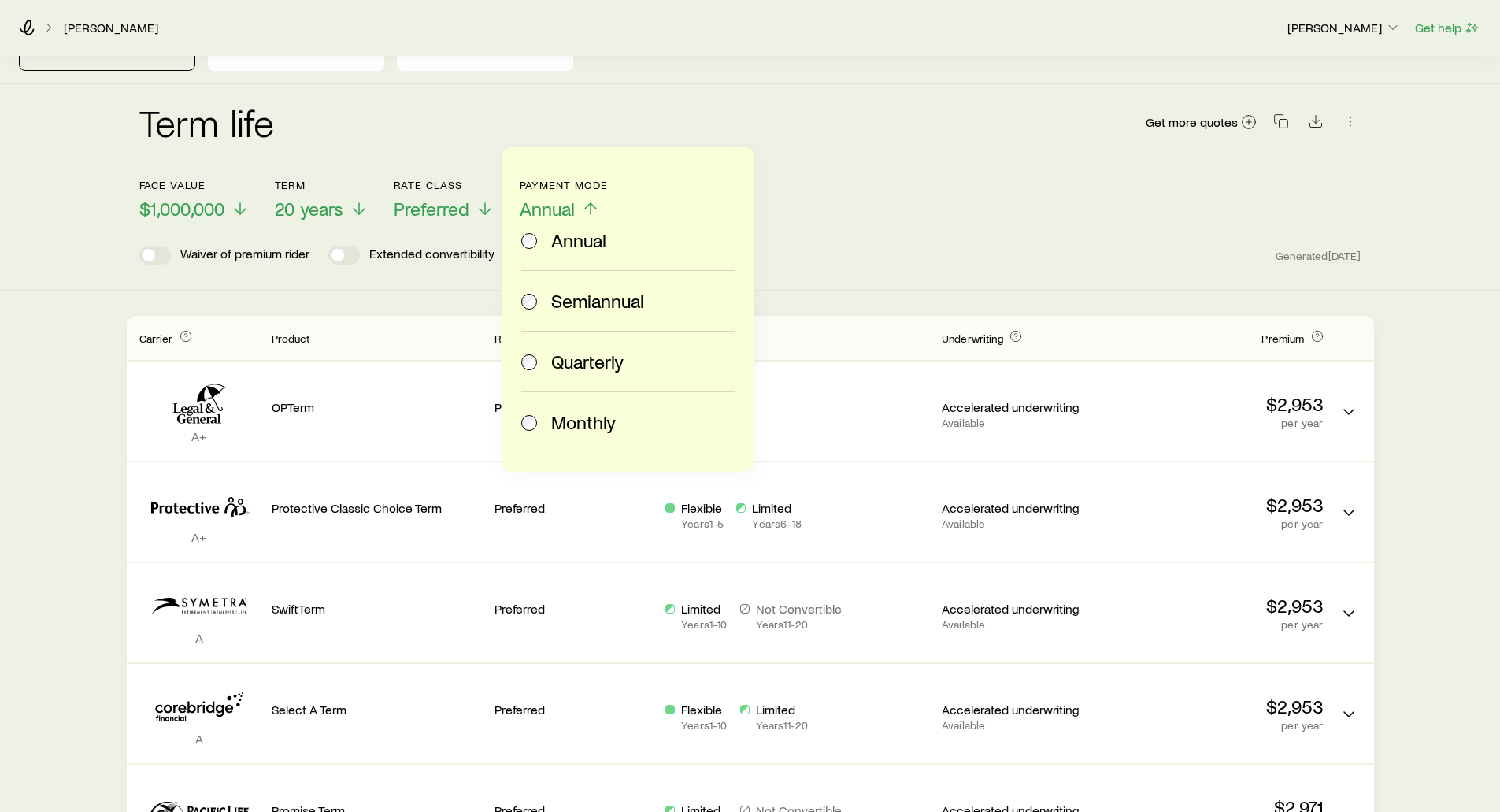
click at [586, 429] on span "Monthly" at bounding box center [584, 422] width 65 height 22
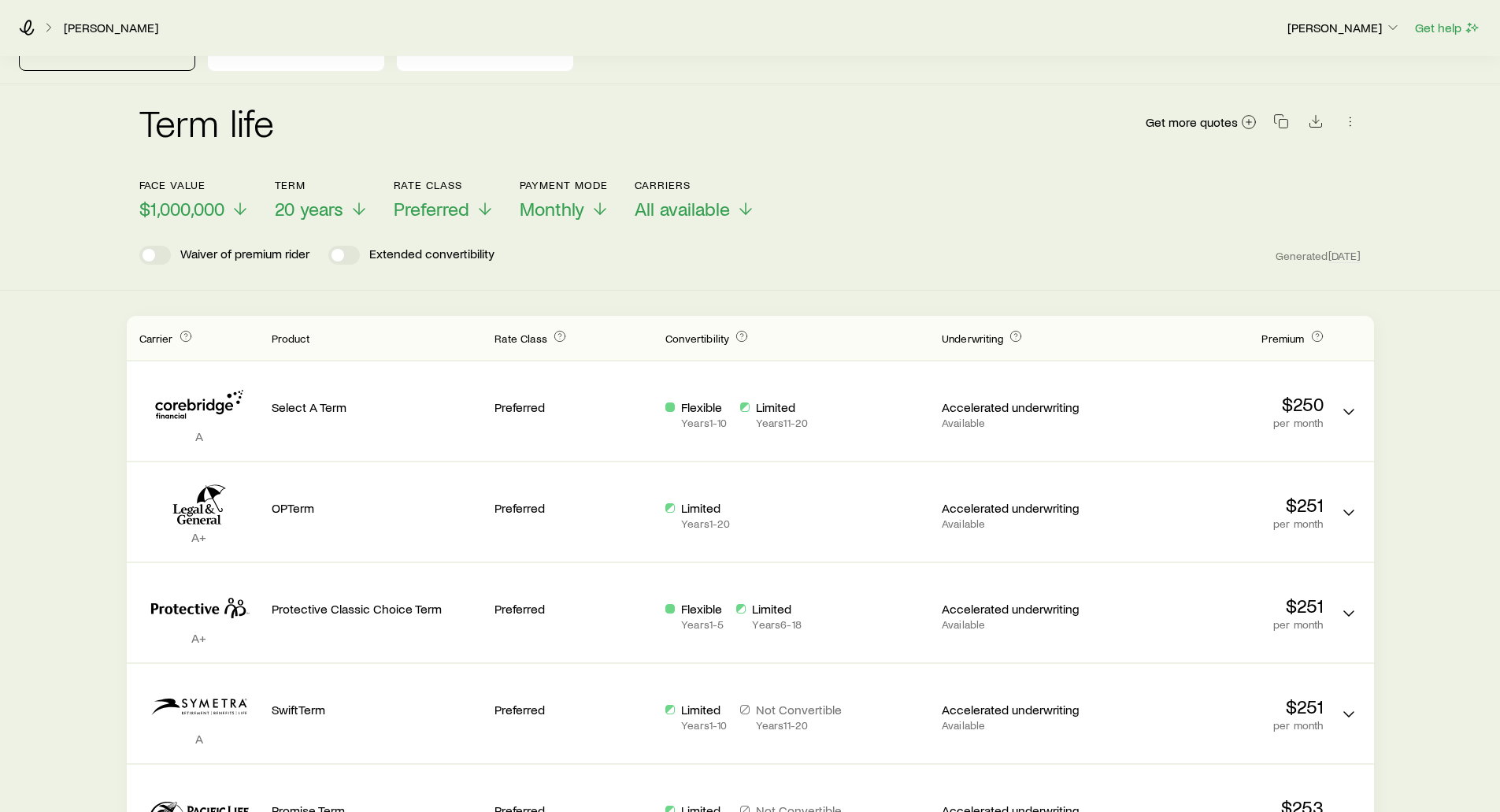
click at [1092, 253] on div "Term life Get more quotes Face value $1,000,000 Term 20 years Rate Class Prefer…" at bounding box center [750, 188] width 1500 height 206
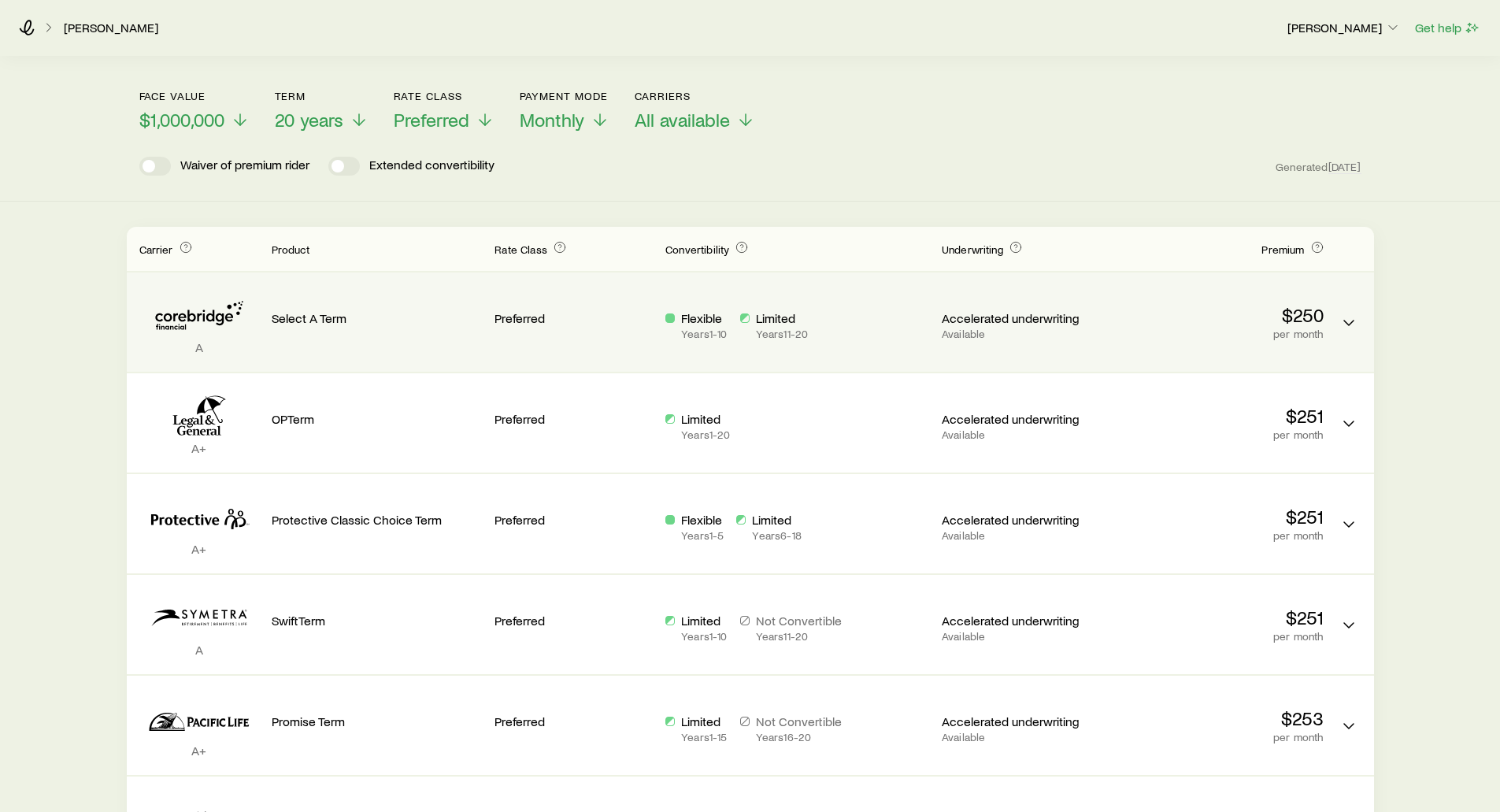
scroll to position [165, 0]
click at [1349, 316] on icon "Term quotes" at bounding box center [1349, 325] width 19 height 19
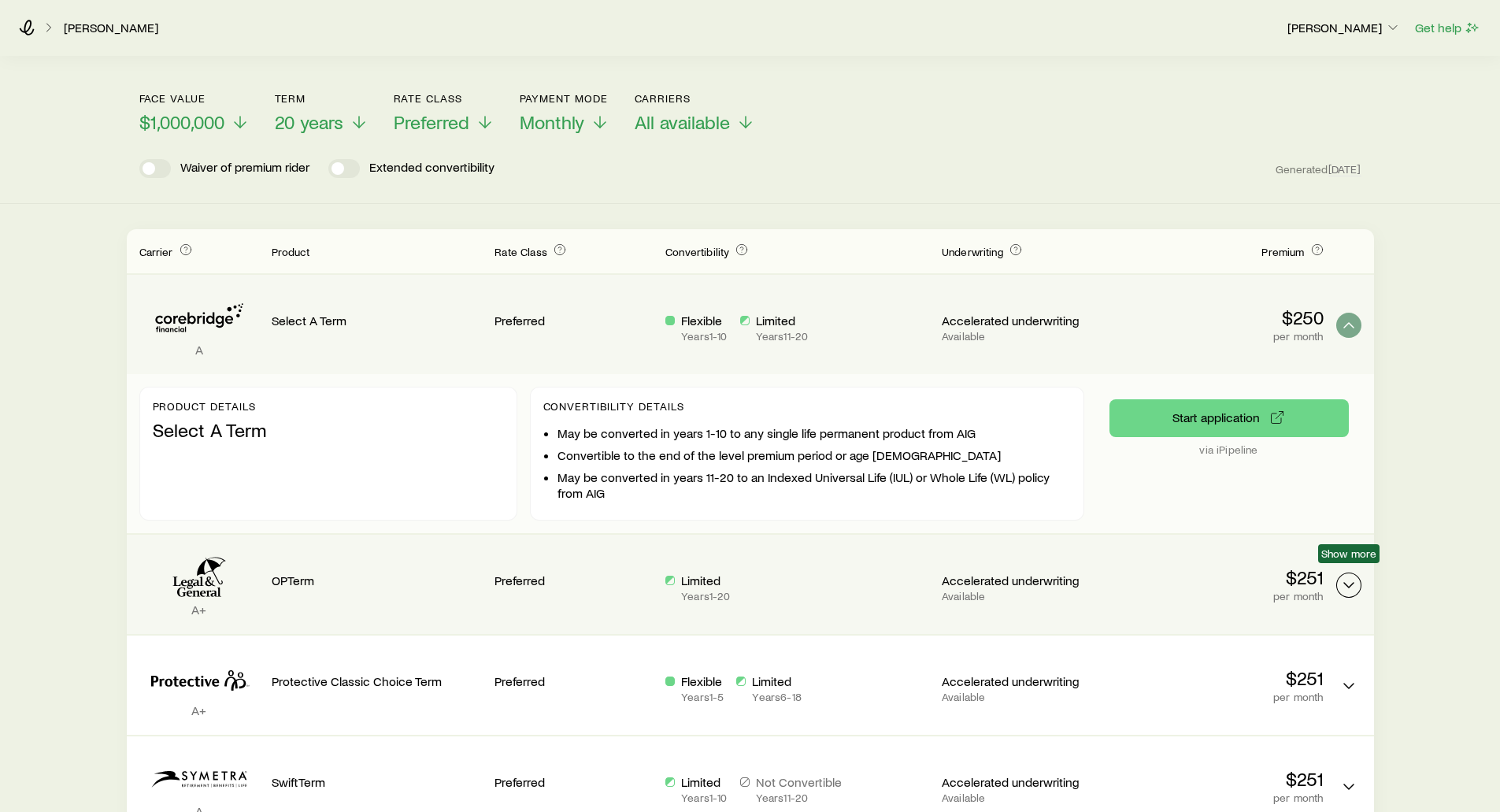
click at [1354, 576] on icon "Term quotes" at bounding box center [1349, 585] width 19 height 19
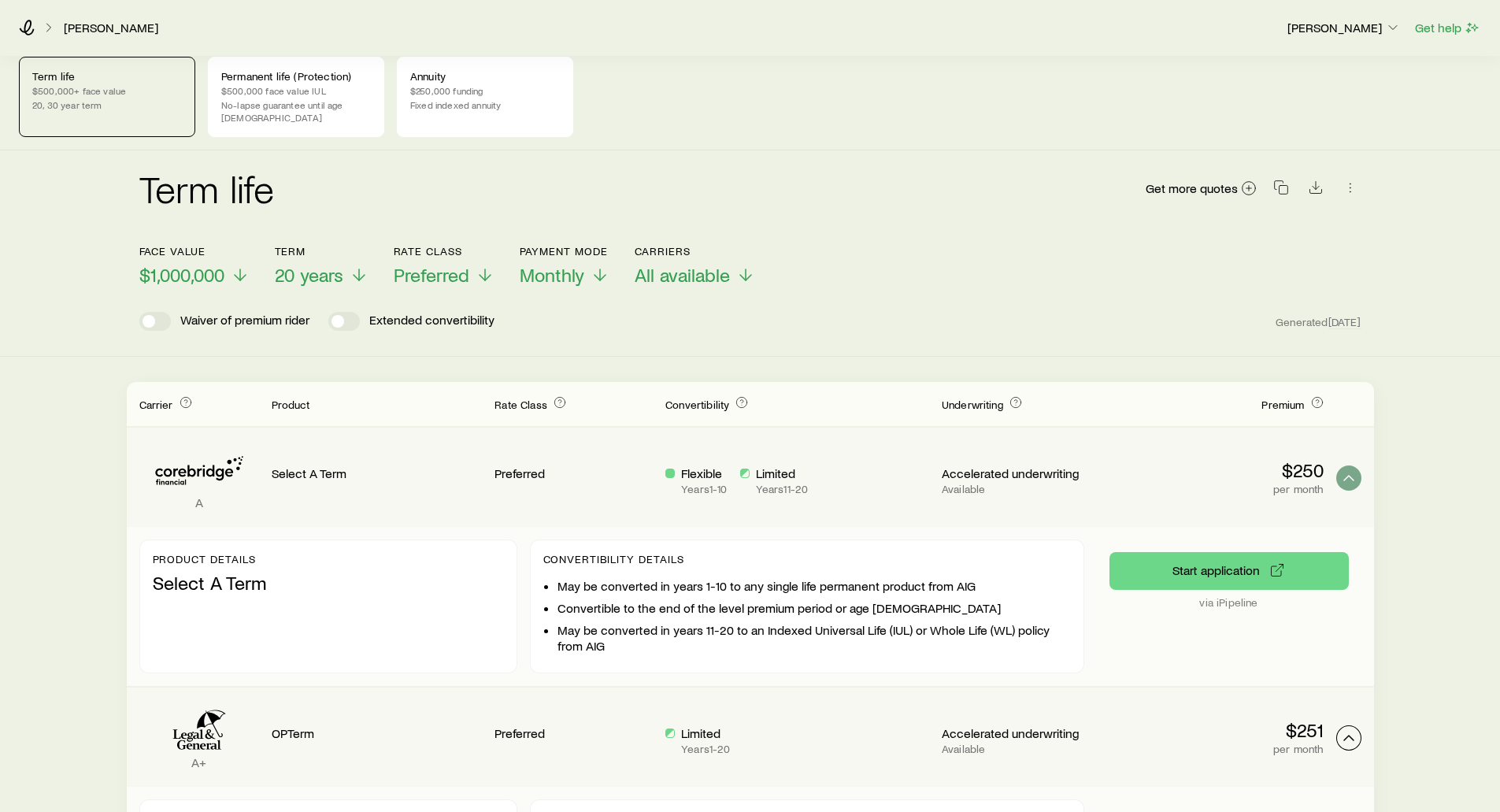
scroll to position [0, 0]
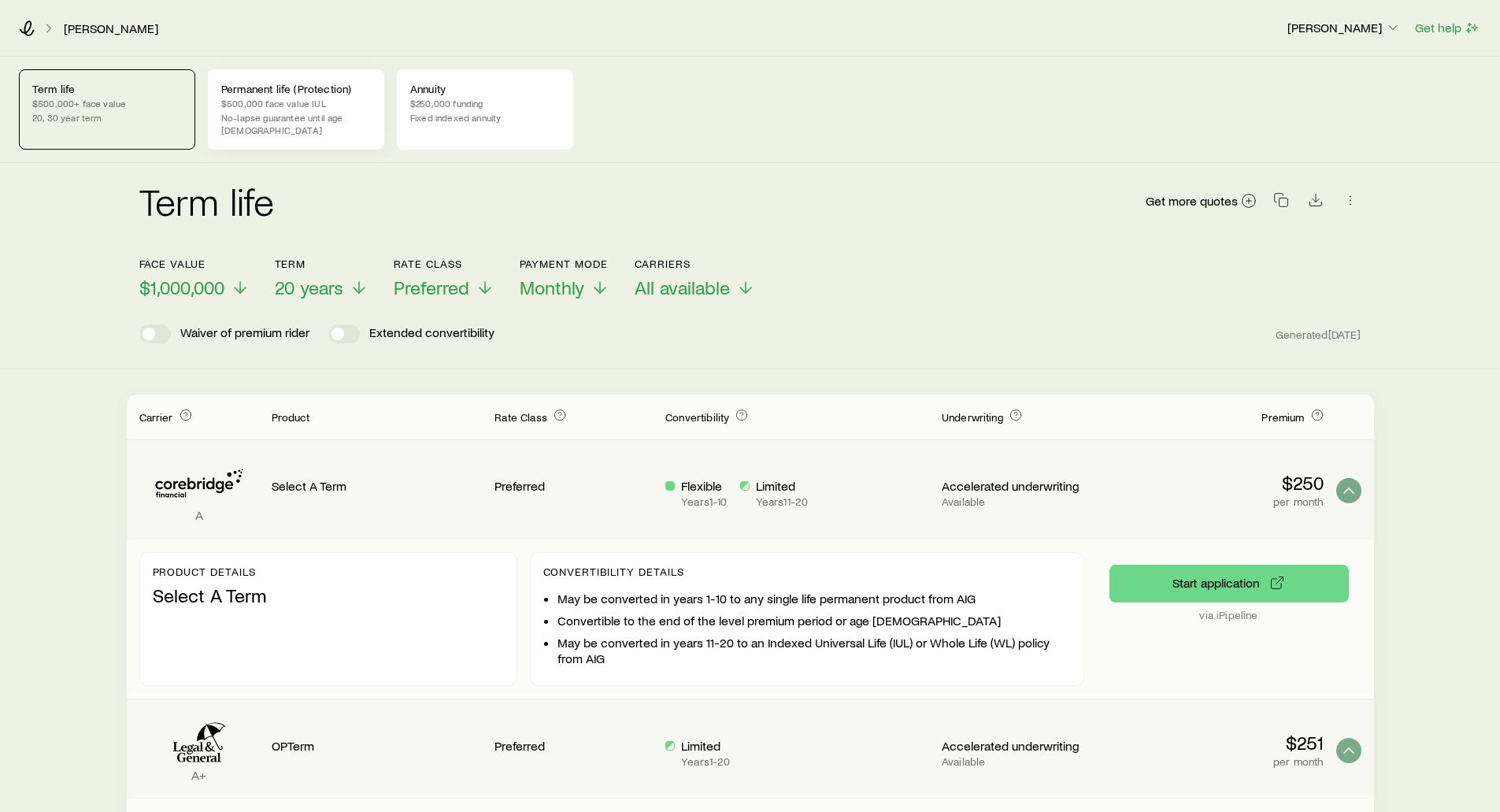
click at [265, 125] on div "Permanent life (Protection) $500,000 face value IUL No-lapse guarantee until ag…" at bounding box center [296, 109] width 177 height 80
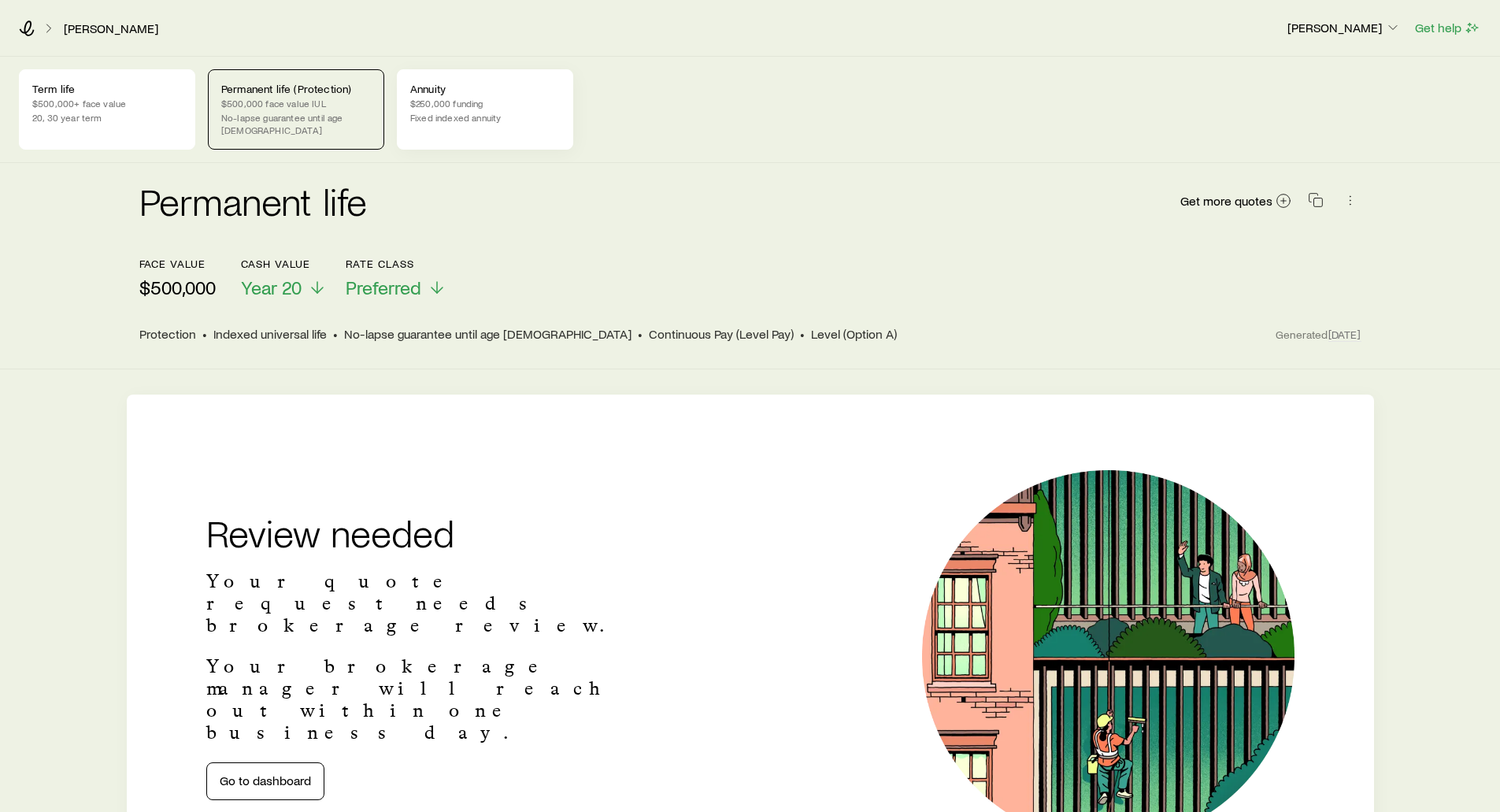
click at [415, 100] on p "$250,000 funding" at bounding box center [485, 103] width 149 height 13
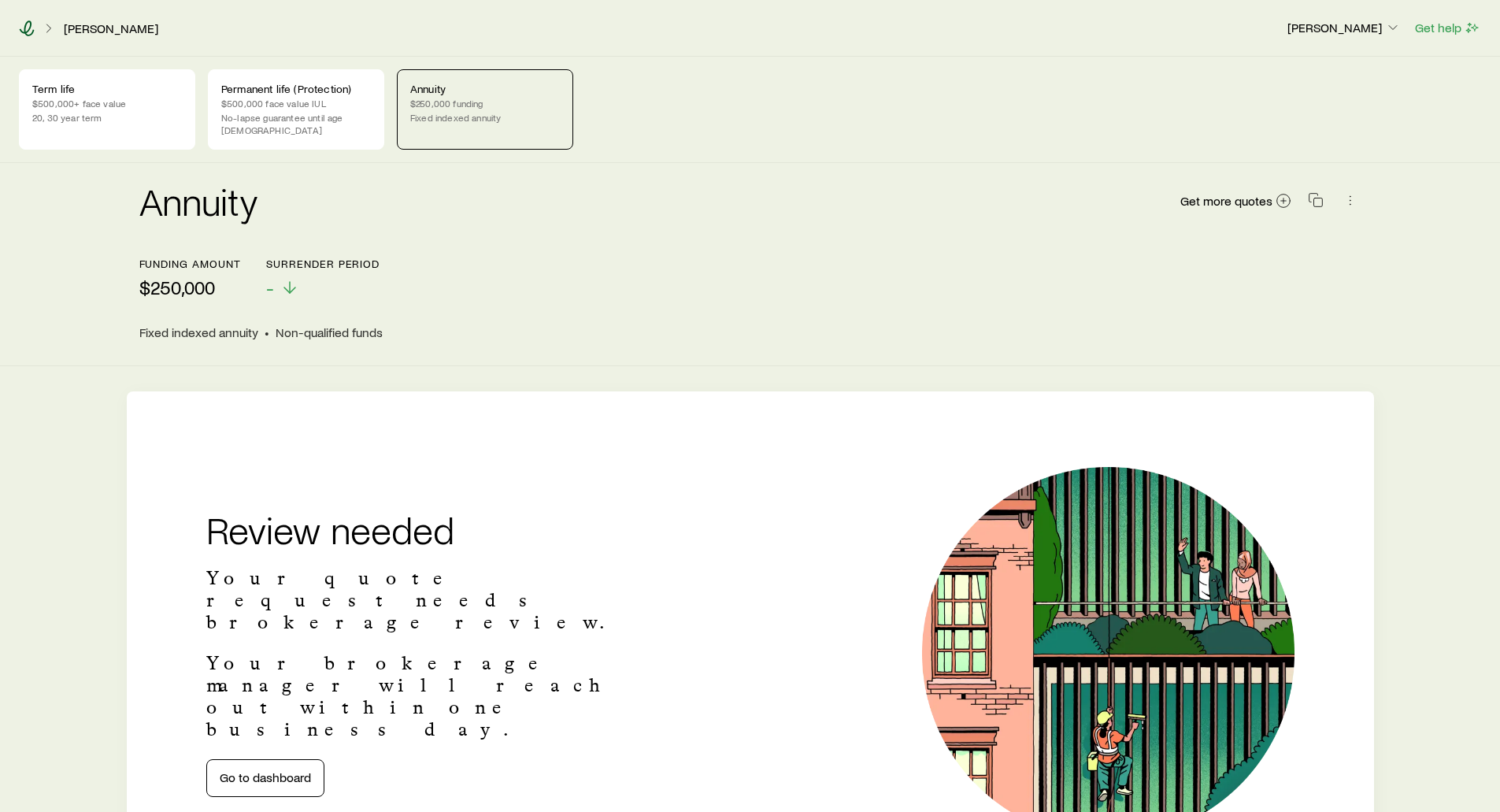
click at [25, 26] on icon at bounding box center [26, 28] width 15 height 15
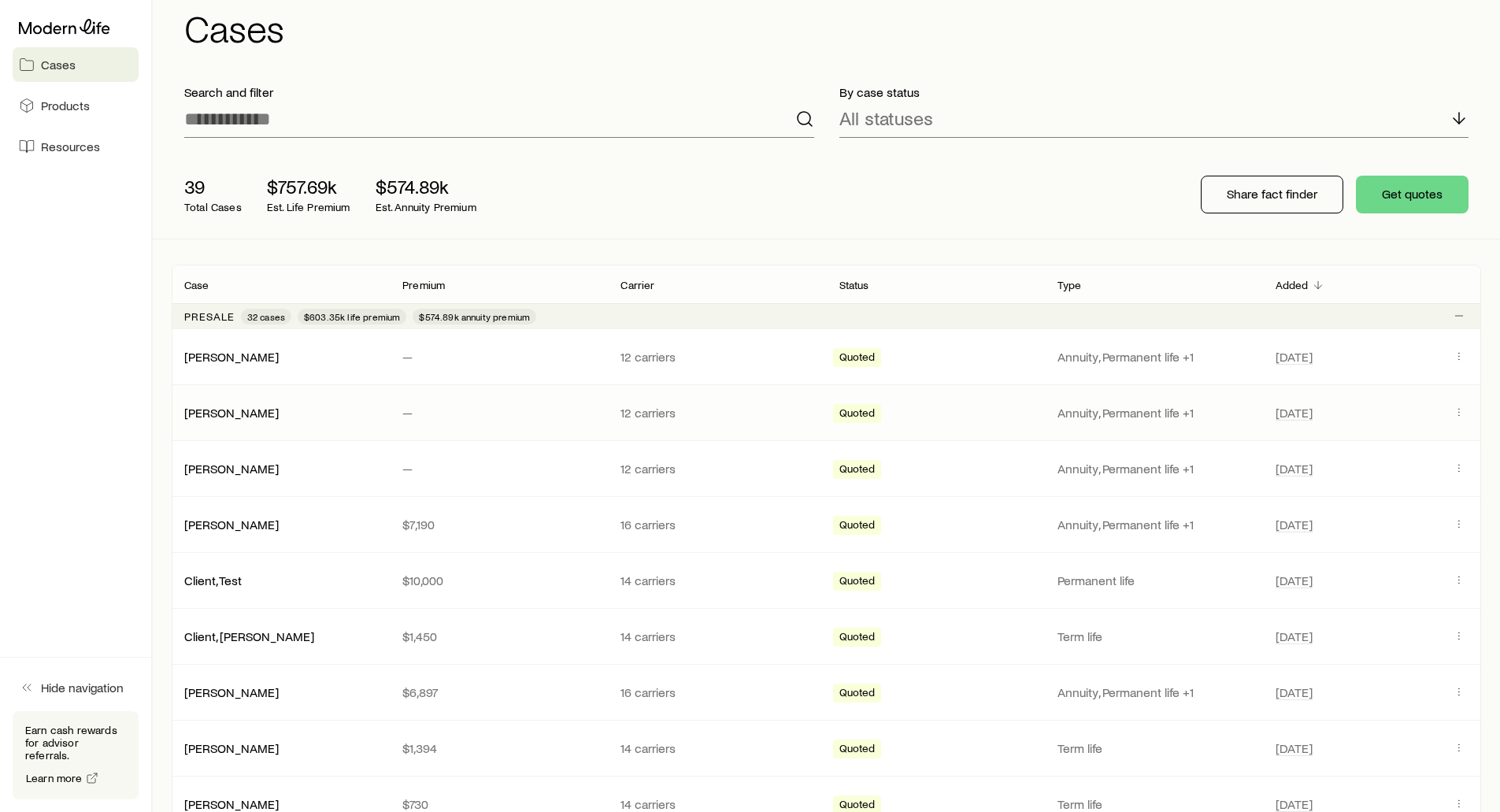
scroll to position [158, 0]
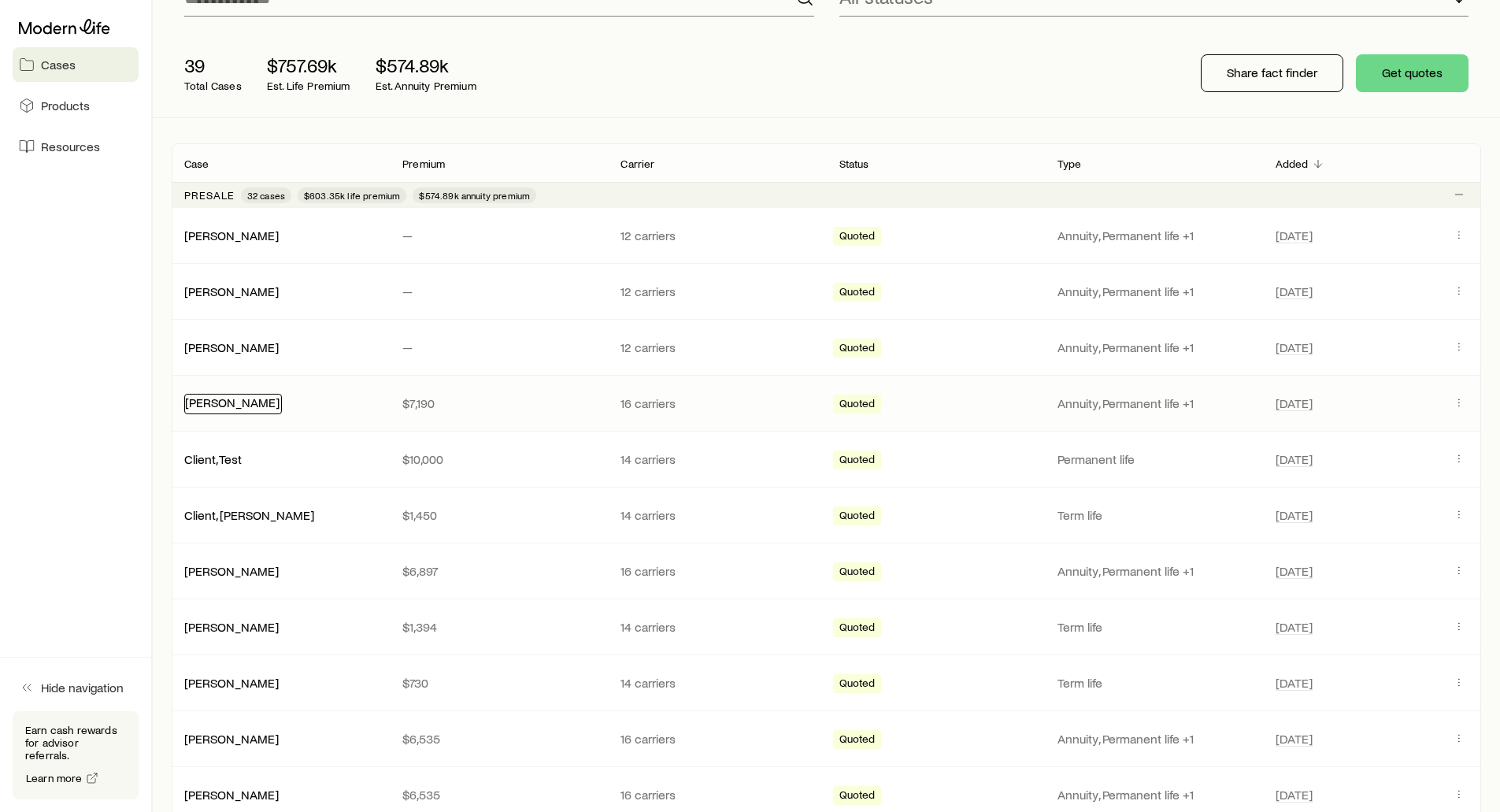
click at [223, 404] on link "[PERSON_NAME]" at bounding box center [232, 402] width 95 height 15
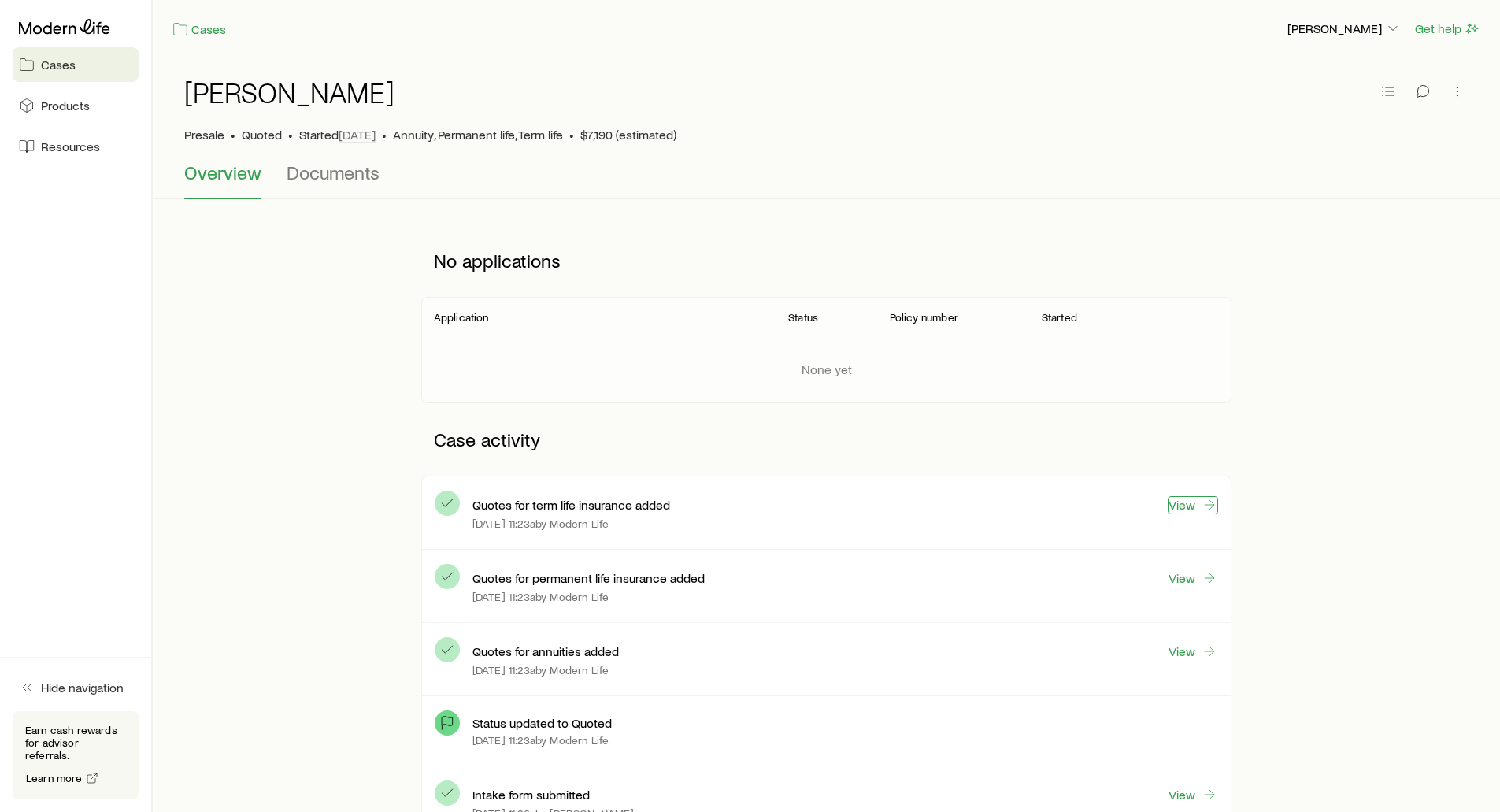
click at [1177, 506] on link "View" at bounding box center [1193, 505] width 50 height 18
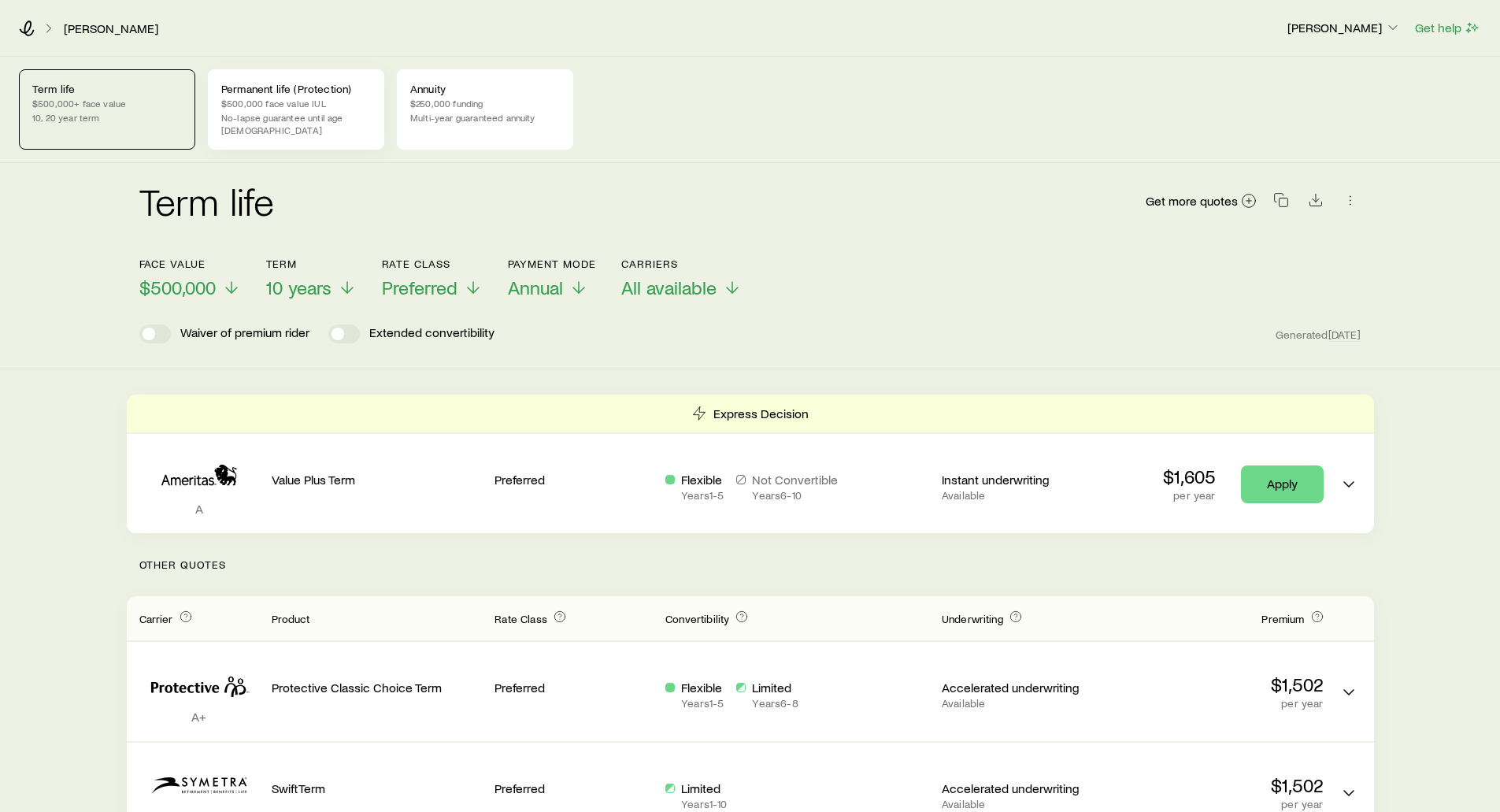
click at [338, 122] on p "No-lapse guarantee until age 95" at bounding box center [295, 124] width 149 height 26
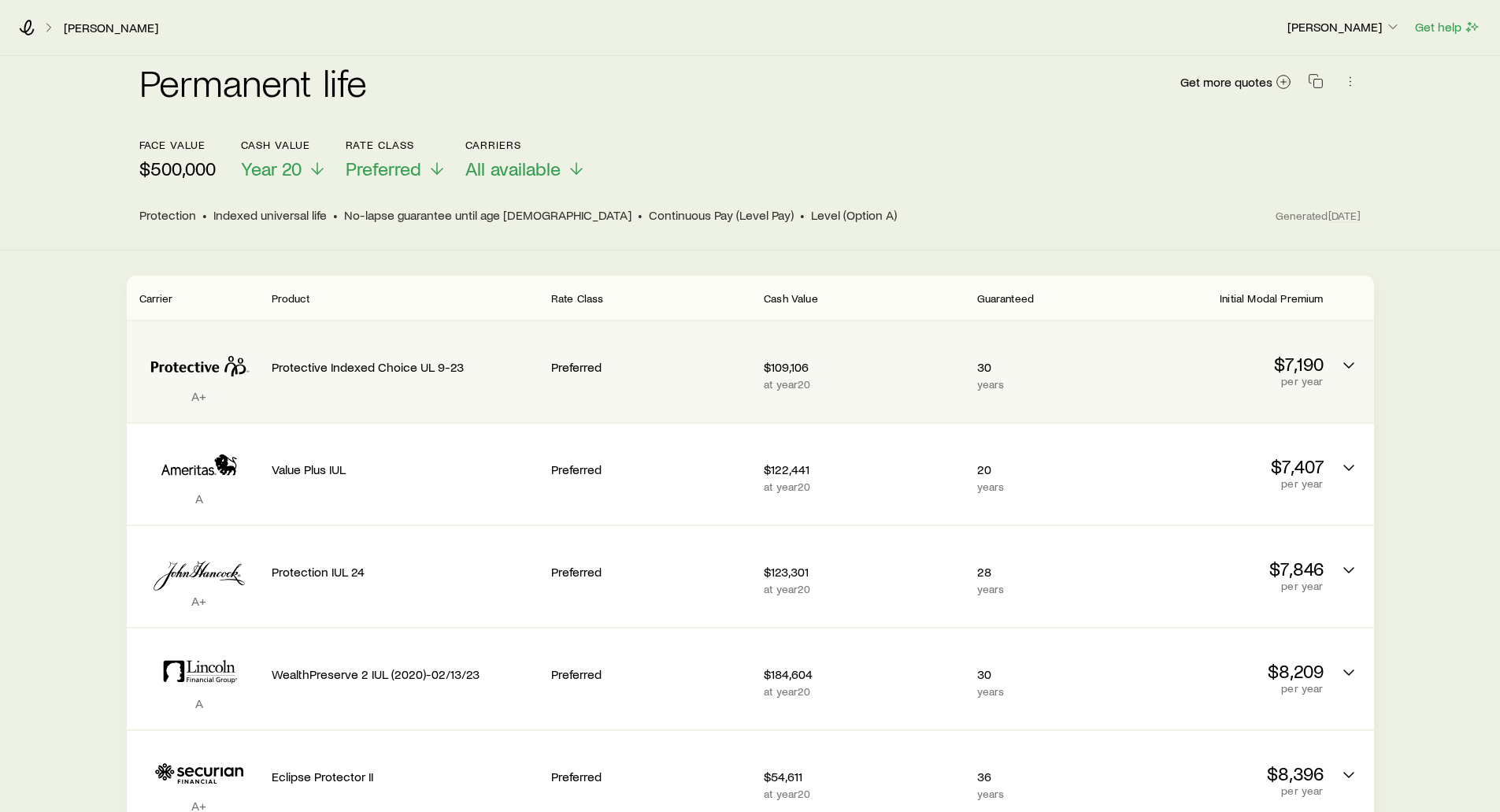
scroll to position [158, 0]
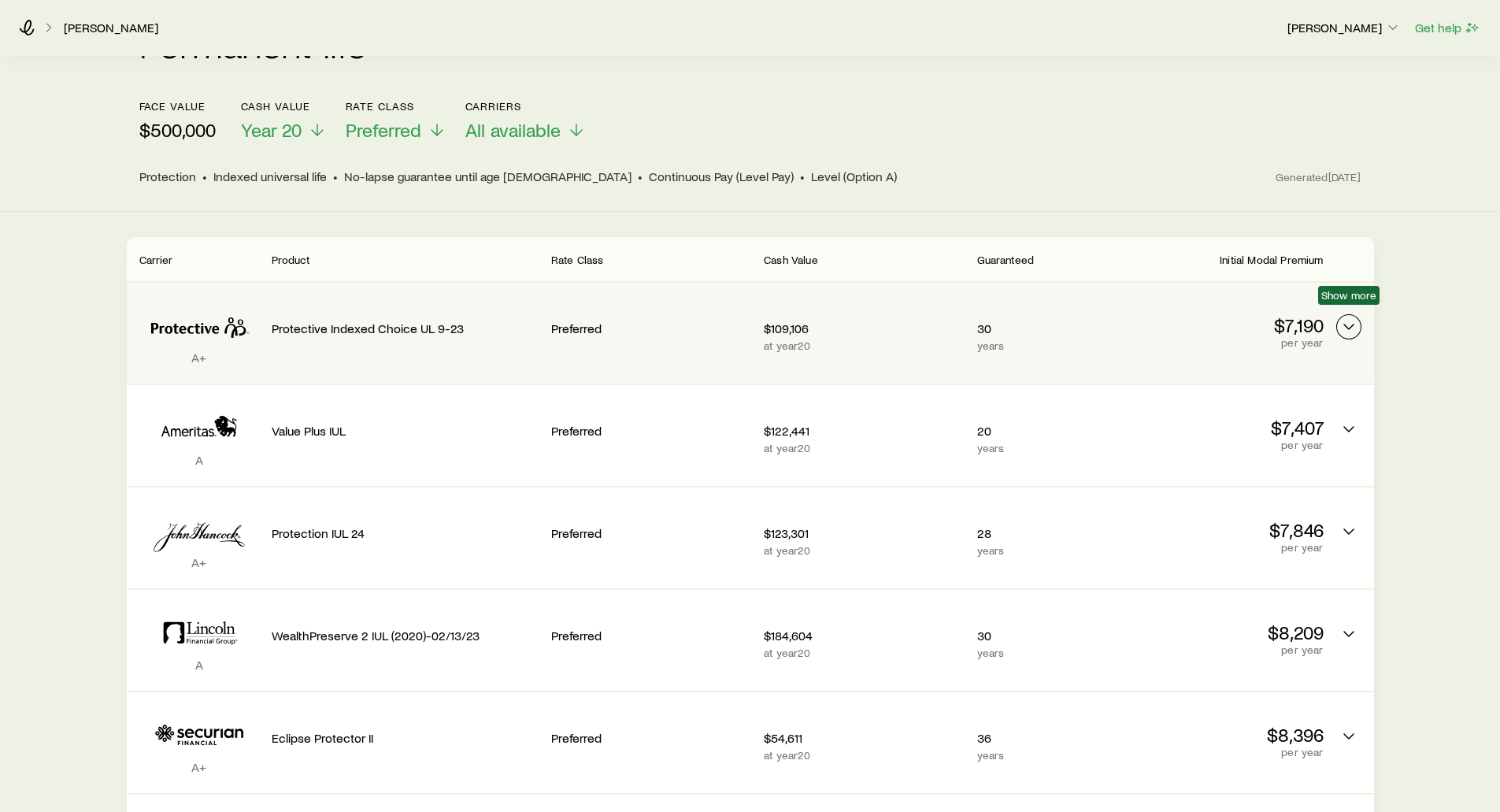
click at [1352, 317] on icon "Permanent quotes" at bounding box center [1349, 327] width 19 height 19
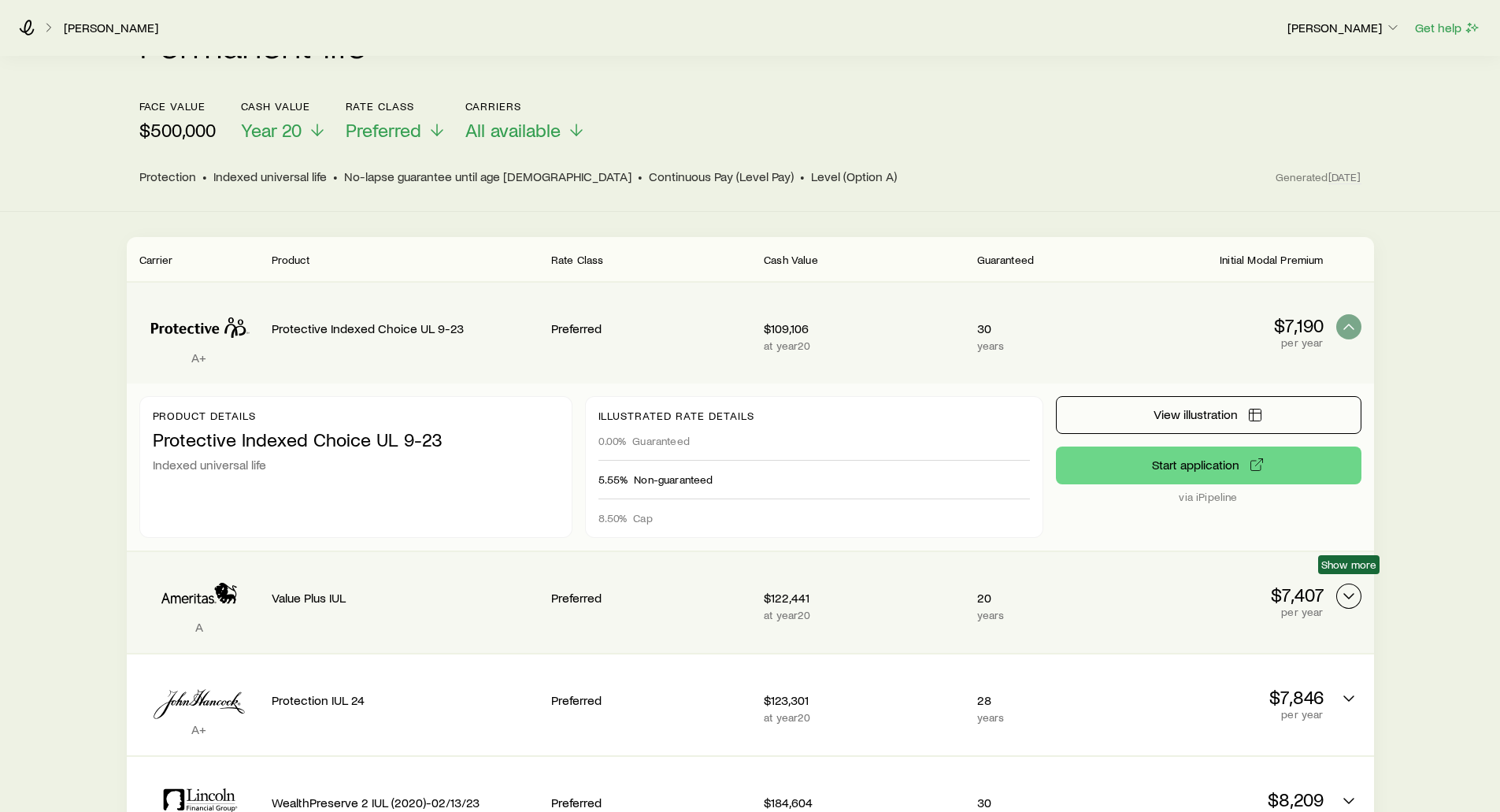
click at [1348, 594] on polyline "Permanent quotes" at bounding box center [1349, 596] width 9 height 5
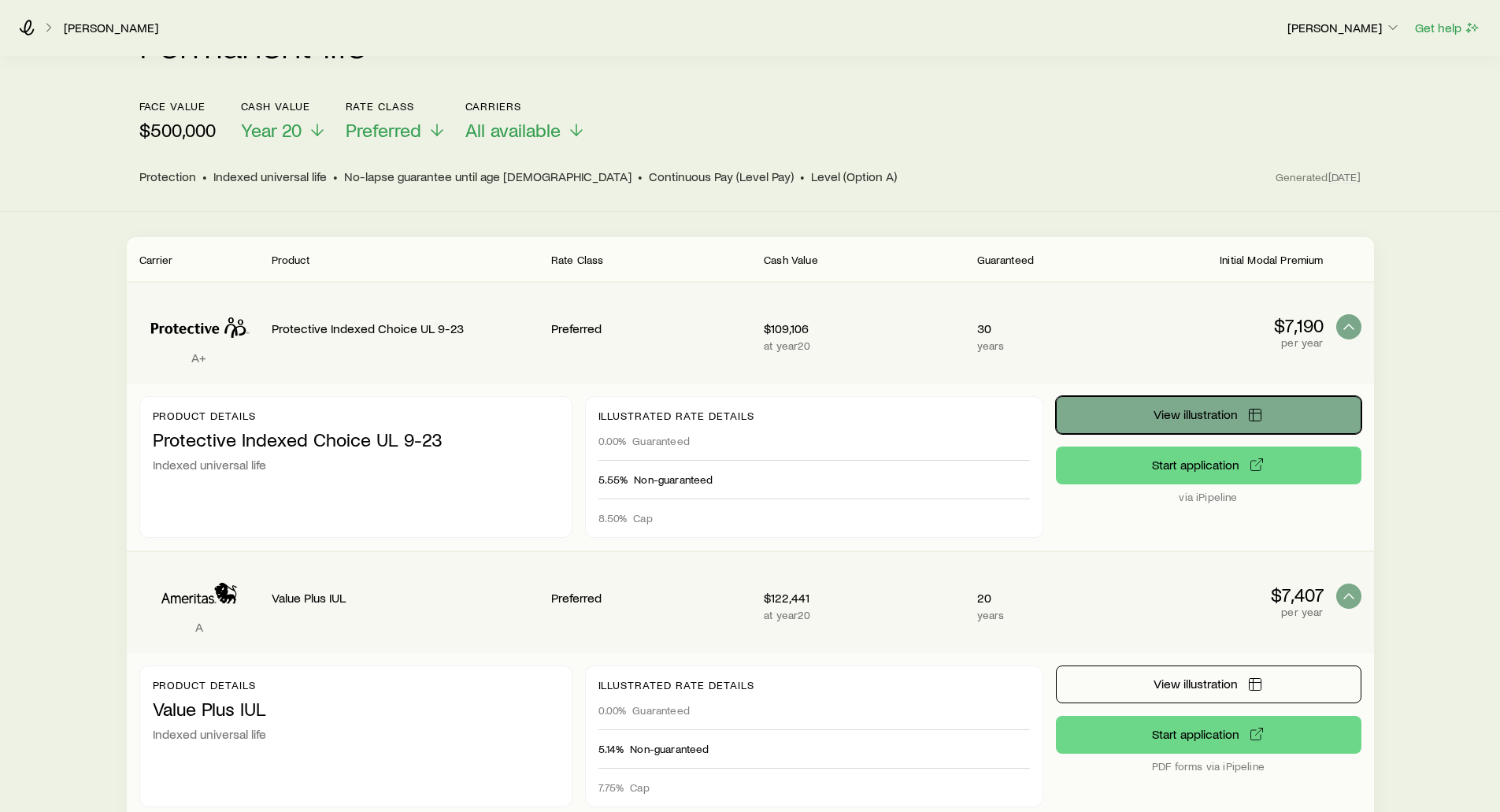
click at [1253, 407] on icon "Permanent quotes" at bounding box center [1255, 415] width 15 height 15
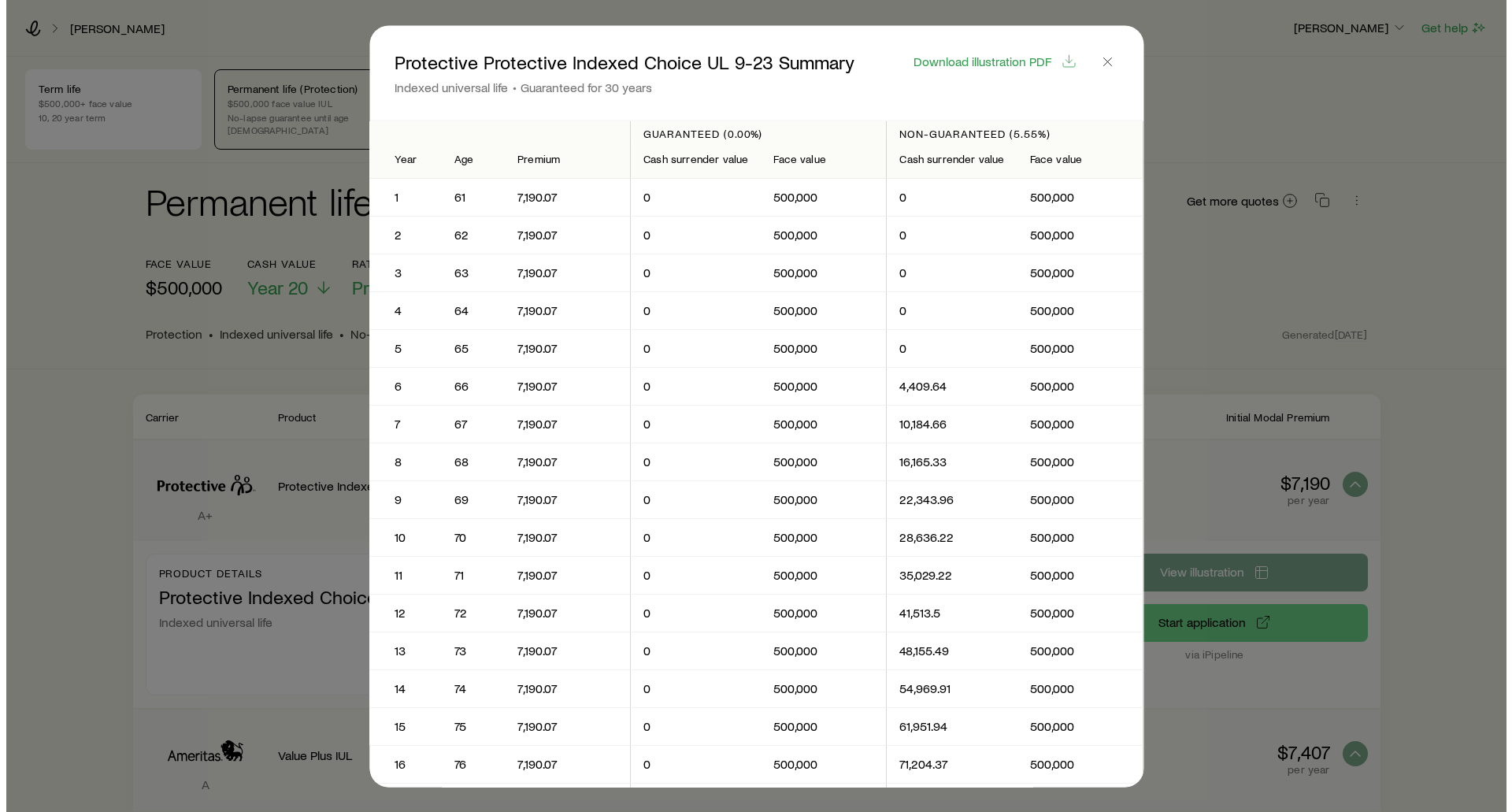
scroll to position [0, 0]
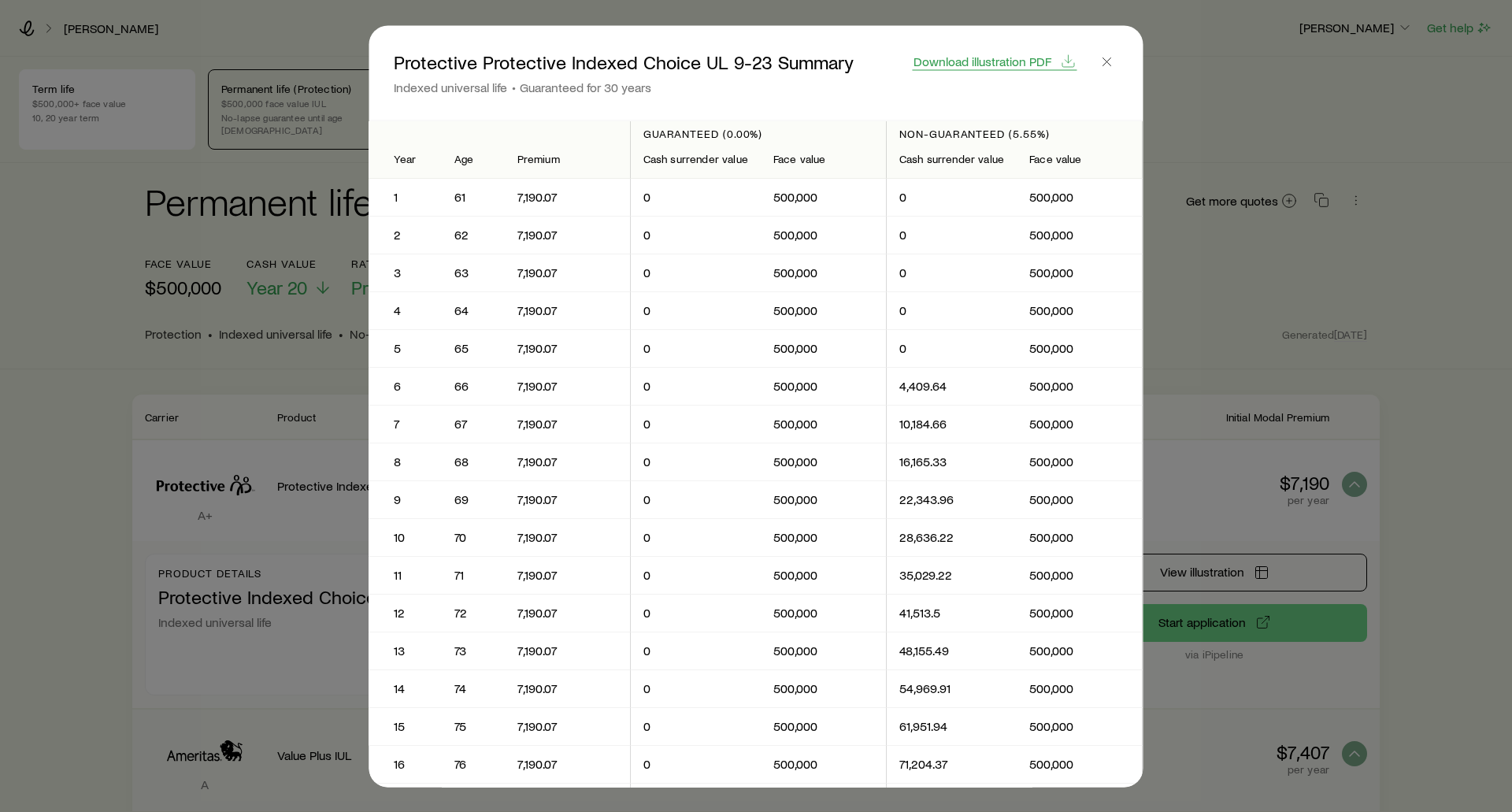
click at [1032, 60] on span "Download illustration PDF" at bounding box center [983, 61] width 138 height 13
click at [1108, 65] on icon "button" at bounding box center [1108, 61] width 15 height 15
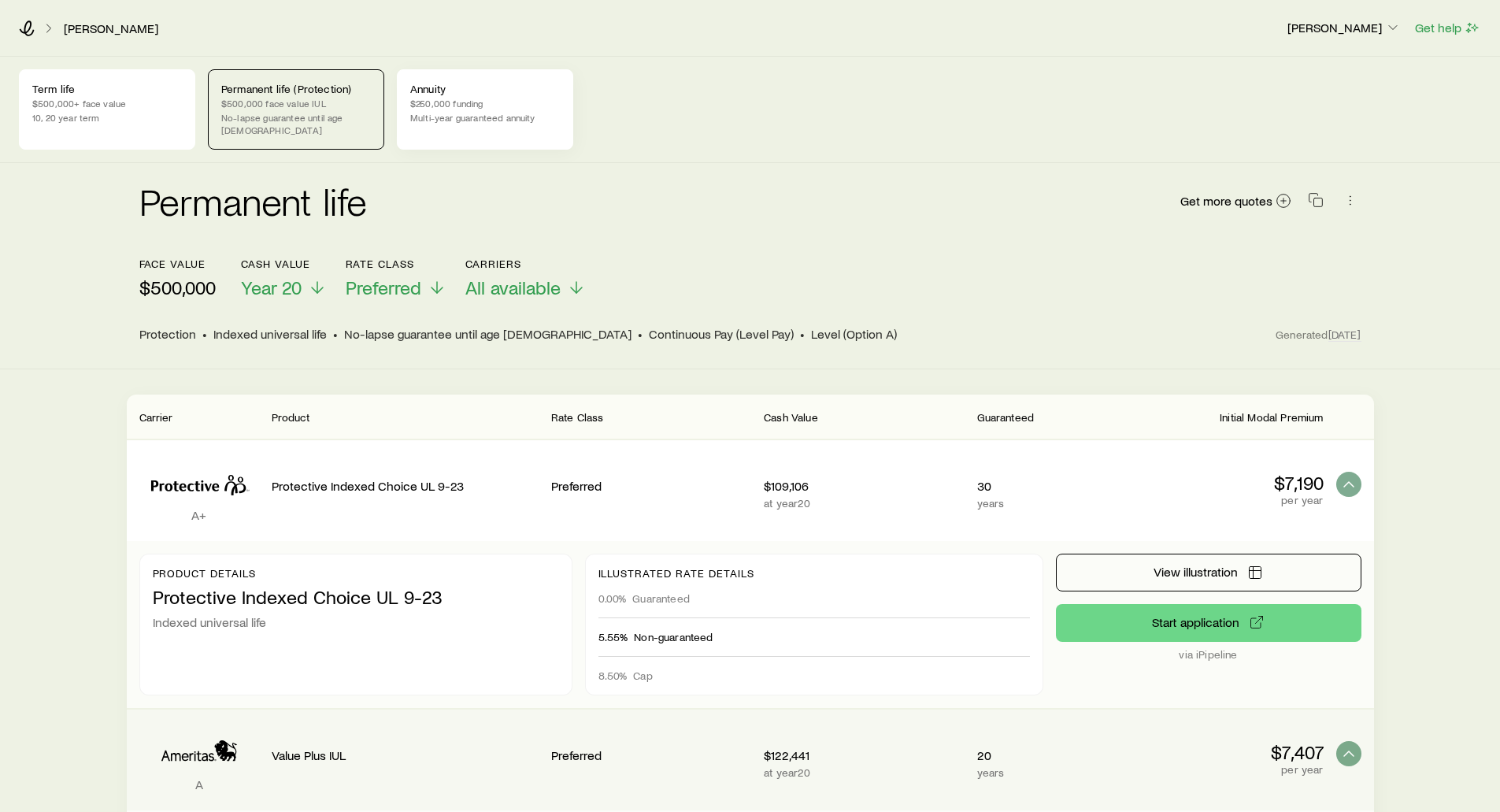
click at [456, 96] on div "Annuity $250,000 funding Multi-year guaranteed annuity" at bounding box center [485, 109] width 177 height 80
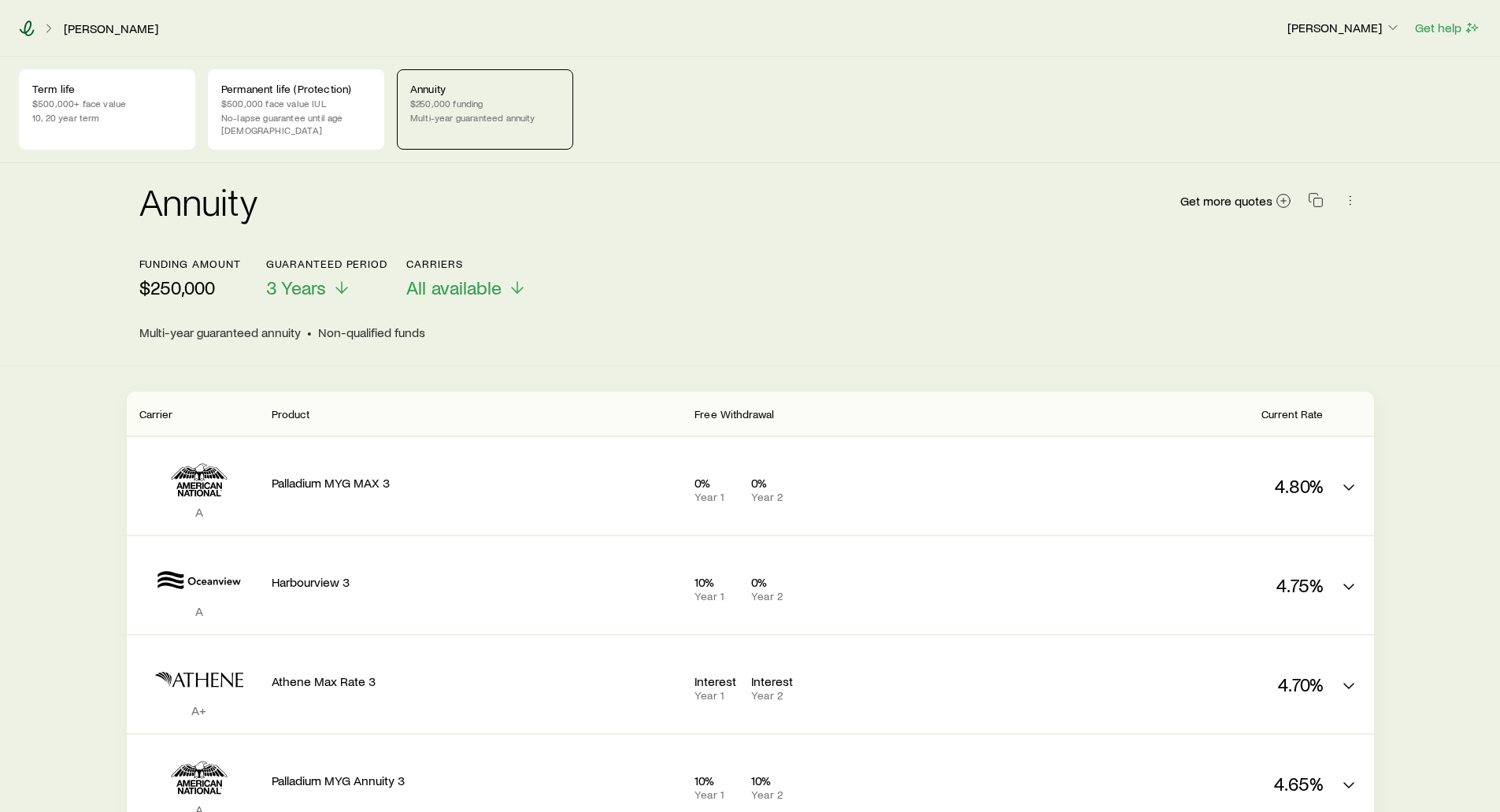
click at [26, 27] on icon at bounding box center [26, 28] width 15 height 15
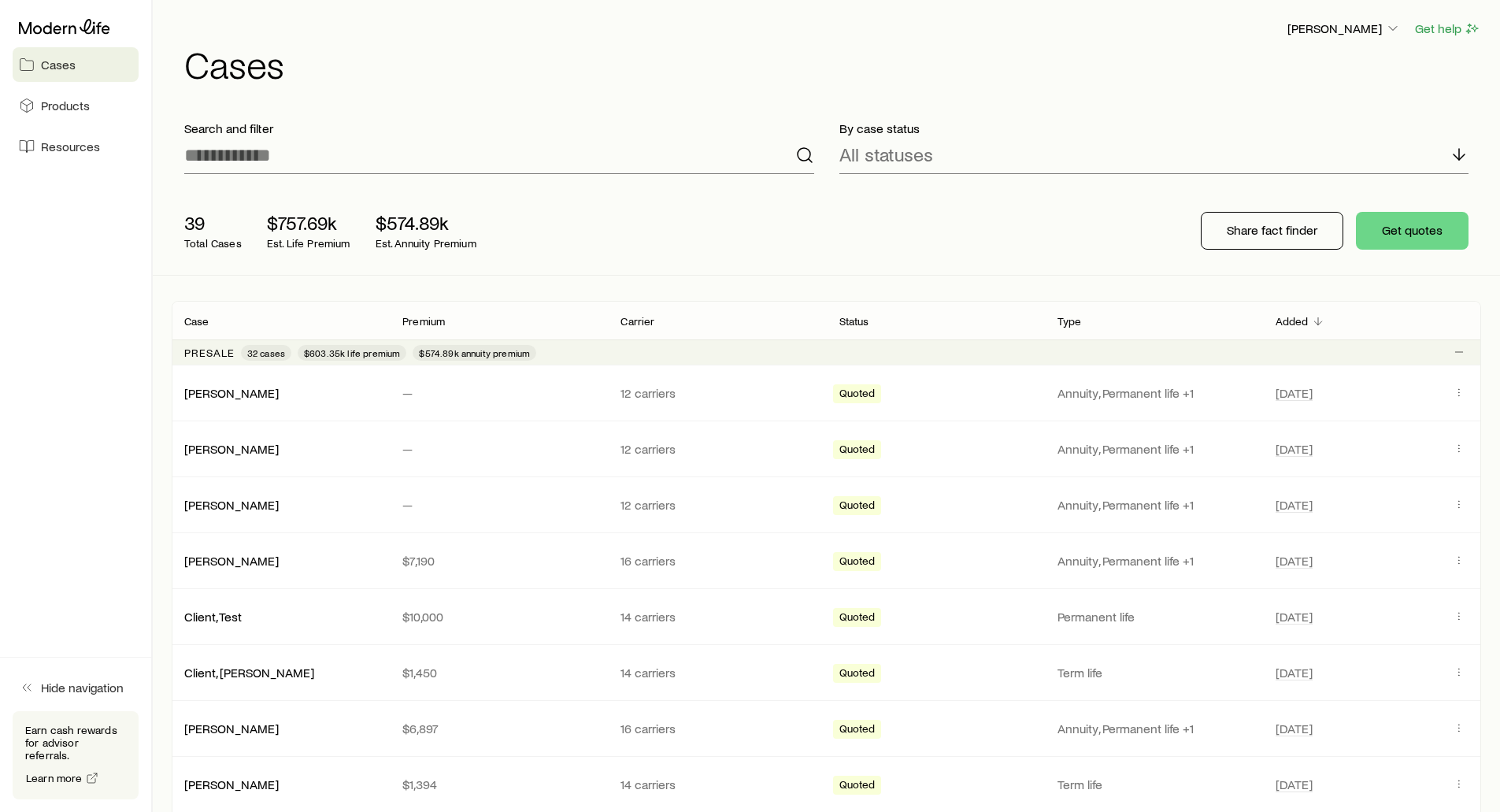
click at [946, 219] on div "39 Total Cases $757.69k Est. Life Premium $574.89k Est. Annuity Premium Share f…" at bounding box center [826, 230] width 1310 height 88
click at [1244, 226] on p "Share fact finder" at bounding box center [1272, 229] width 90 height 15
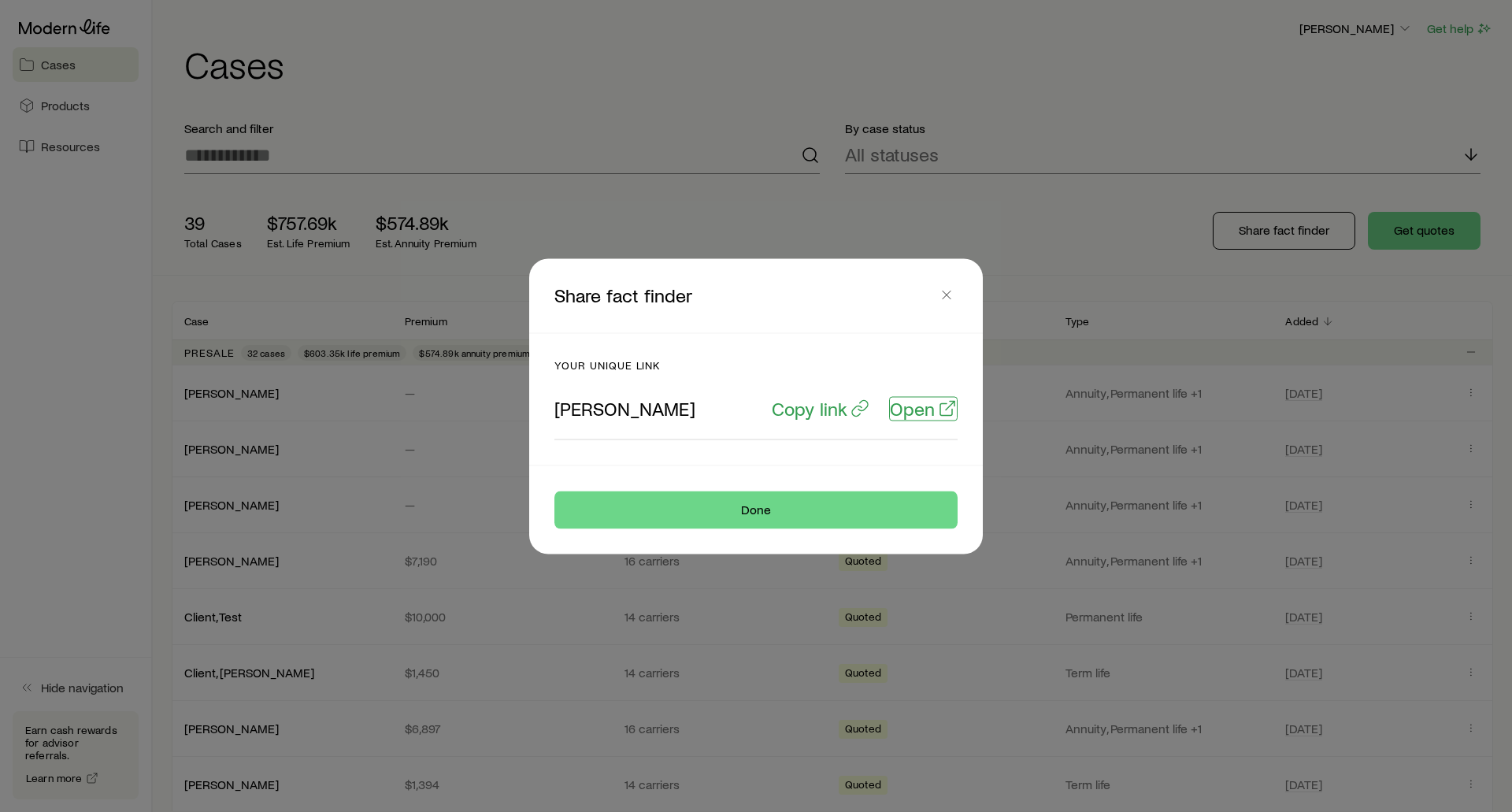
click at [912, 414] on p "Open" at bounding box center [912, 408] width 45 height 22
click at [814, 408] on p "Copy link" at bounding box center [810, 408] width 76 height 22
click at [943, 295] on icon "button" at bounding box center [946, 294] width 15 height 15
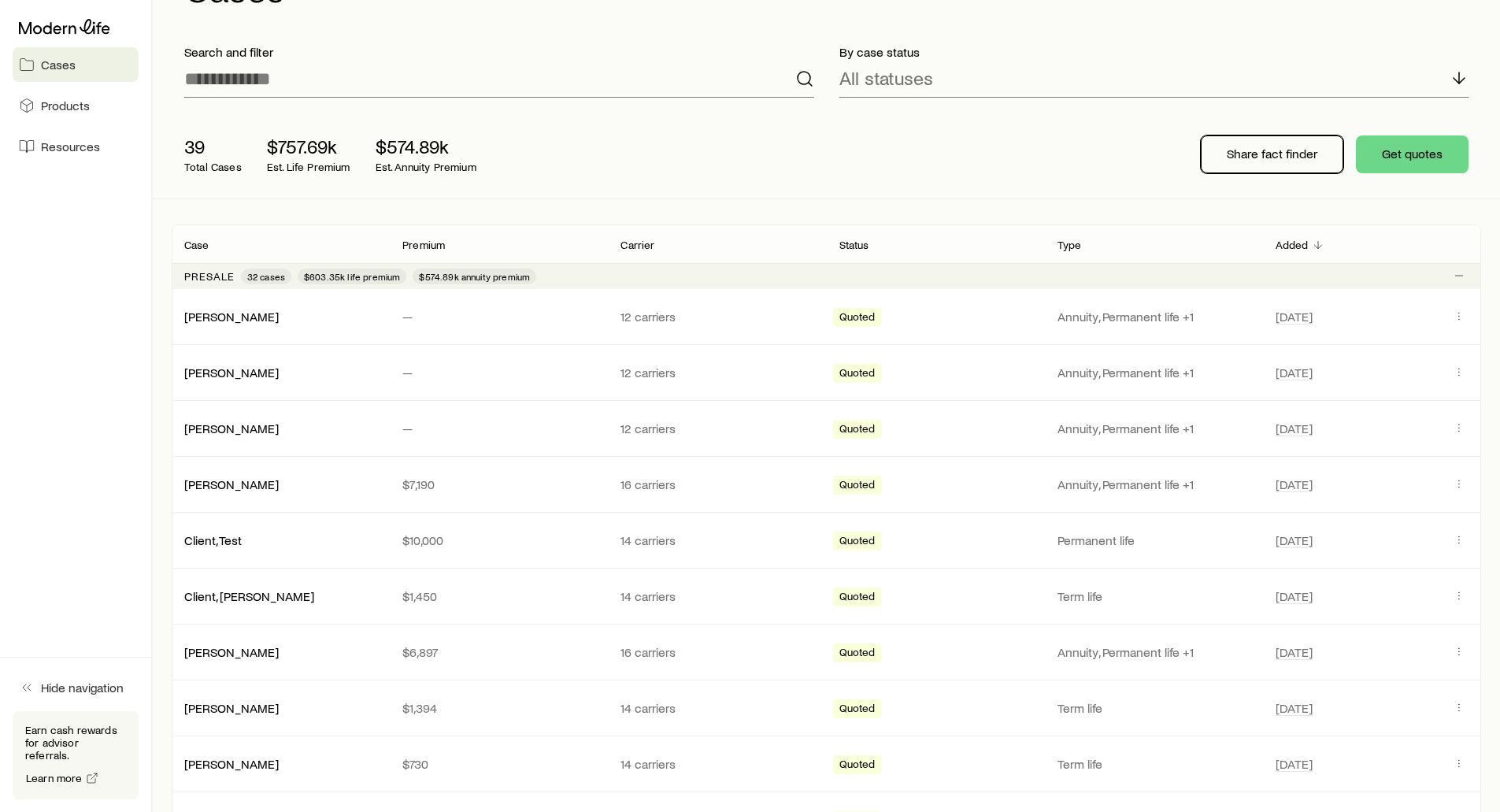
scroll to position [78, 0]
click at [852, 115] on div "39 Total Cases $757.69k Est. Life Premium $574.89k Est. Annuity Premium Share f…" at bounding box center [826, 151] width 1310 height 88
click at [97, 252] on aside "Cases Products Resources Hide navigation Earn cash rewards for advisor referral…" at bounding box center [76, 406] width 153 height 812
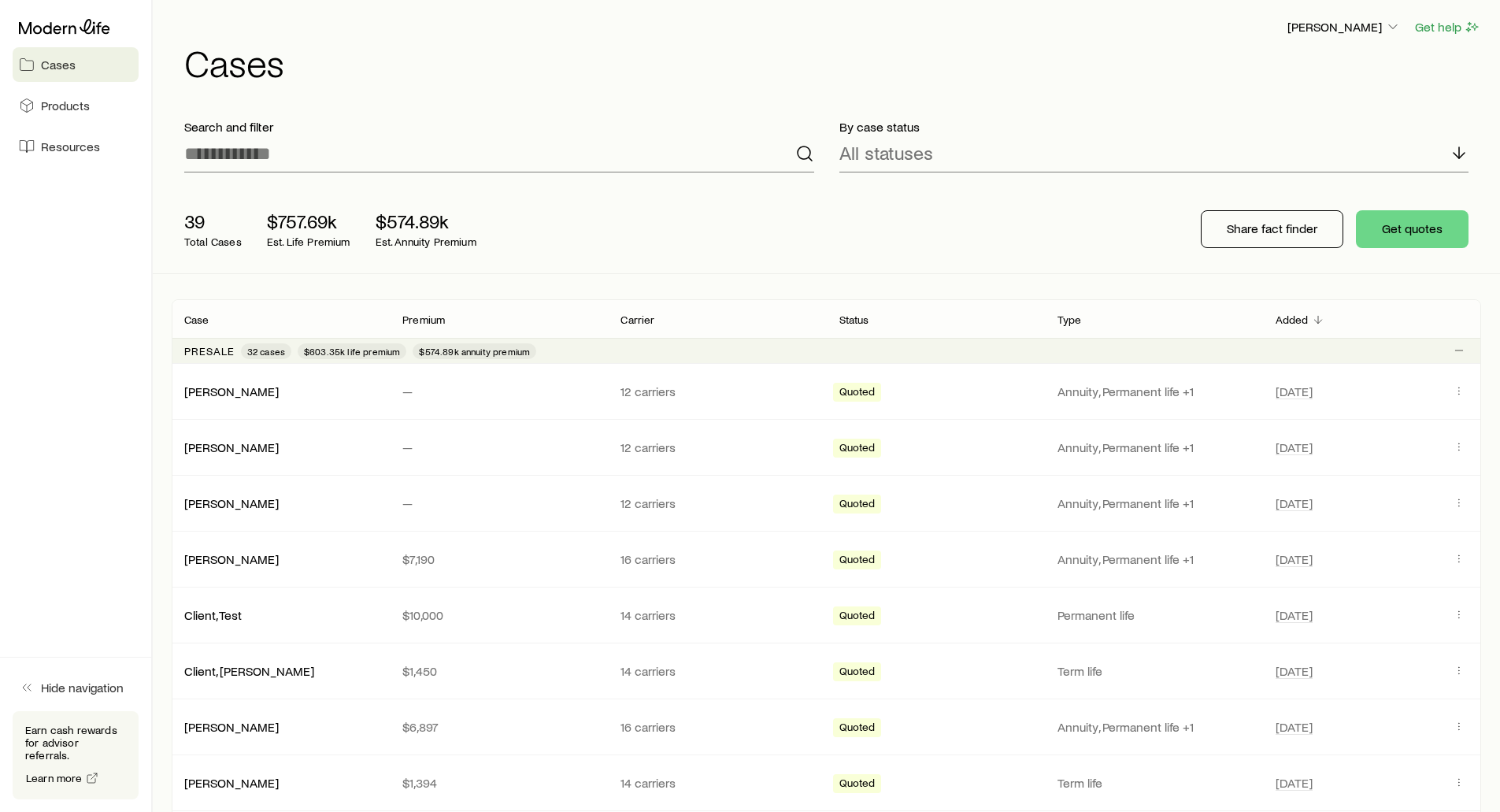
scroll to position [0, 0]
click at [544, 65] on h1 "Cases" at bounding box center [833, 64] width 1297 height 38
click at [485, 44] on header "Frank Peterson Get help Cases" at bounding box center [826, 50] width 1310 height 64
click at [683, 149] on input at bounding box center [499, 155] width 630 height 38
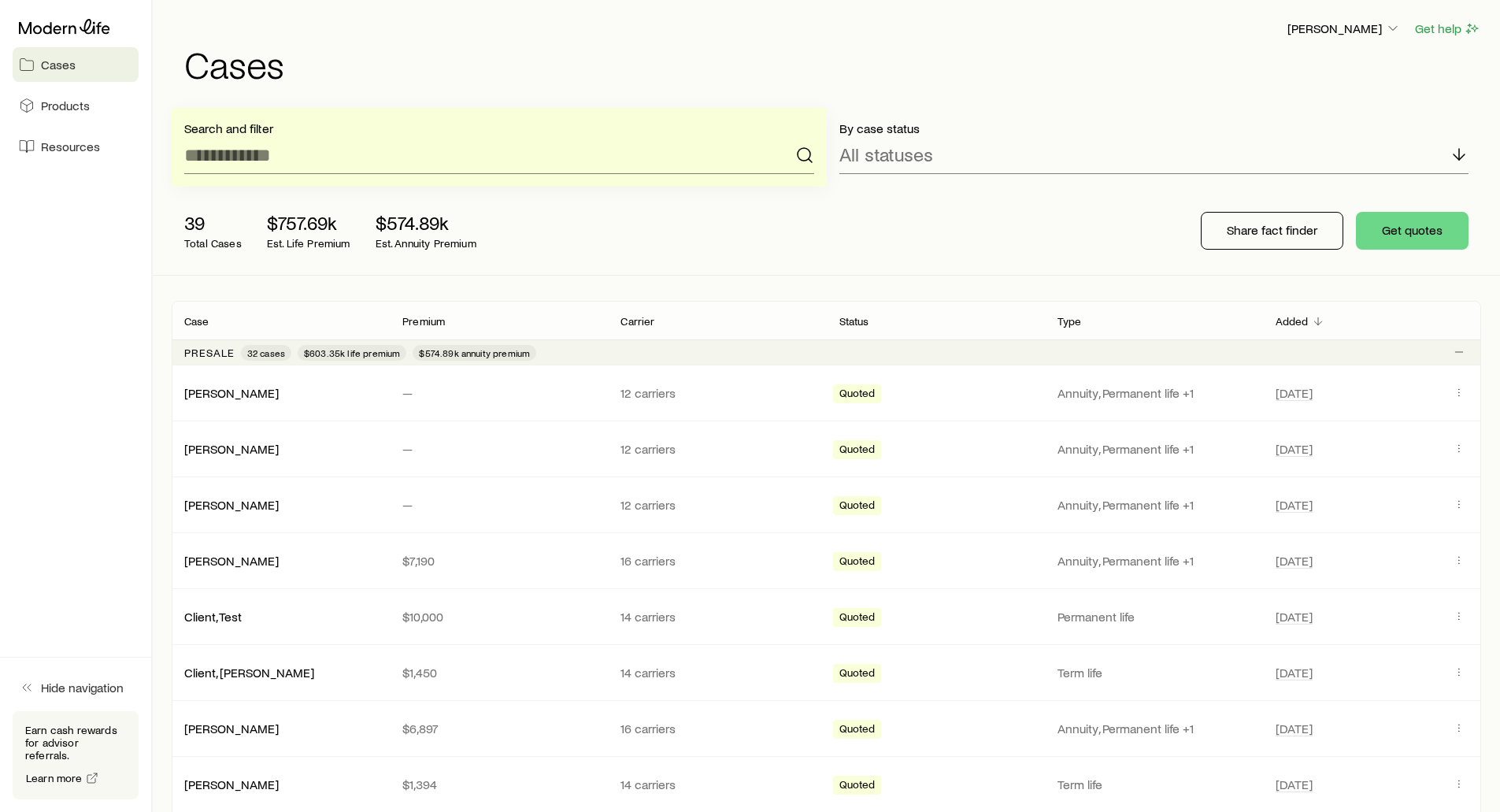
click at [710, 72] on h1 "Cases" at bounding box center [833, 64] width 1297 height 38
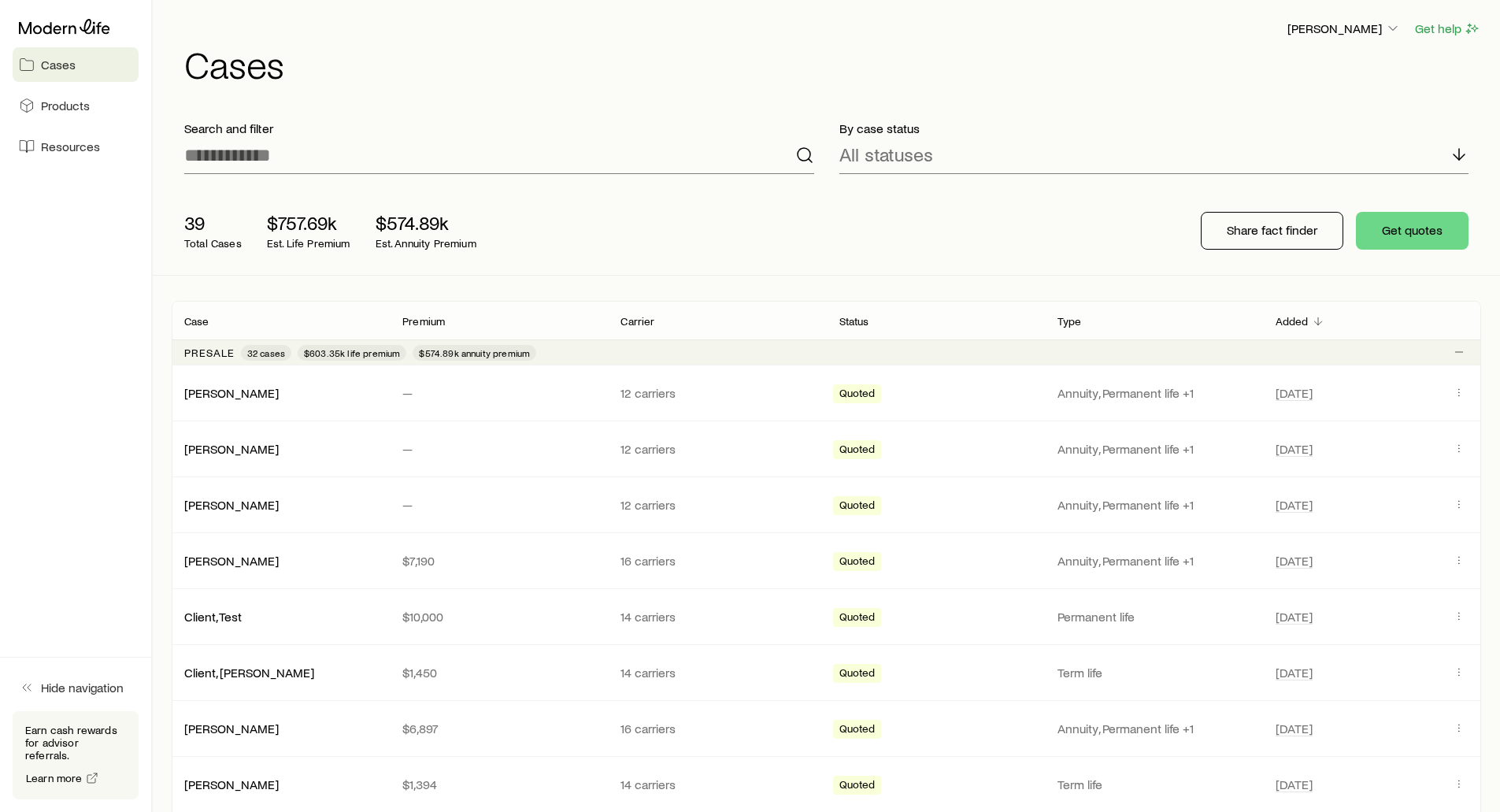
click at [516, 30] on div "Frank Peterson Get help" at bounding box center [833, 28] width 1297 height 20
click at [1078, 67] on h1 "Cases" at bounding box center [833, 64] width 1297 height 38
drag, startPoint x: 700, startPoint y: 120, endPoint x: 690, endPoint y: 101, distance: 21.5
click at [694, 111] on div "Search and filter" at bounding box center [499, 147] width 655 height 78
click at [1374, 32] on p "[PERSON_NAME]" at bounding box center [1344, 28] width 113 height 15
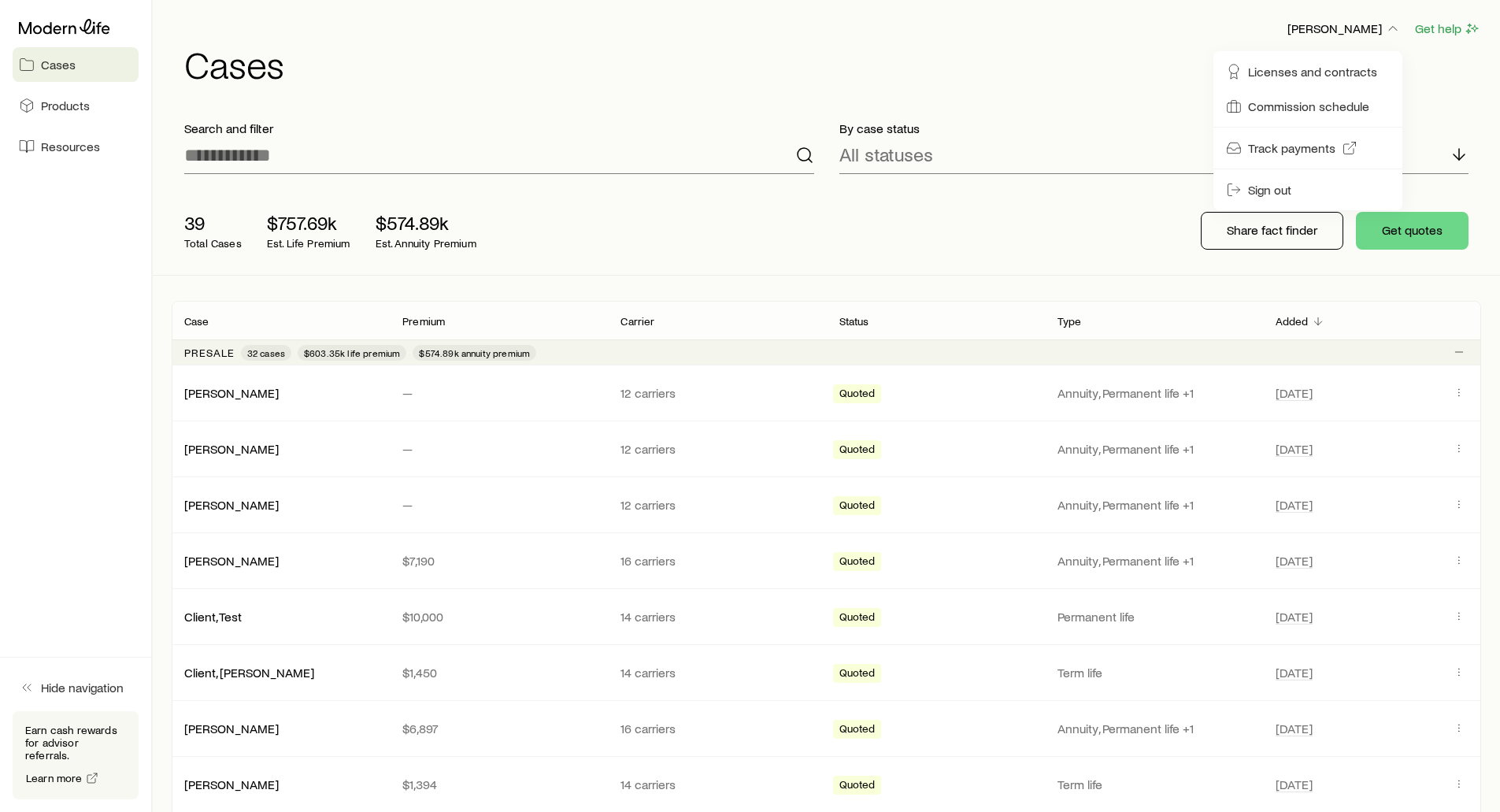
click at [840, 53] on h1 "Cases" at bounding box center [833, 64] width 1297 height 38
click at [364, 5] on div "Frank Peterson Get help Cases" at bounding box center [826, 50] width 1310 height 102
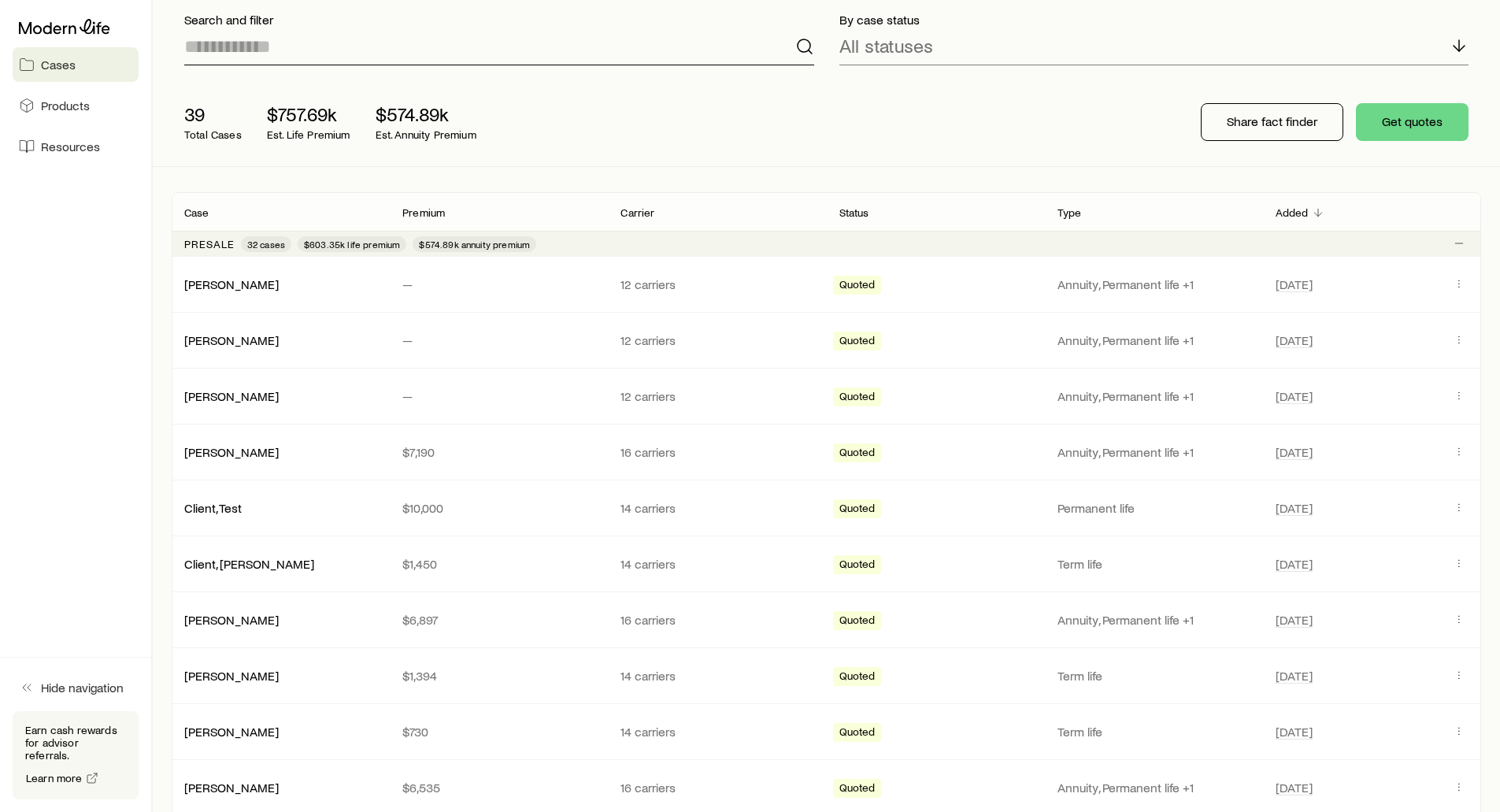
scroll to position [78, 0]
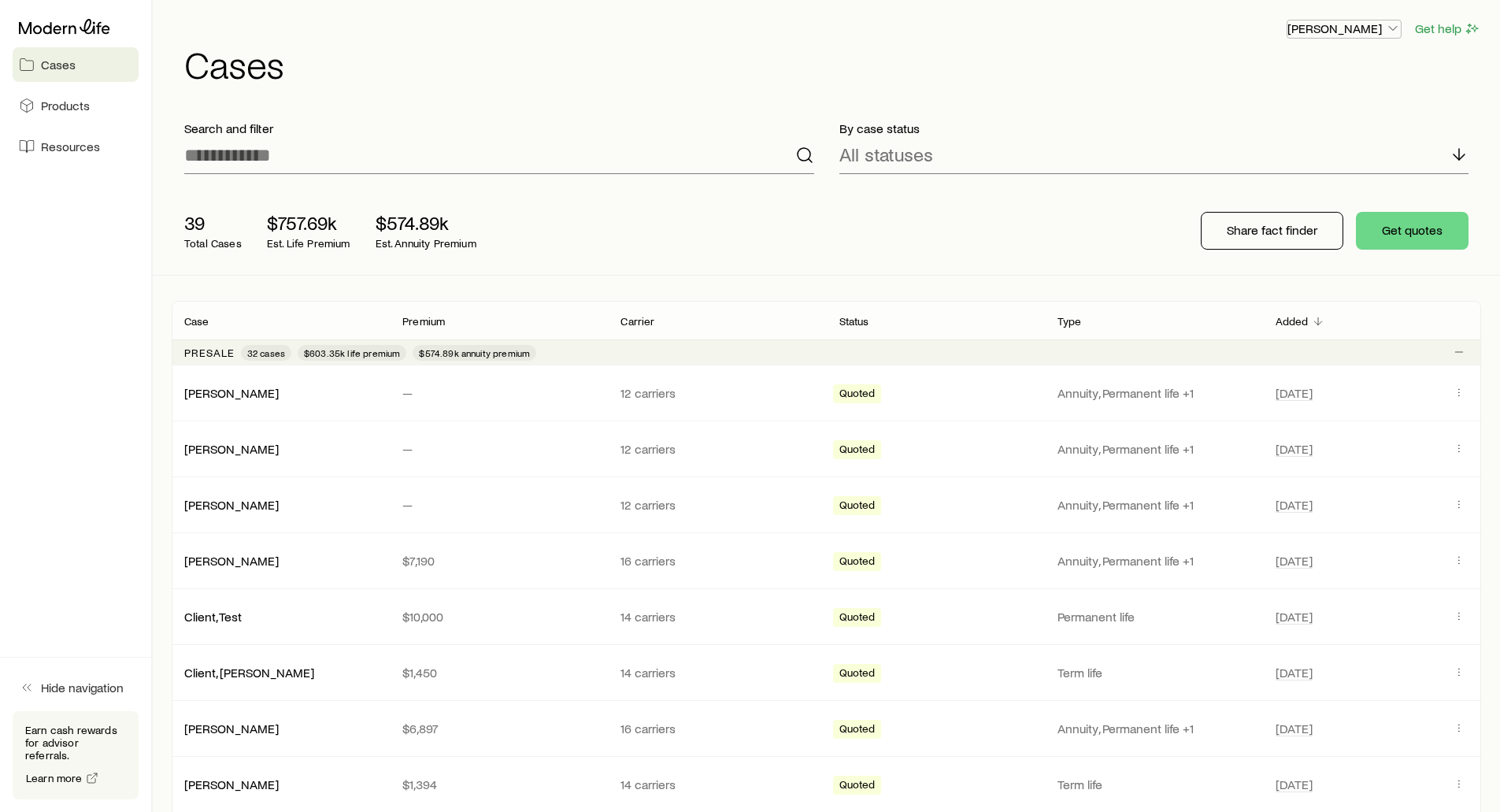
click at [1334, 23] on p "[PERSON_NAME]" at bounding box center [1344, 28] width 113 height 15
click at [1258, 197] on span "Sign out" at bounding box center [1270, 189] width 44 height 15
click at [1349, 23] on p "[PERSON_NAME]" at bounding box center [1344, 28] width 113 height 15
click at [1278, 193] on span "Sign out" at bounding box center [1270, 189] width 44 height 15
